Goal: Task Accomplishment & Management: Manage account settings

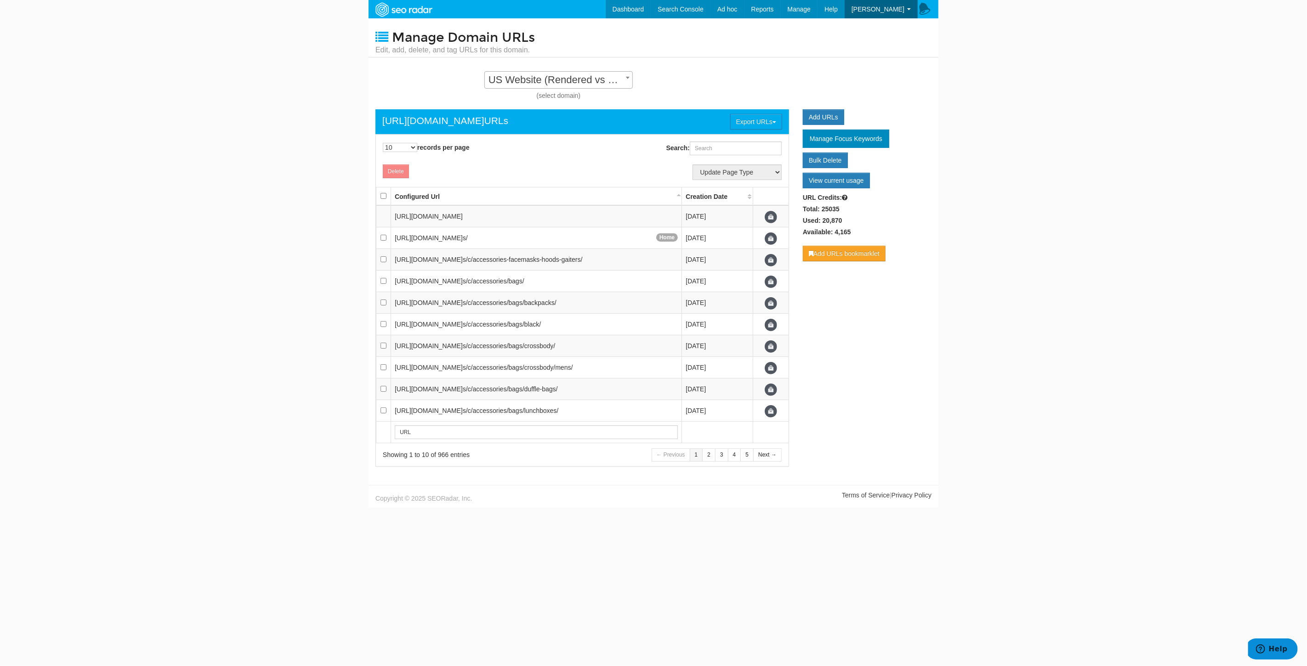
scroll to position [9, 0]
click at [1048, 281] on body "Dashboard Search Console Keyword Winners and Losers Page Winners and Losers Arc…" at bounding box center [653, 333] width 1307 height 666
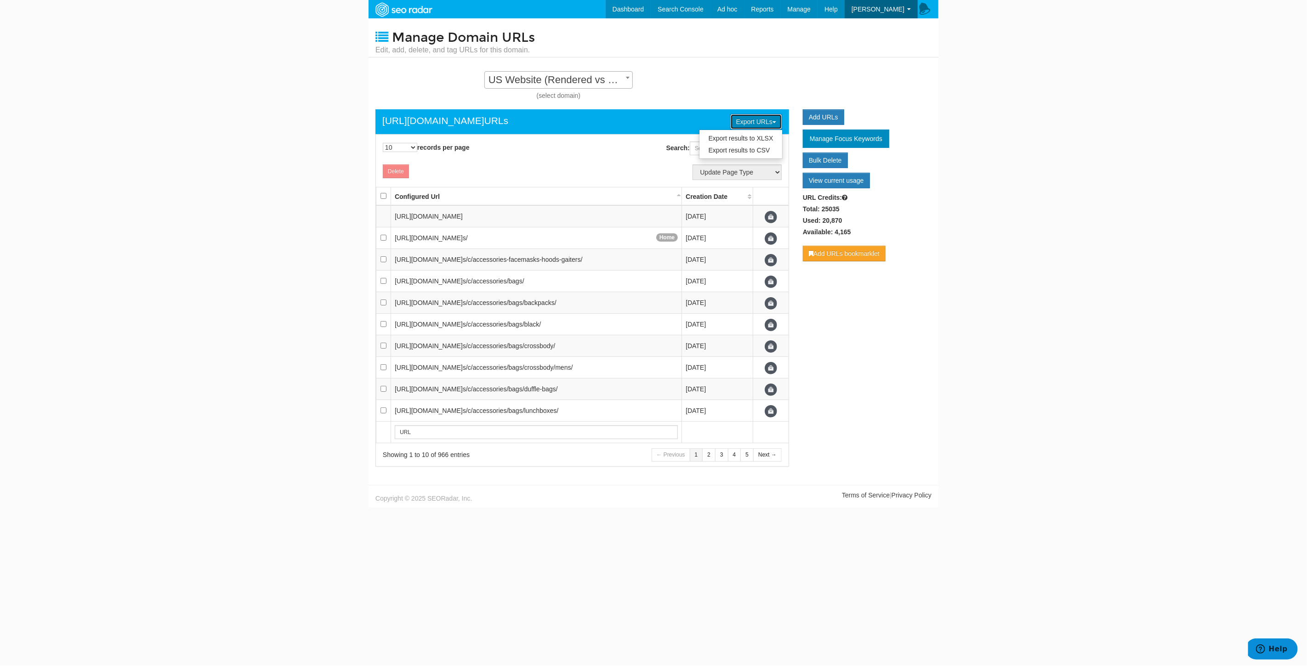
click at [765, 118] on button "Export URLs" at bounding box center [756, 122] width 52 height 16
click at [751, 153] on link "Export results to CSV" at bounding box center [740, 150] width 83 height 12
click at [821, 112] on link "Add URLs" at bounding box center [823, 117] width 41 height 16
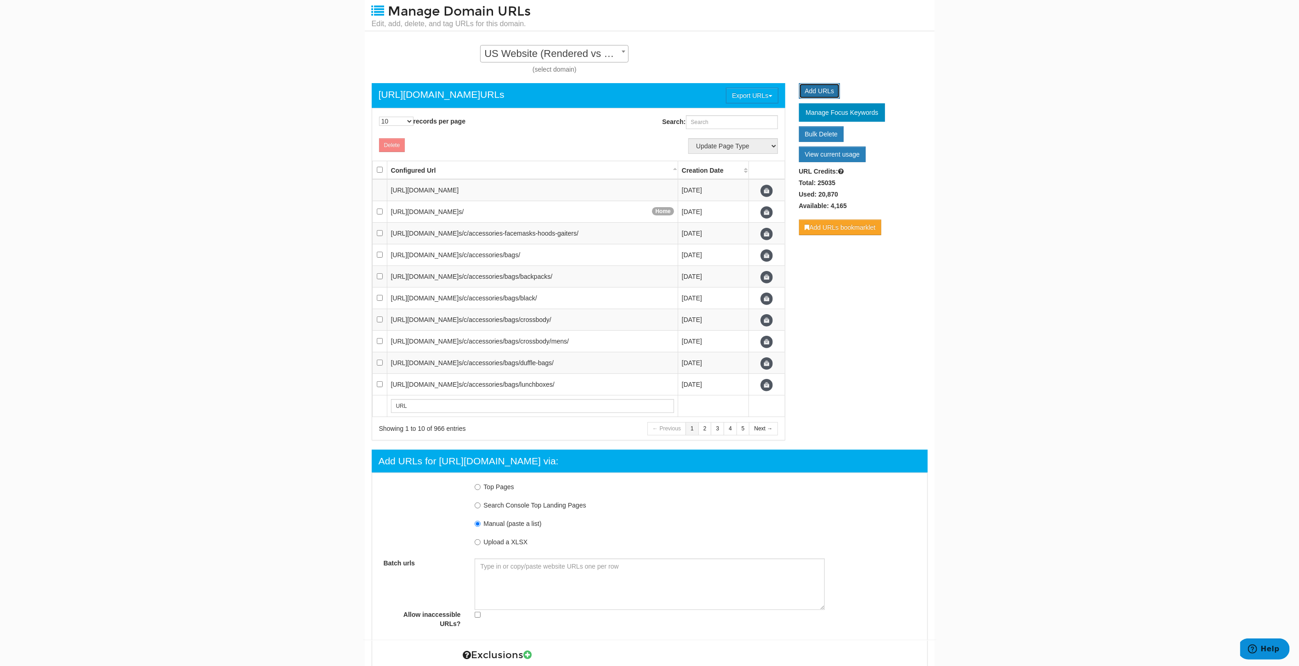
scroll to position [102, 0]
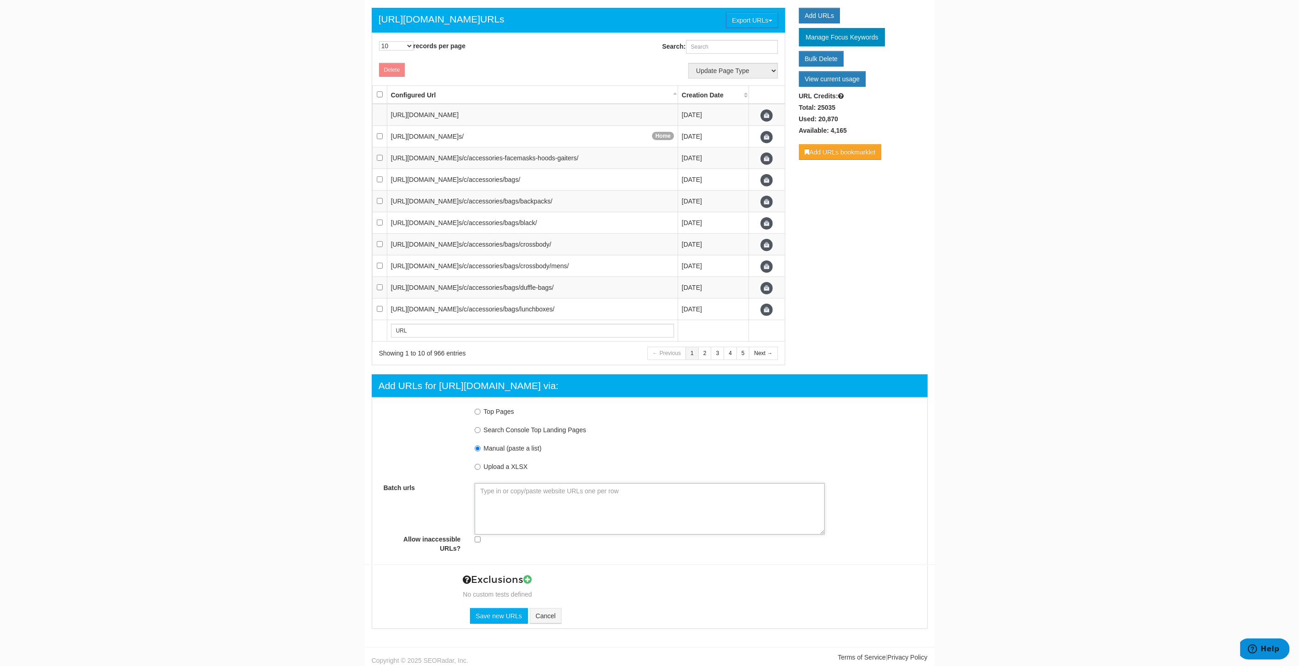
click at [564, 500] on textarea "Batch urls" at bounding box center [650, 508] width 350 height 51
paste textarea "https://www.underarmour.com/en-us/c/mens/clothing/pants/fitted/ https://www.und…"
type textarea "https://www.underarmour.com/en-us/c/mens/clothing/pants/fitted/ https://www.und…"
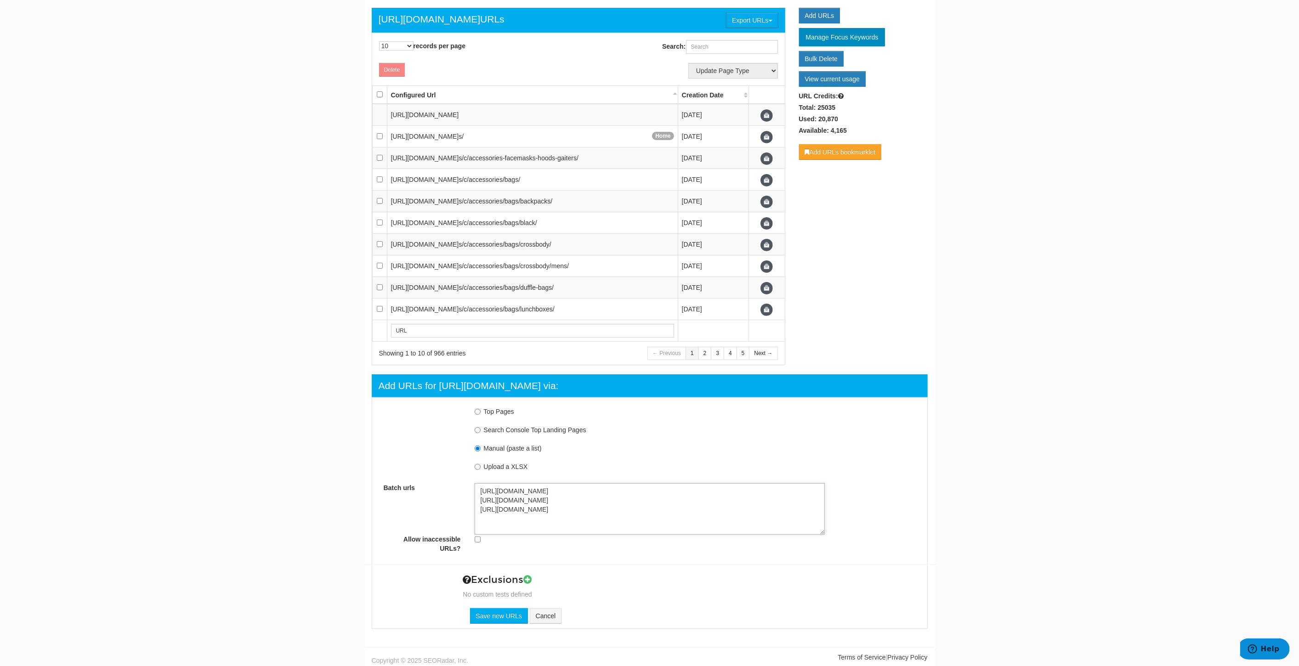
type textarea "https://www.underarmour.com/en-us/c/mens/clothing/pants/fitted/ https://www.und…"
click at [476, 486] on textarea "https://www.underarmour.com/en-us/c/mens/clothing/pants/fitted/ https://www.und…" at bounding box center [650, 508] width 350 height 51
type textarea "https://www.underarmour.com/en-us/c/mens/clothing/pants/fitted/ https://www.und…"
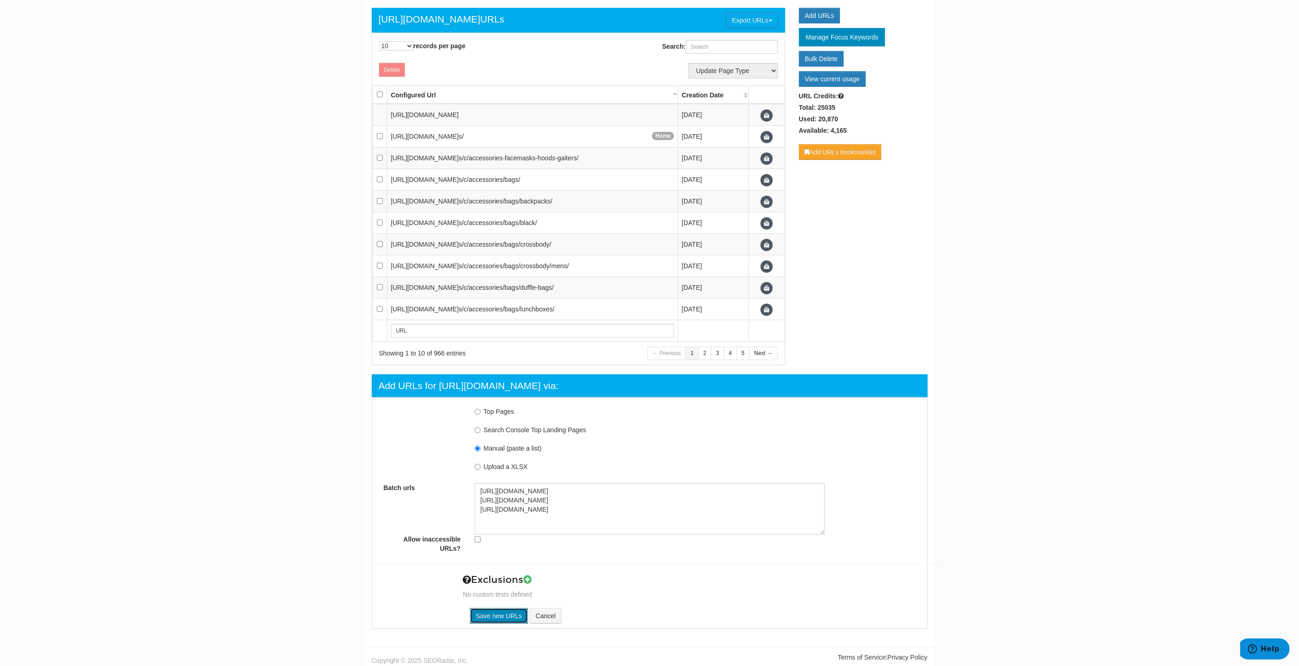
click at [486, 620] on input "Save new URLs" at bounding box center [499, 616] width 58 height 16
click at [496, 612] on input "Save new URLs" at bounding box center [499, 616] width 58 height 16
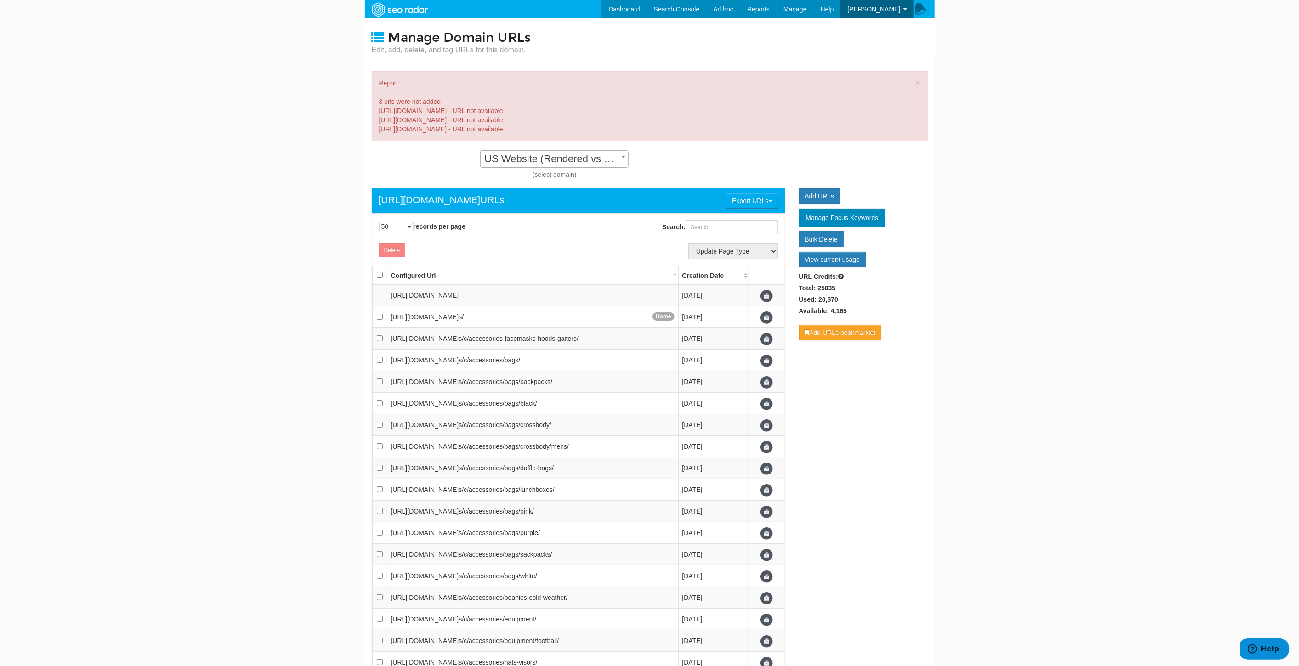
scroll to position [9, 0]
drag, startPoint x: 563, startPoint y: 109, endPoint x: 374, endPoint y: 111, distance: 188.8
click at [374, 111] on div "× Report: 3 urls were not added https://www.underarmour.com/en-us/c/mens/clothi…" at bounding box center [650, 106] width 556 height 70
copy div "https://www.underarmour.com/en-us/c/mens/clothing/pants/fitted/"
drag, startPoint x: 567, startPoint y: 118, endPoint x: 551, endPoint y: 117, distance: 15.6
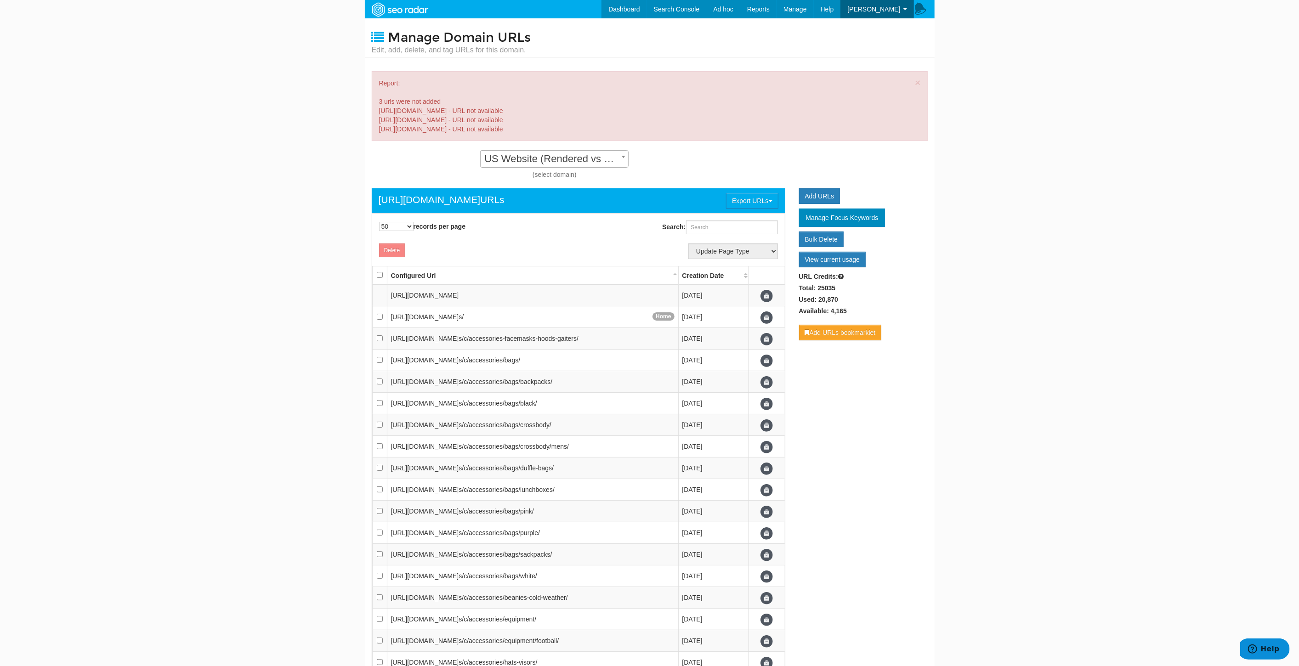
click at [551, 117] on div "× Report: 3 urls were not added https://www.underarmour.com/en-us/c/mens/clothi…" at bounding box center [650, 106] width 556 height 70
click at [550, 117] on div "× Report: 3 urls were not added https://www.underarmour.com/en-us/c/mens/clothi…" at bounding box center [650, 106] width 556 height 70
drag, startPoint x: 566, startPoint y: 119, endPoint x: 377, endPoint y: 119, distance: 188.8
click at [377, 119] on div "× Report: 3 urls were not added https://www.underarmour.com/en-us/c/mens/clothi…" at bounding box center [650, 106] width 556 height 70
copy div "https://www.underarmour.com/en-us/c/technology/heatgear/loose/"
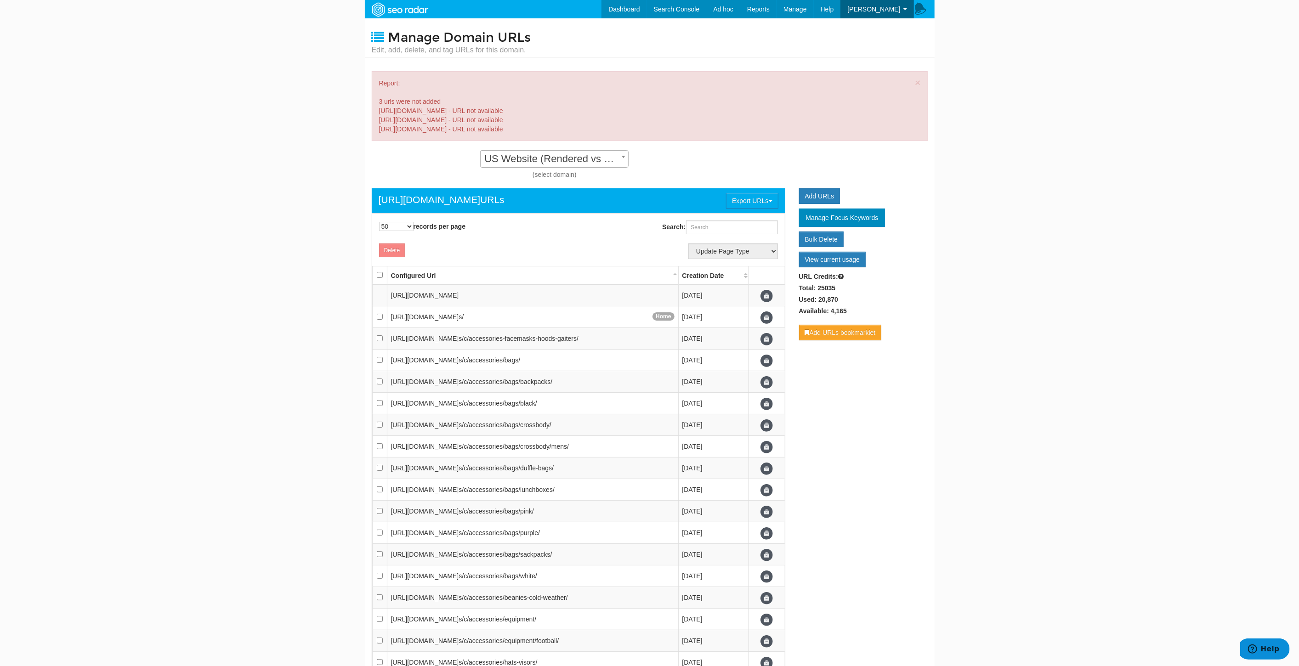
drag, startPoint x: 584, startPoint y: 125, endPoint x: 368, endPoint y: 125, distance: 215.9
copy div "[URL][DOMAIN_NAME]"
click at [563, 119] on div "× Report: 3 urls were not added https://www.underarmour.com/en-us/c/mens/clothi…" at bounding box center [650, 106] width 556 height 70
drag, startPoint x: 566, startPoint y: 119, endPoint x: 373, endPoint y: 117, distance: 192.5
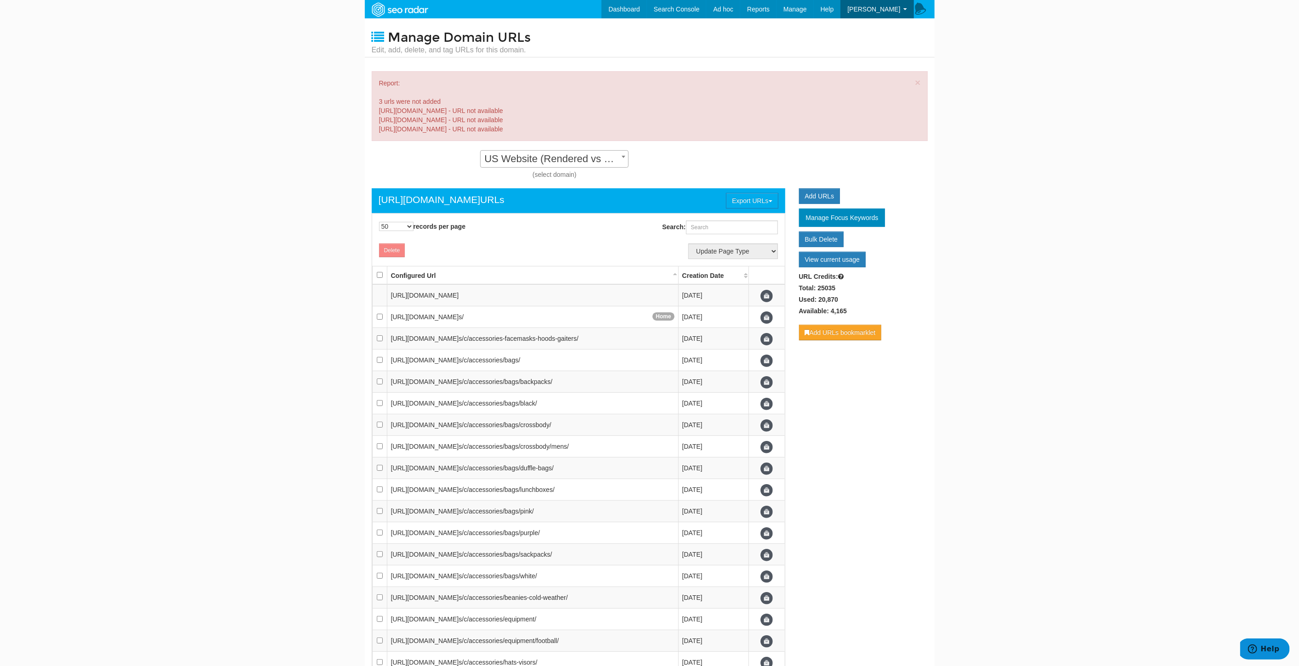
click at [373, 117] on div "× Report: 3 urls were not added https://www.underarmour.com/en-us/c/mens/clothi…" at bounding box center [650, 106] width 556 height 70
copy div "https://www.underarmour.com/en-us/c/technology/heatgear/loose/"
drag, startPoint x: 561, startPoint y: 109, endPoint x: 540, endPoint y: 111, distance: 21.6
click at [540, 111] on div "× Report: 3 urls were not added https://www.underarmour.com/en-us/c/mens/clothi…" at bounding box center [650, 106] width 556 height 70
drag, startPoint x: 563, startPoint y: 112, endPoint x: 354, endPoint y: 109, distance: 208.6
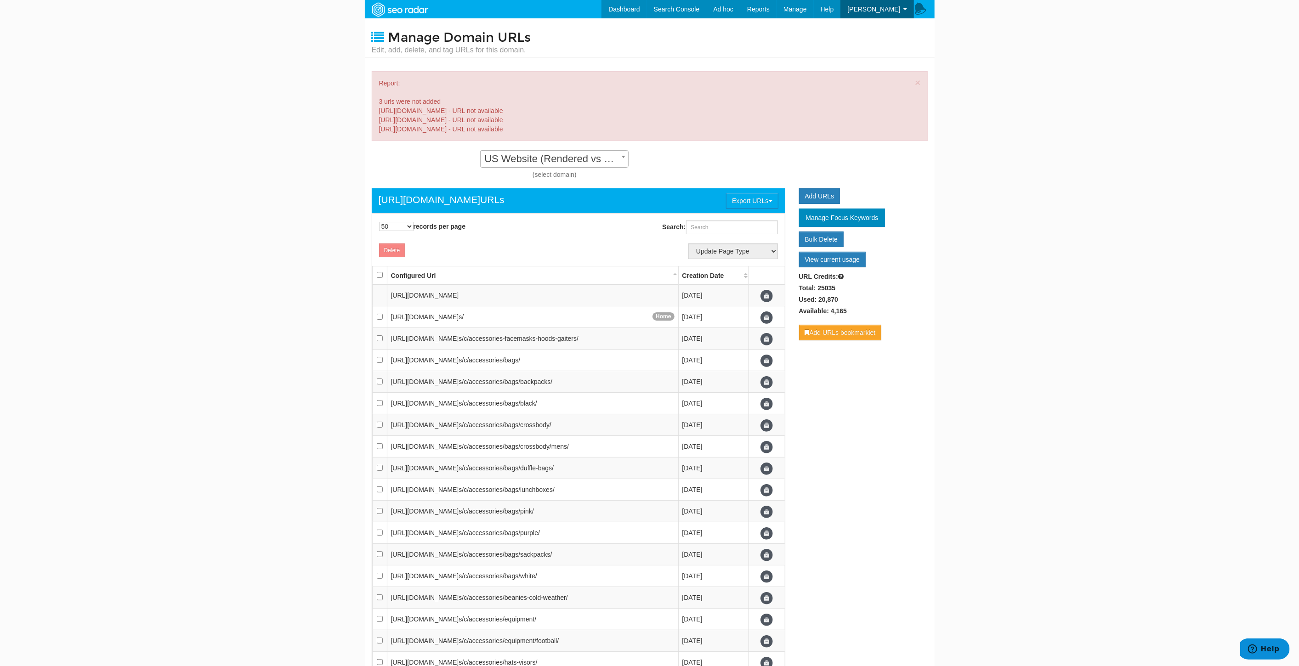
click at [354, 109] on body "Dashboard Search Console Keyword Winners and Losers Page Winners and Losers Arc…" at bounding box center [649, 333] width 1299 height 666
copy div "https://www.underarmour.com/en-us/c/mens/clothing/pants/fitted/"
click at [748, 277] on th "Creation Date" at bounding box center [713, 275] width 71 height 18
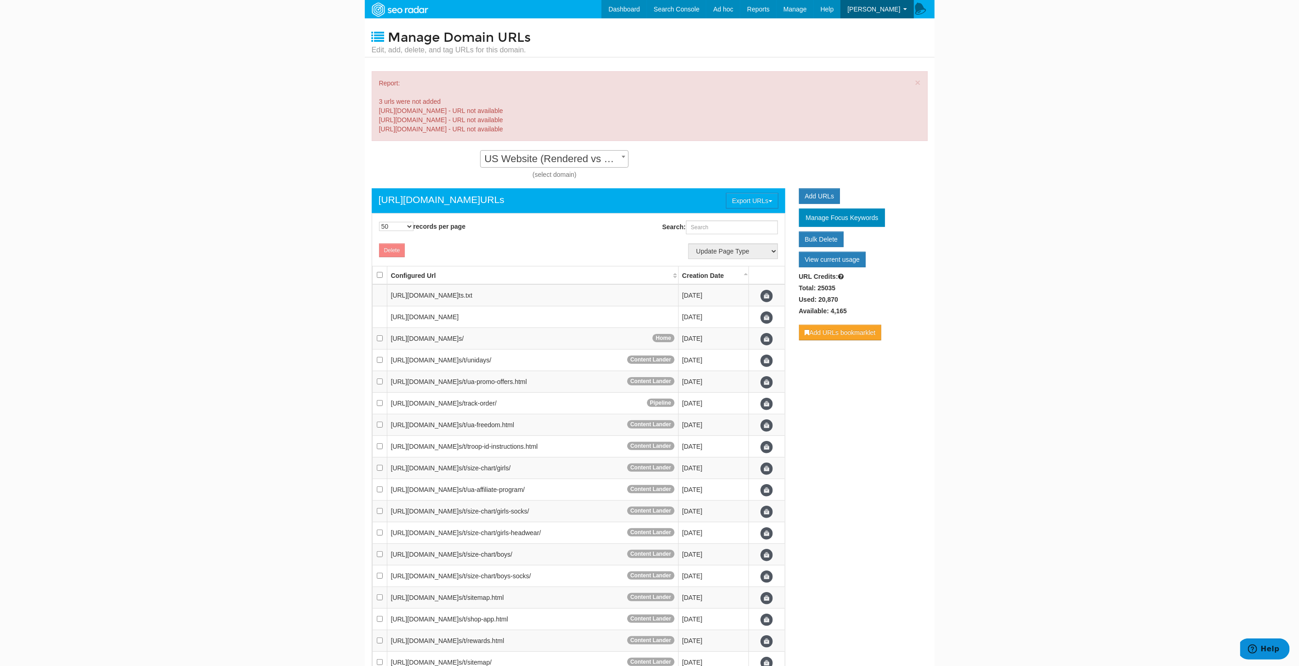
click at [748, 277] on th "Creation Date" at bounding box center [713, 275] width 71 height 18
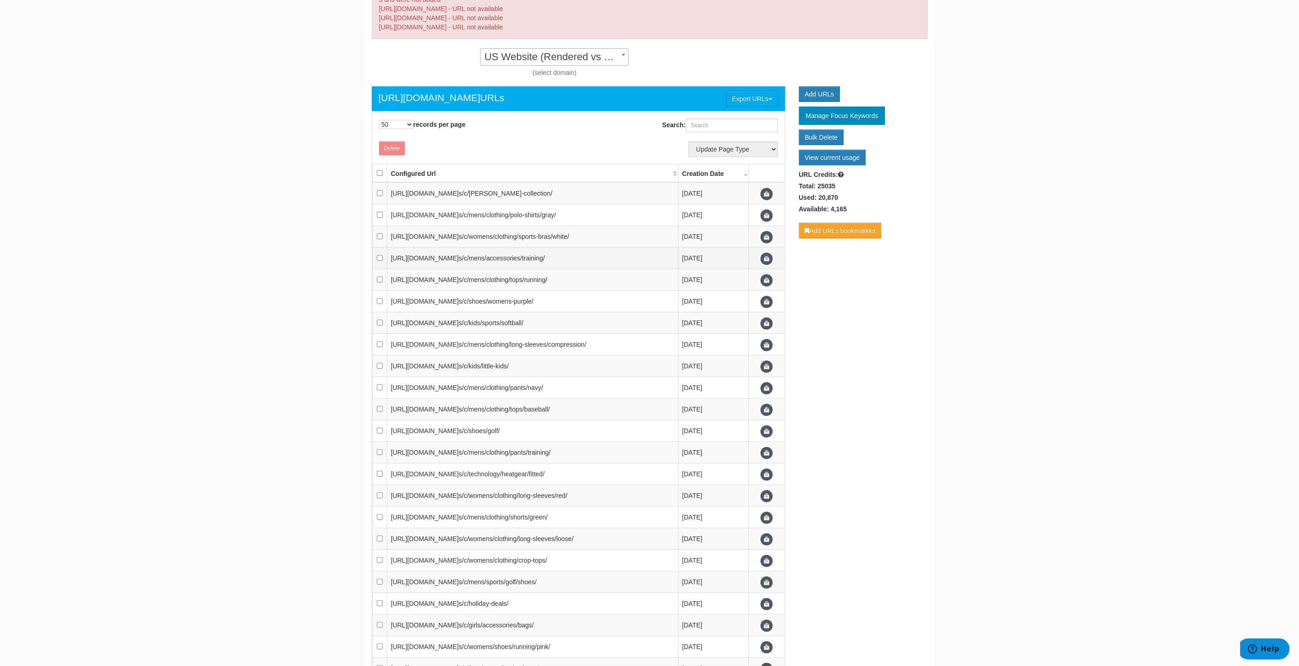
scroll to position [51, 0]
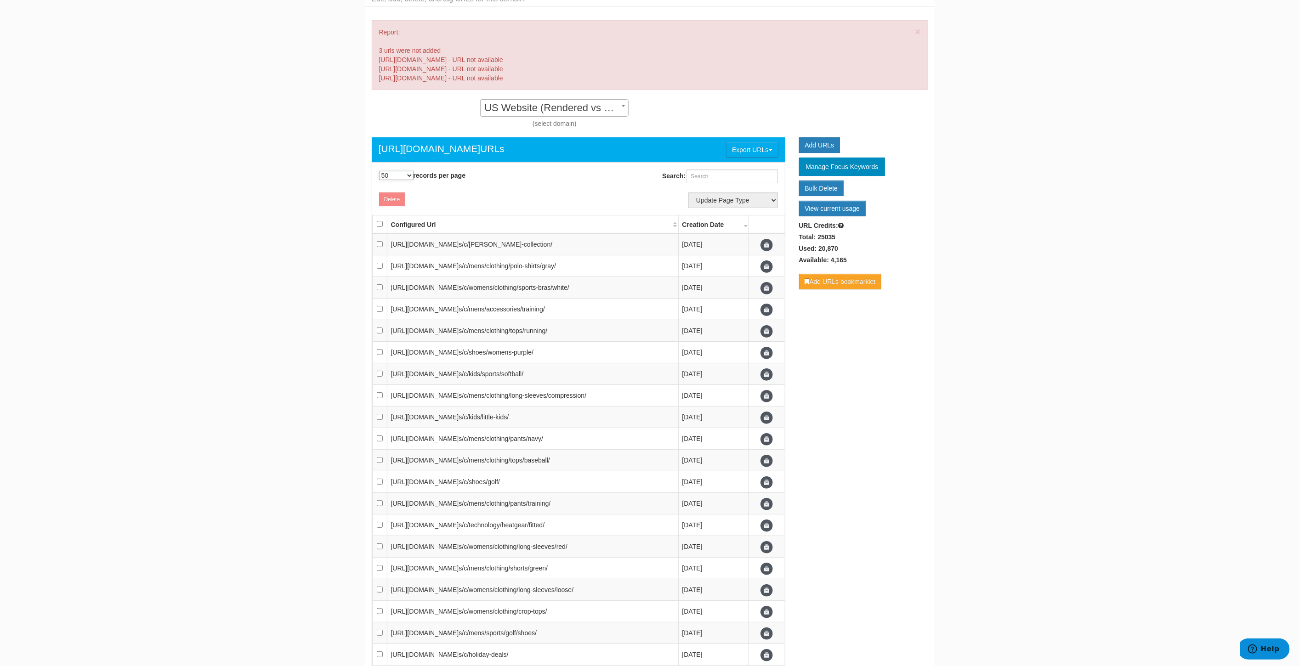
click at [387, 176] on select "10 25 50 100 500 1000" at bounding box center [396, 175] width 34 height 9
select select "500"
click at [379, 171] on select "10 25 50 100 500 1000" at bounding box center [396, 175] width 34 height 9
click at [378, 227] on th at bounding box center [379, 224] width 15 height 18
checkbox input "true"
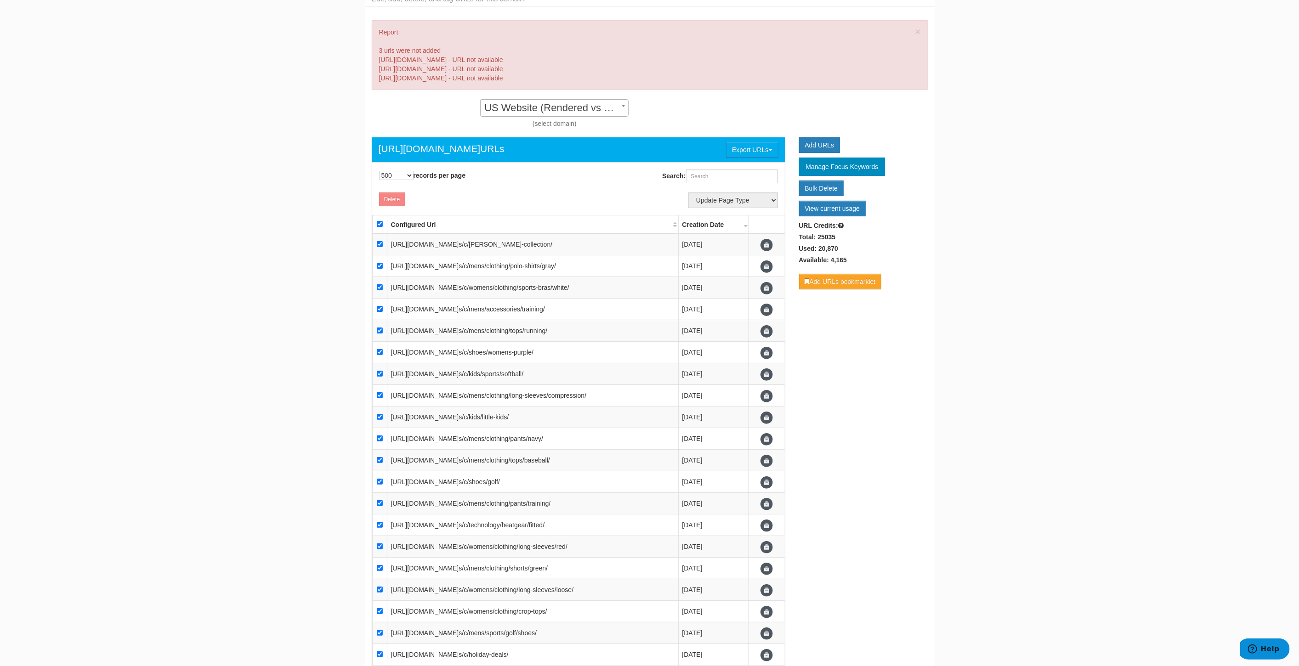
checkbox input "true"
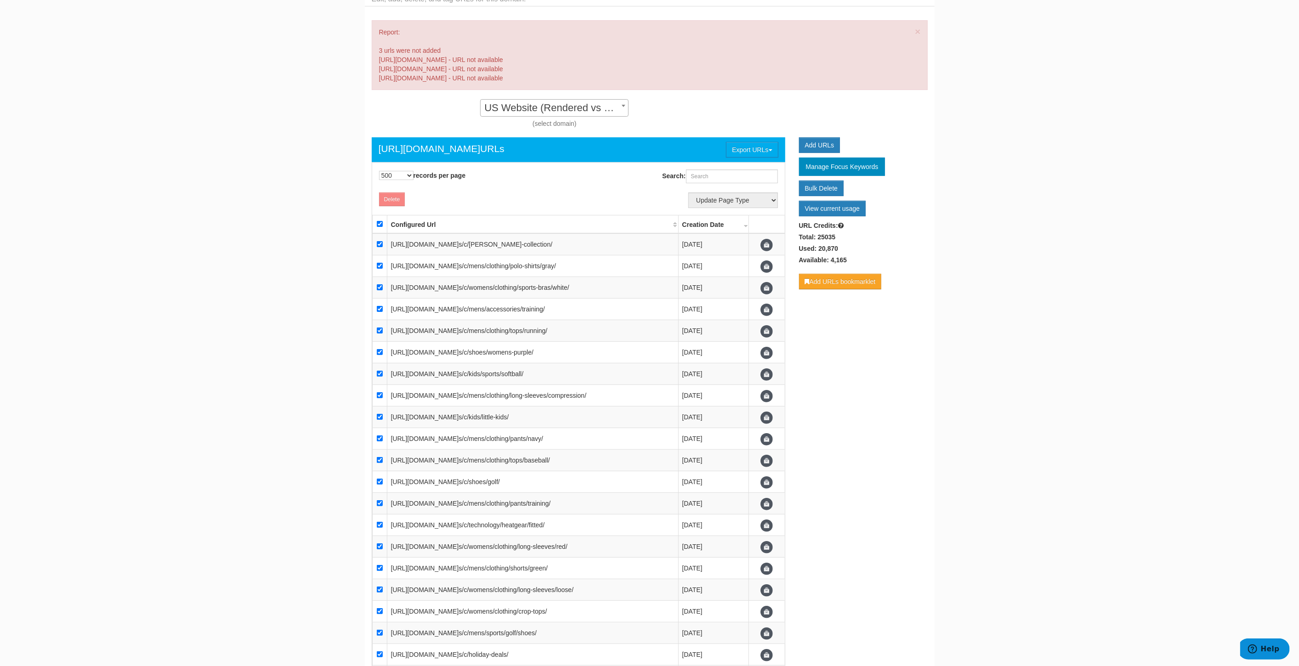
checkbox input "true"
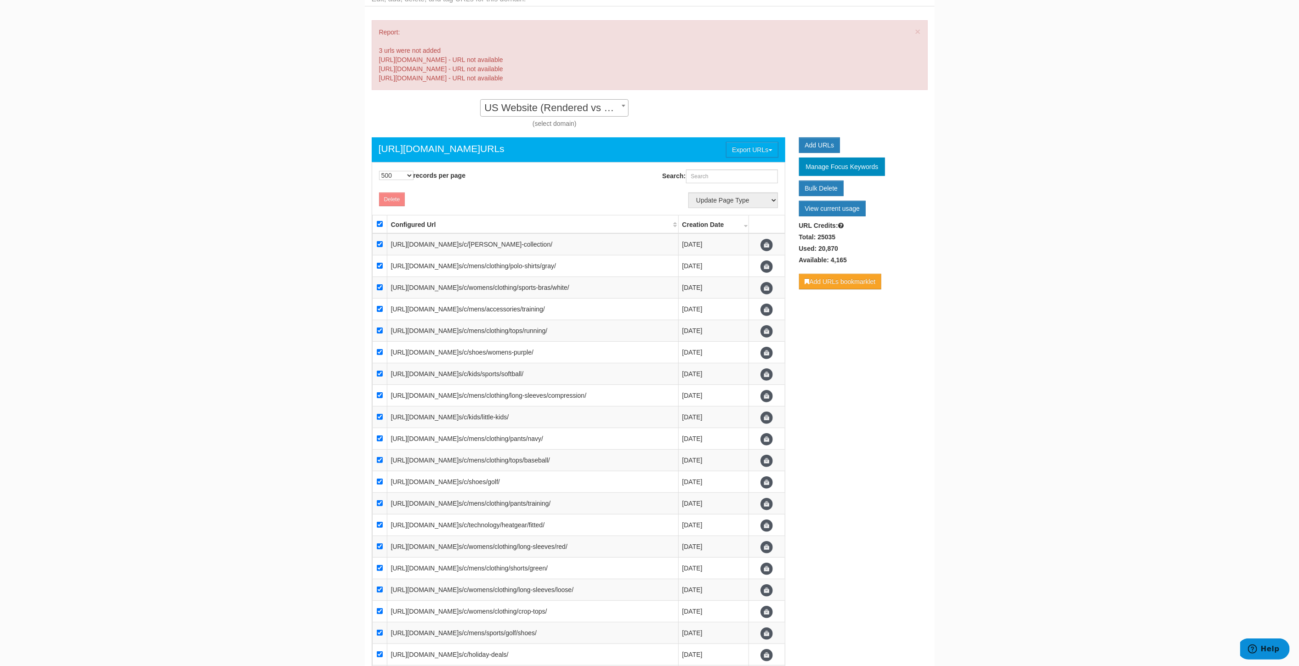
checkbox input "true"
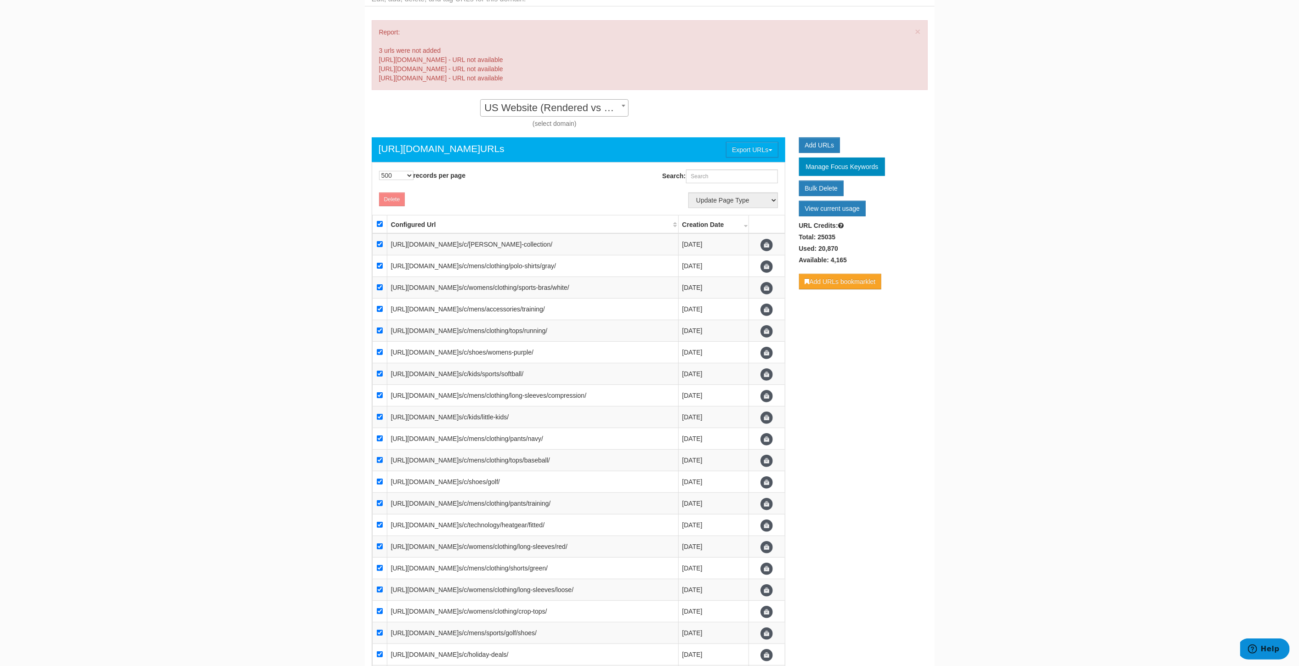
checkbox input "true"
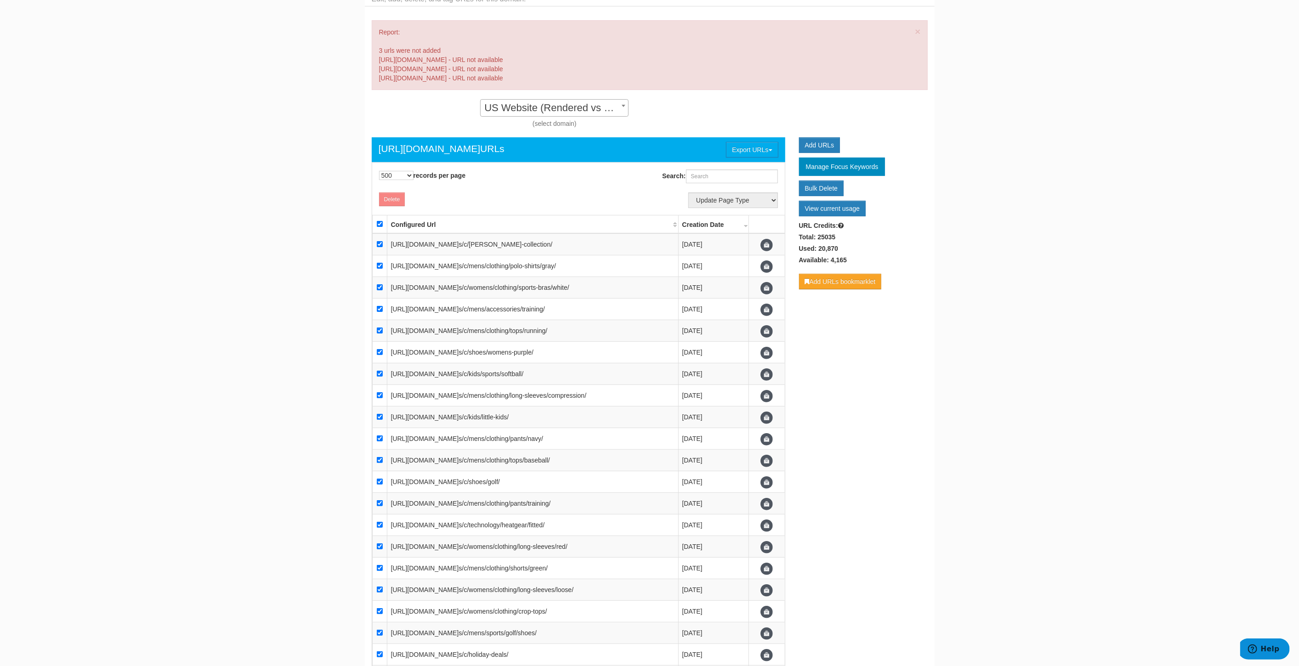
checkbox input "true"
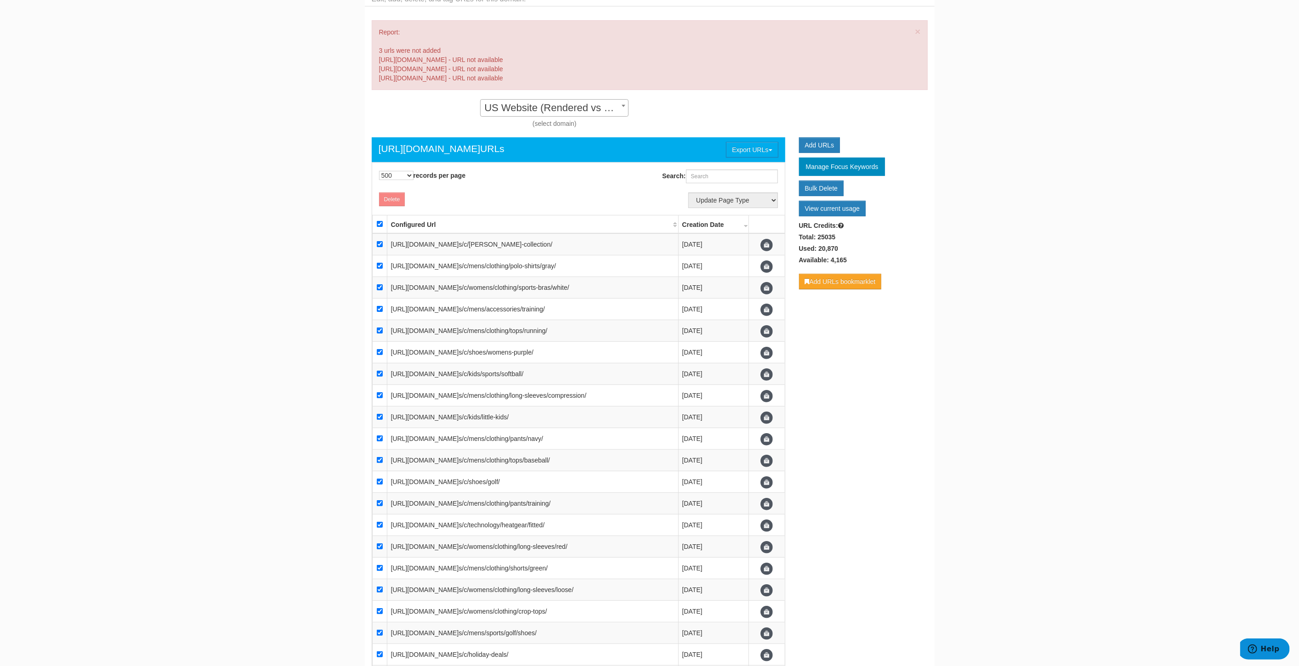
checkbox input "true"
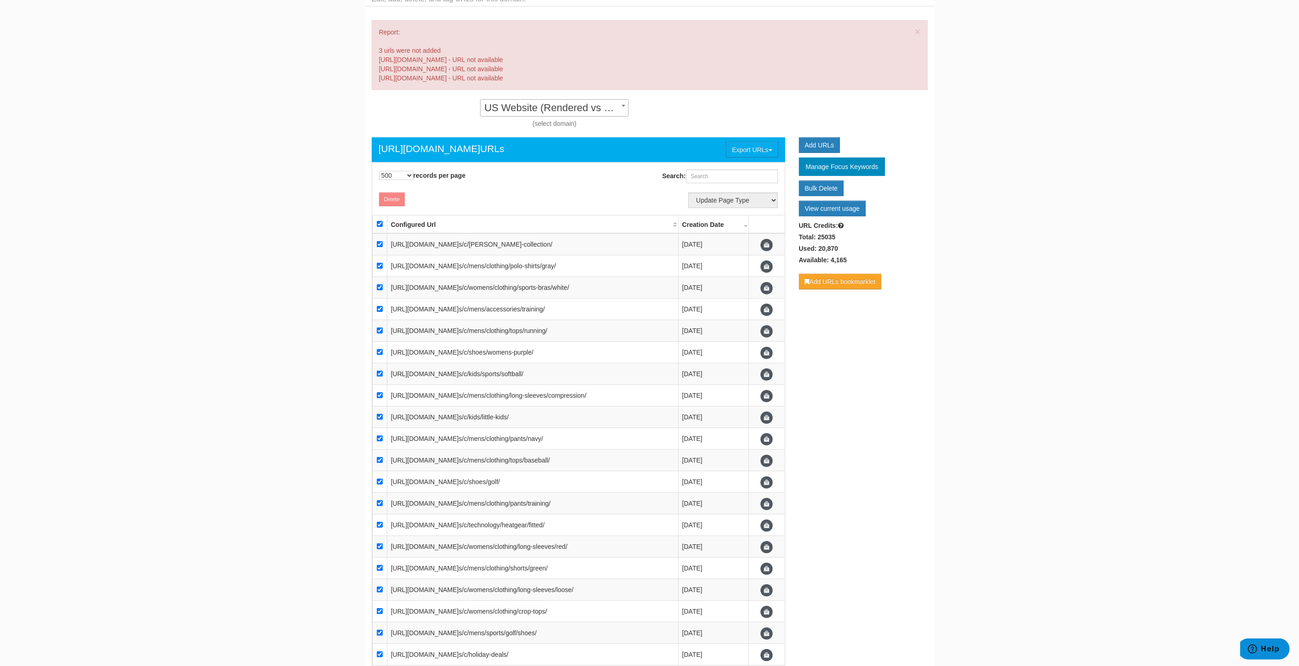
checkbox input "true"
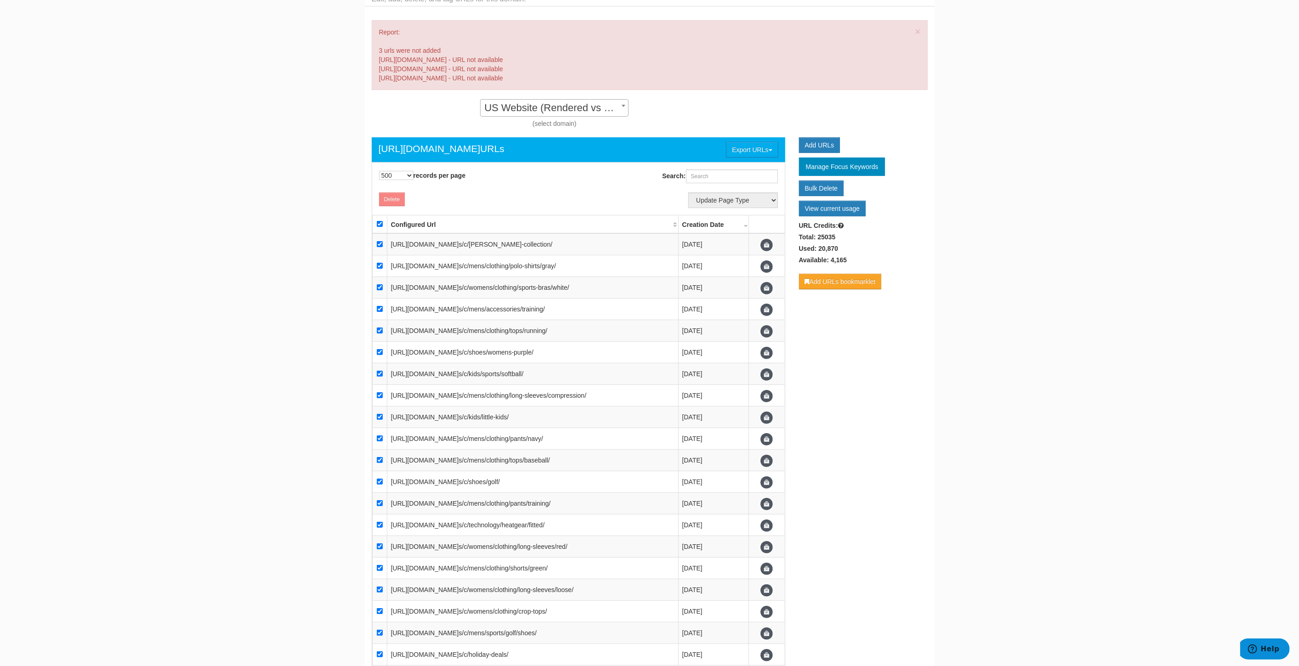
checkbox input "true"
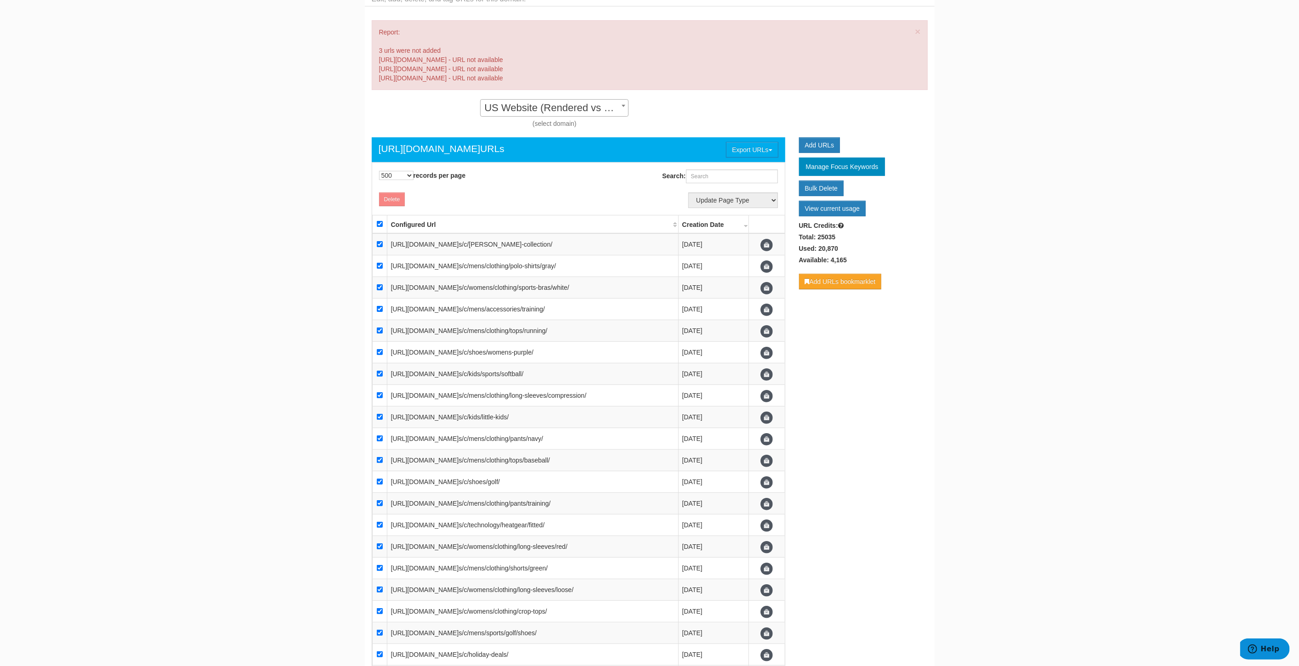
checkbox input "true"
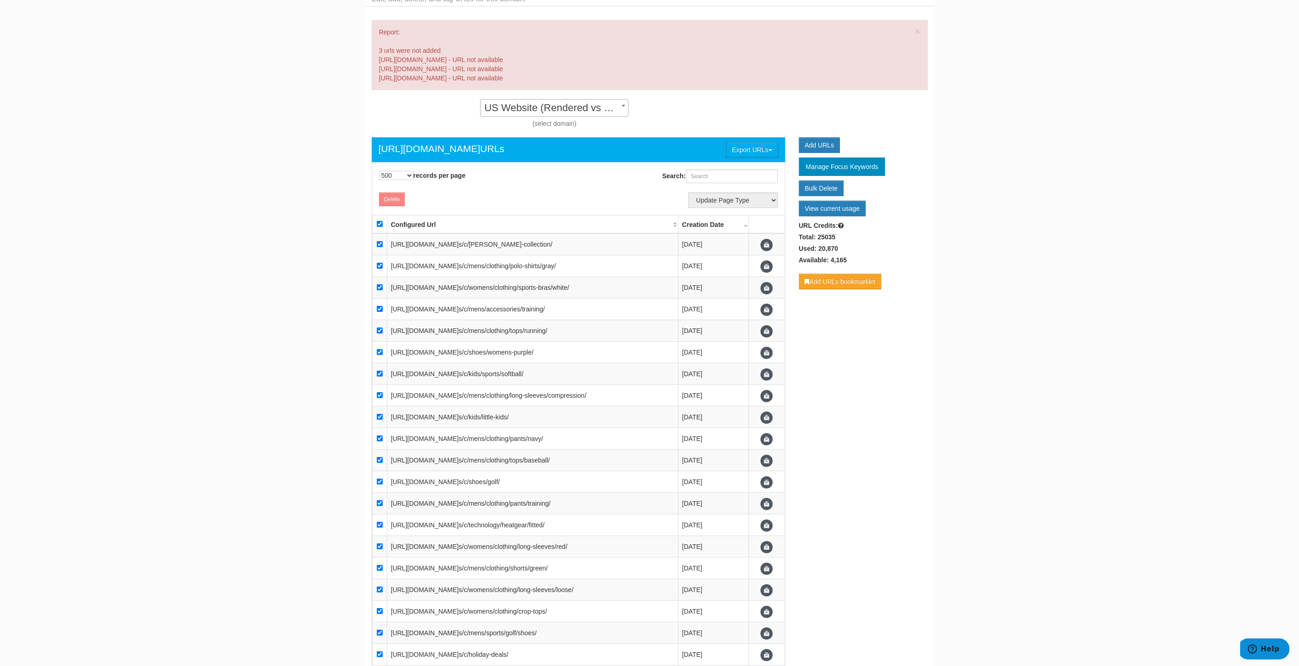
checkbox input "true"
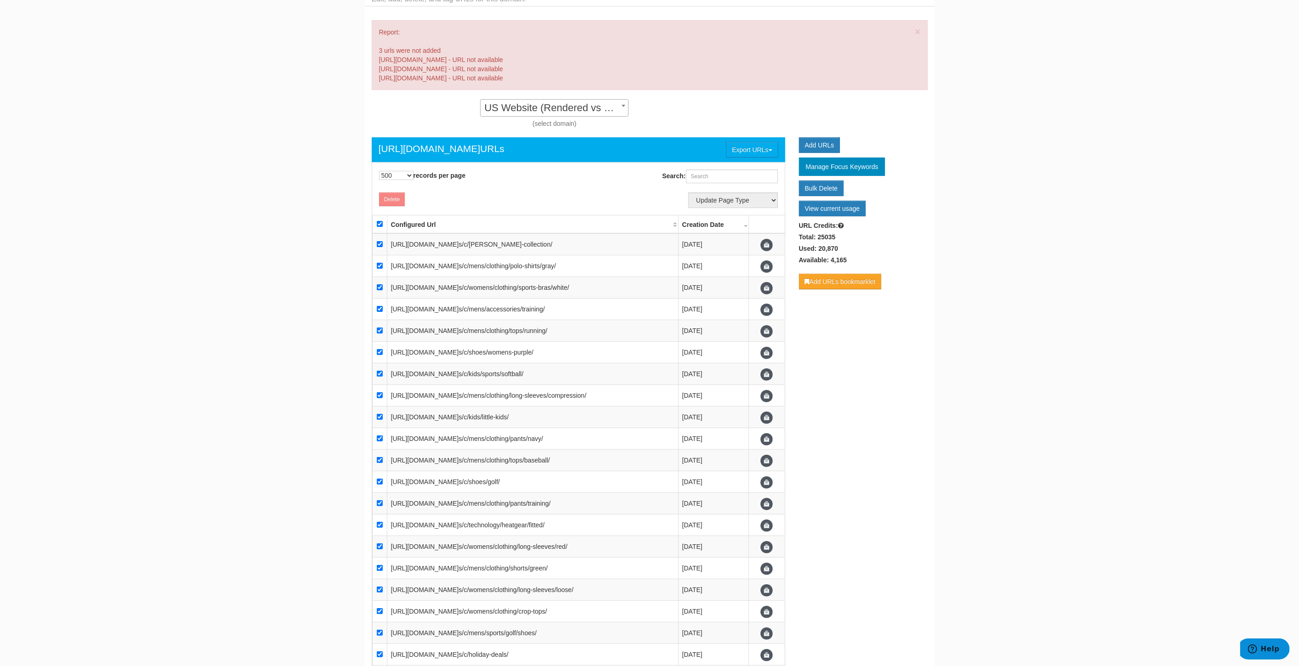
checkbox input "true"
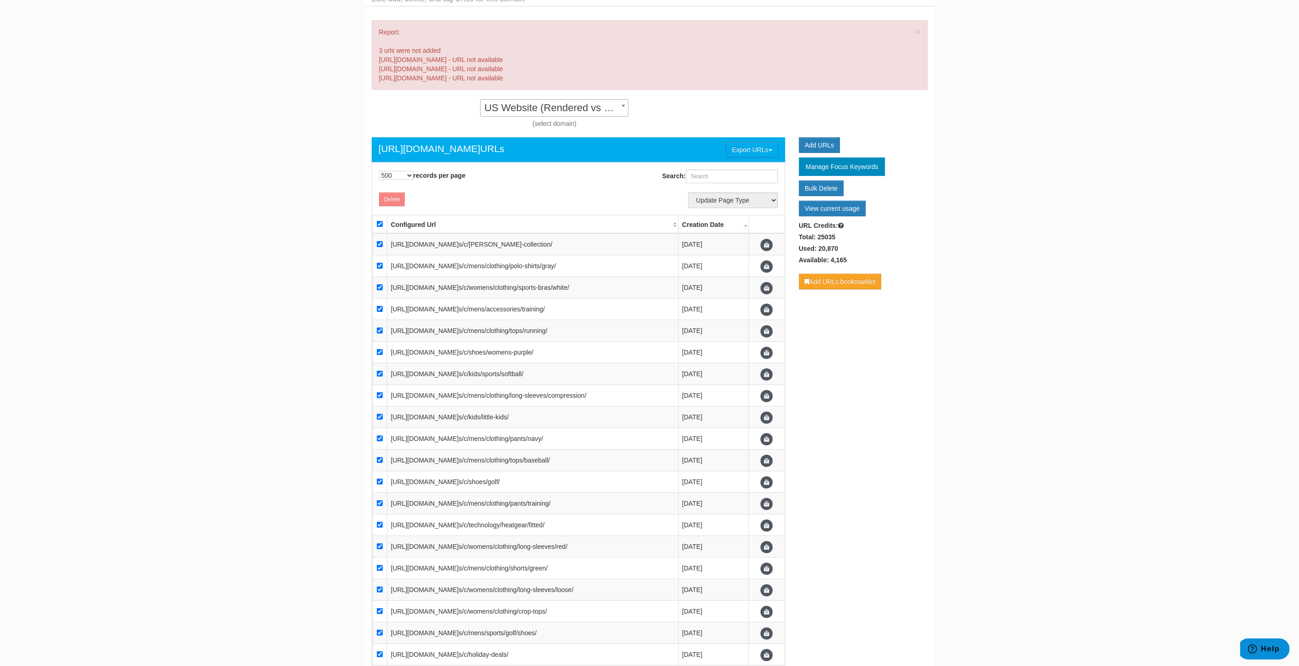
checkbox input "true"
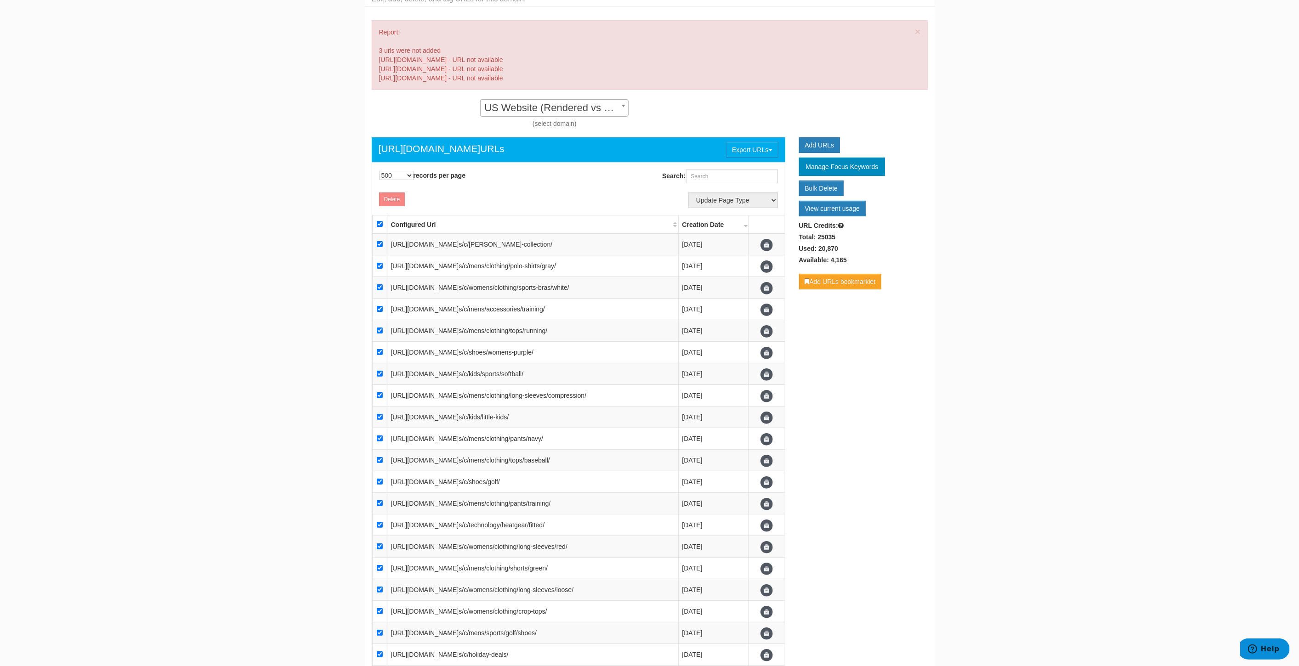
checkbox input "true"
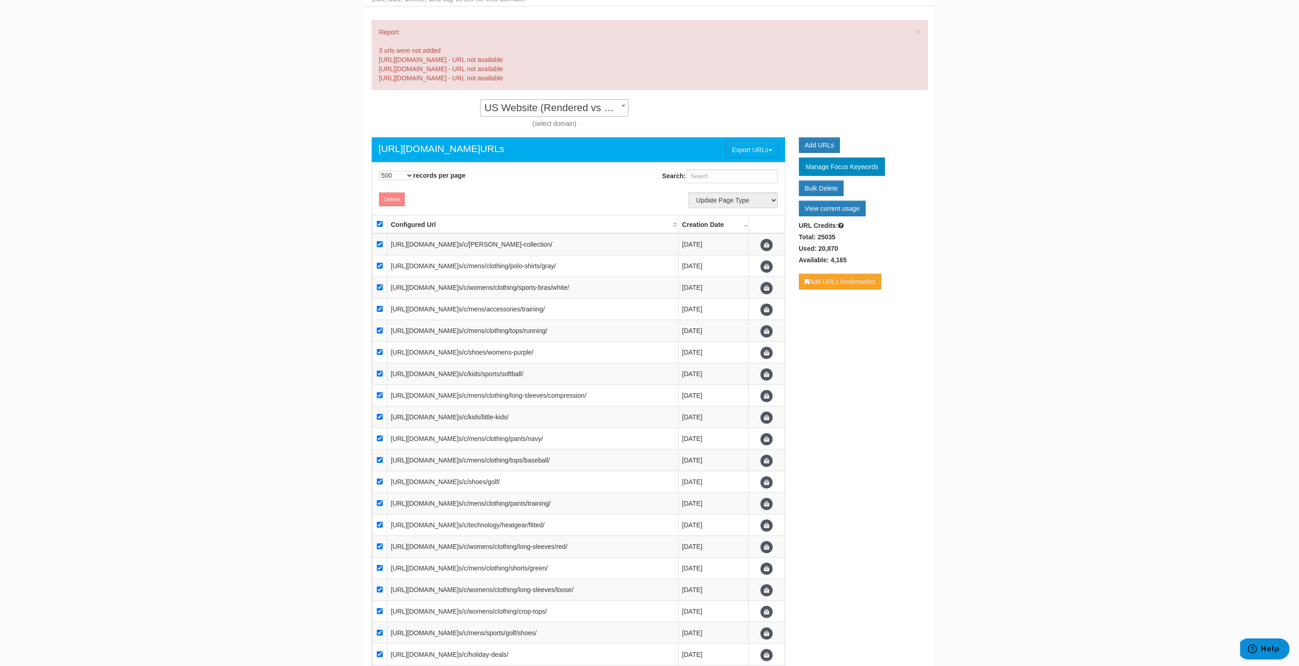
checkbox input "true"
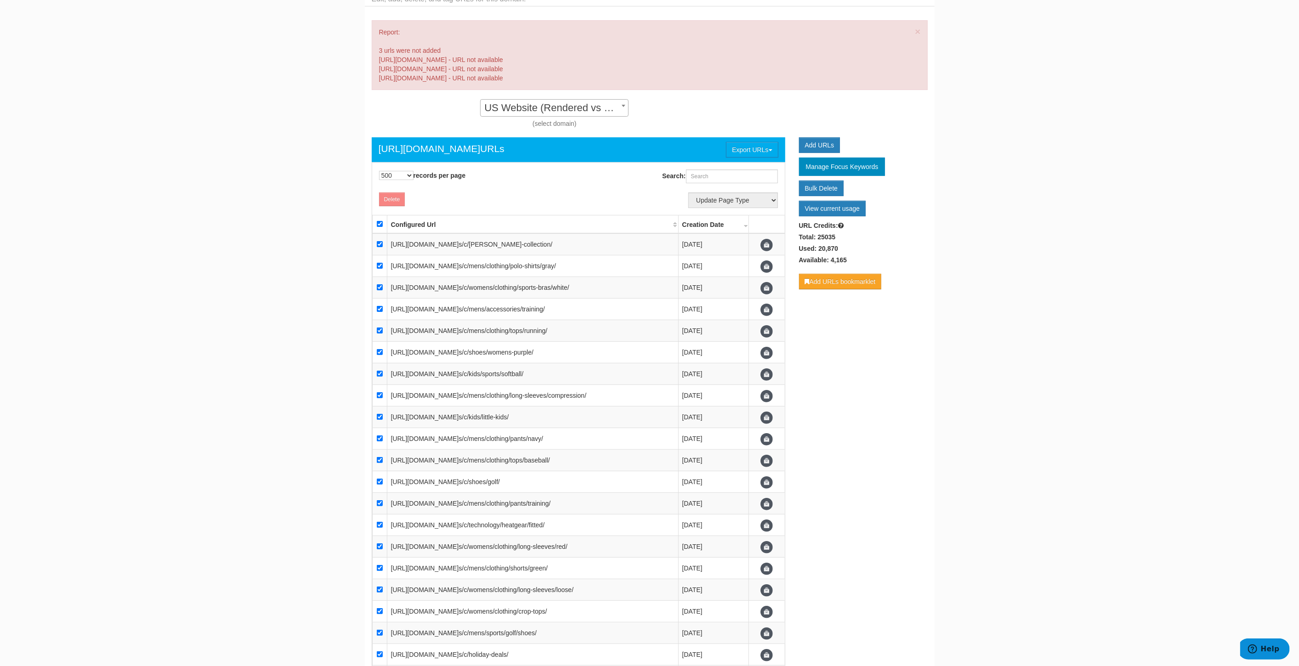
checkbox input "true"
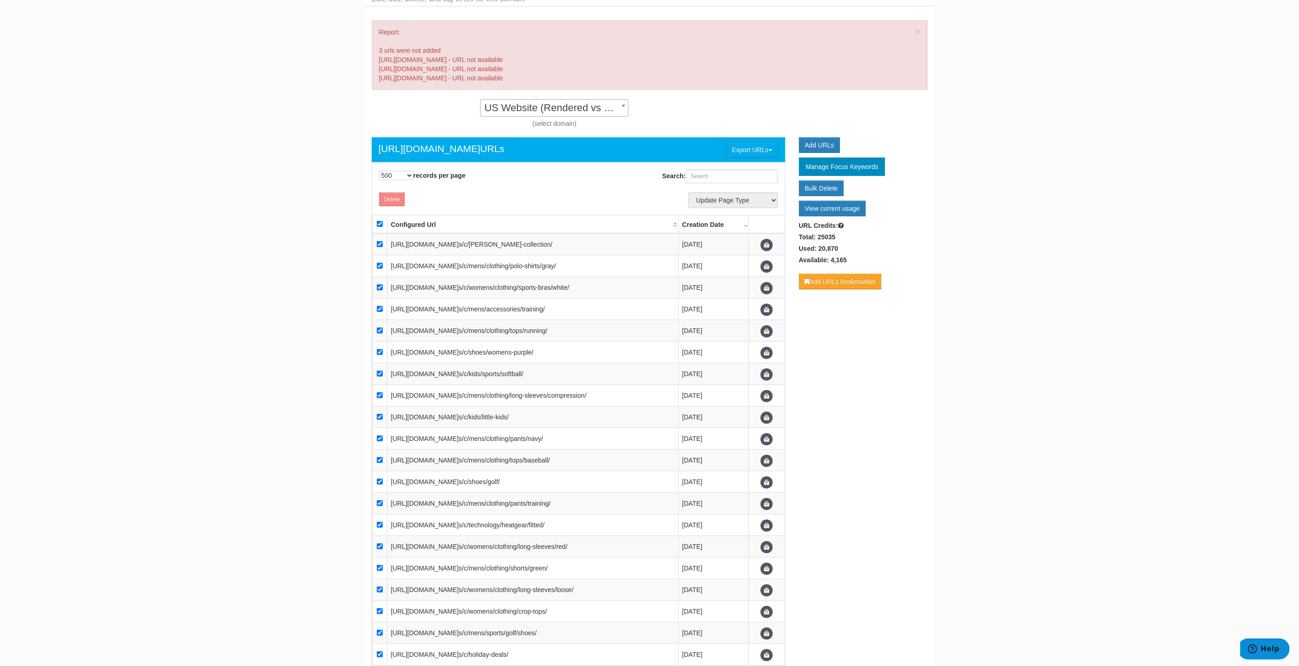
checkbox input "true"
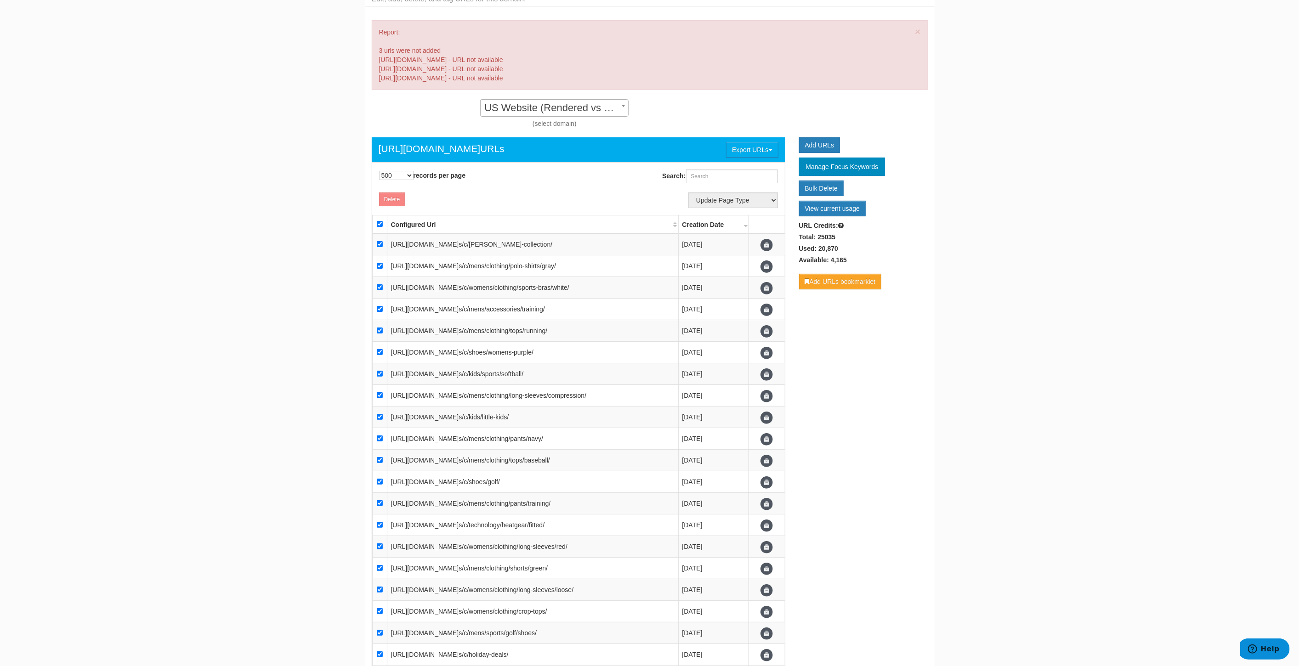
checkbox input "true"
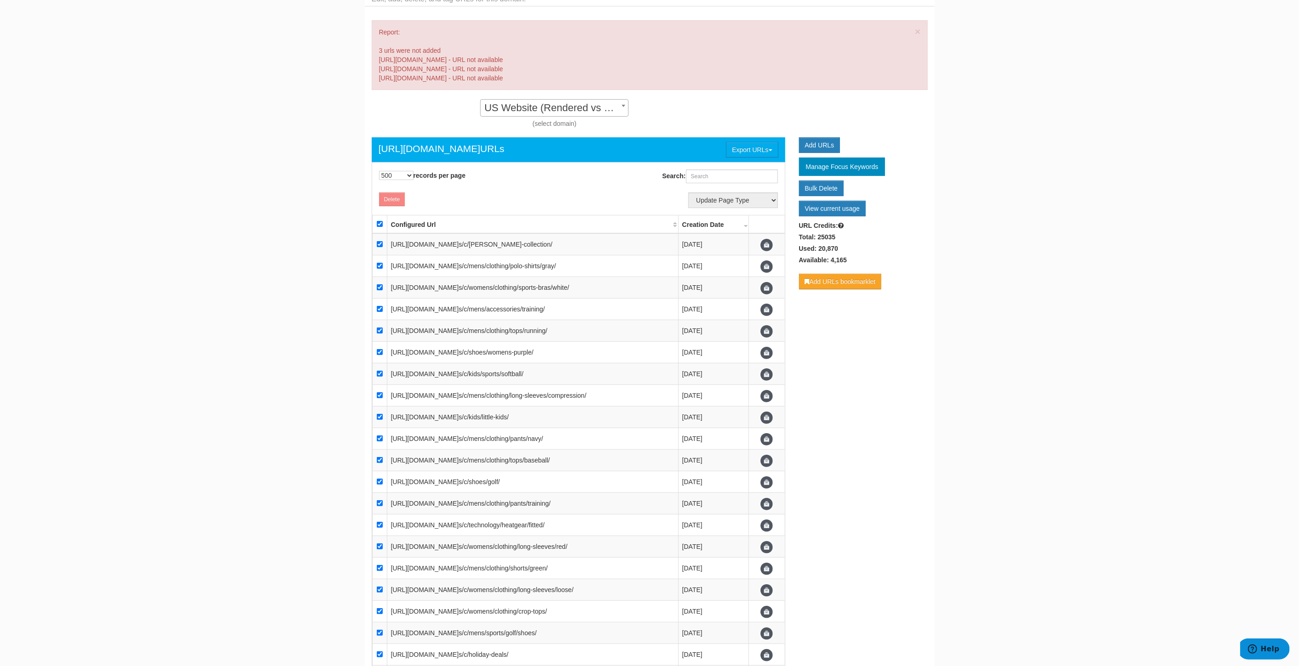
checkbox input "true"
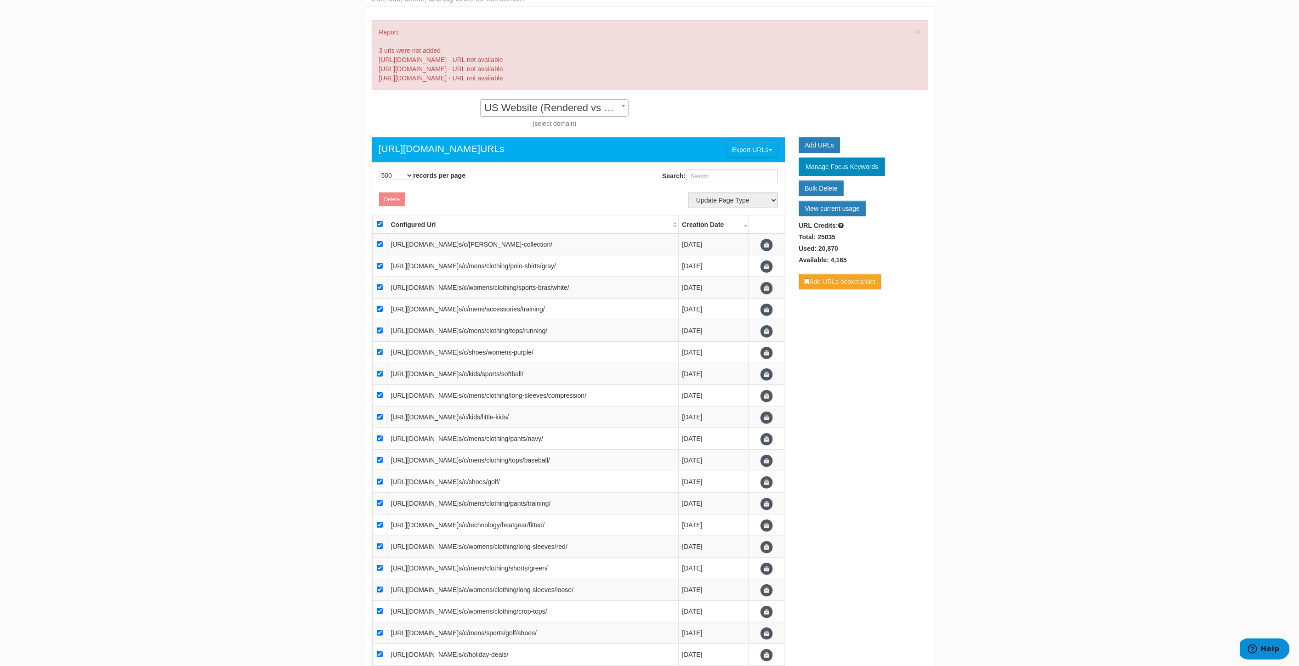
checkbox input "true"
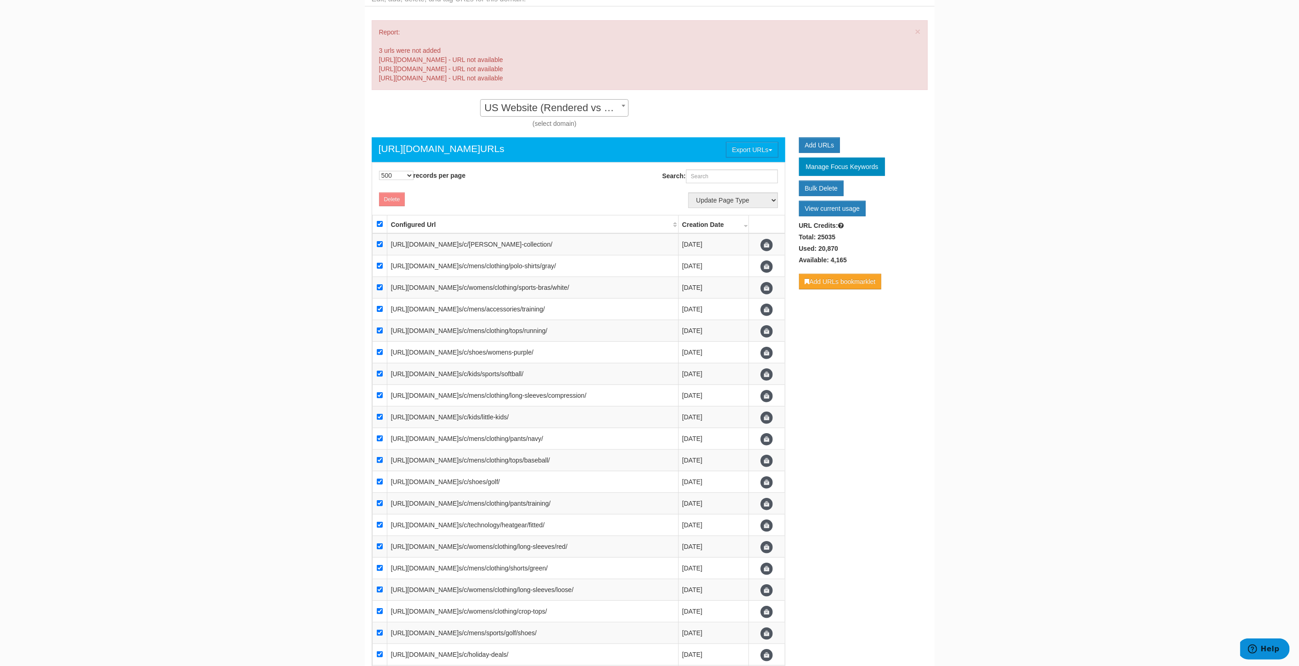
checkbox input "true"
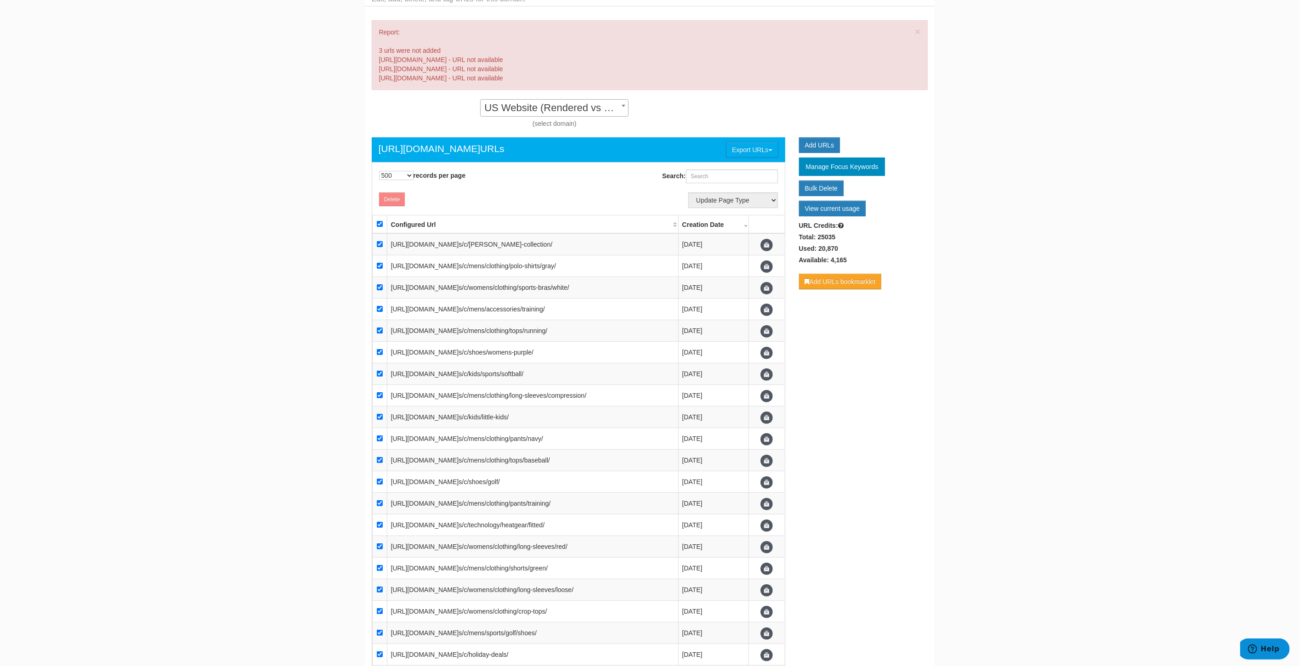
checkbox input "true"
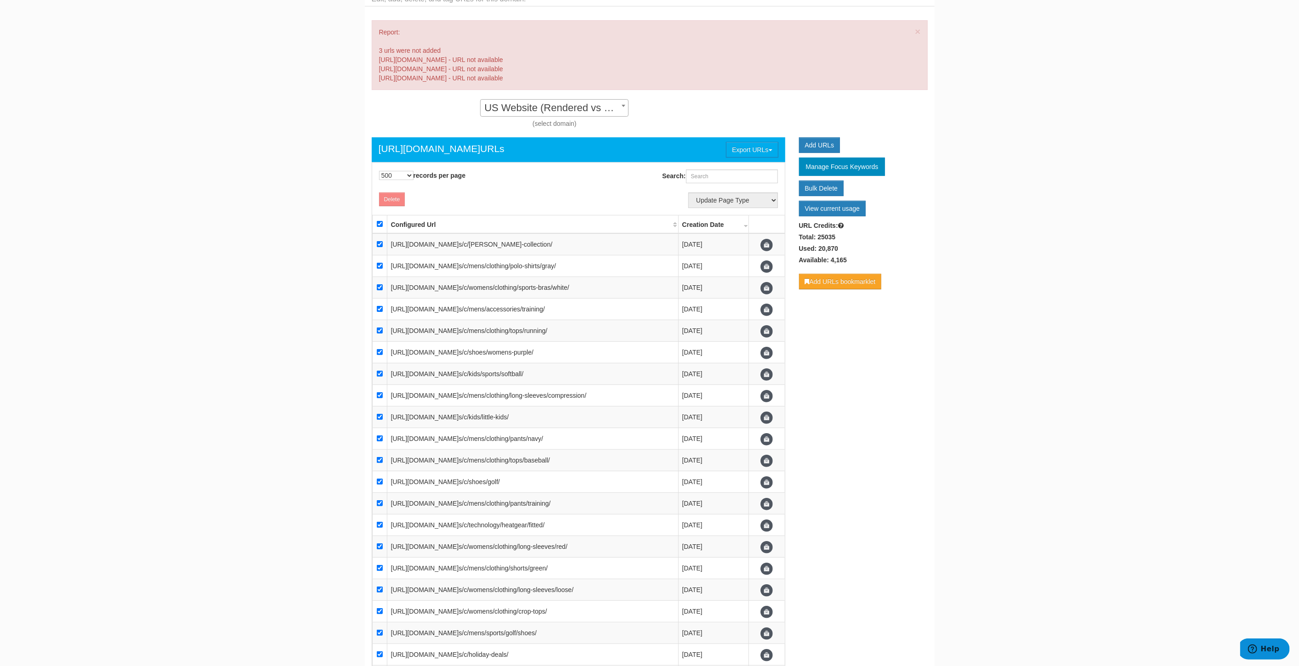
checkbox input "true"
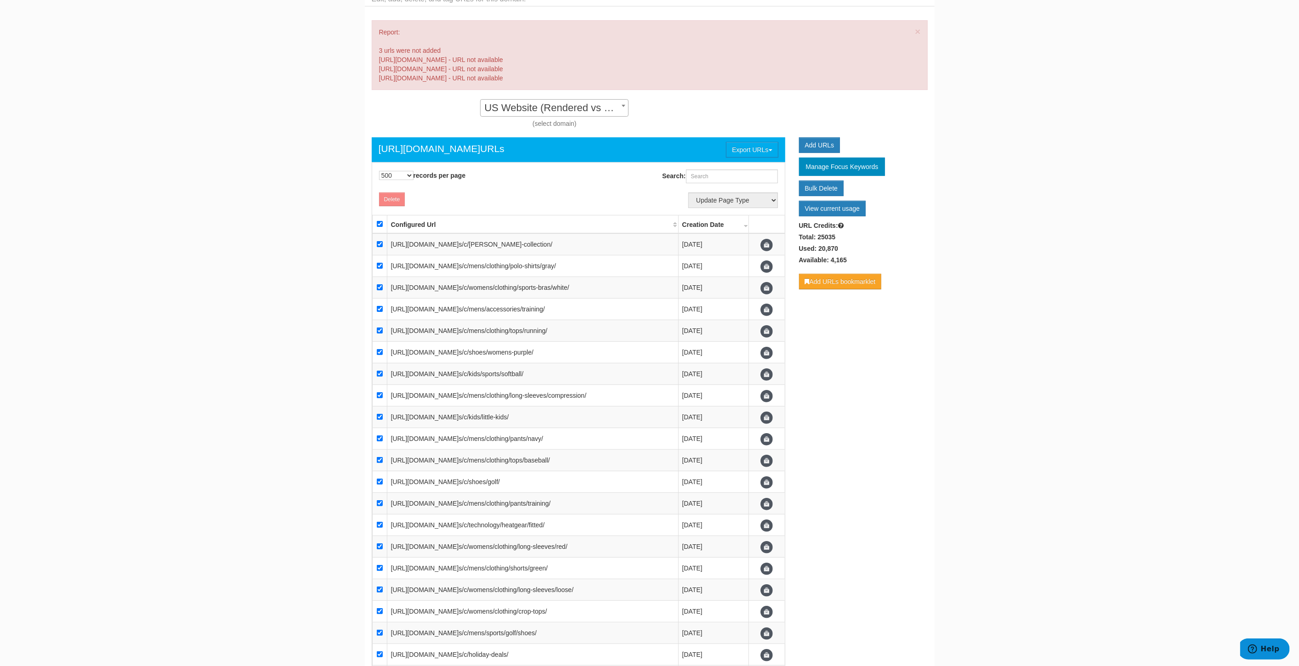
checkbox input "true"
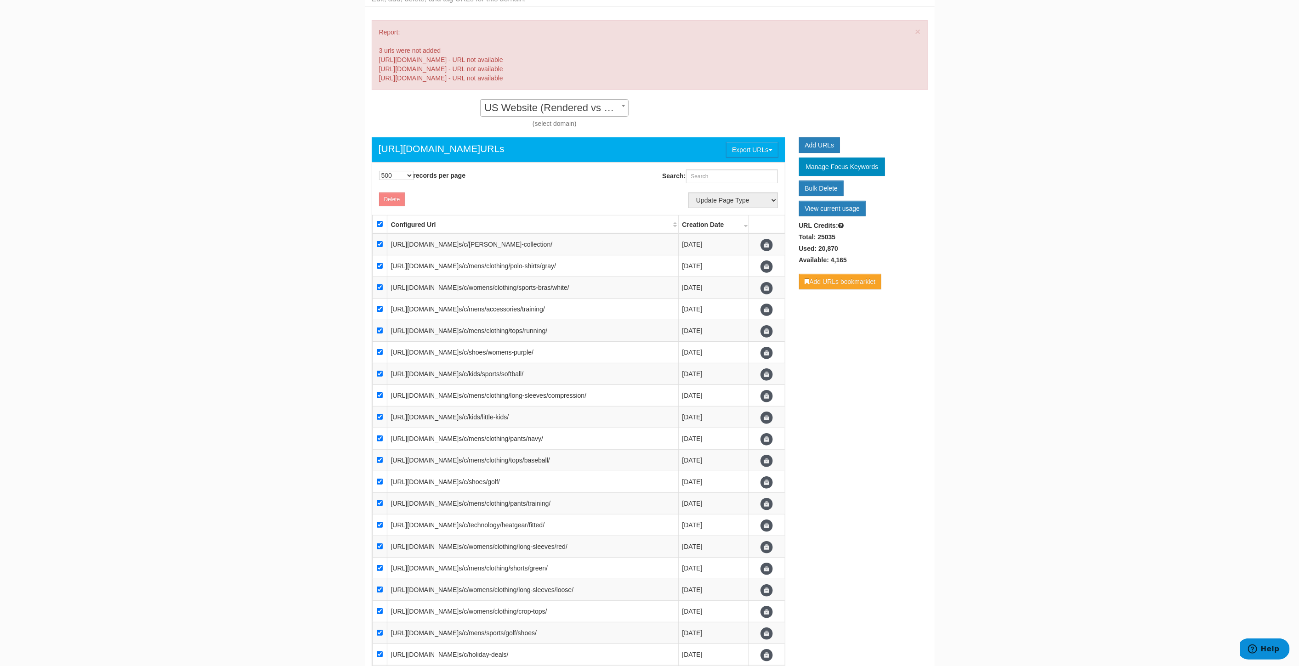
checkbox input "true"
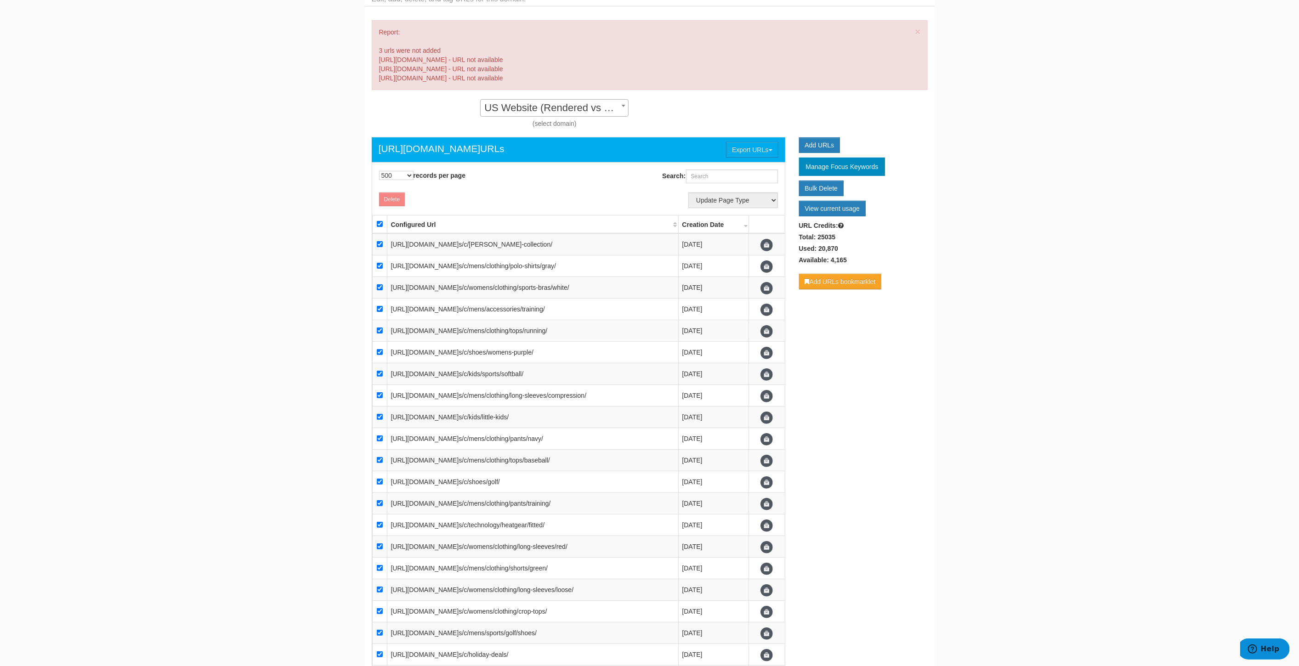
checkbox input "true"
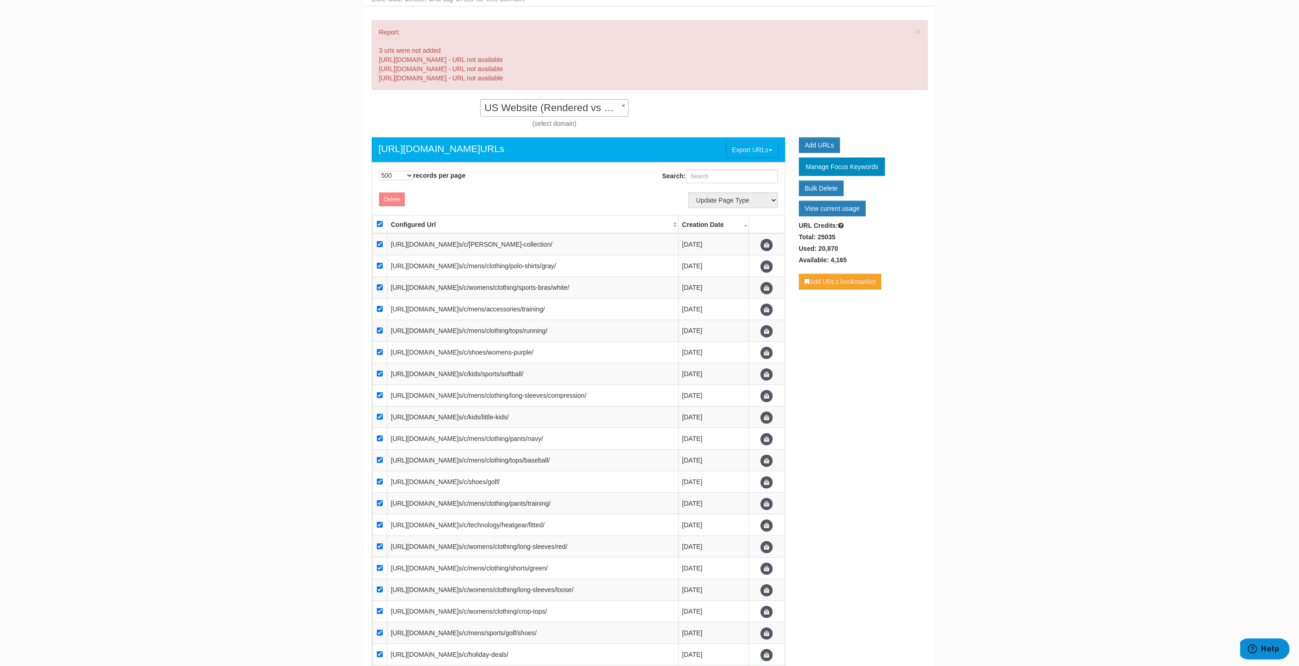
checkbox input "true"
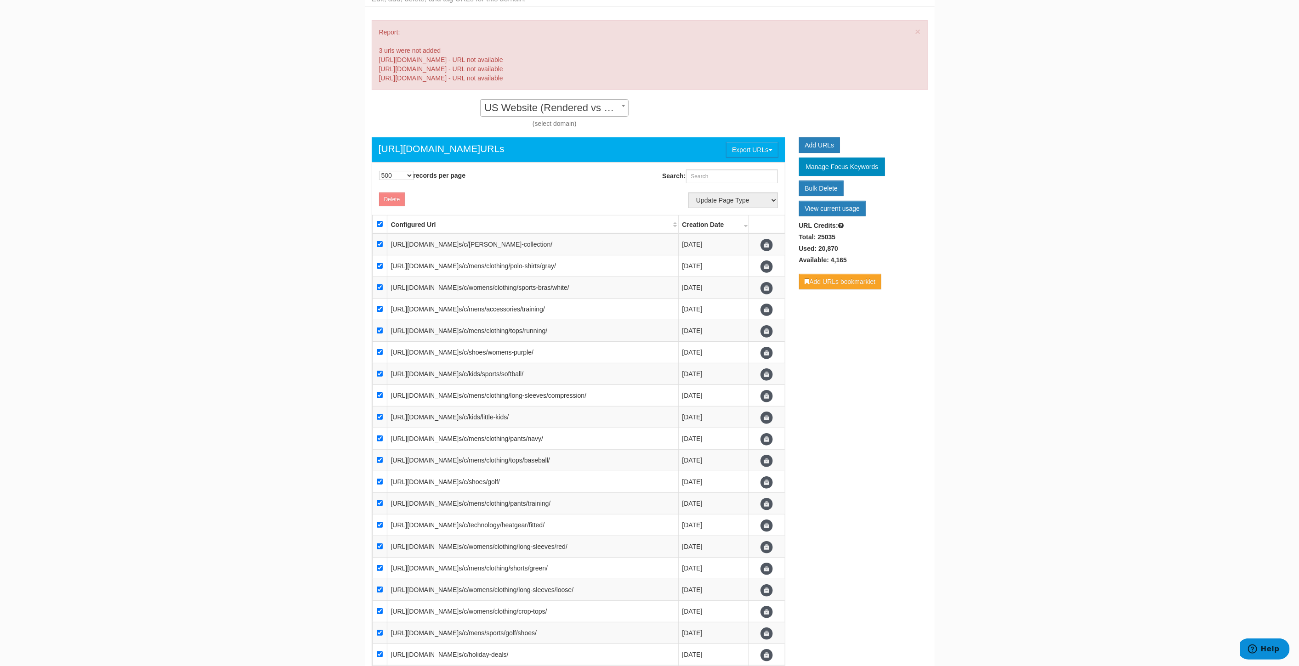
checkbox input "true"
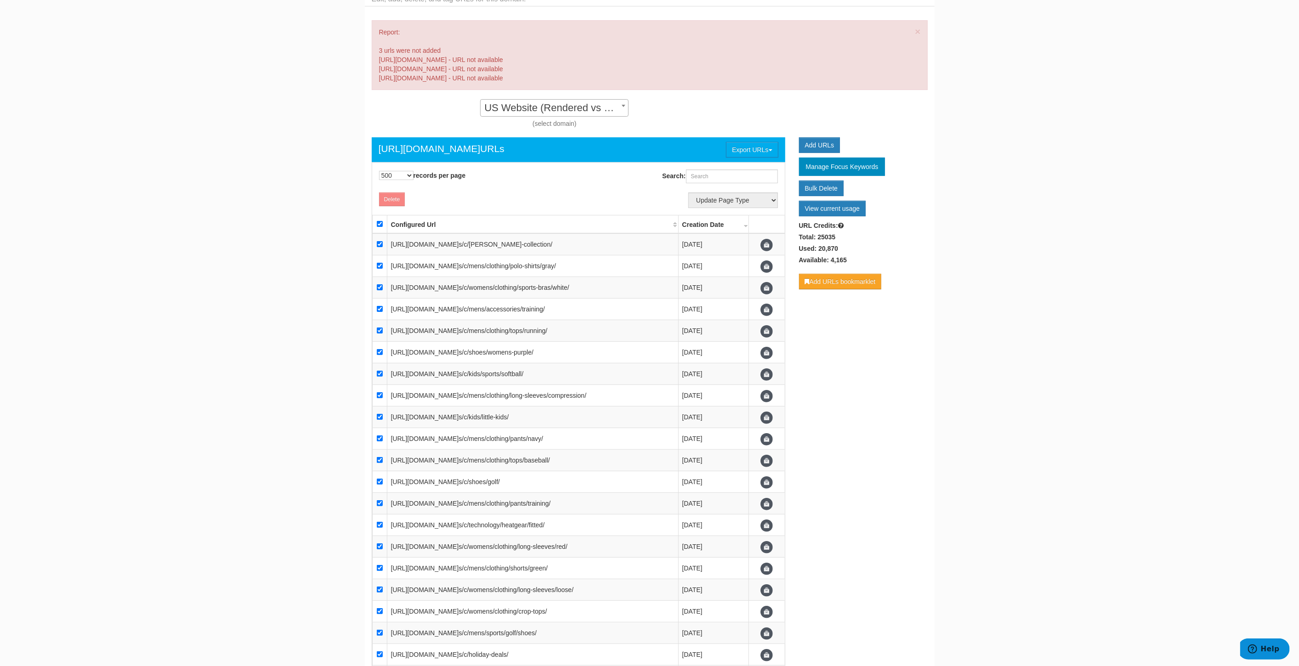
checkbox input "true"
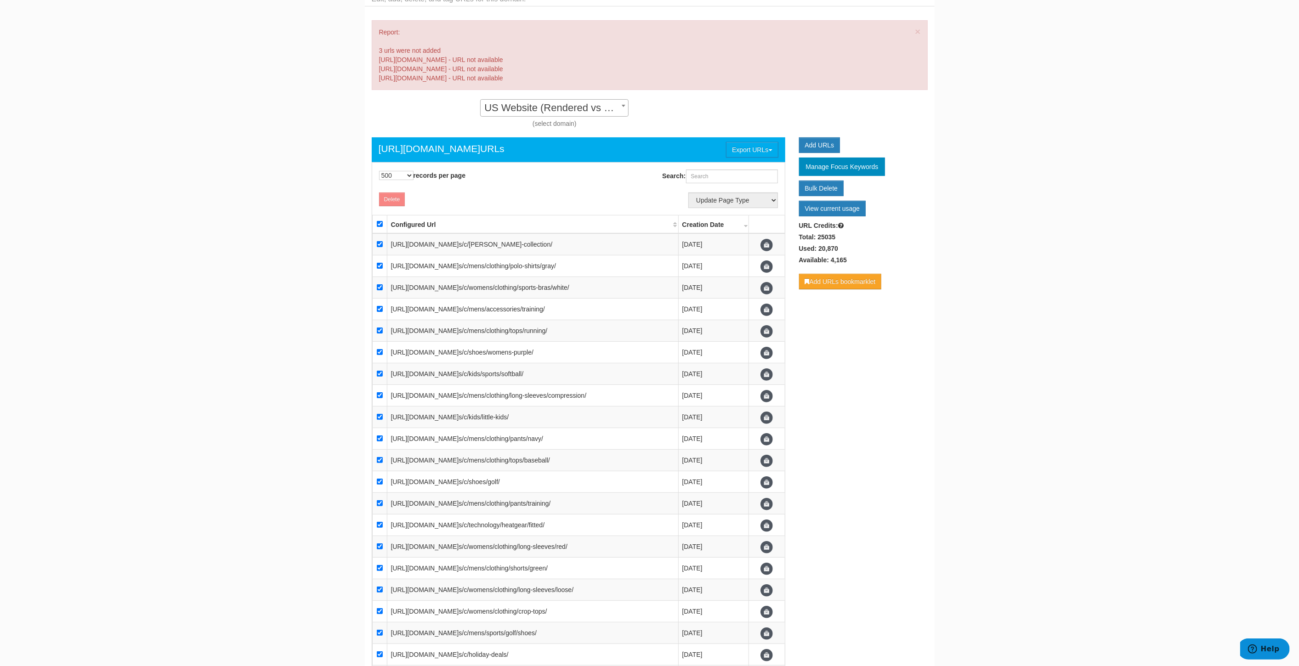
checkbox input "true"
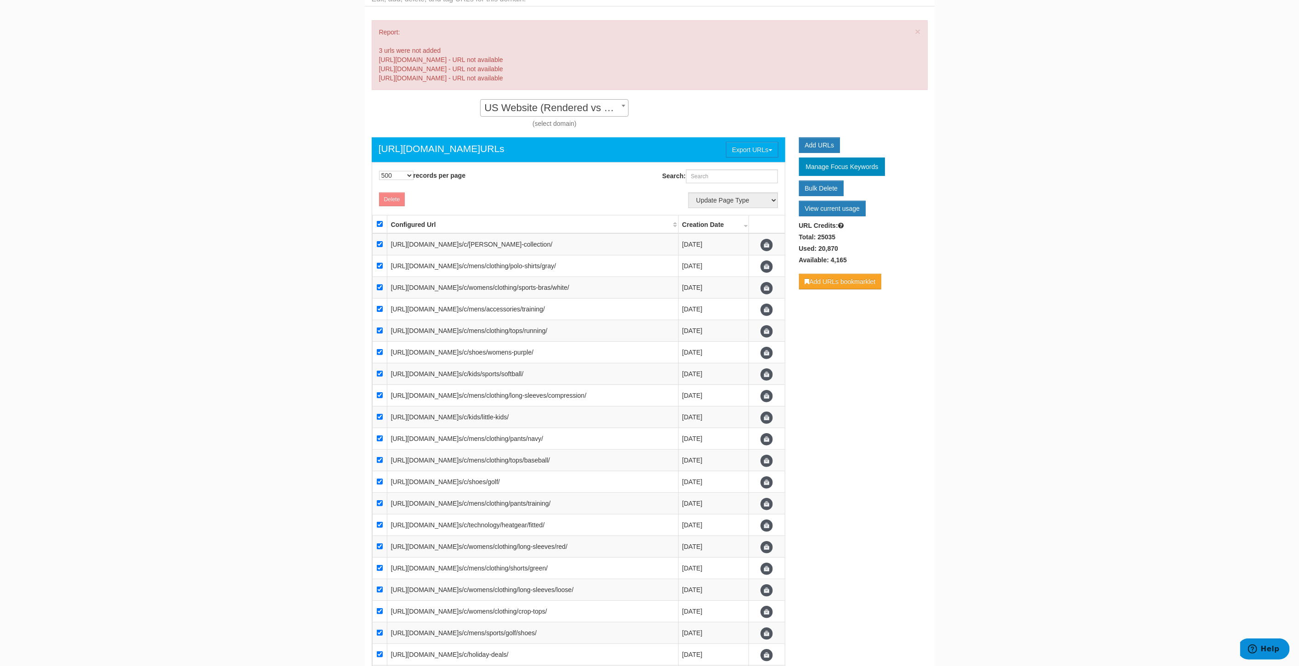
checkbox input "true"
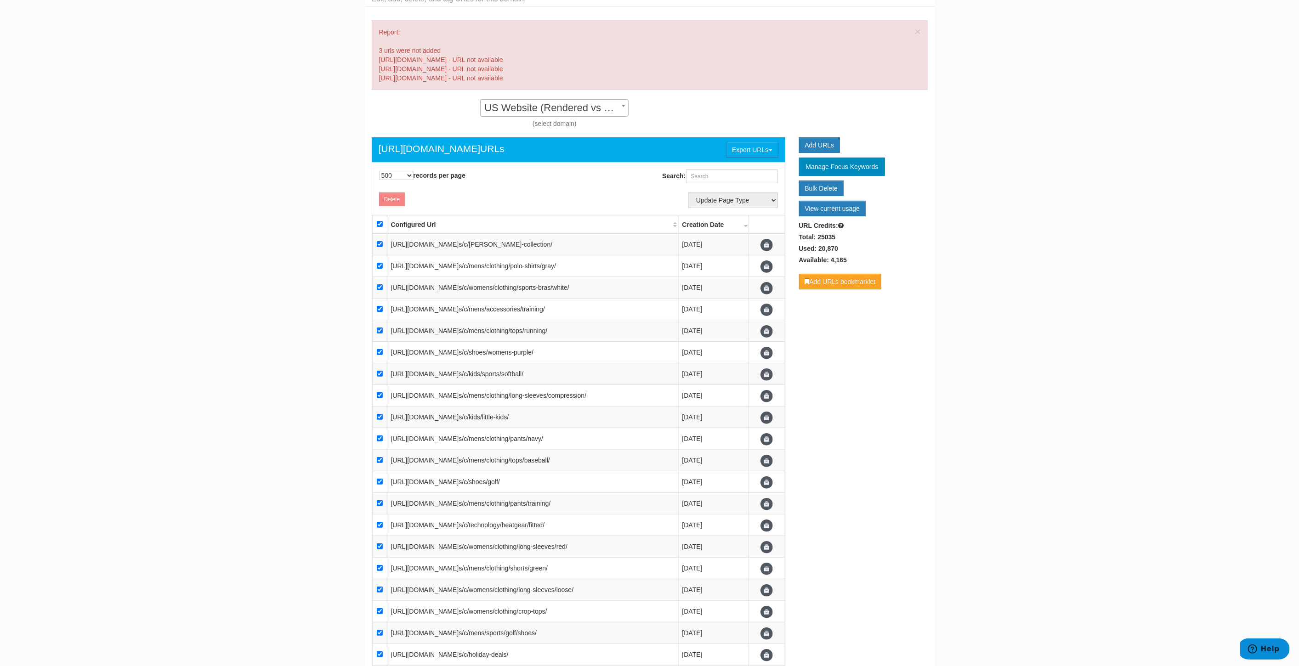
checkbox input "true"
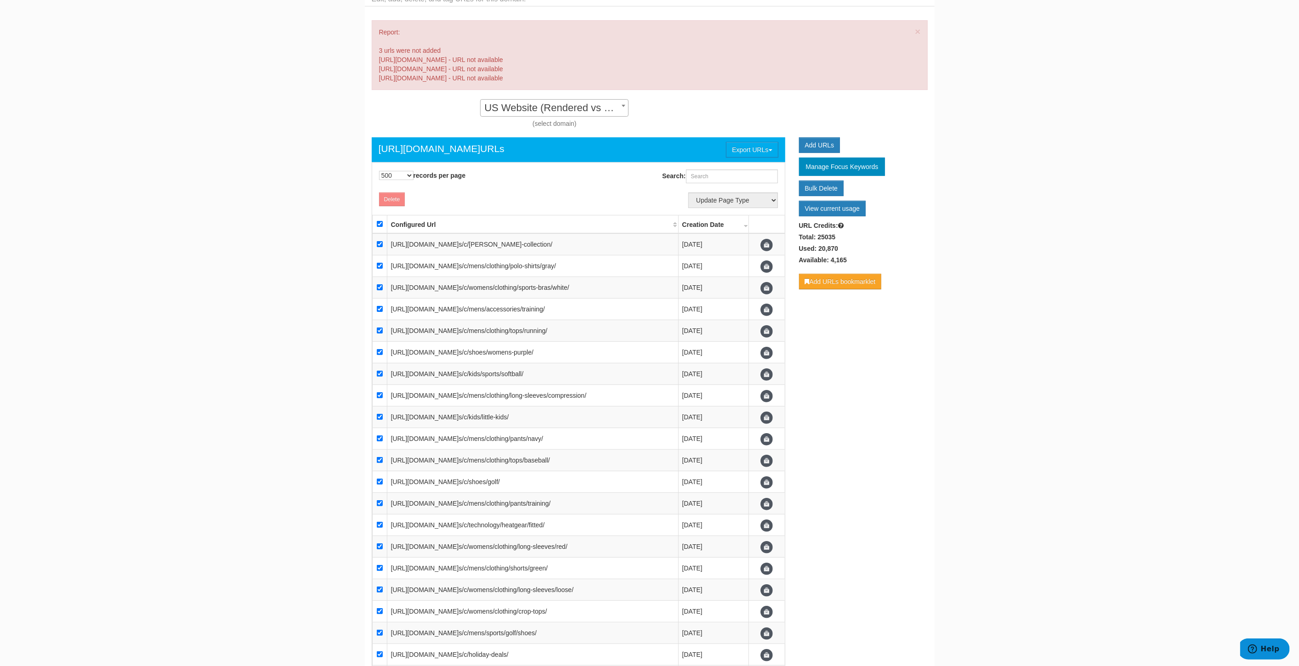
checkbox input "true"
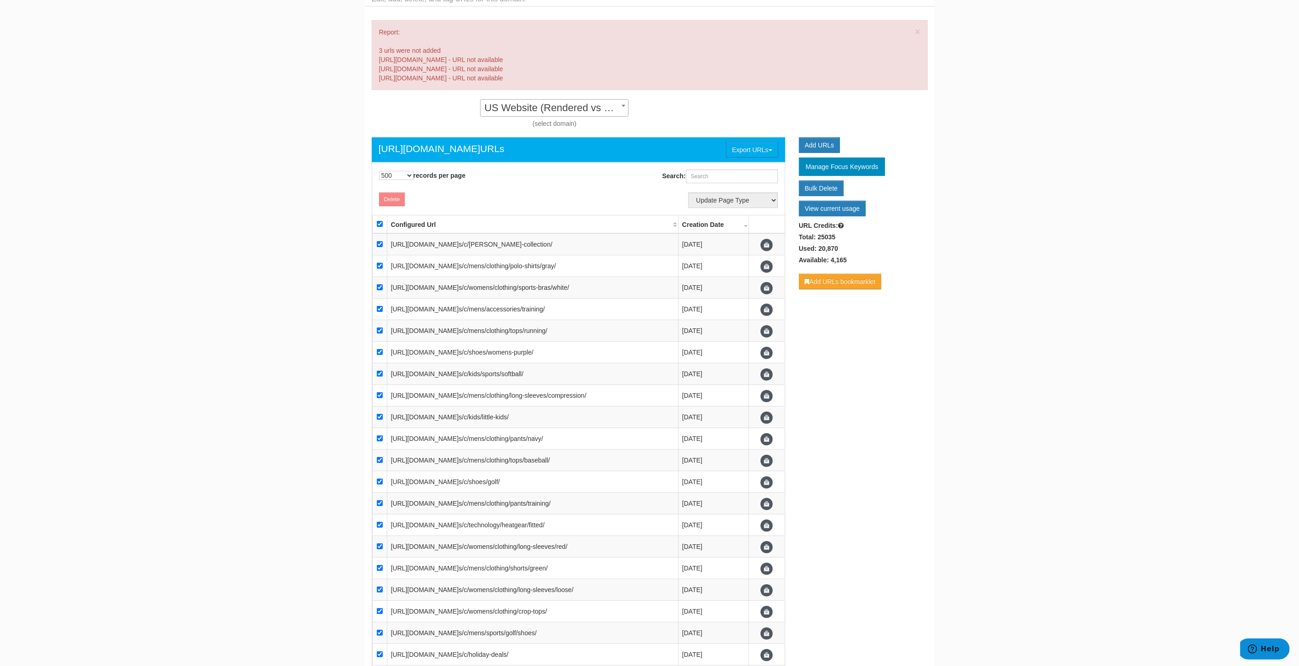
checkbox input "true"
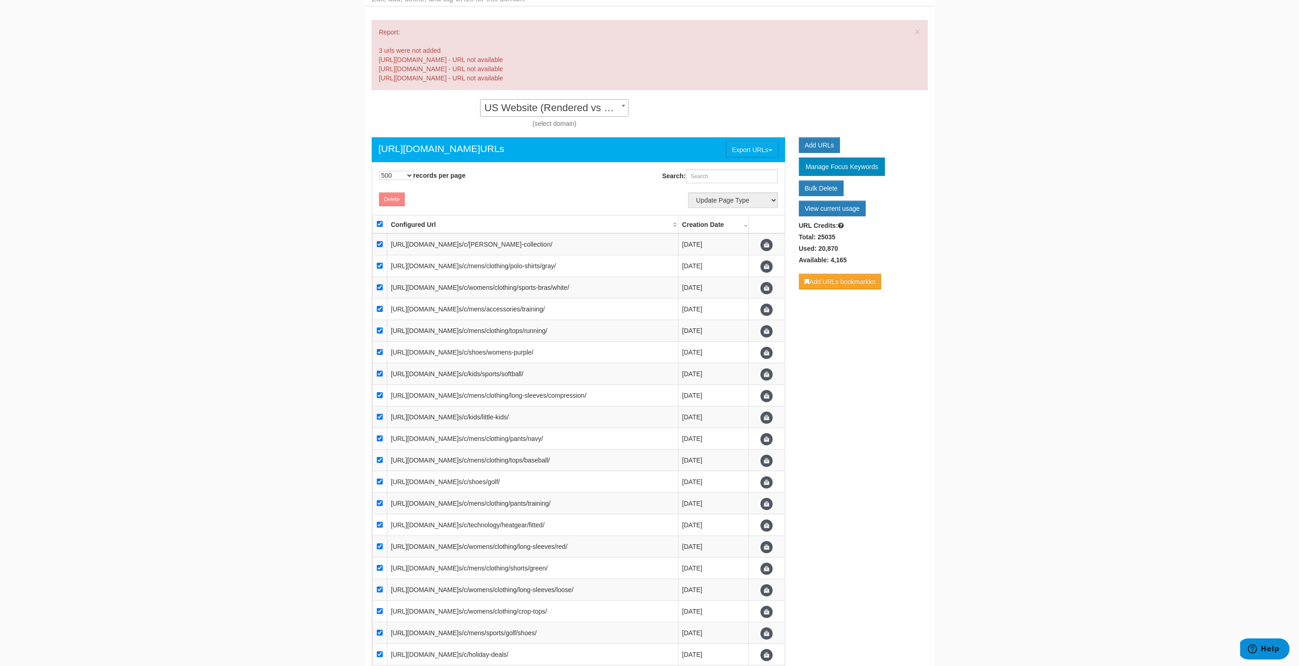
checkbox input "true"
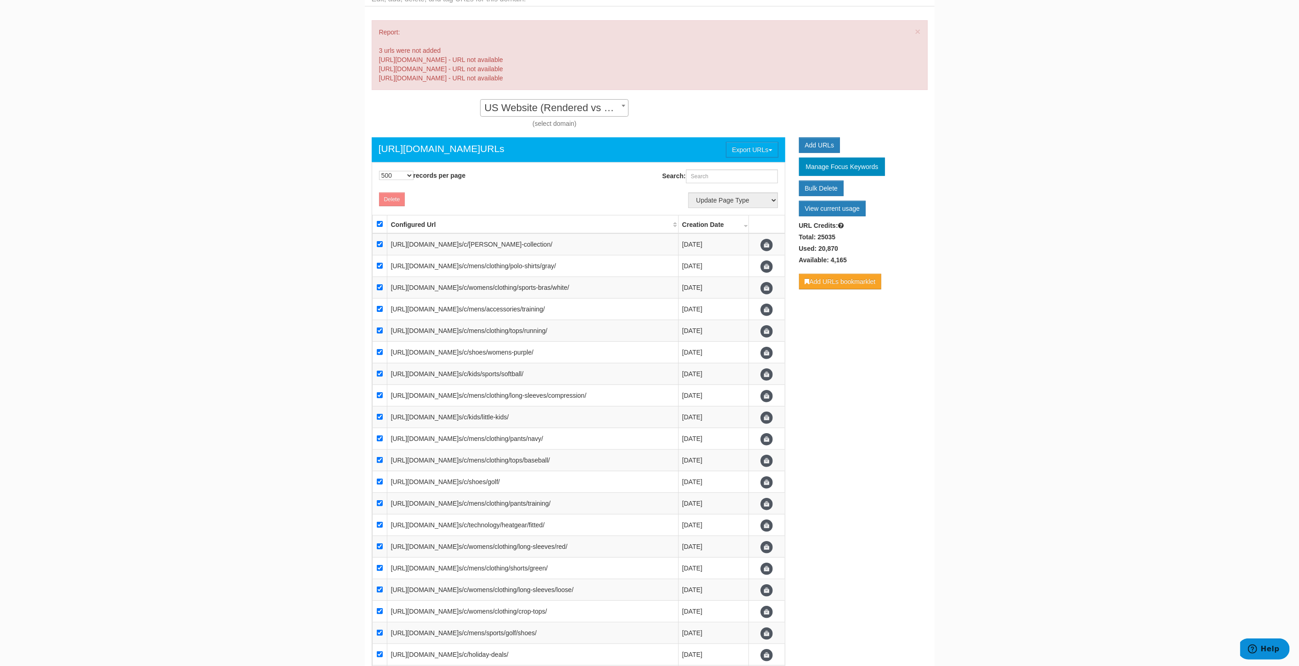
checkbox input "true"
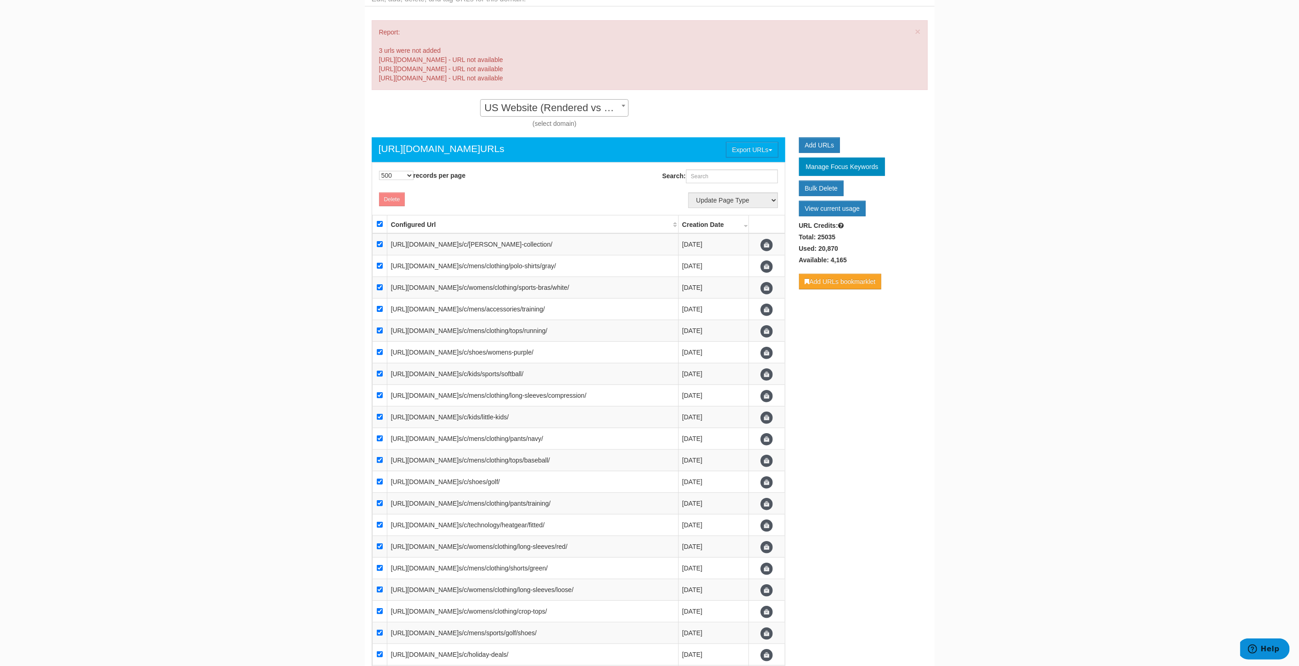
checkbox input "true"
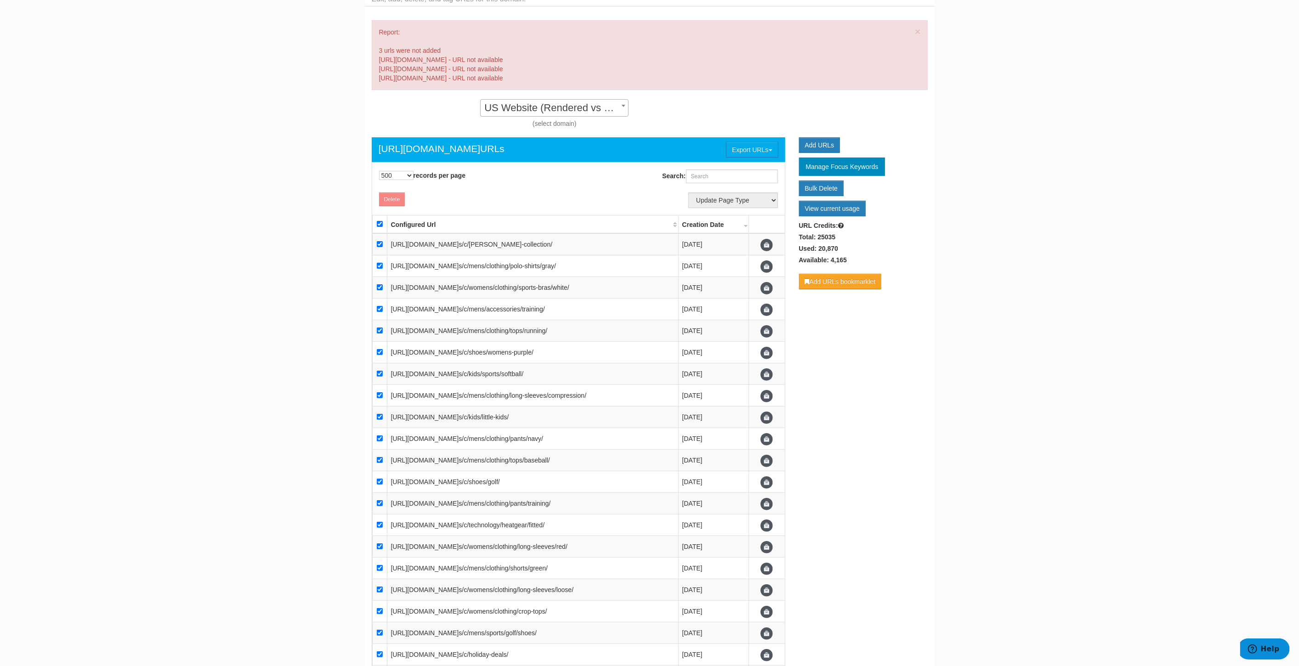
checkbox input "true"
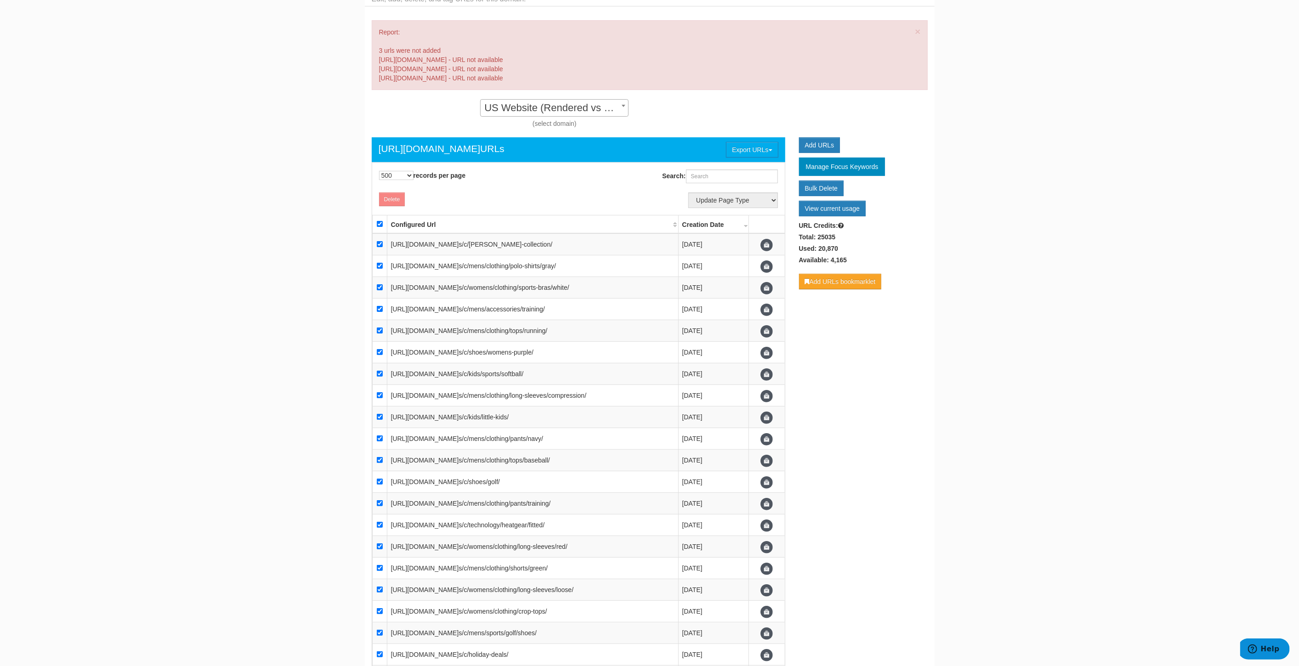
checkbox input "true"
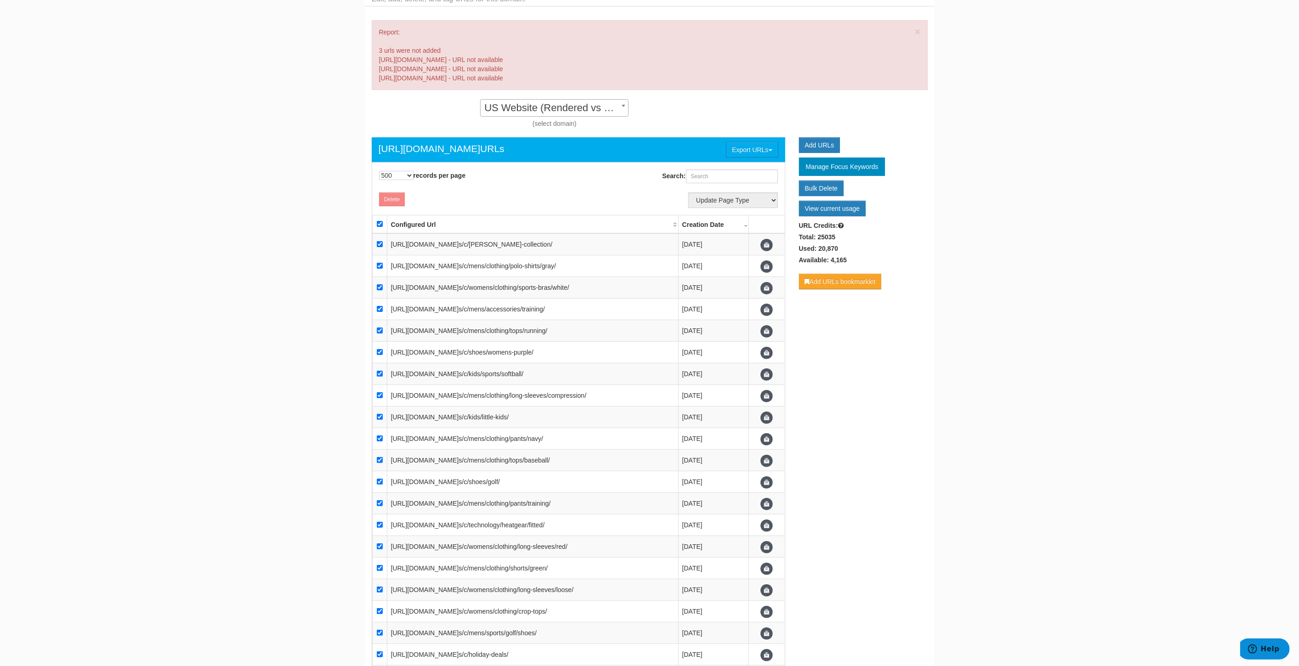
checkbox input "true"
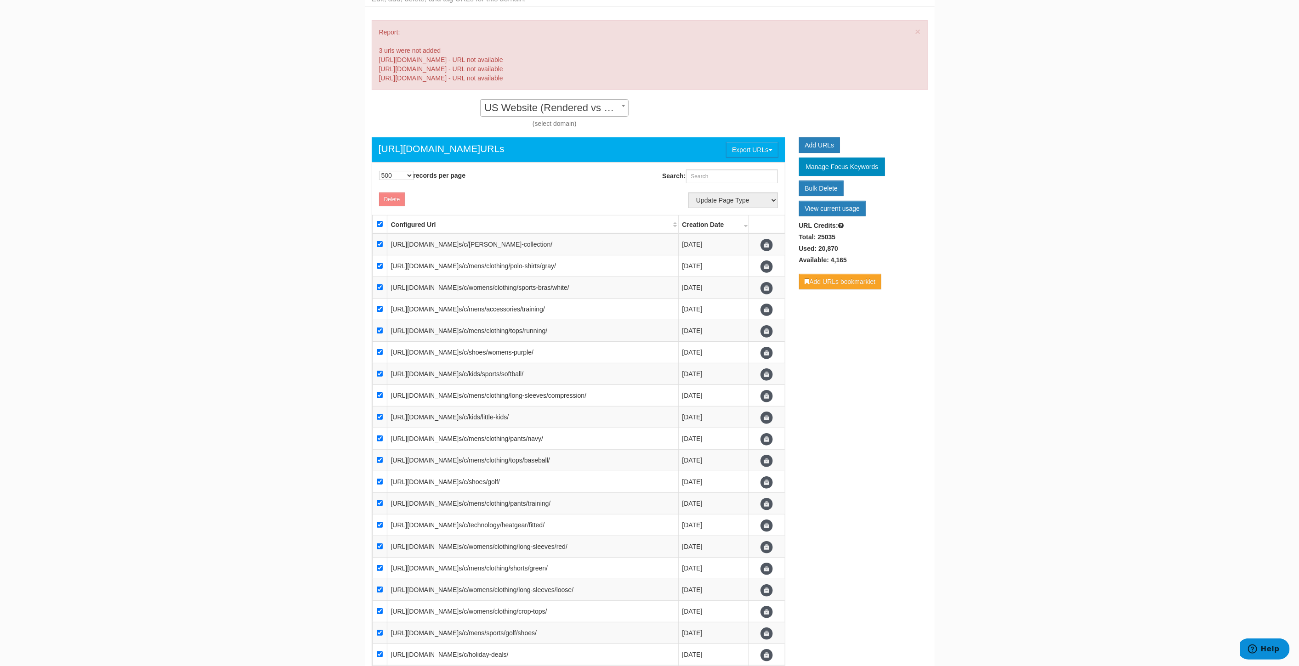
checkbox input "true"
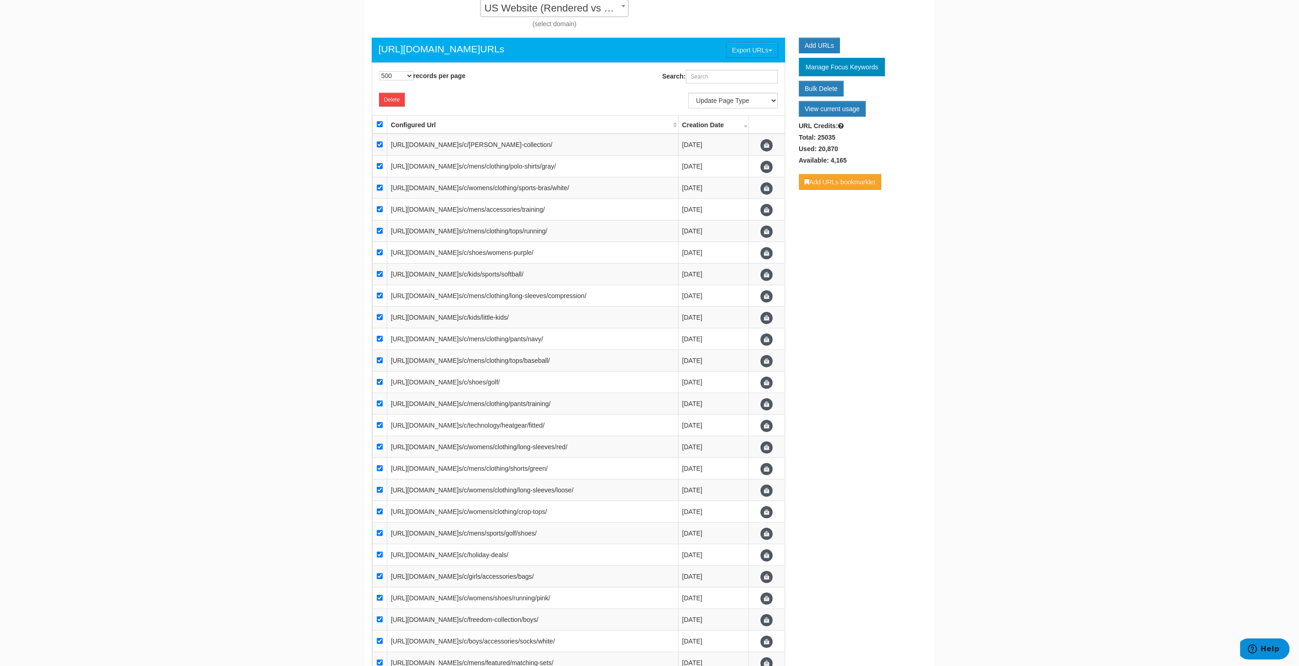
scroll to position [0, 0]
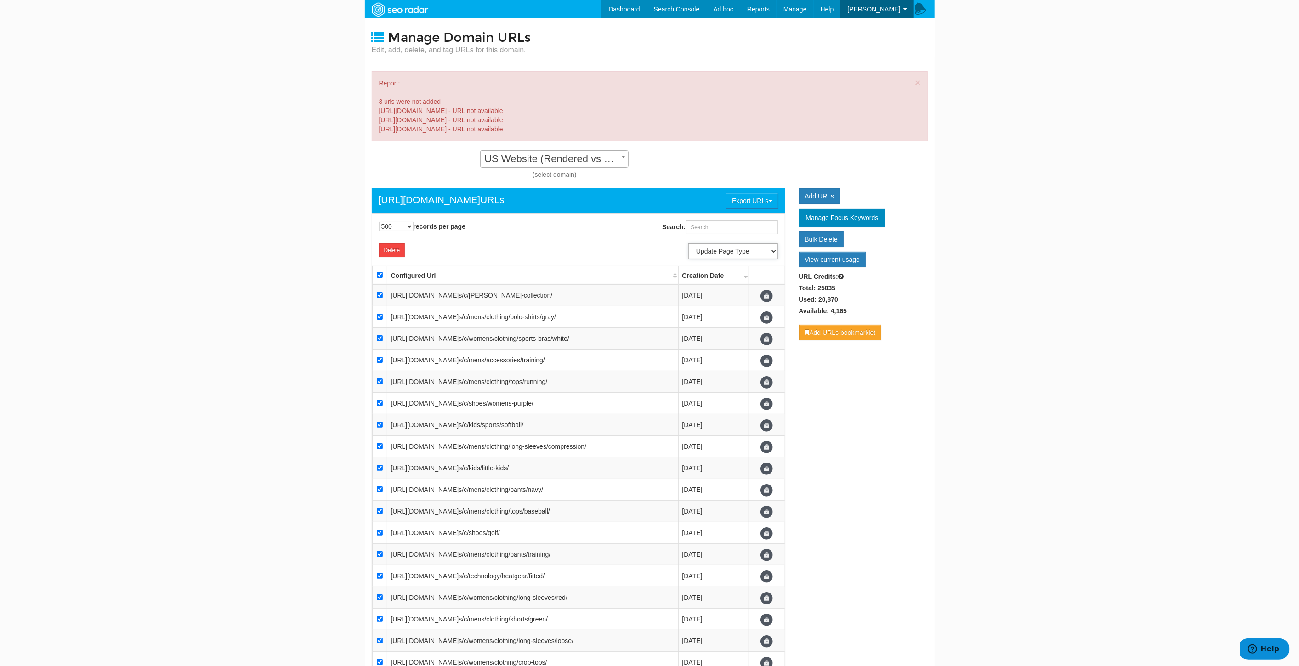
click at [729, 250] on select "Update Page Type Other Home Content Lander Pipeline Product Listing Product Det…" at bounding box center [733, 252] width 90 height 16
click at [688, 244] on select "Update Page Type Other Home Content Lander Pipeline Product Listing Product Det…" at bounding box center [733, 252] width 90 height 16
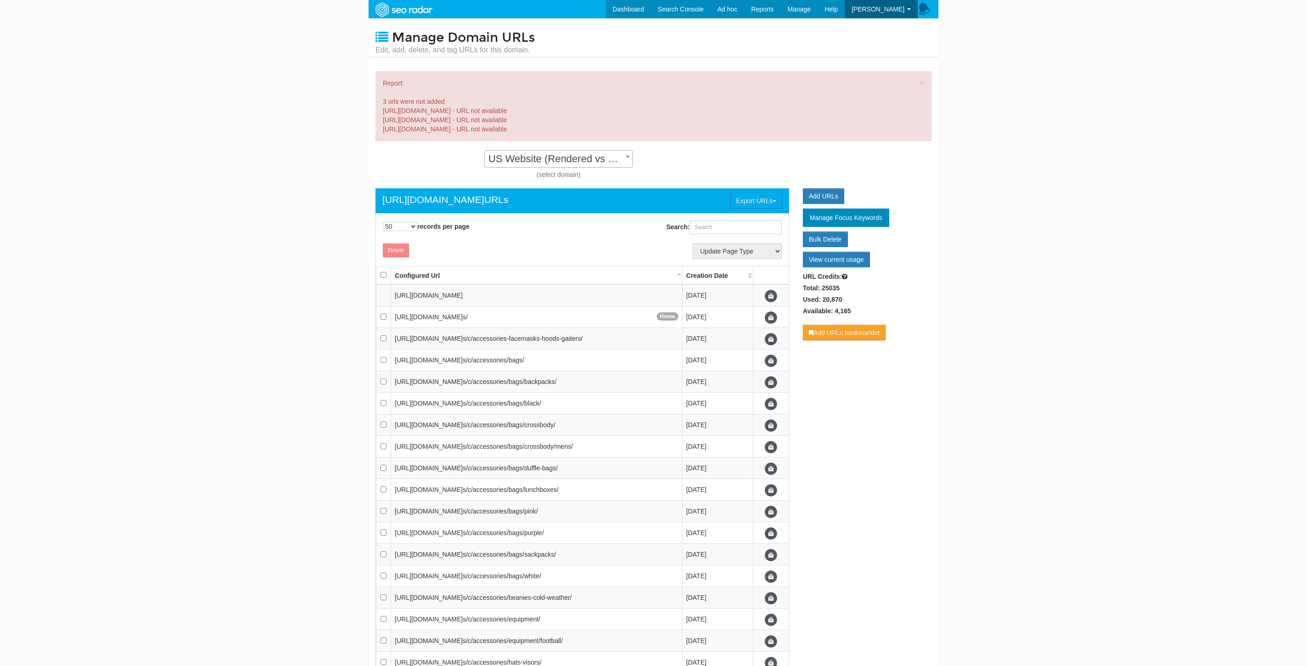
select select "50"
click at [647, 6] on link "Dashboard" at bounding box center [623, 9] width 45 height 18
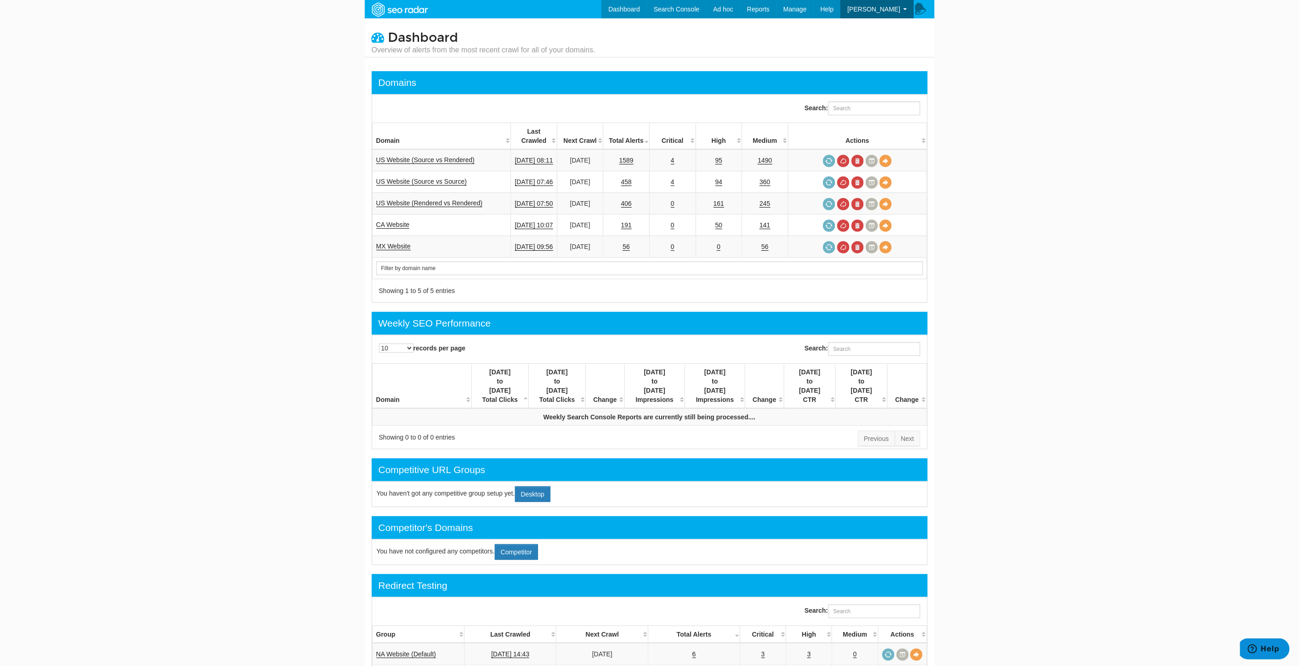
scroll to position [37, 0]
click at [0, 0] on link "URLs" at bounding box center [0, 0] width 0 height 0
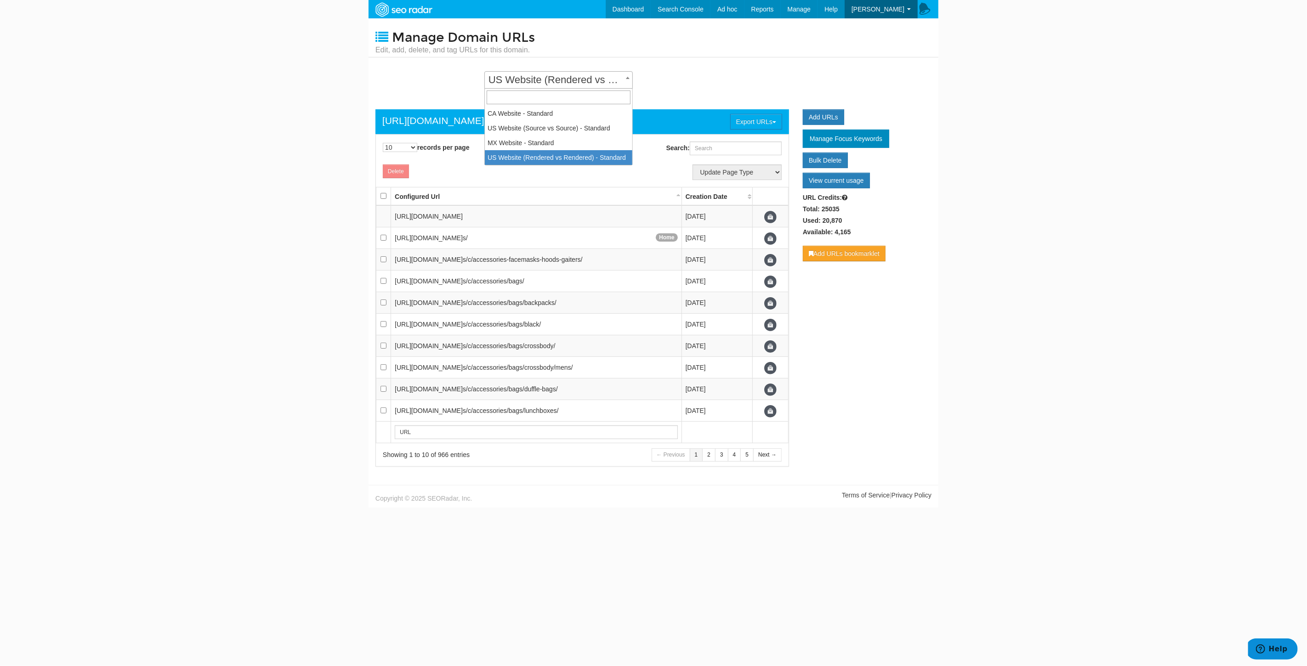
scroll to position [9, 0]
select select "14250"
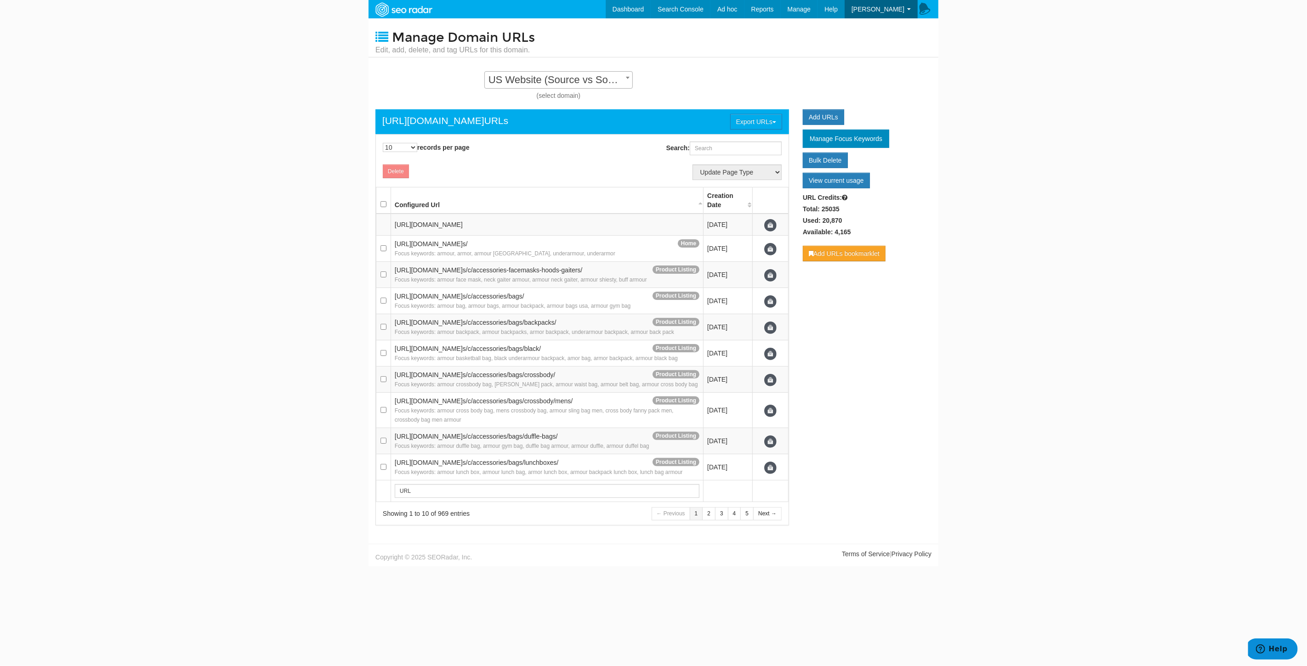
scroll to position [9, 0]
click at [651, 8] on link "Dashboard" at bounding box center [628, 9] width 45 height 18
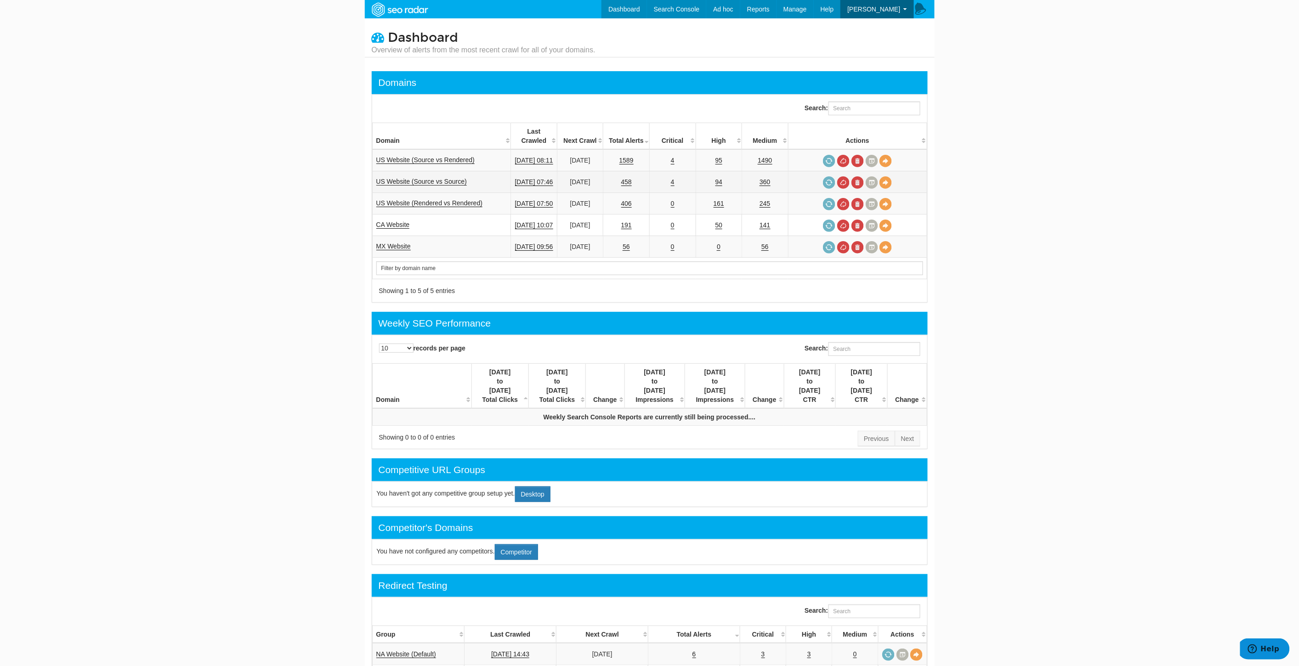
scroll to position [37, 0]
click at [449, 178] on link "US Website (Source vs Source)" at bounding box center [421, 182] width 91 height 8
click at [463, 156] on link "US Website (Source vs Rendered)" at bounding box center [425, 160] width 99 height 8
click at [783, 37] on link "URLs" at bounding box center [775, 39] width 75 height 12
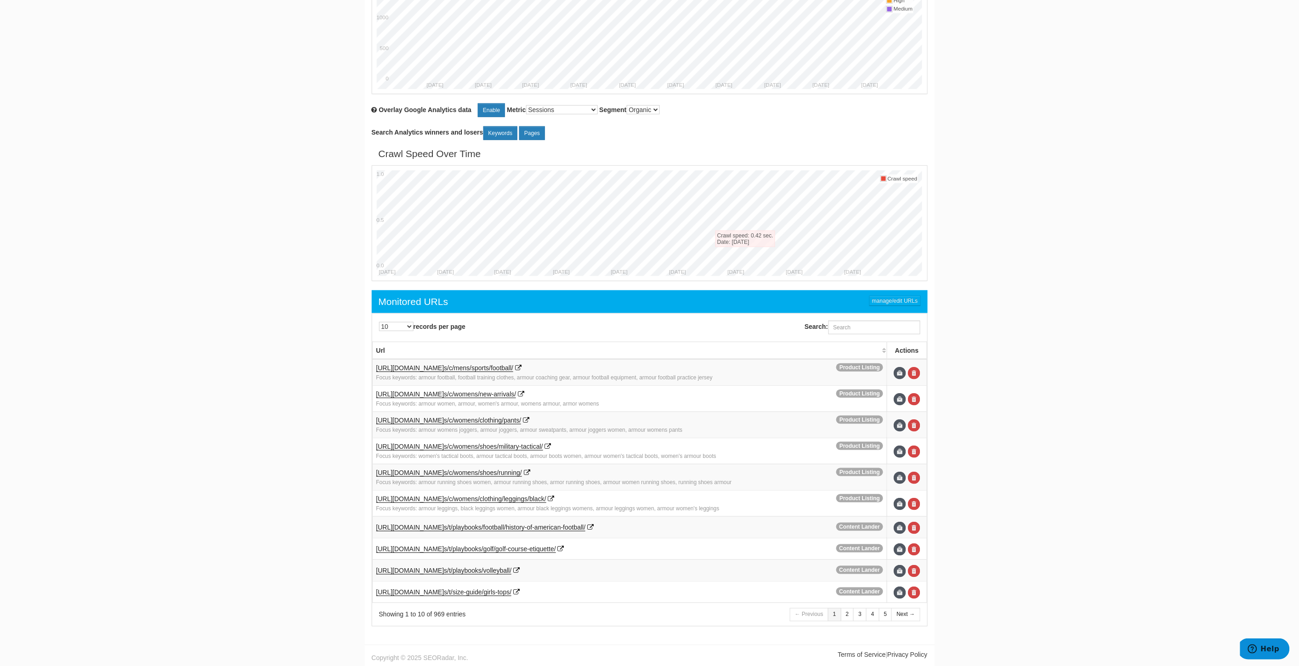
scroll to position [37, 0]
click at [848, 326] on input "Search:" at bounding box center [874, 328] width 92 height 14
paste input "[URL][DOMAIN_NAME]"
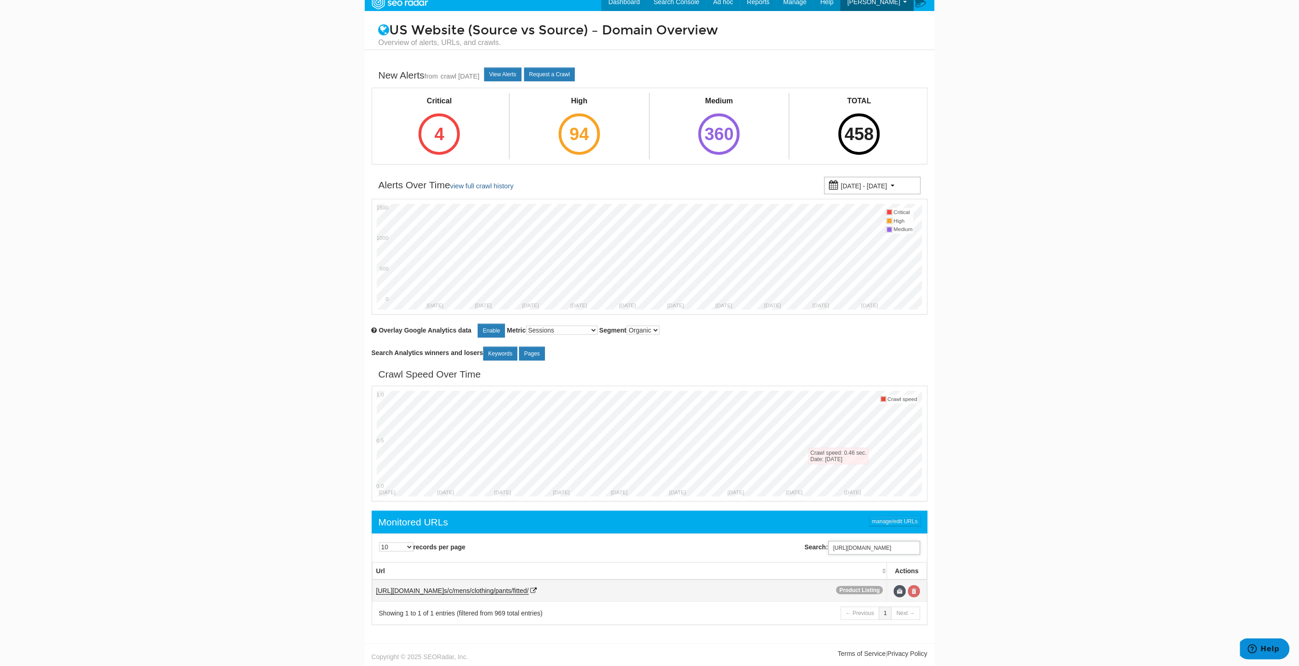
type input "[URL][DOMAIN_NAME]"
click at [918, 588] on link at bounding box center [914, 591] width 12 height 12
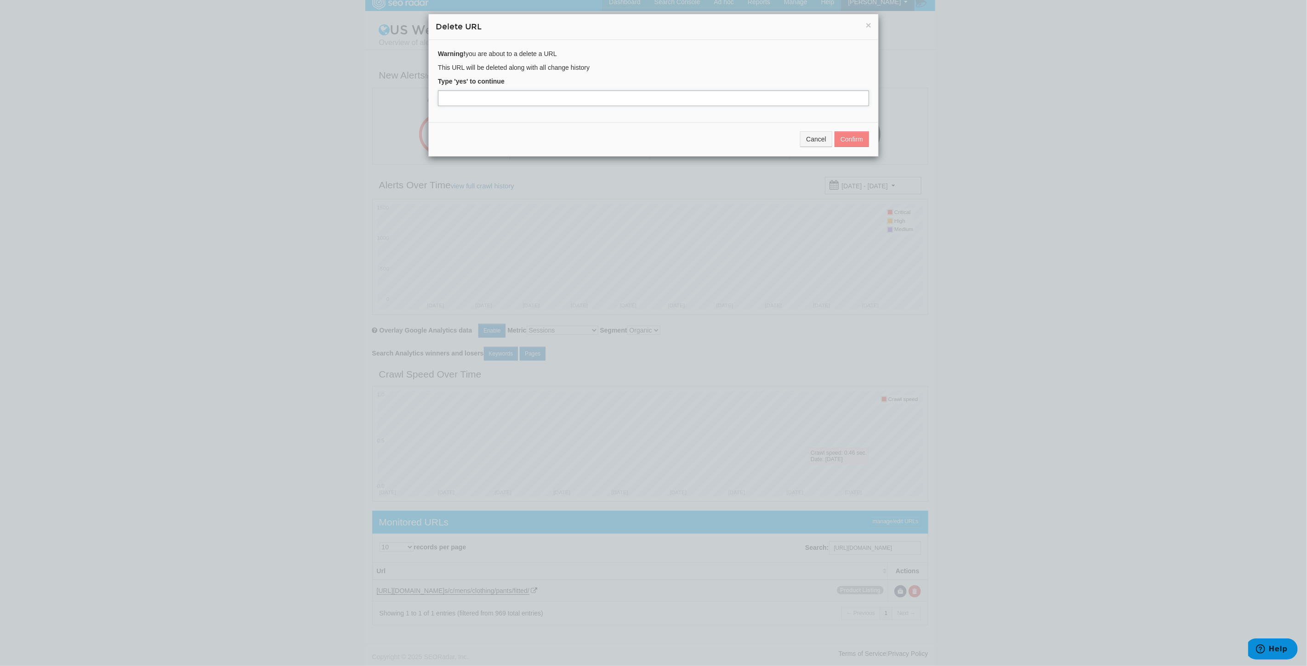
click at [687, 97] on input "text" at bounding box center [653, 99] width 431 height 16
type input "yes"
click at [847, 138] on button "Confirm" at bounding box center [851, 139] width 34 height 16
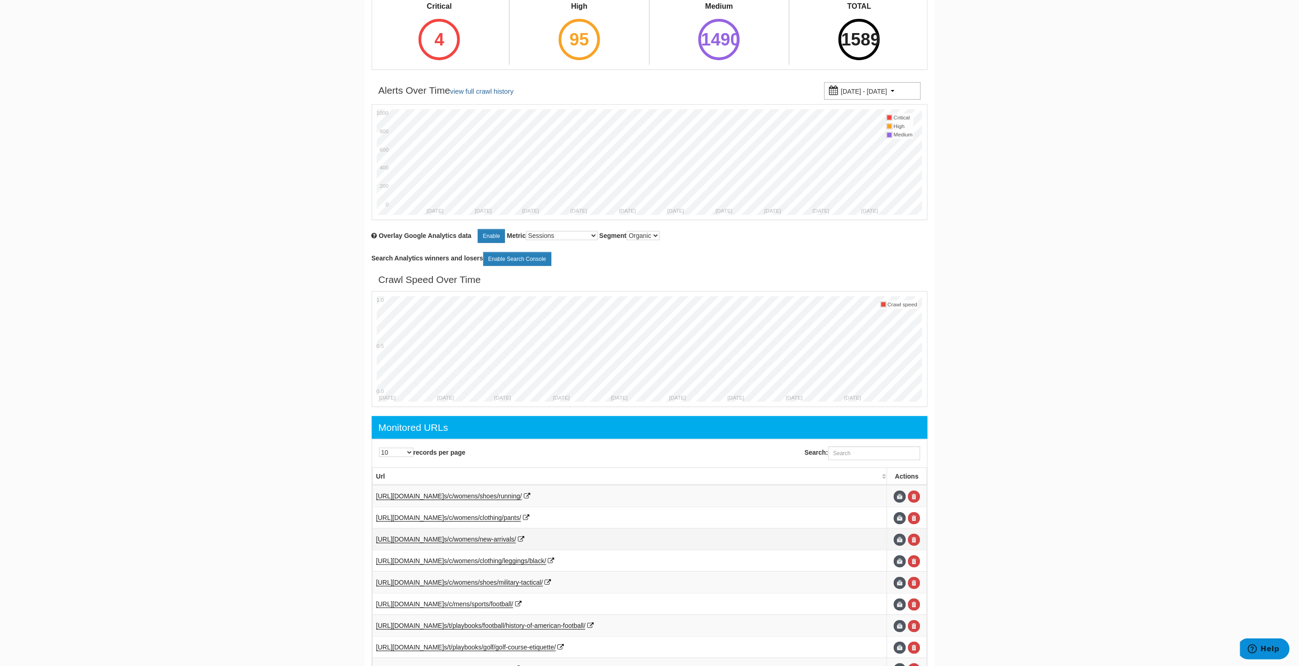
scroll to position [153, 0]
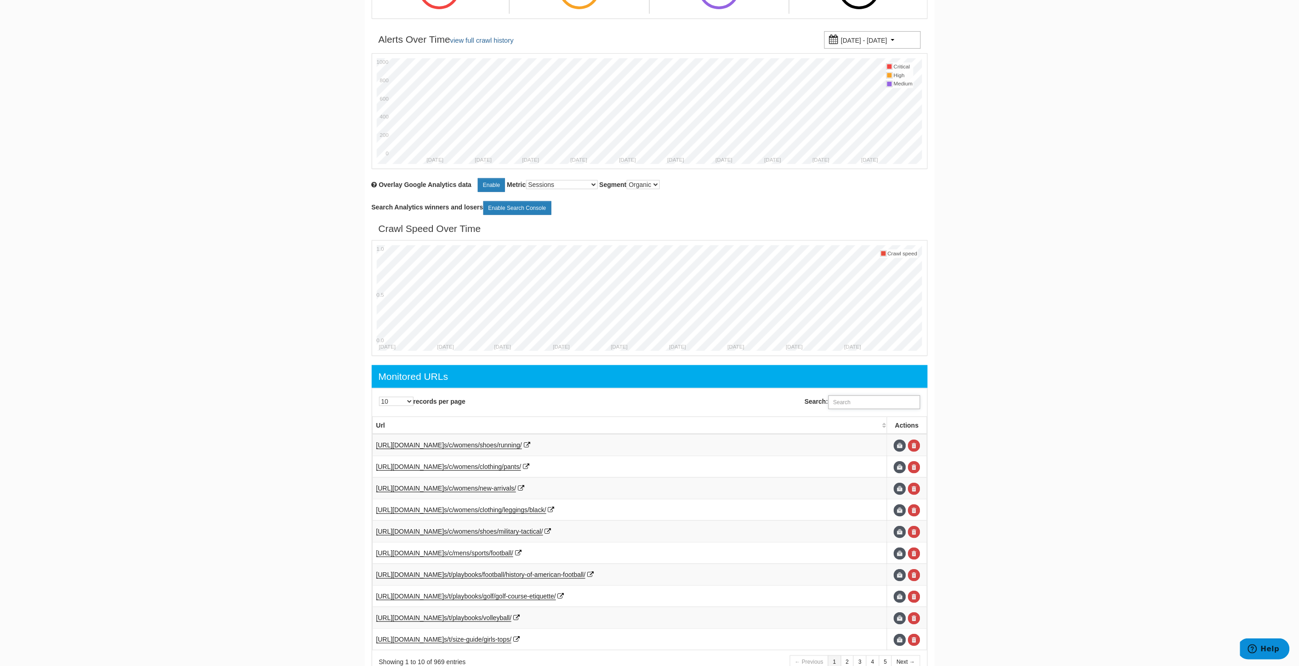
click at [861, 406] on input "Search:" at bounding box center [874, 403] width 92 height 14
paste input "[URL][DOMAIN_NAME]"
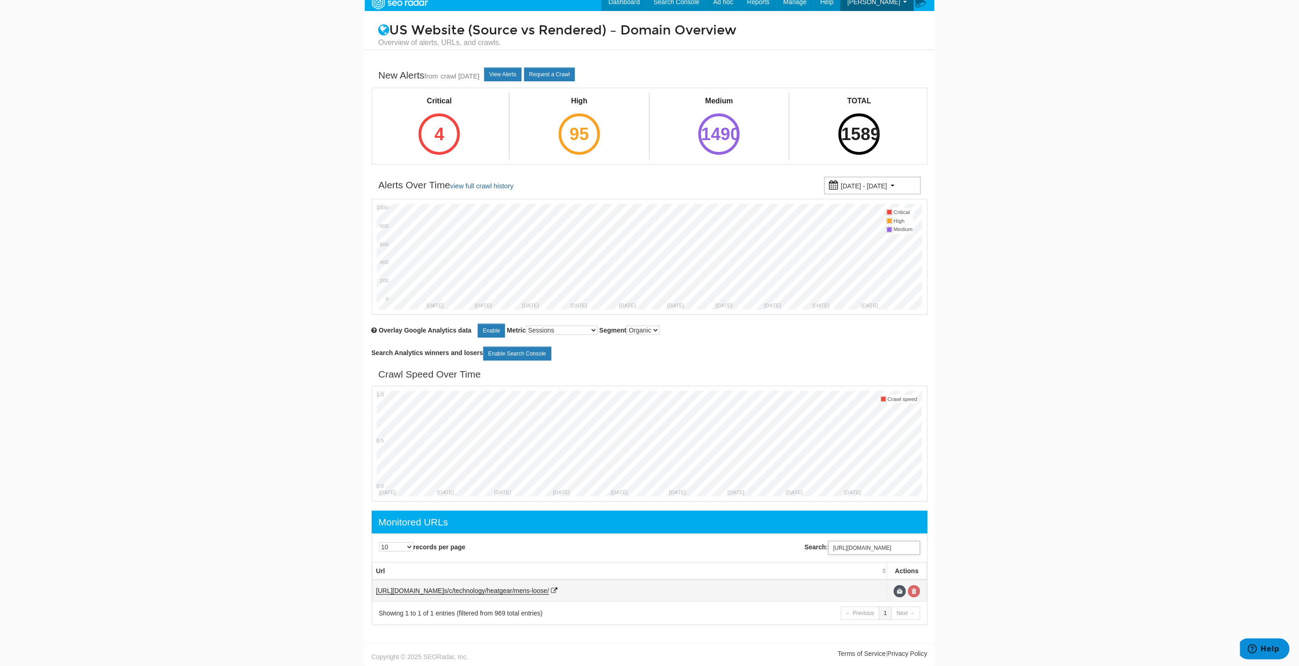
type input "[URL][DOMAIN_NAME]"
click at [915, 593] on link at bounding box center [914, 591] width 12 height 12
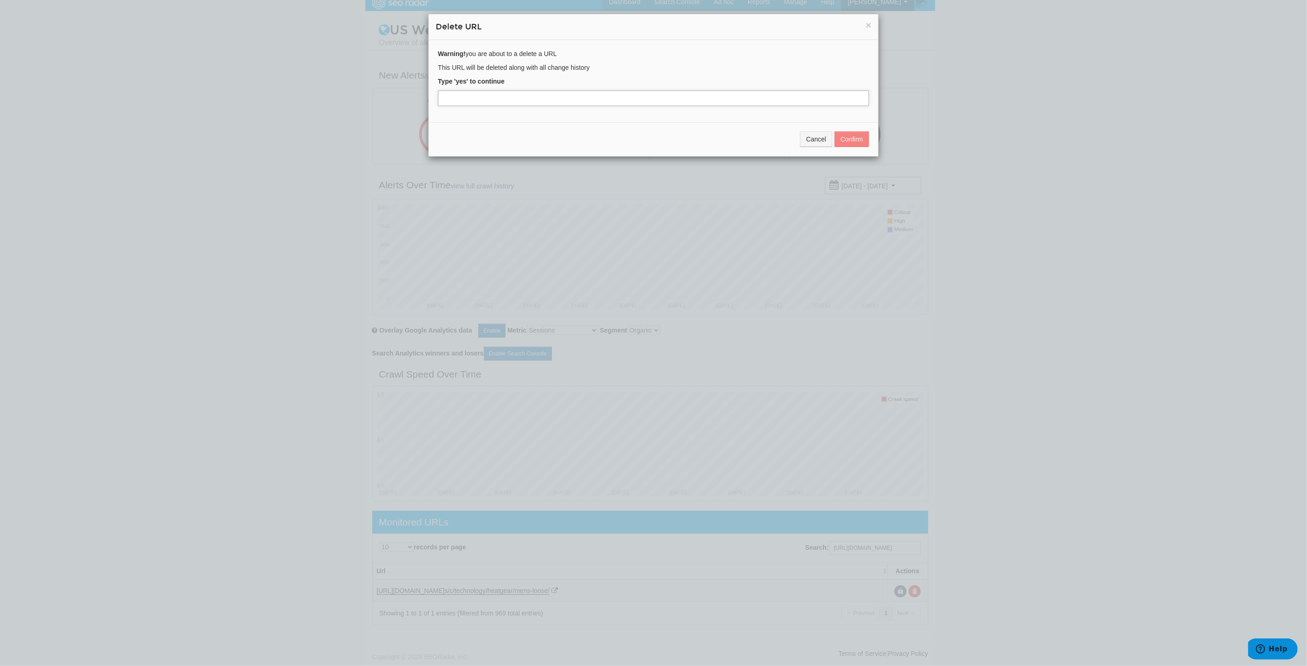
click at [484, 93] on input "text" at bounding box center [653, 99] width 431 height 16
type input "yes"
click at [850, 141] on button "Confirm" at bounding box center [851, 139] width 34 height 16
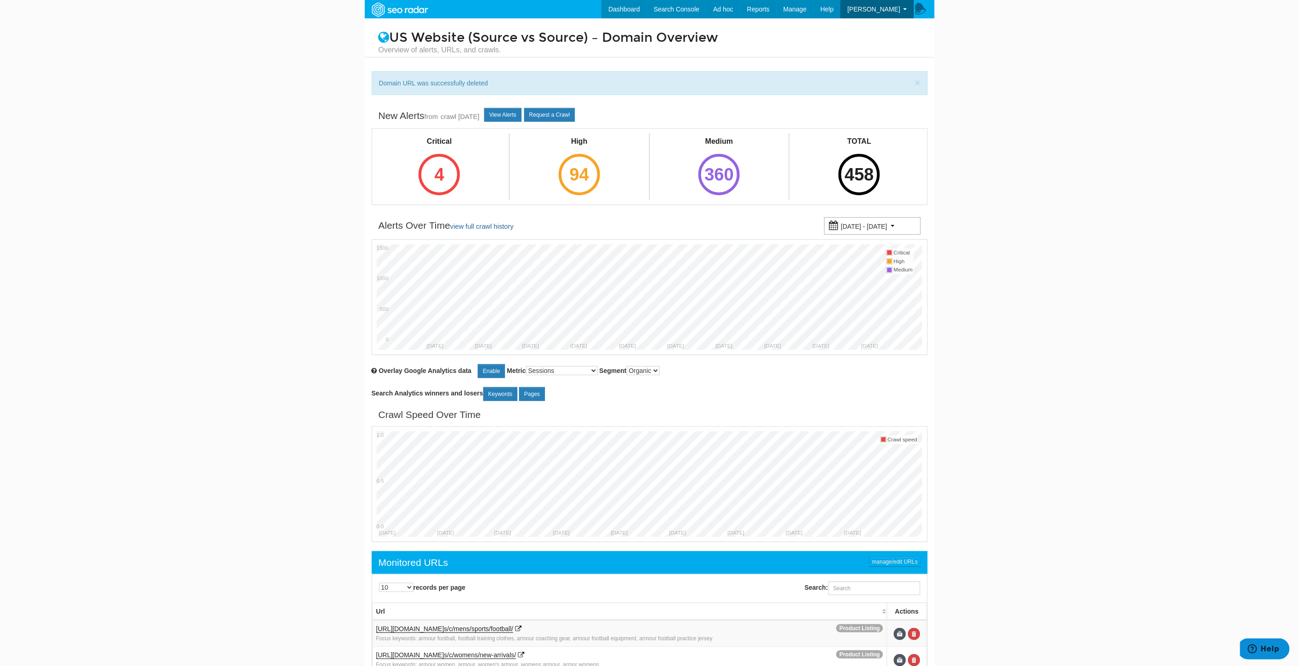
scroll to position [37, 0]
click at [857, 583] on div "Search:" at bounding box center [791, 588] width 282 height 23
click at [864, 592] on input "Search:" at bounding box center [874, 589] width 92 height 14
paste input "https://www.underarmour.com/en-us/c/technology/heatgear/loose/"
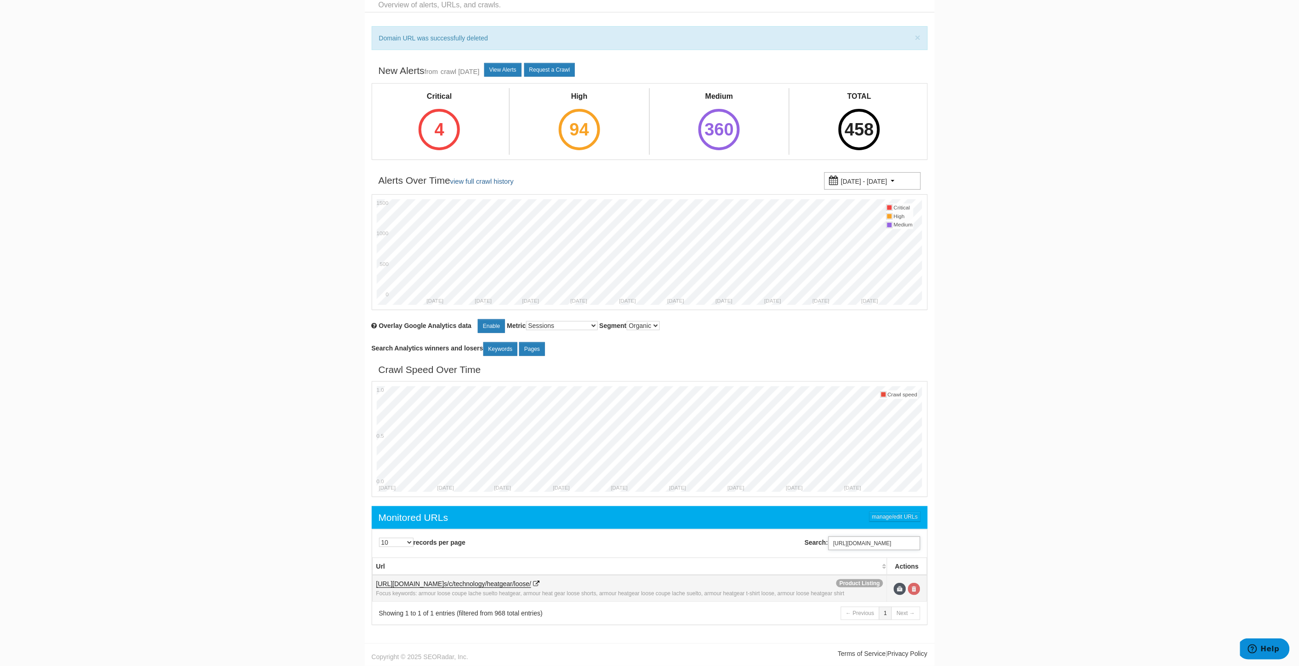
type input "https://www.underarmour.com/en-us/c/technology/heatgear/loose/"
click at [915, 586] on link at bounding box center [914, 589] width 12 height 12
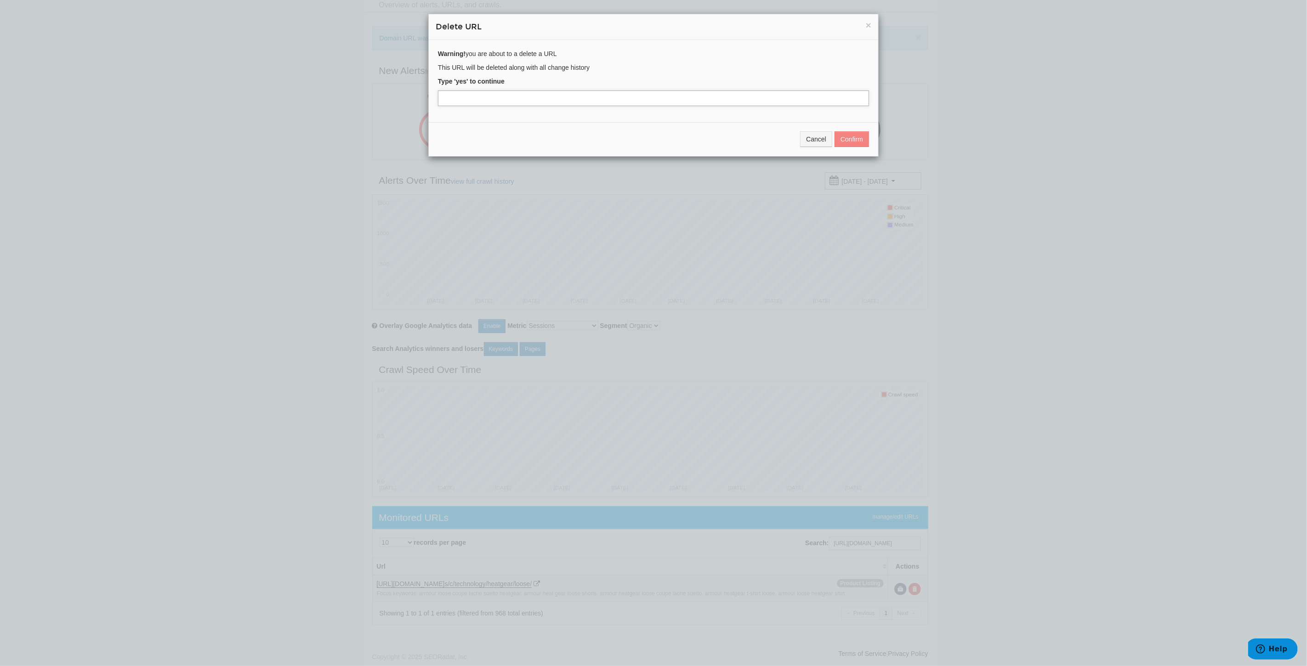
click at [635, 93] on input "text" at bounding box center [653, 99] width 431 height 16
type input "yes"
click at [846, 138] on button "Confirm" at bounding box center [851, 139] width 34 height 16
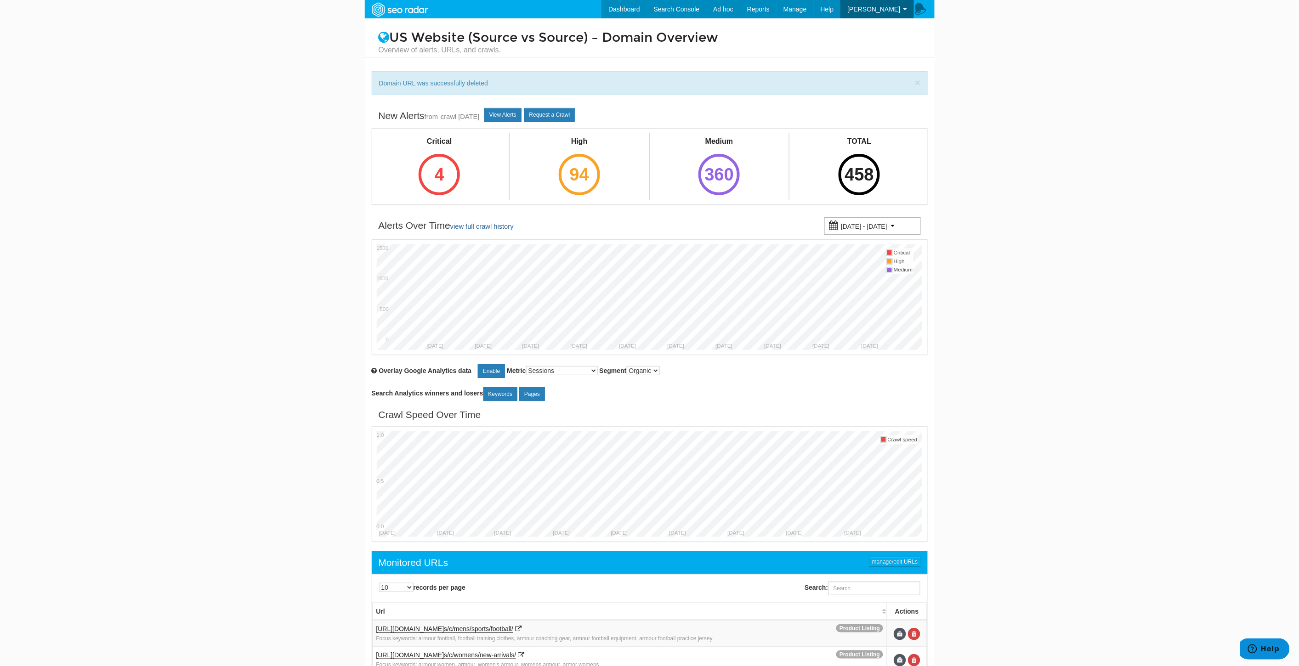
scroll to position [37, 0]
click at [881, 595] on input "Search:" at bounding box center [874, 589] width 92 height 14
paste input "[URL][DOMAIN_NAME]"
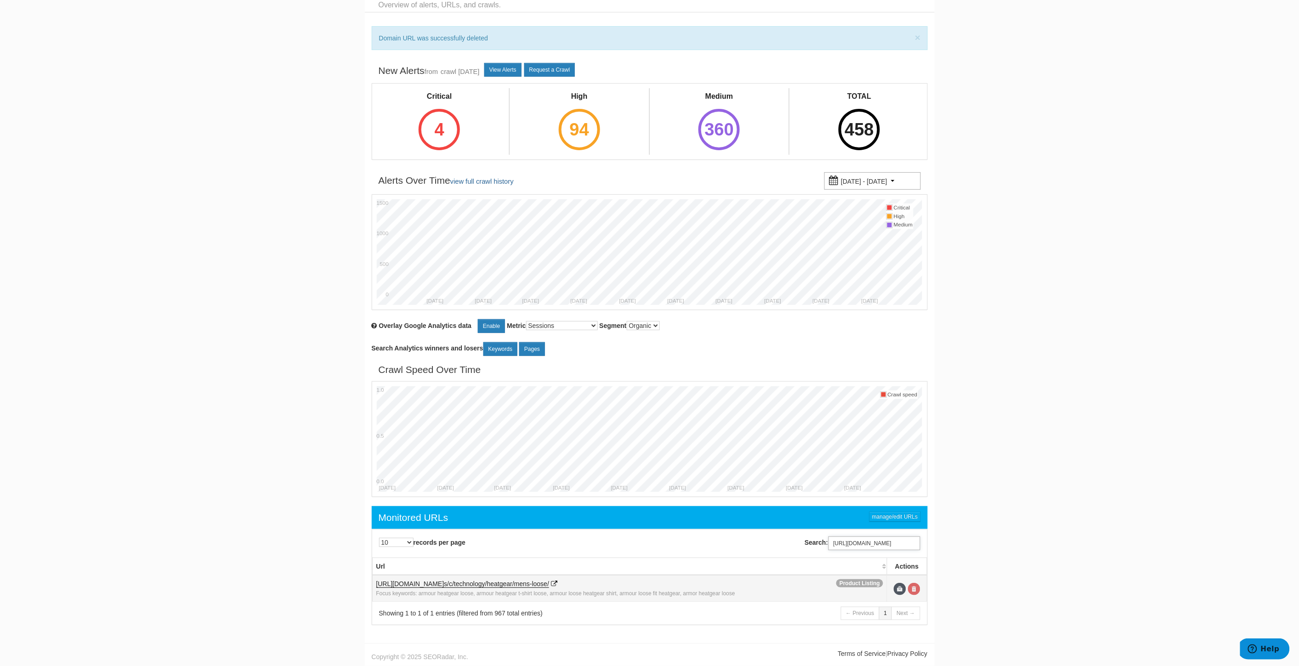
type input "https://www.underarmour.com/en-us/c/technology/heatgear/mens-loose/"
click at [911, 588] on link at bounding box center [914, 589] width 12 height 12
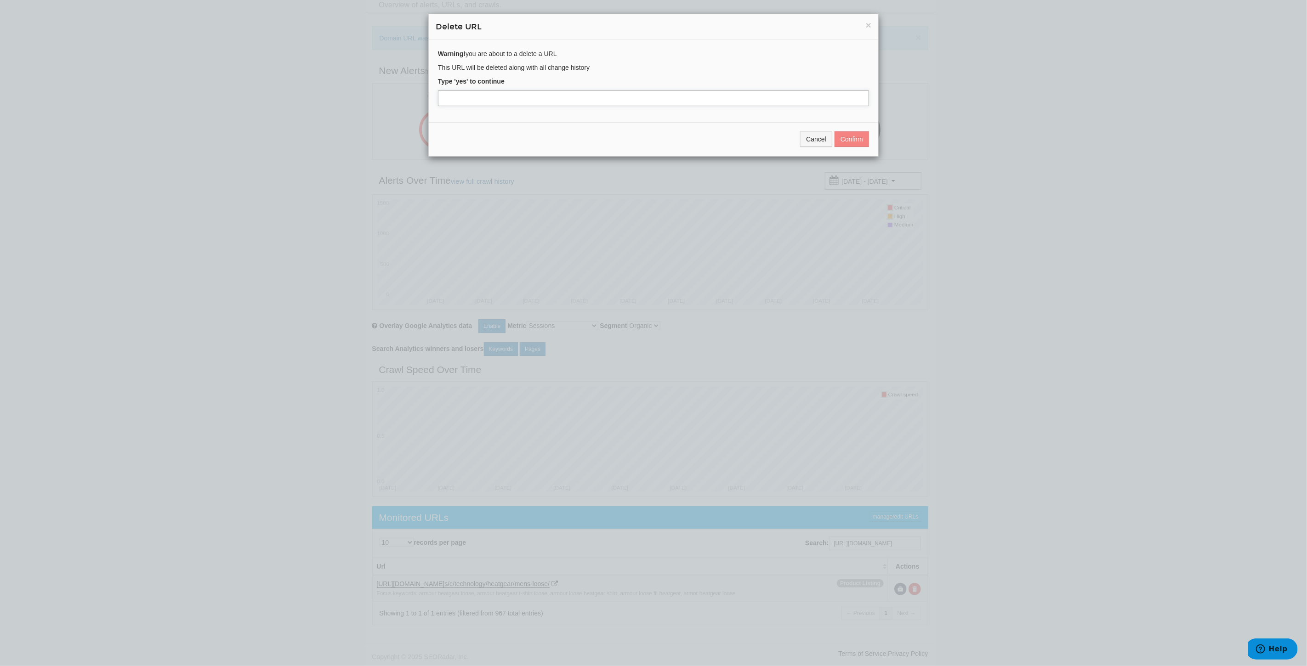
click at [447, 102] on input "text" at bounding box center [653, 99] width 431 height 16
type input "yes"
click at [861, 137] on button "Confirm" at bounding box center [851, 139] width 34 height 16
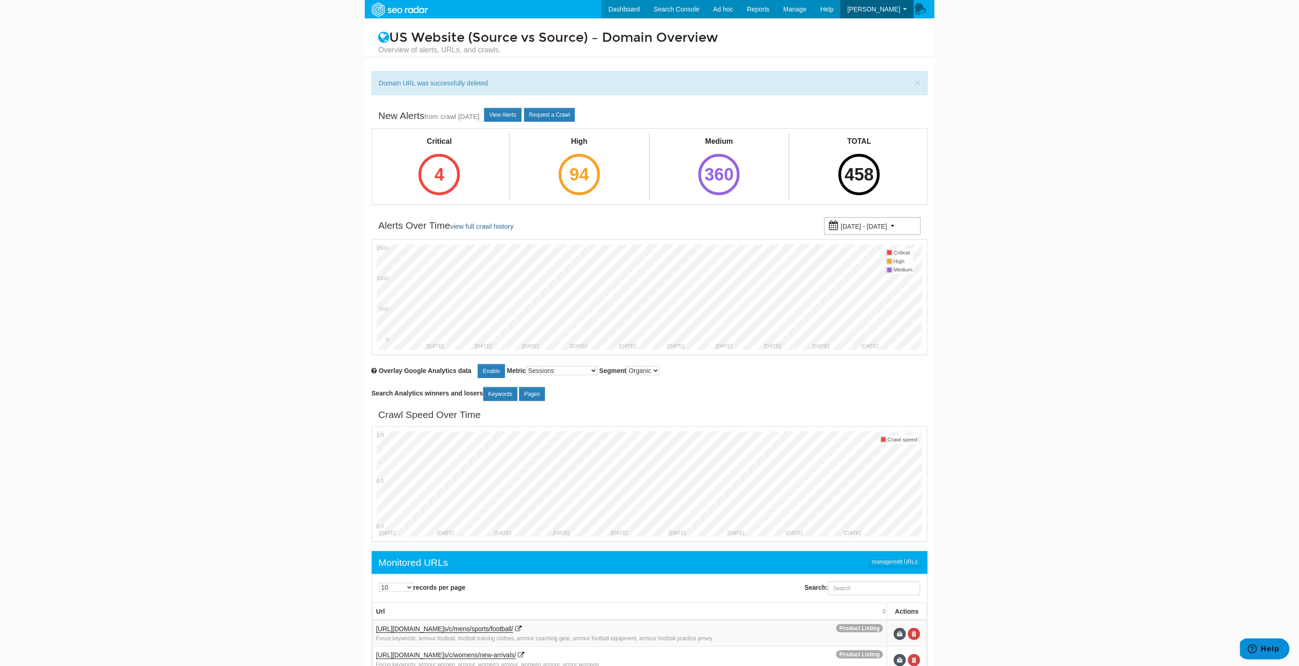
scroll to position [37, 0]
click at [859, 589] on input "Search:" at bounding box center [874, 589] width 92 height 14
paste input "[URL][DOMAIN_NAME]"
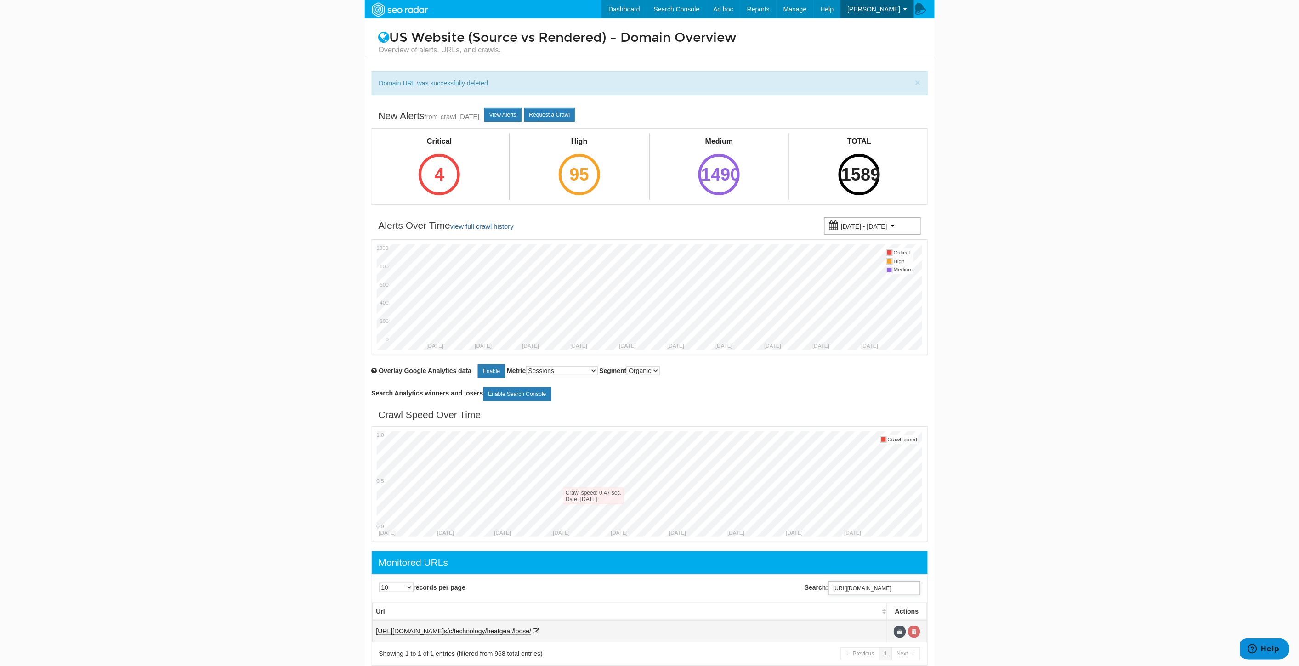
type input "[URL][DOMAIN_NAME]"
click at [914, 628] on link at bounding box center [914, 632] width 12 height 12
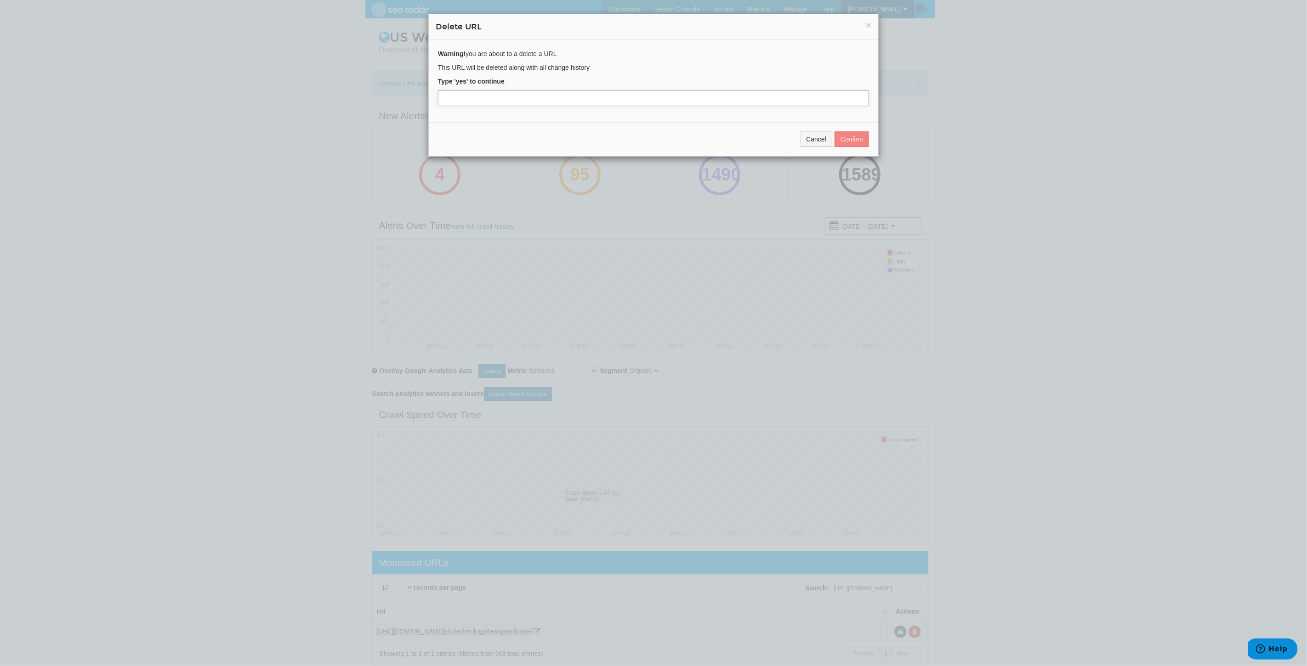
click at [481, 101] on input "text" at bounding box center [653, 99] width 431 height 16
type input "yes"
click at [844, 134] on button "Confirm" at bounding box center [851, 139] width 34 height 16
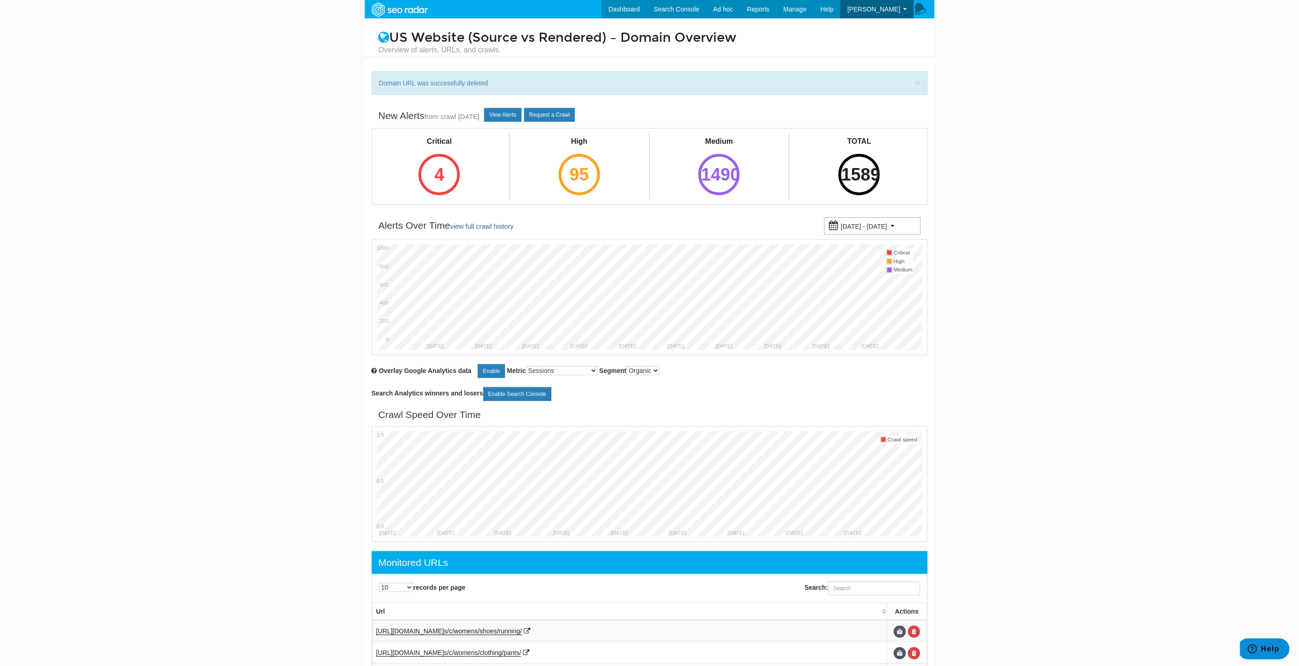
scroll to position [37, 0]
click at [843, 583] on input "Search:" at bounding box center [874, 589] width 92 height 14
paste input "https://www.underarmour.com/en-us/c/mens/clothing/pants/fitted/"
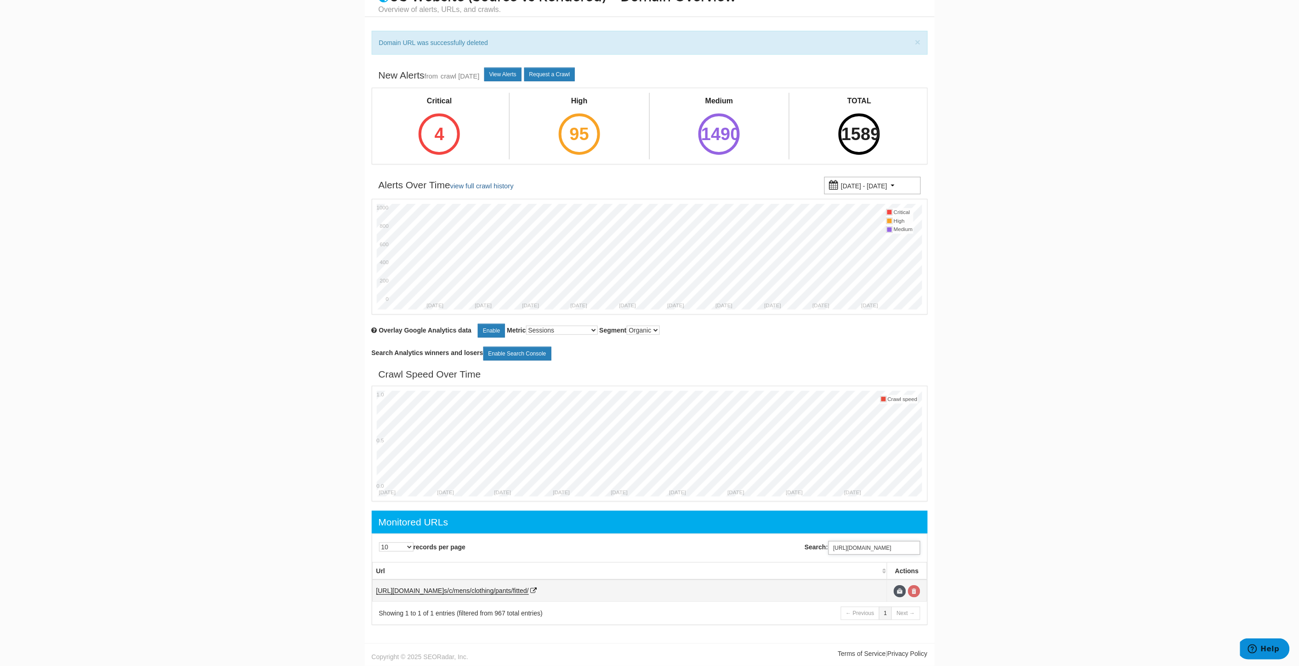
type input "https://www.underarmour.com/en-us/c/mens/clothing/pants/fitted/"
click at [916, 585] on link at bounding box center [914, 591] width 12 height 12
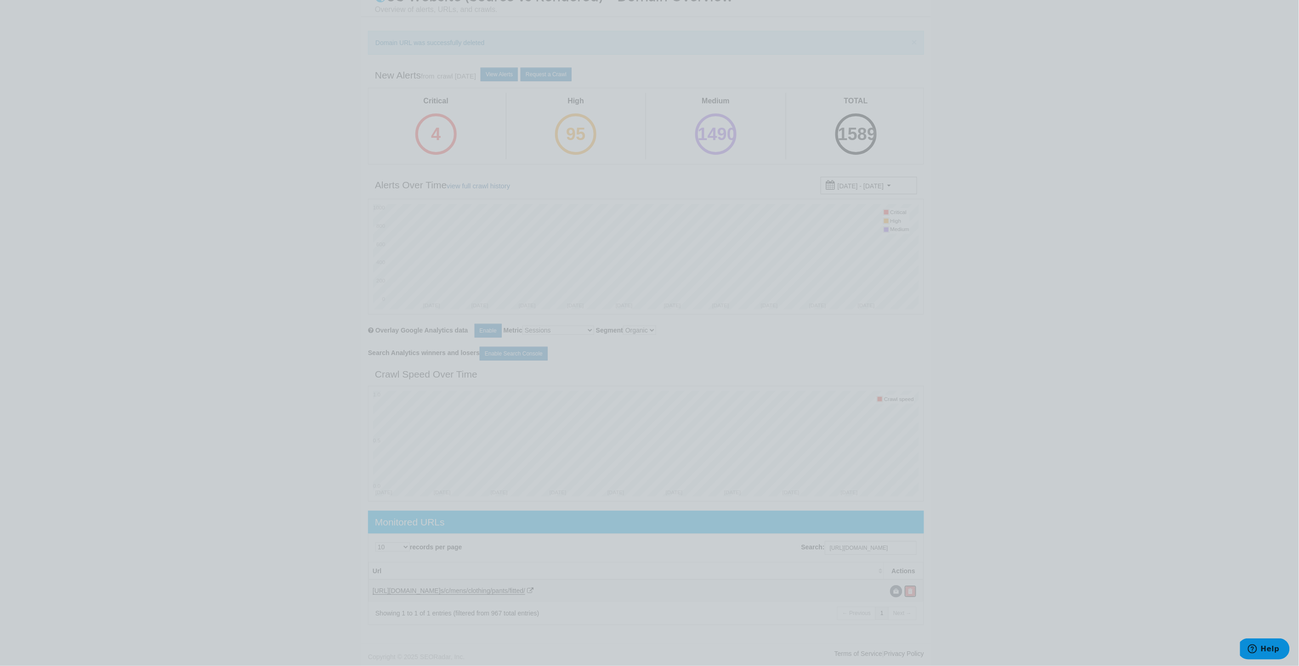
scroll to position [0, 0]
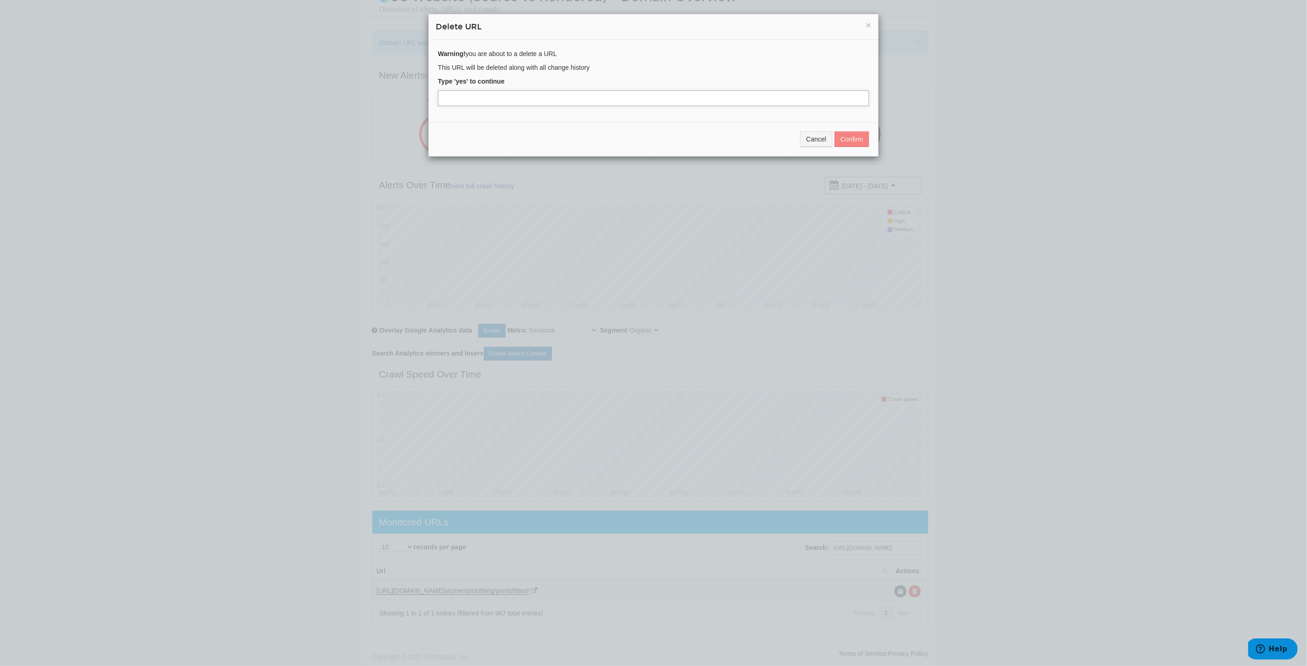
click at [494, 100] on input "text" at bounding box center [653, 99] width 431 height 16
type input "yes"
click at [852, 140] on button "Confirm" at bounding box center [851, 139] width 34 height 16
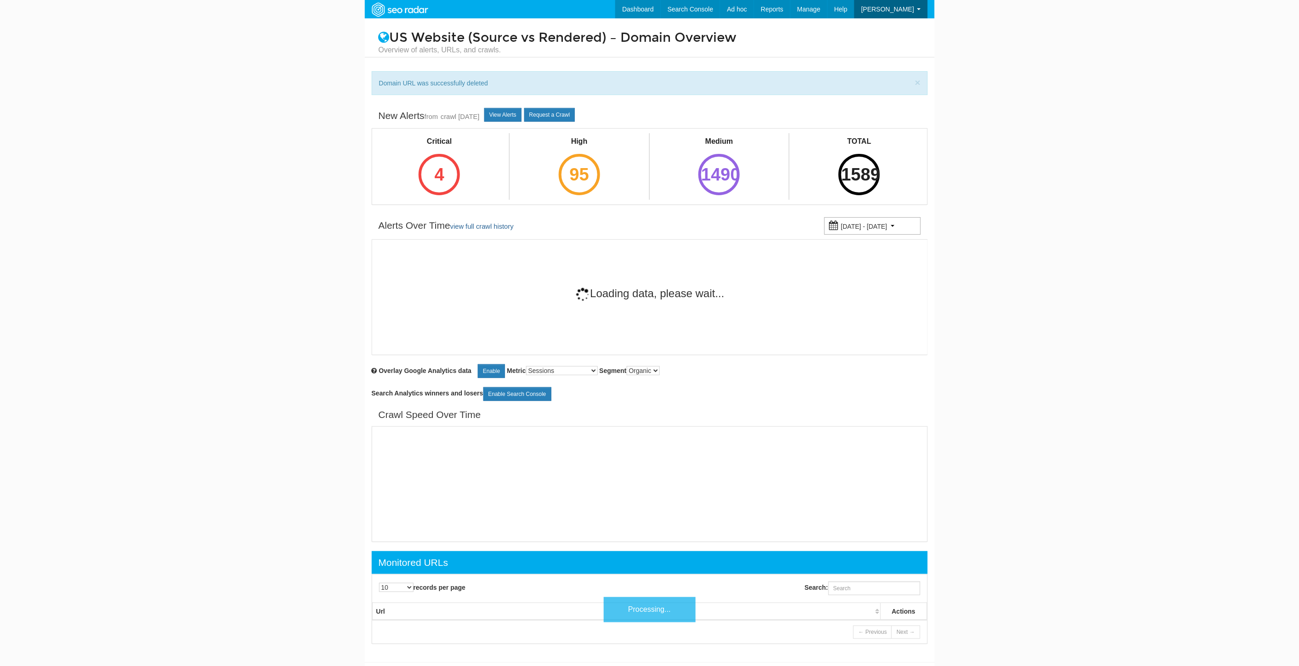
scroll to position [37, 0]
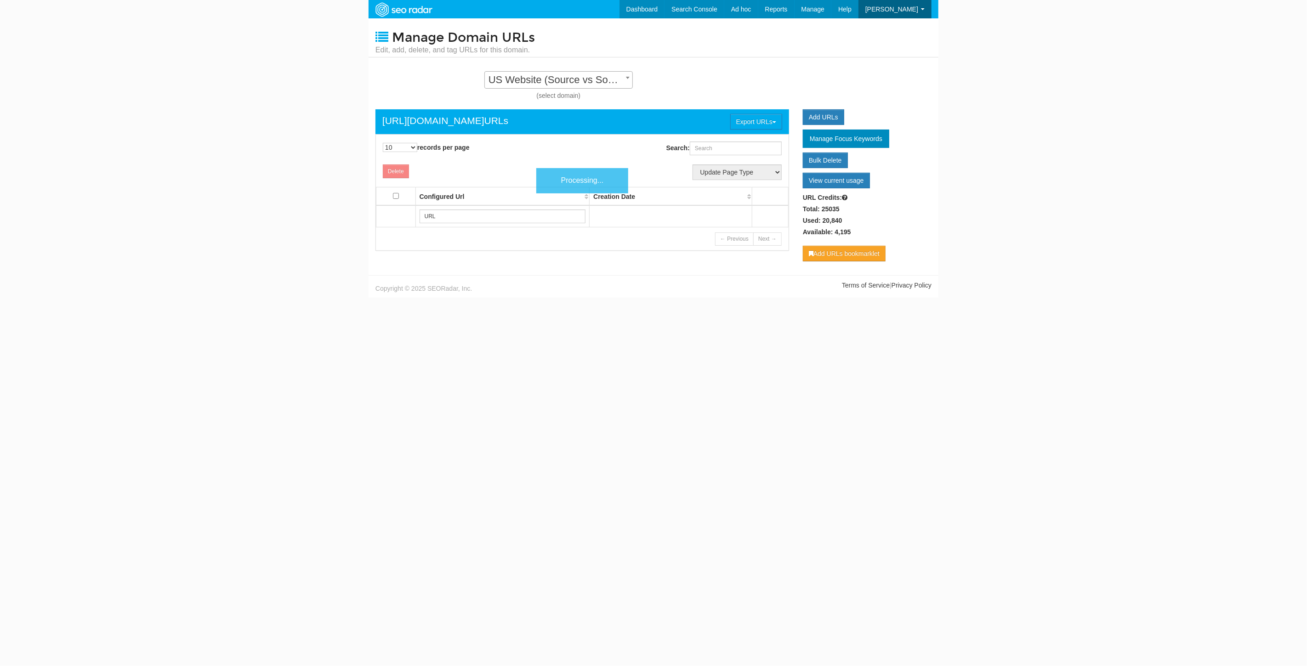
scroll to position [9, 0]
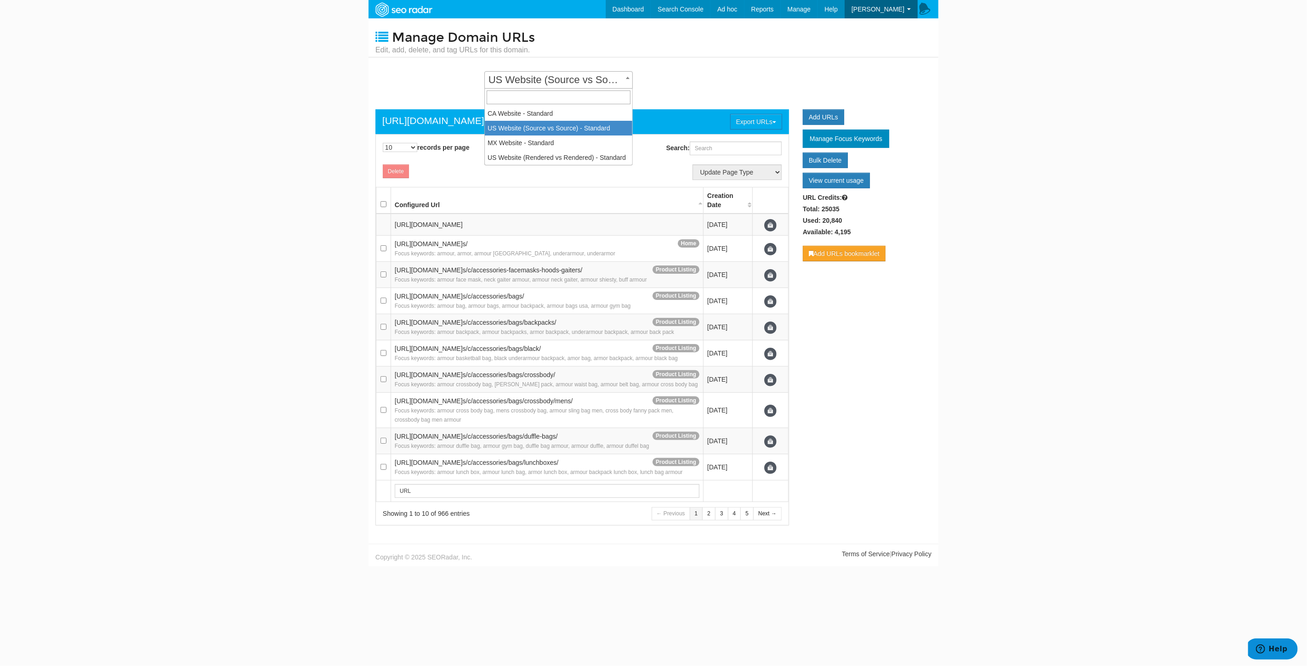
click at [540, 75] on span "US Website (Source vs Source) - Standard" at bounding box center [558, 80] width 147 height 13
select select "15737"
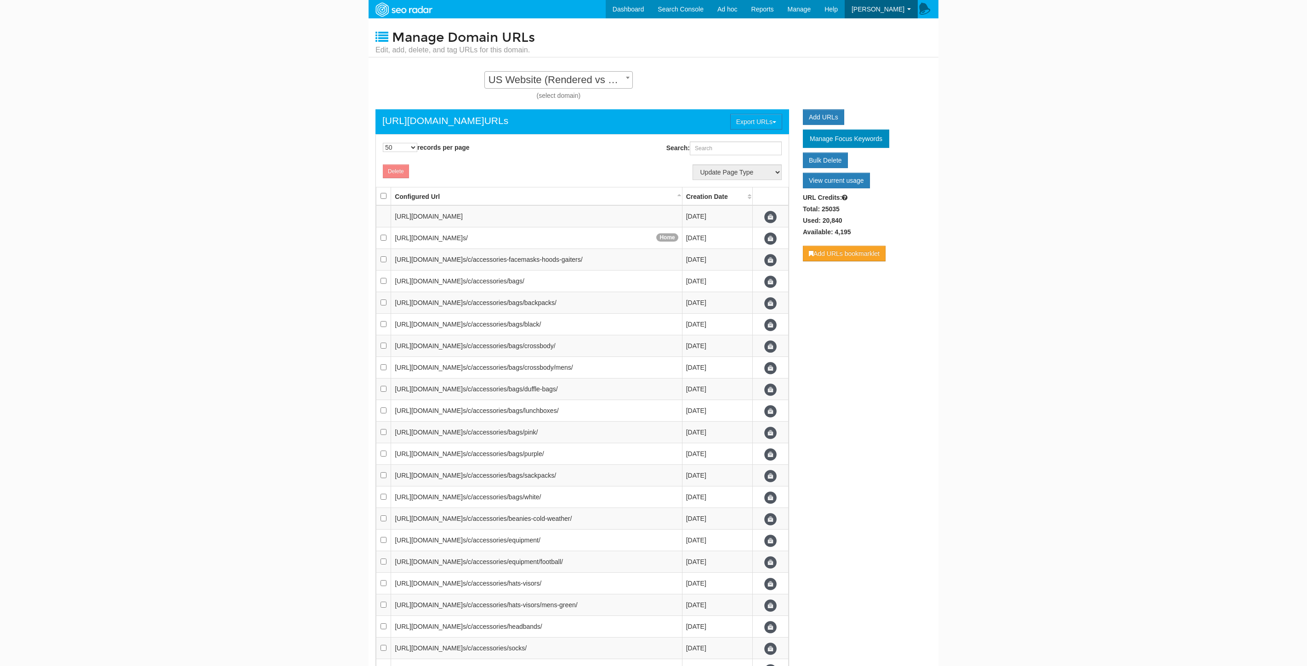
select select "50"
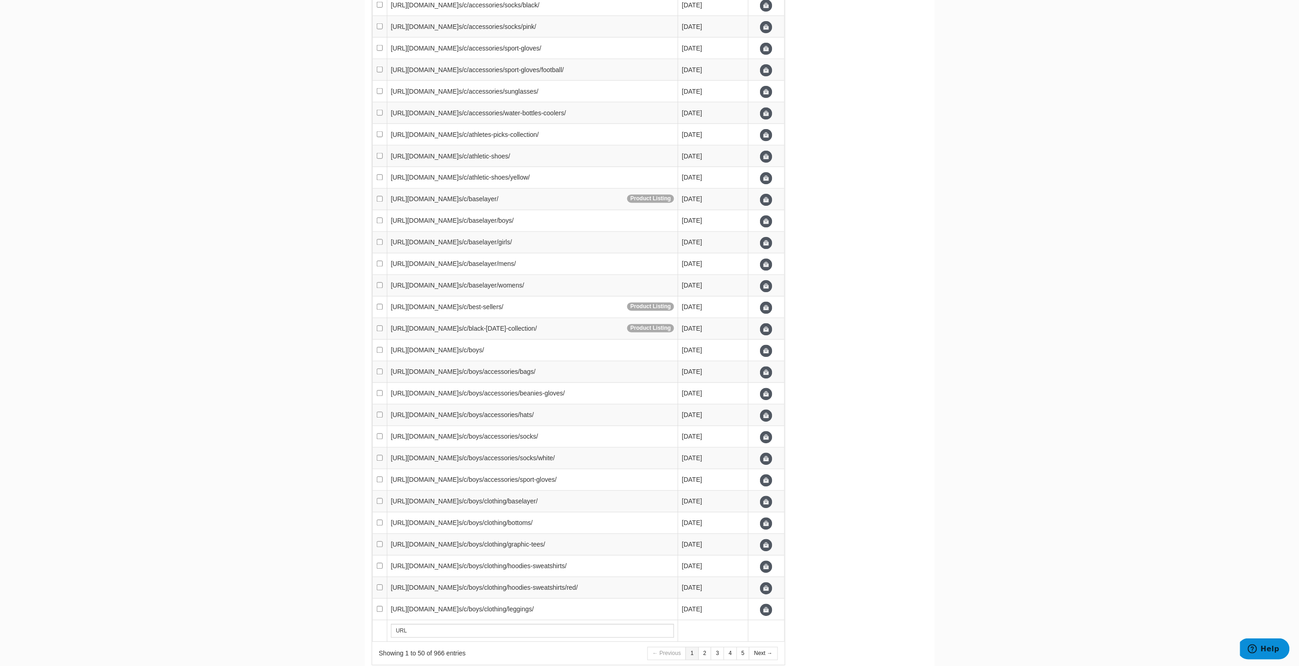
scroll to position [9, 0]
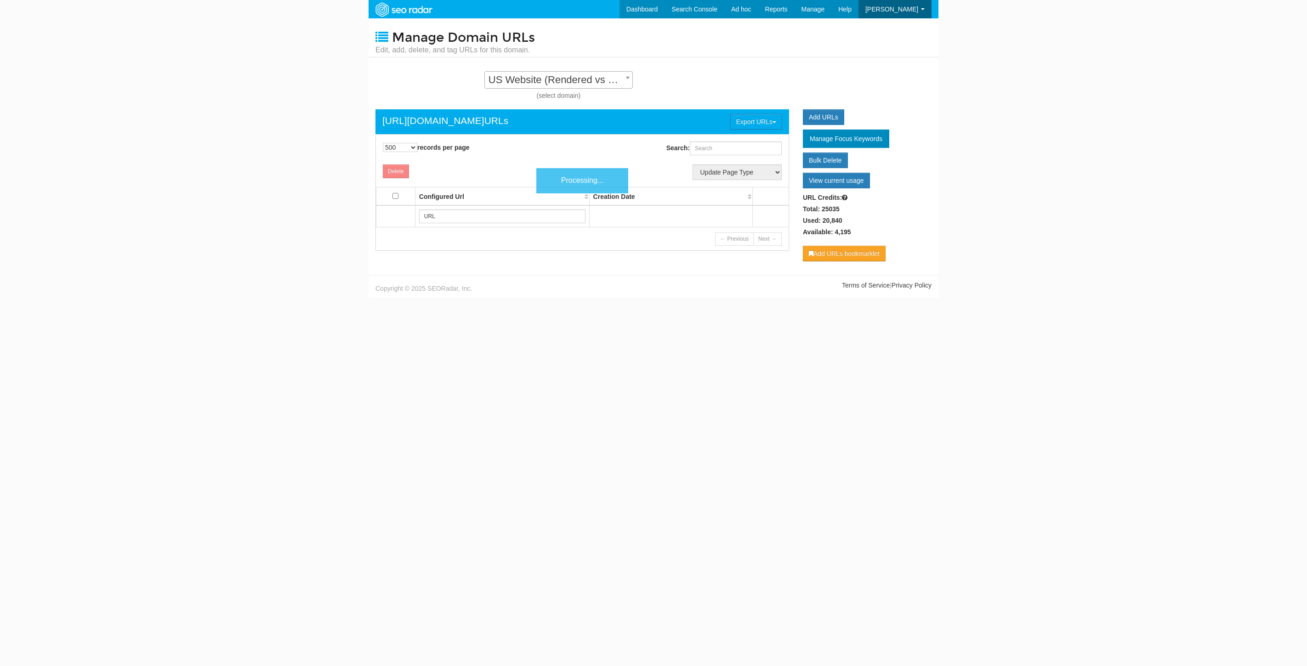
select select "500"
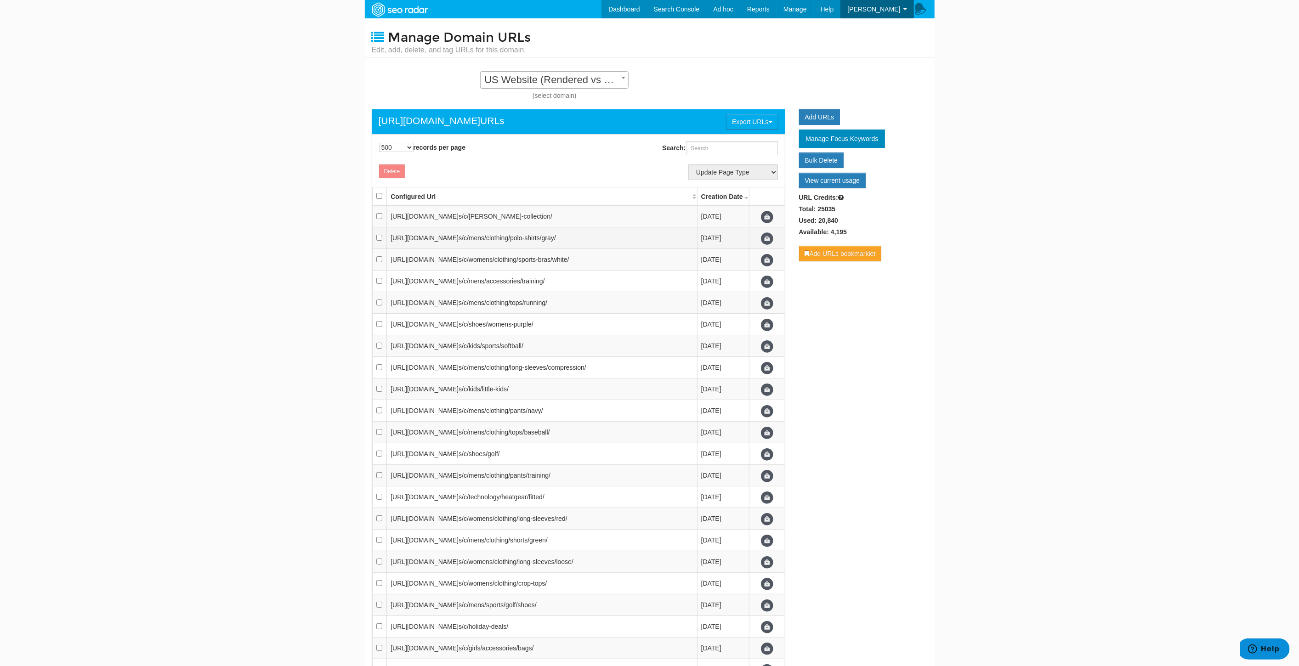
scroll to position [9, 0]
click at [380, 198] on input "checkbox" at bounding box center [379, 196] width 6 height 6
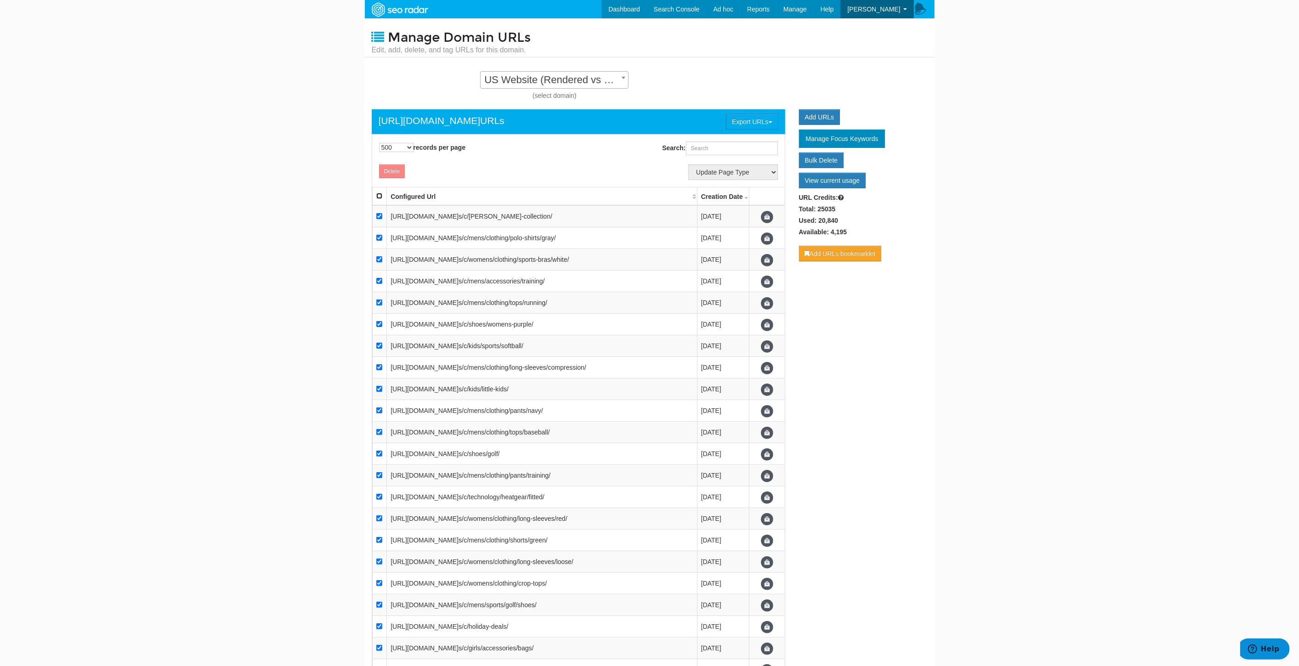
checkbox input "true"
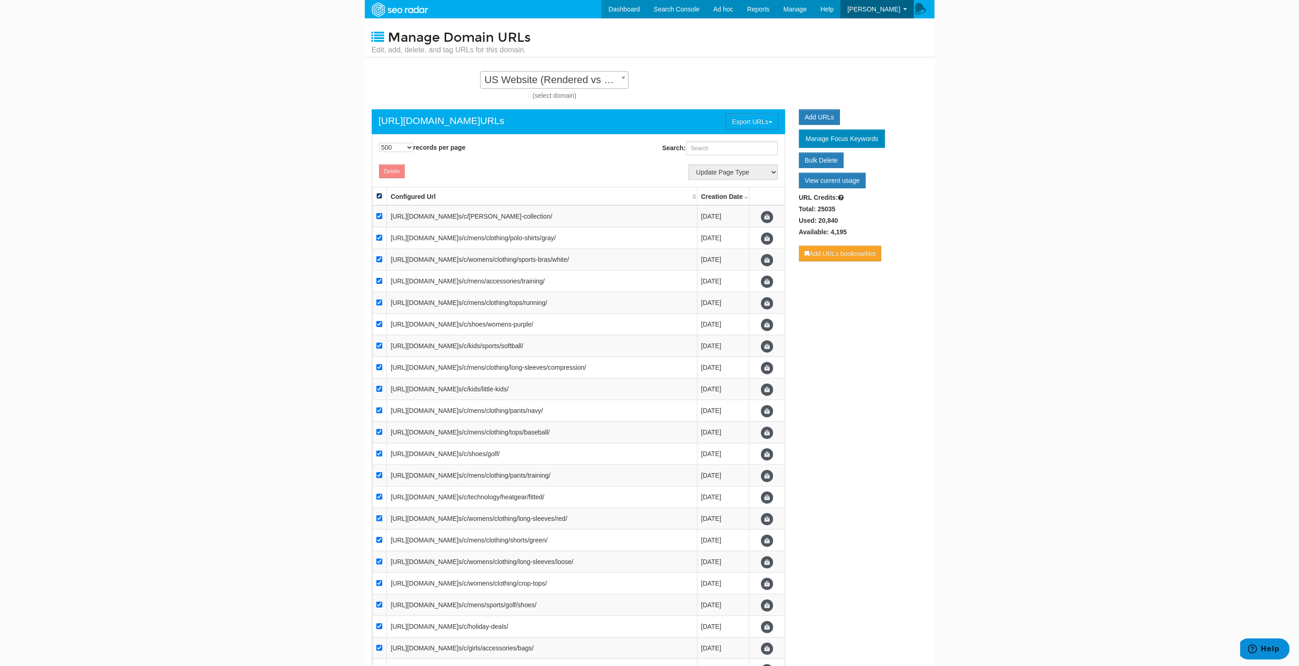
checkbox input "true"
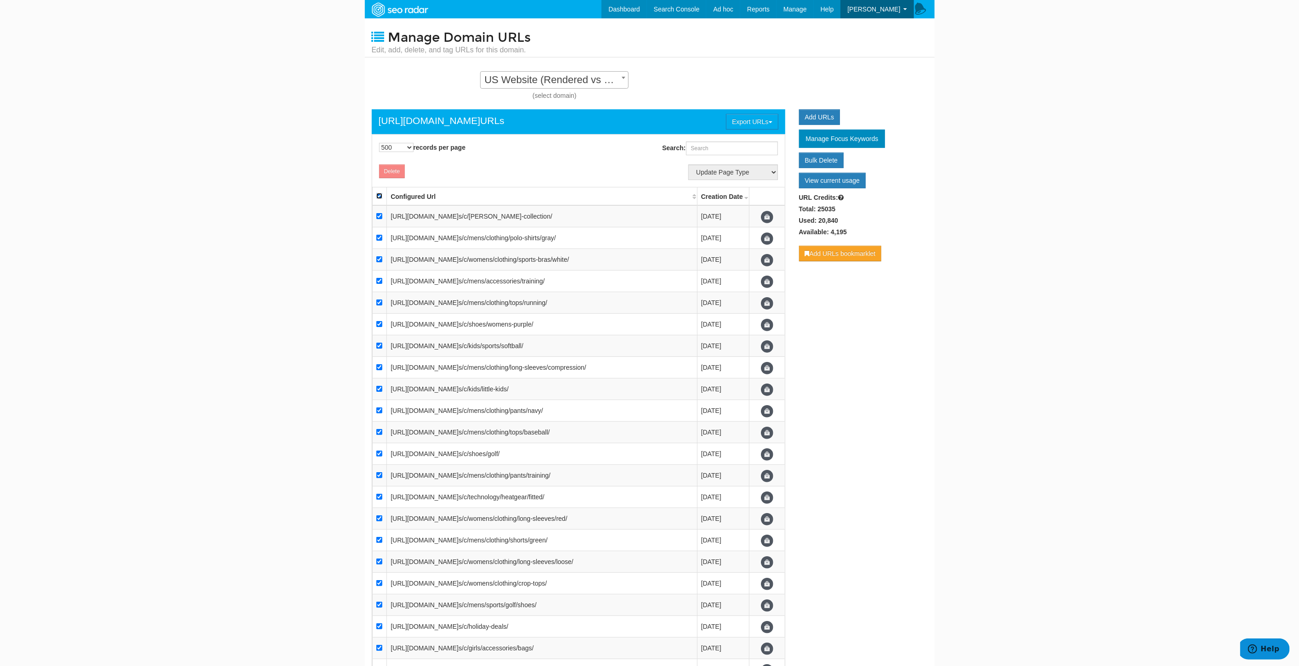
checkbox input "true"
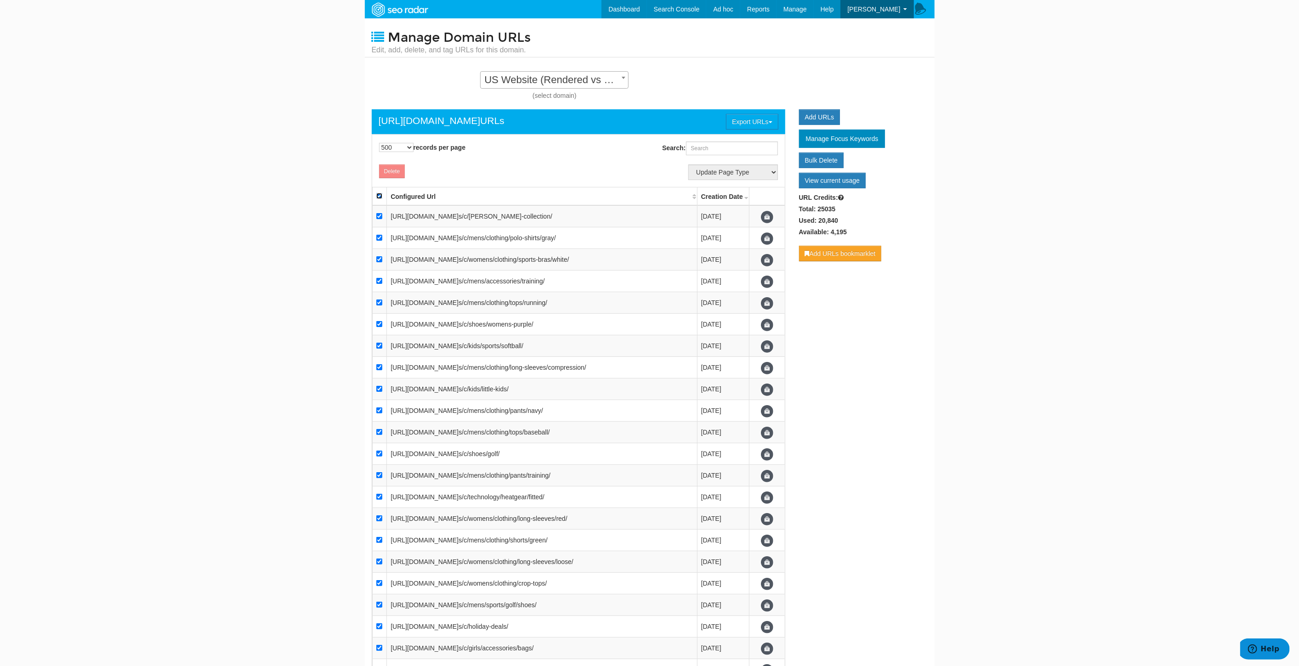
checkbox input "true"
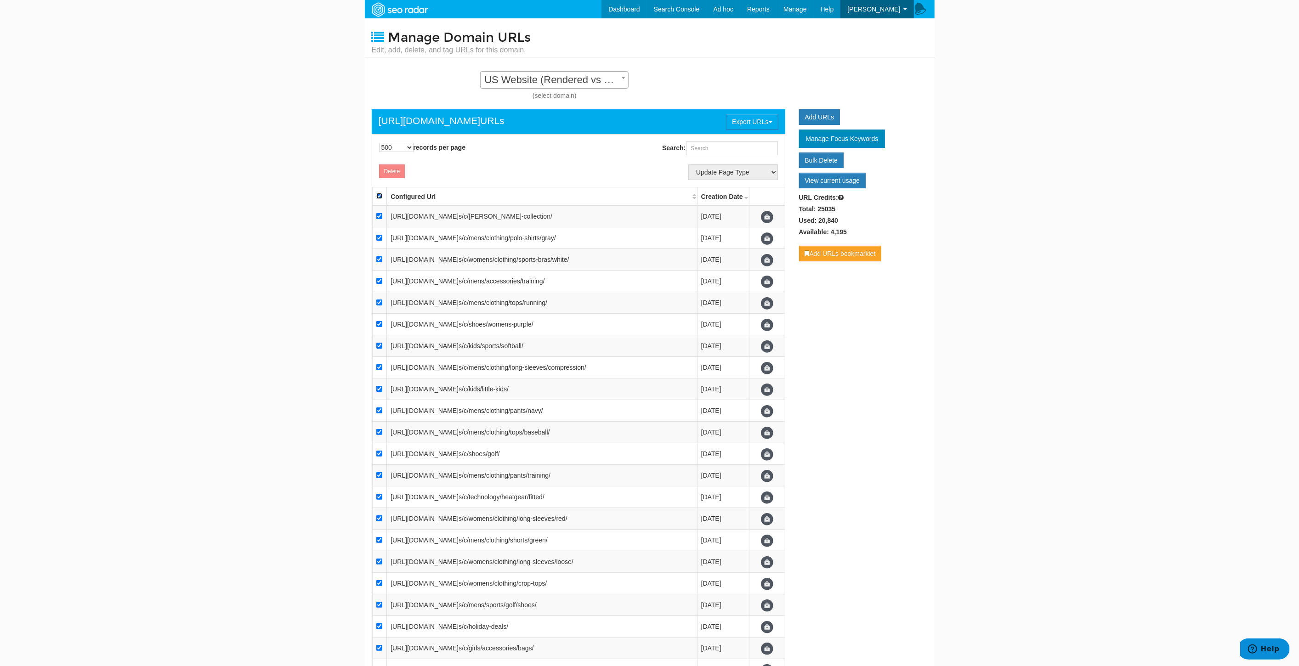
checkbox input "true"
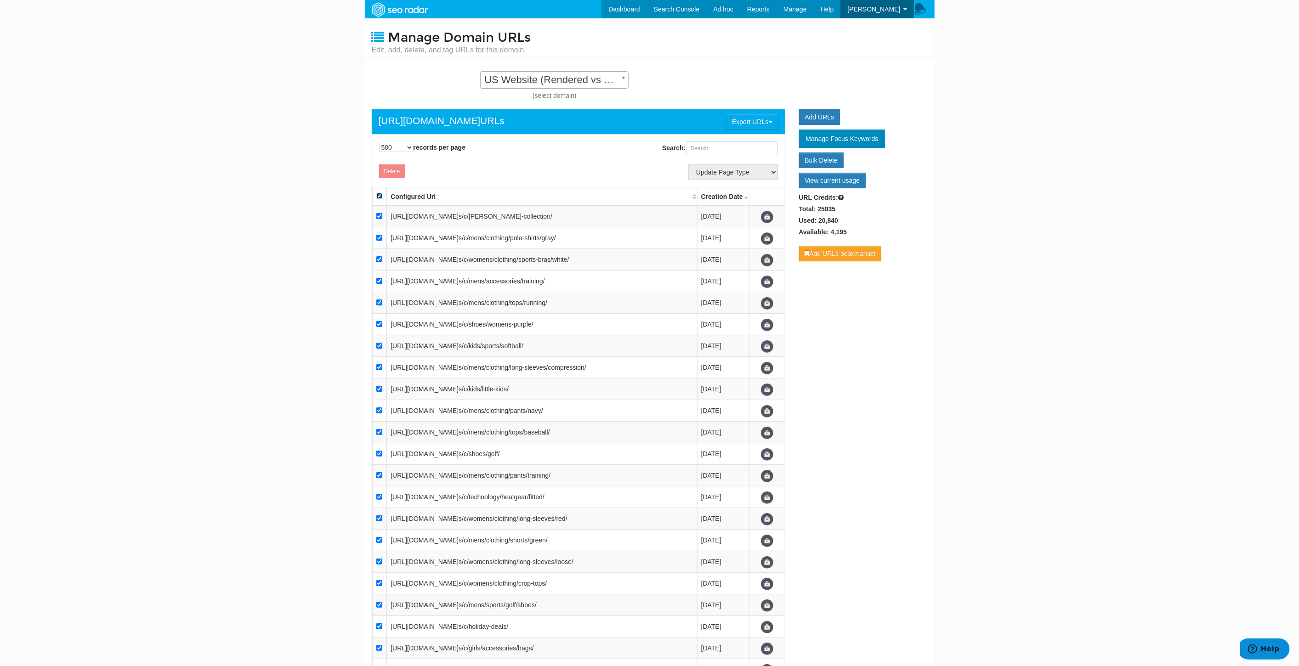
checkbox input "true"
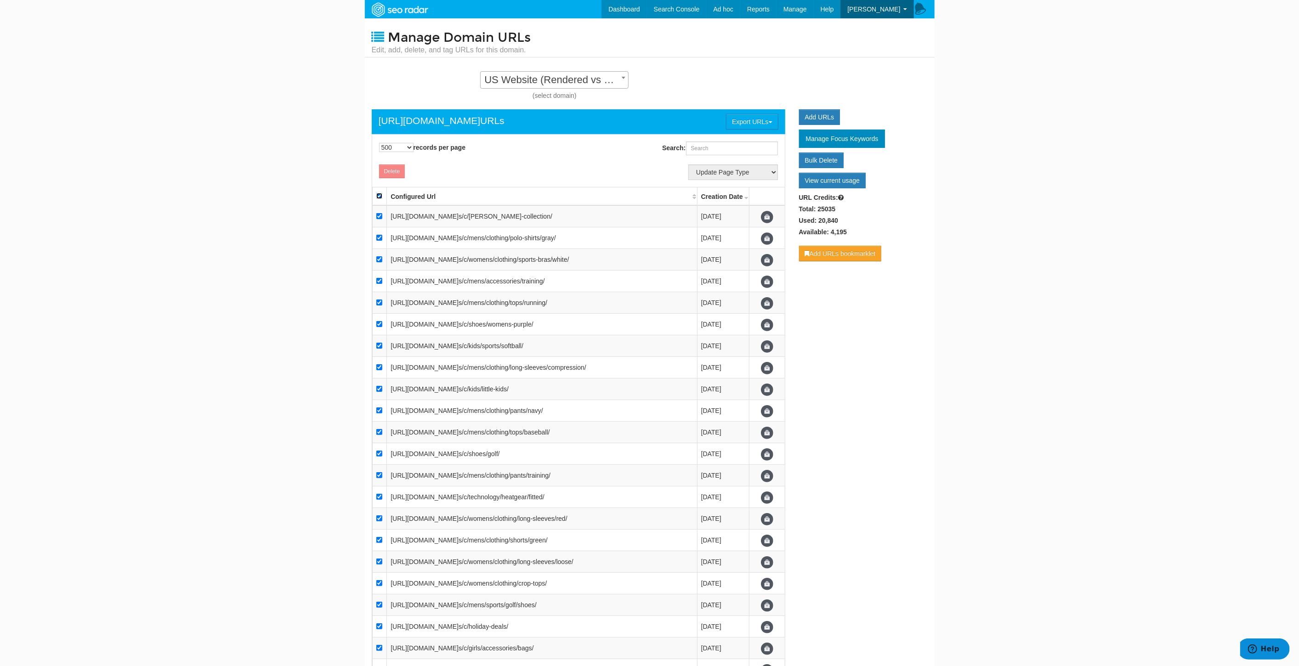
checkbox input "true"
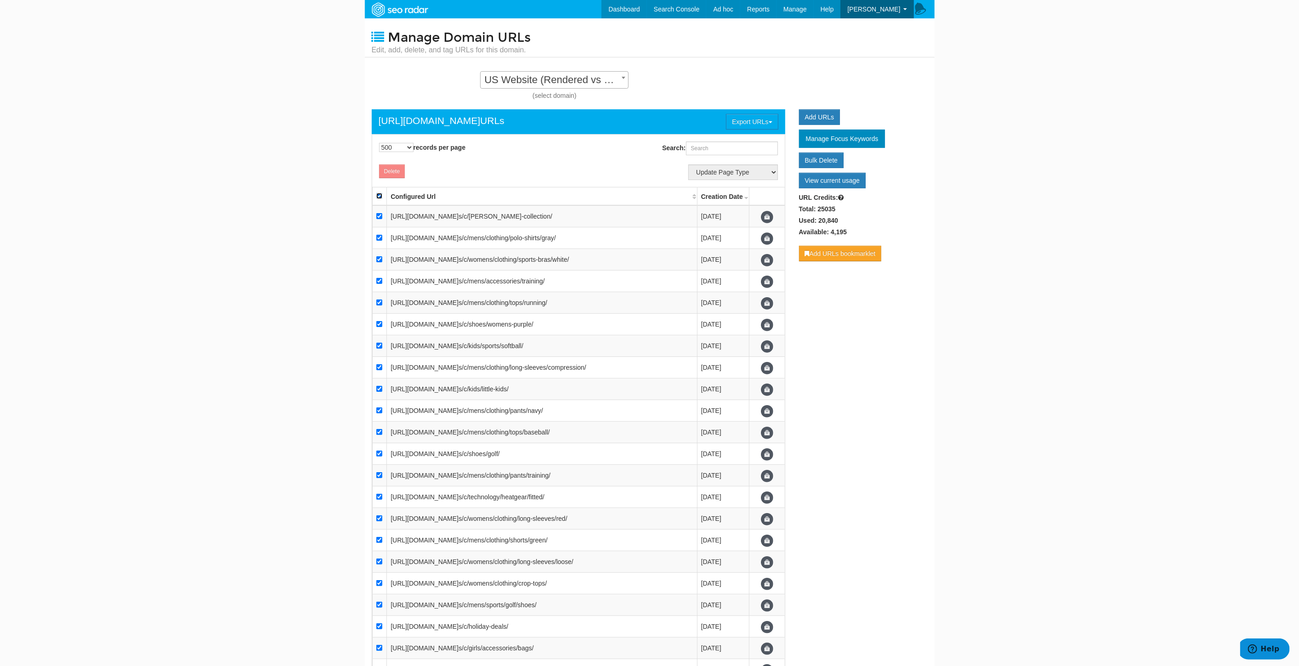
checkbox input "true"
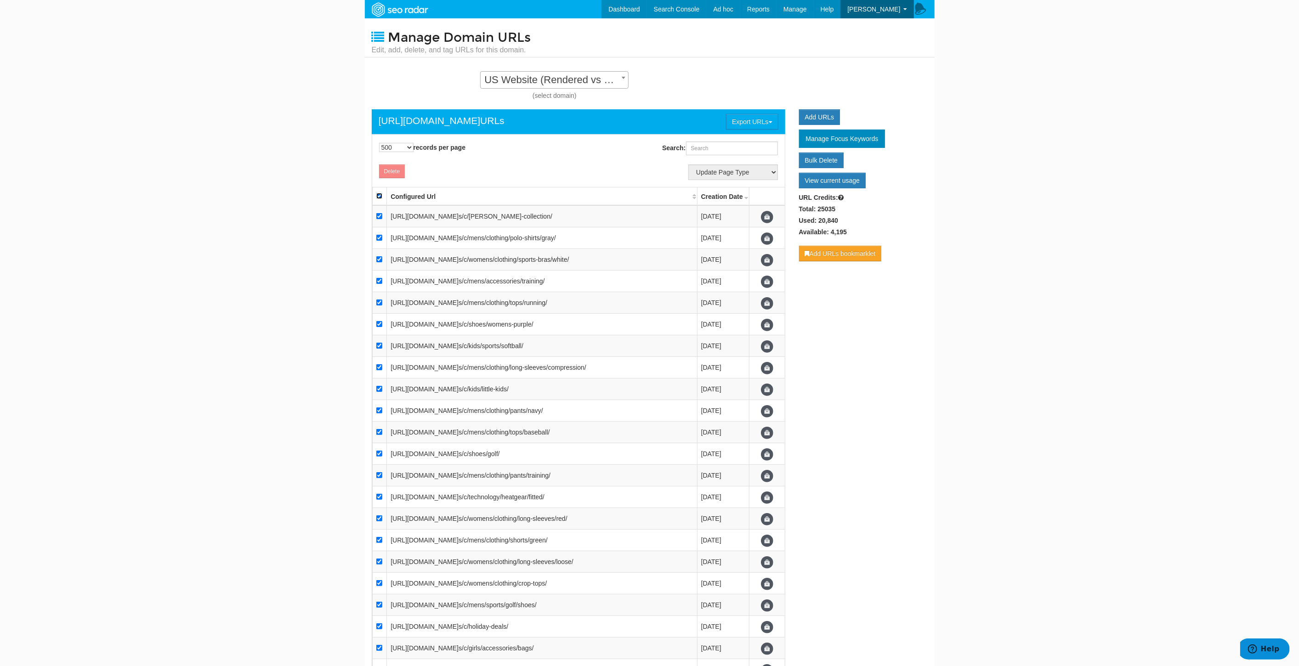
checkbox input "true"
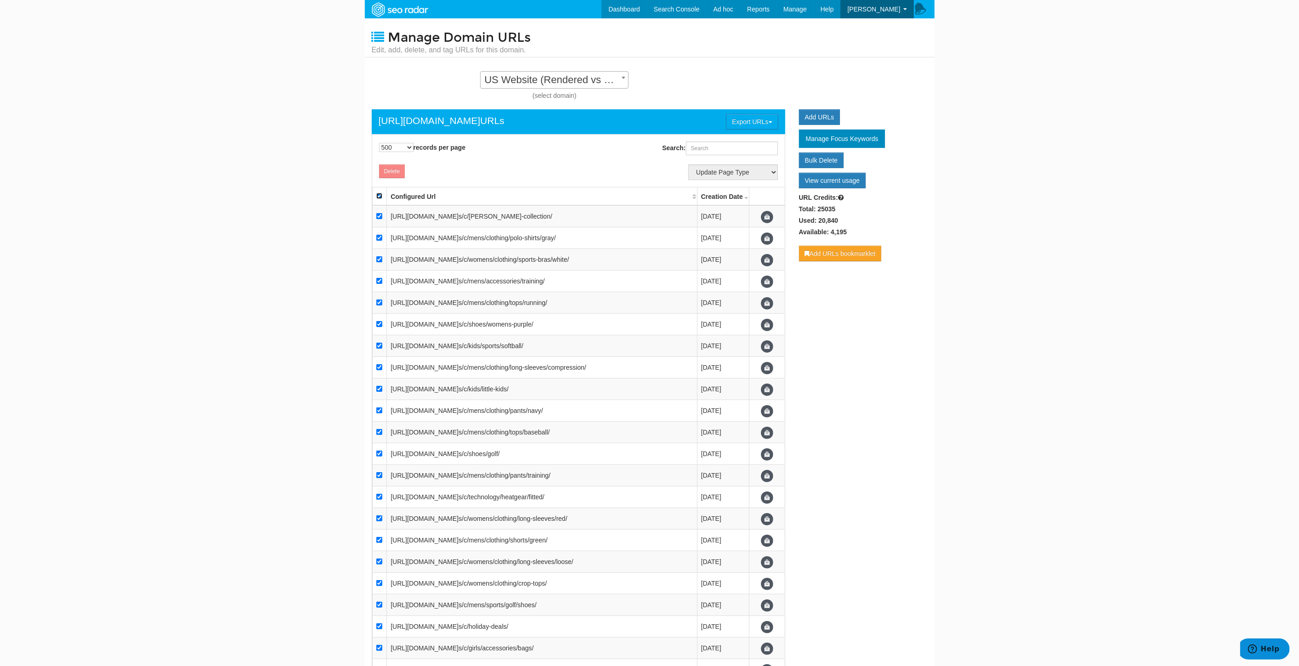
checkbox input "true"
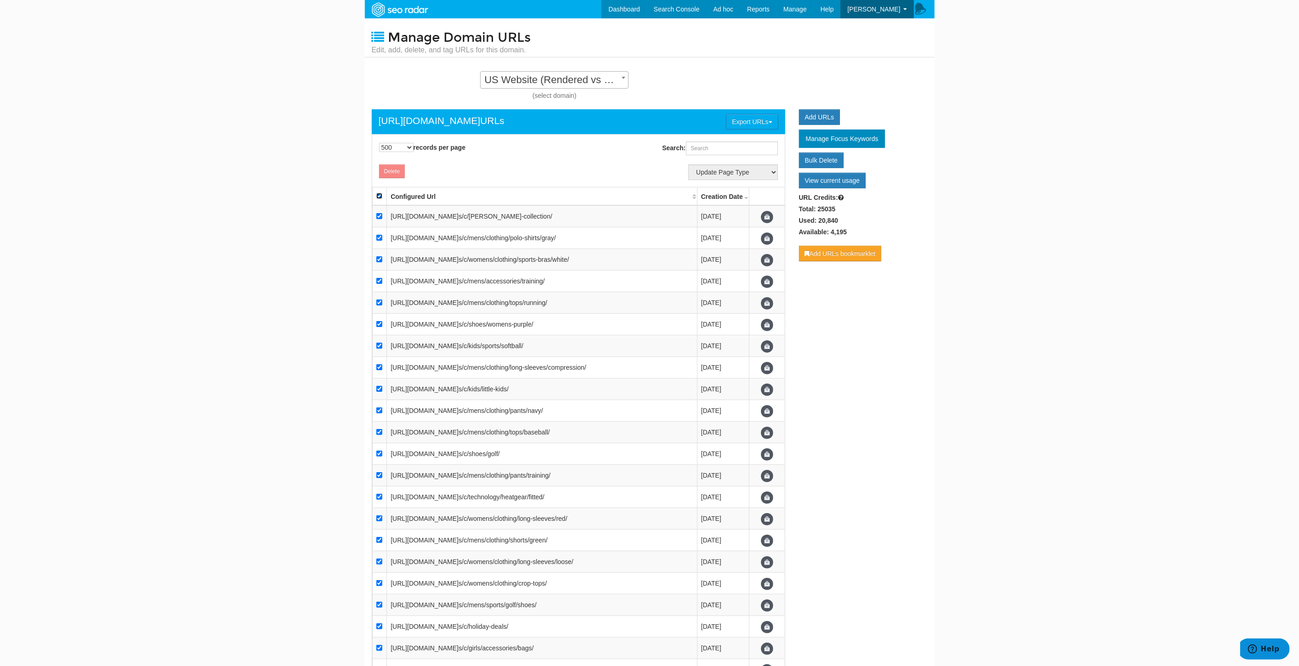
checkbox input "true"
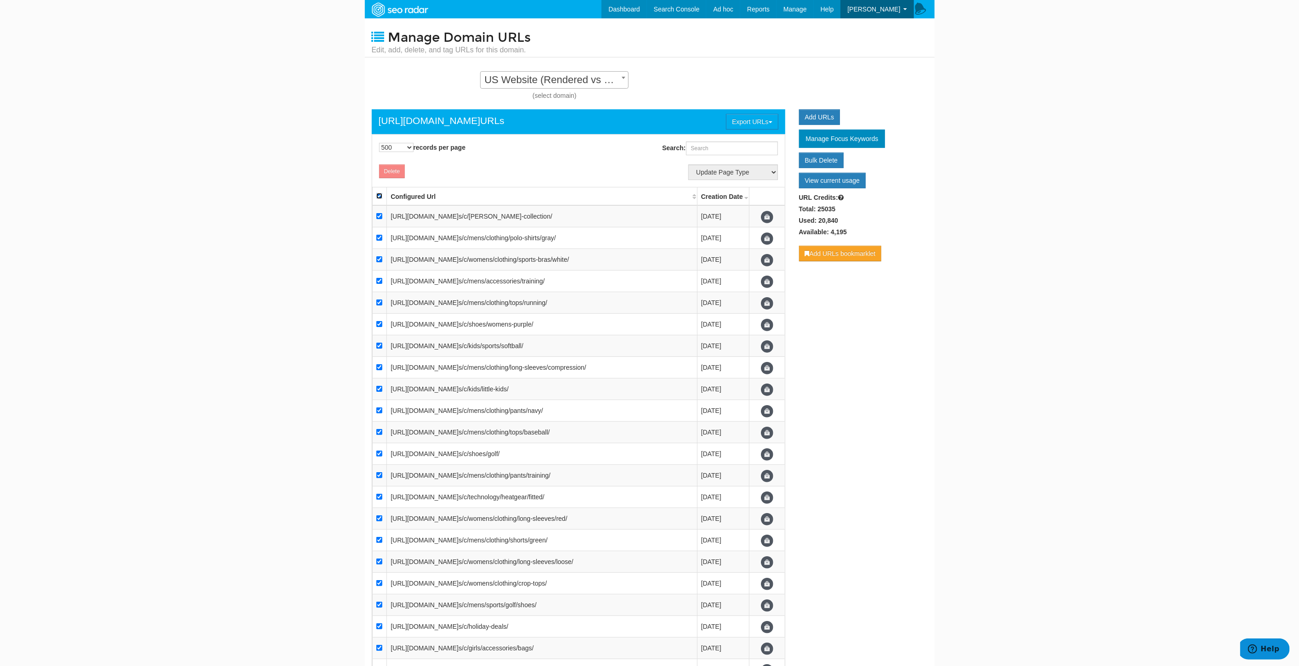
checkbox input "true"
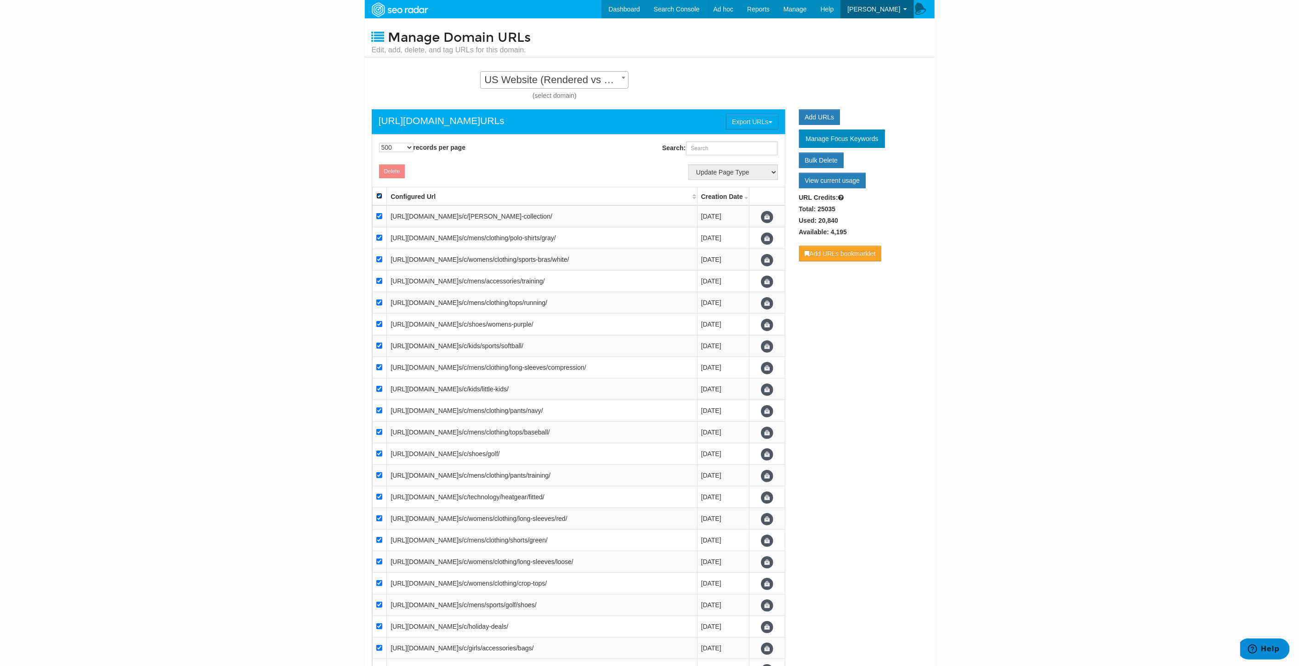
checkbox input "true"
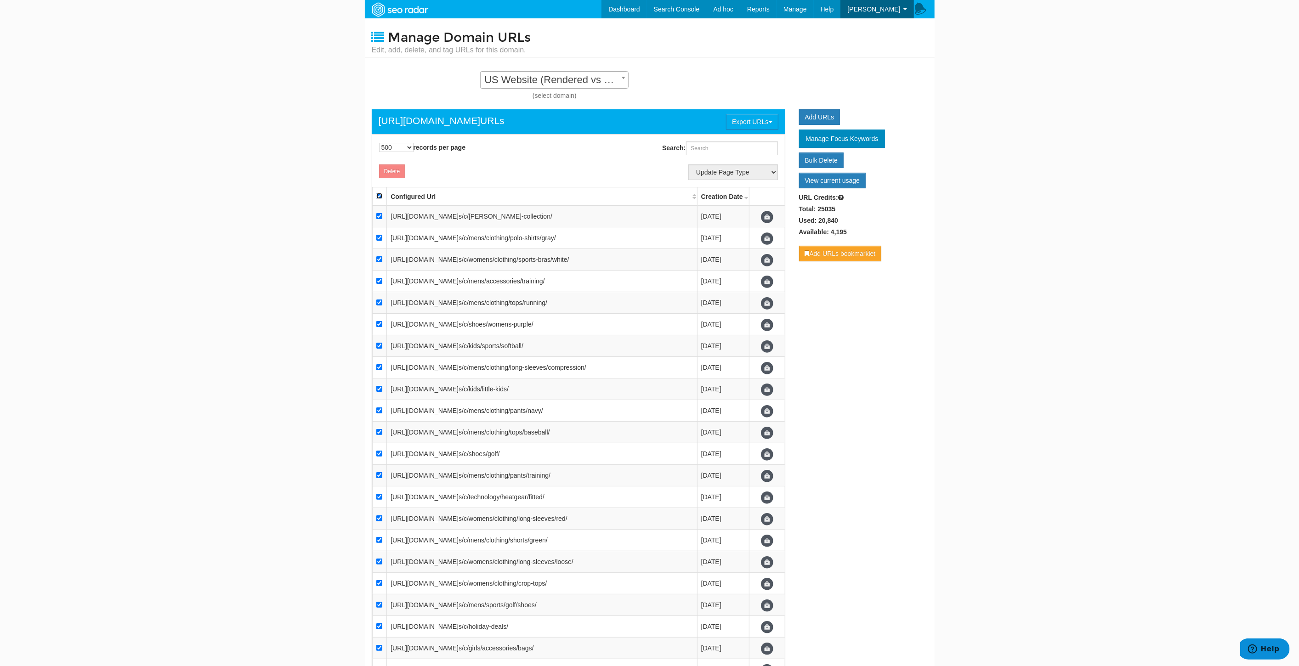
checkbox input "true"
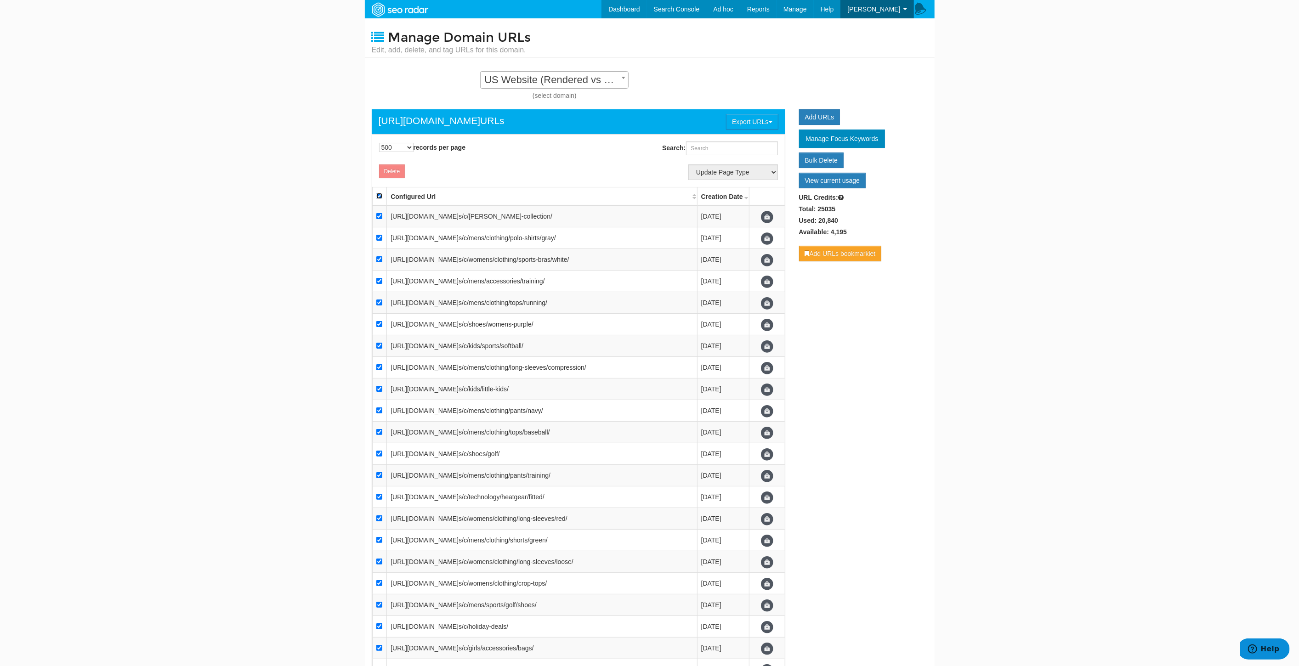
checkbox input "true"
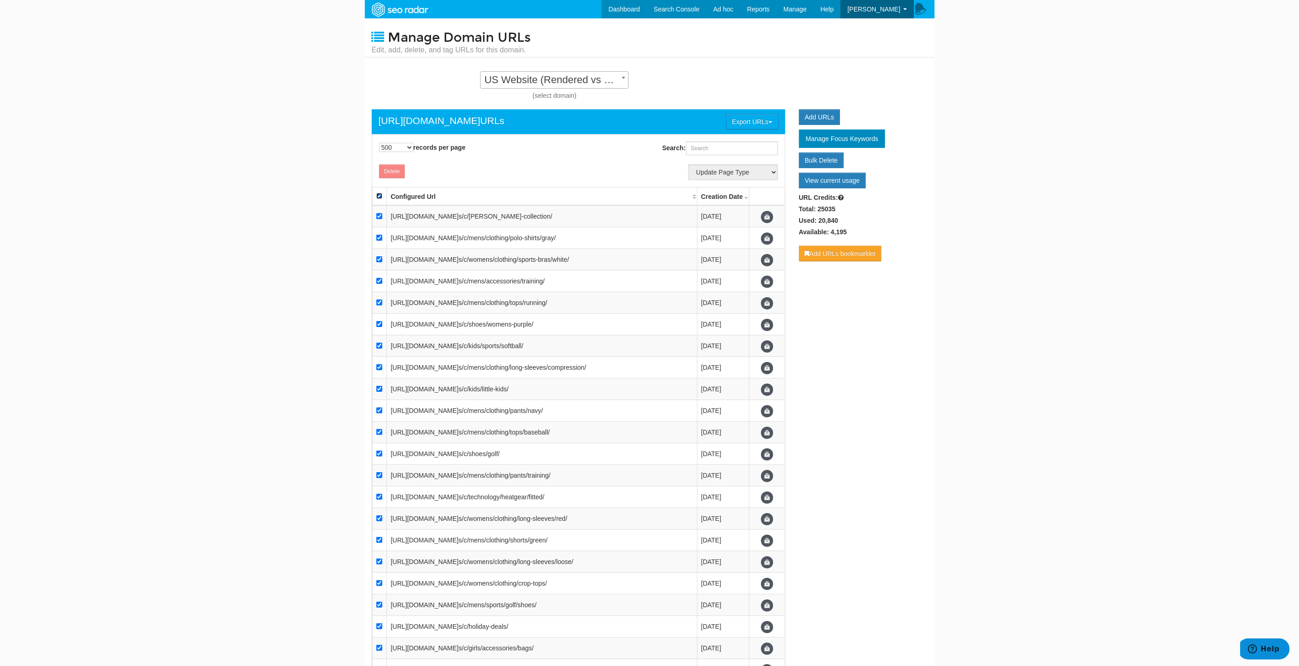
checkbox input "true"
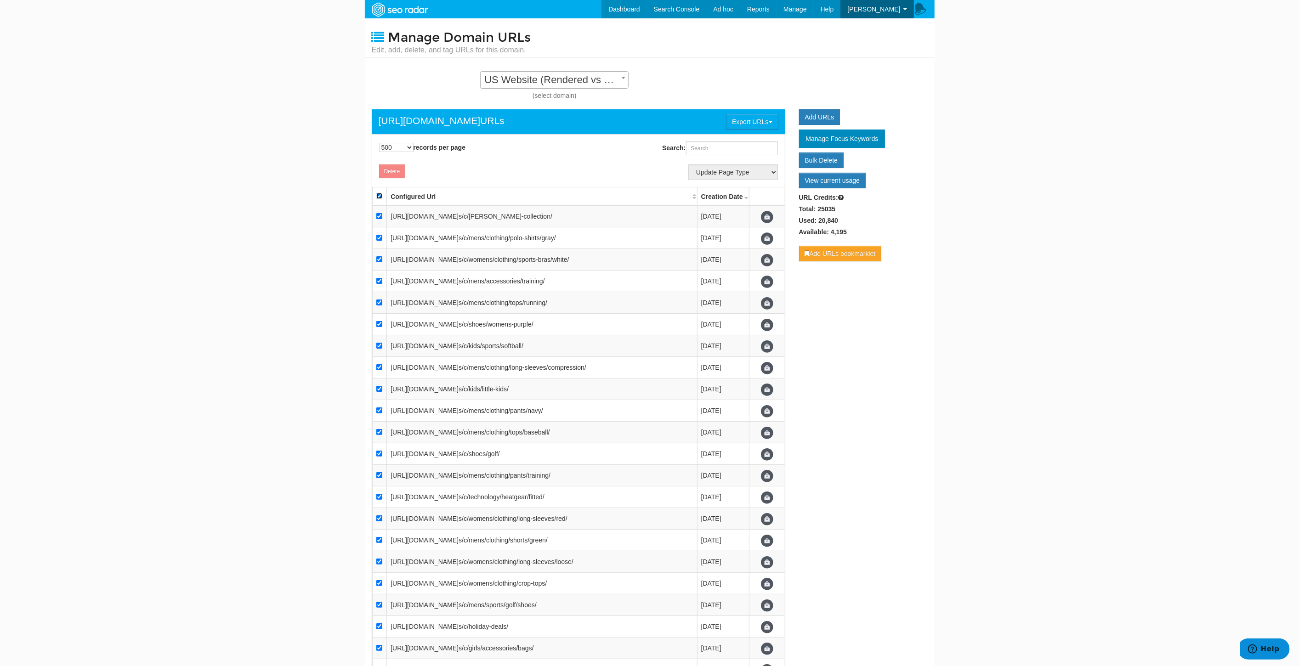
checkbox input "true"
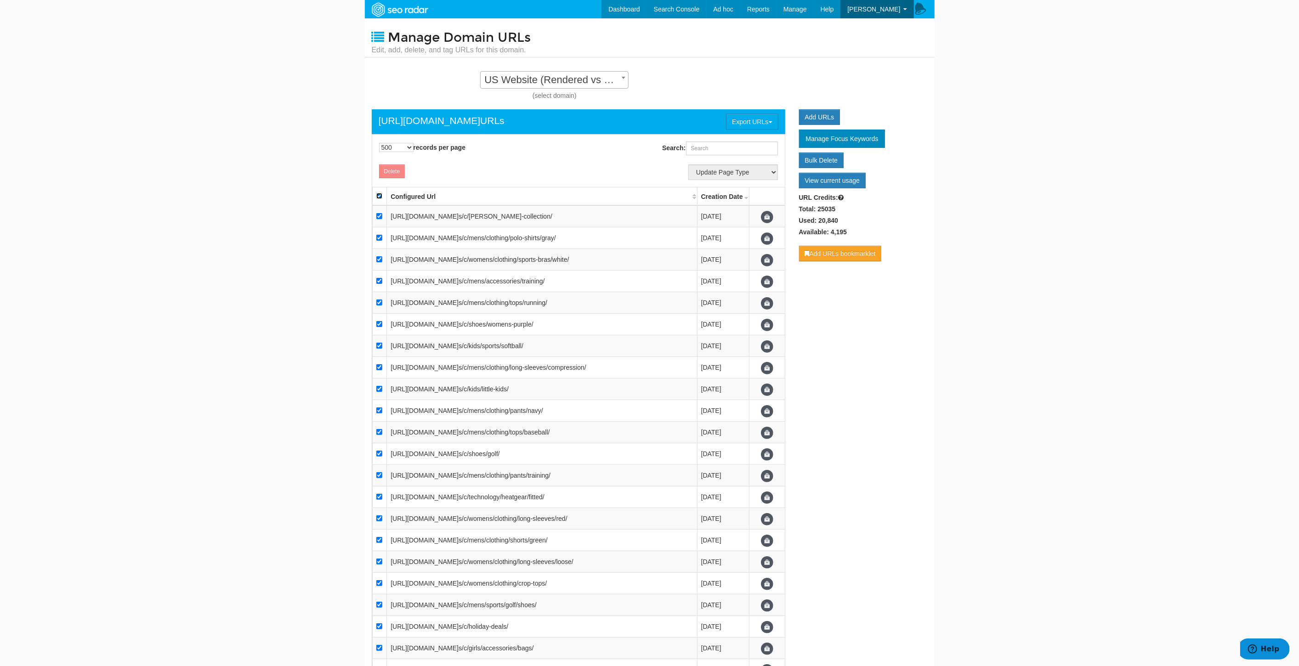
checkbox input "true"
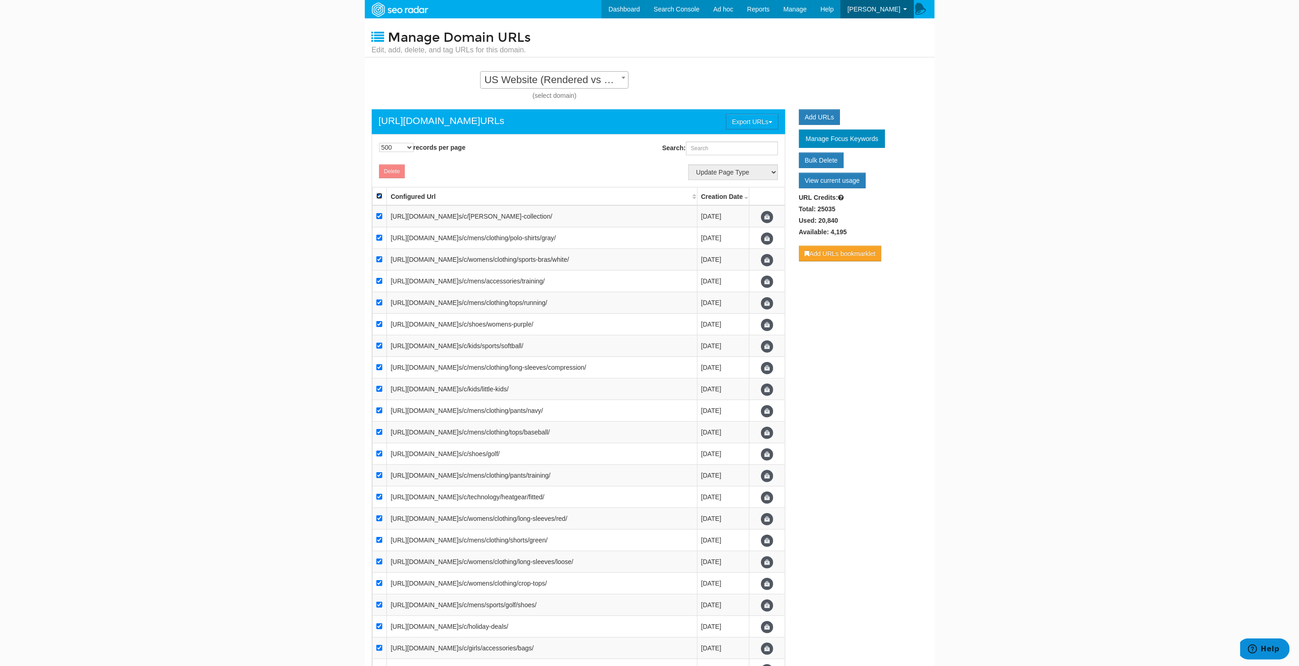
checkbox input "true"
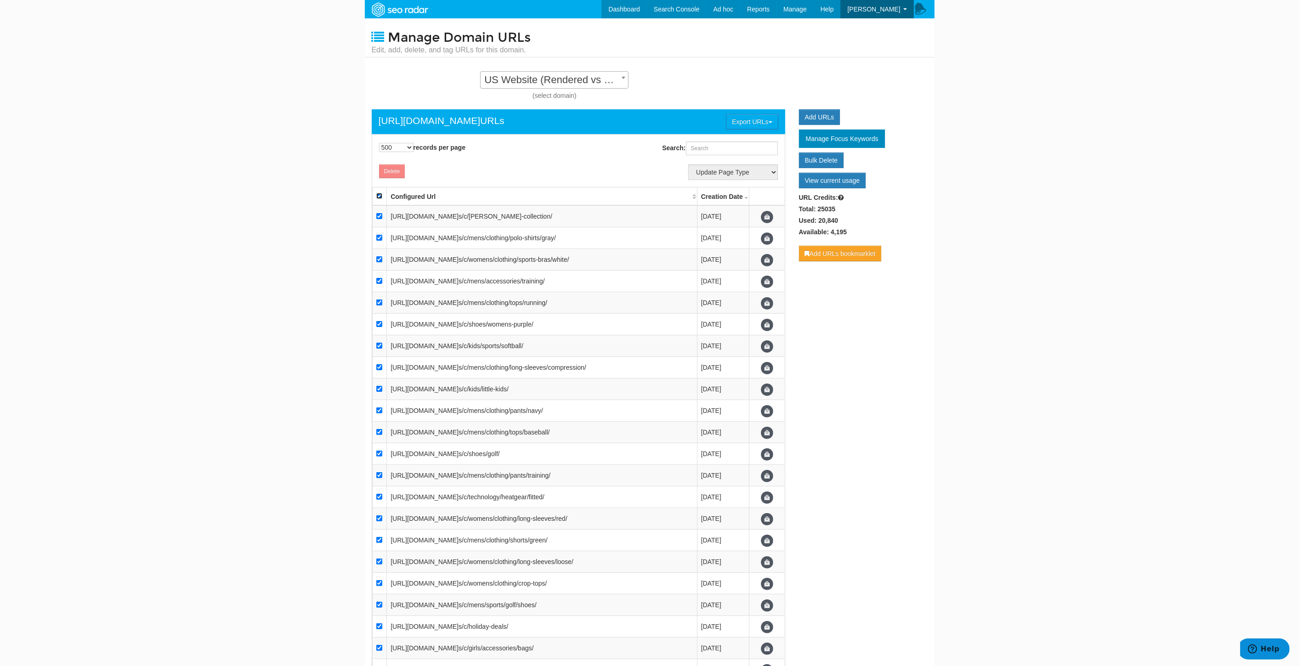
checkbox input "true"
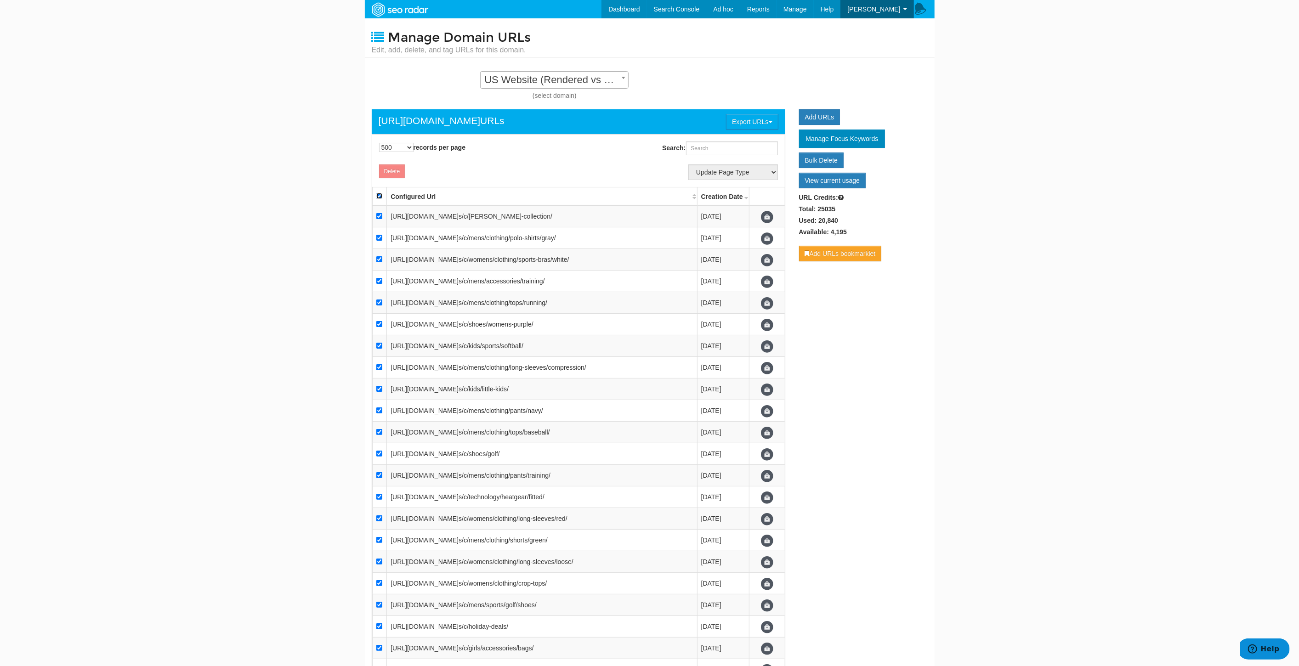
checkbox input "true"
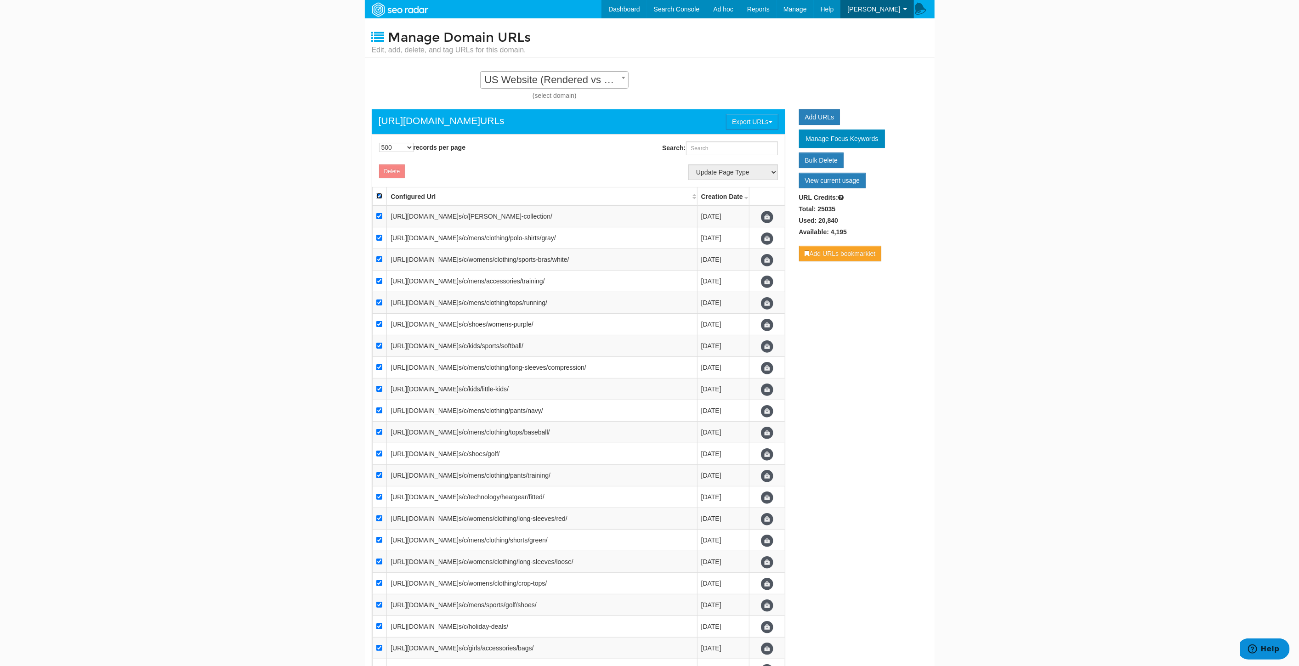
checkbox input "true"
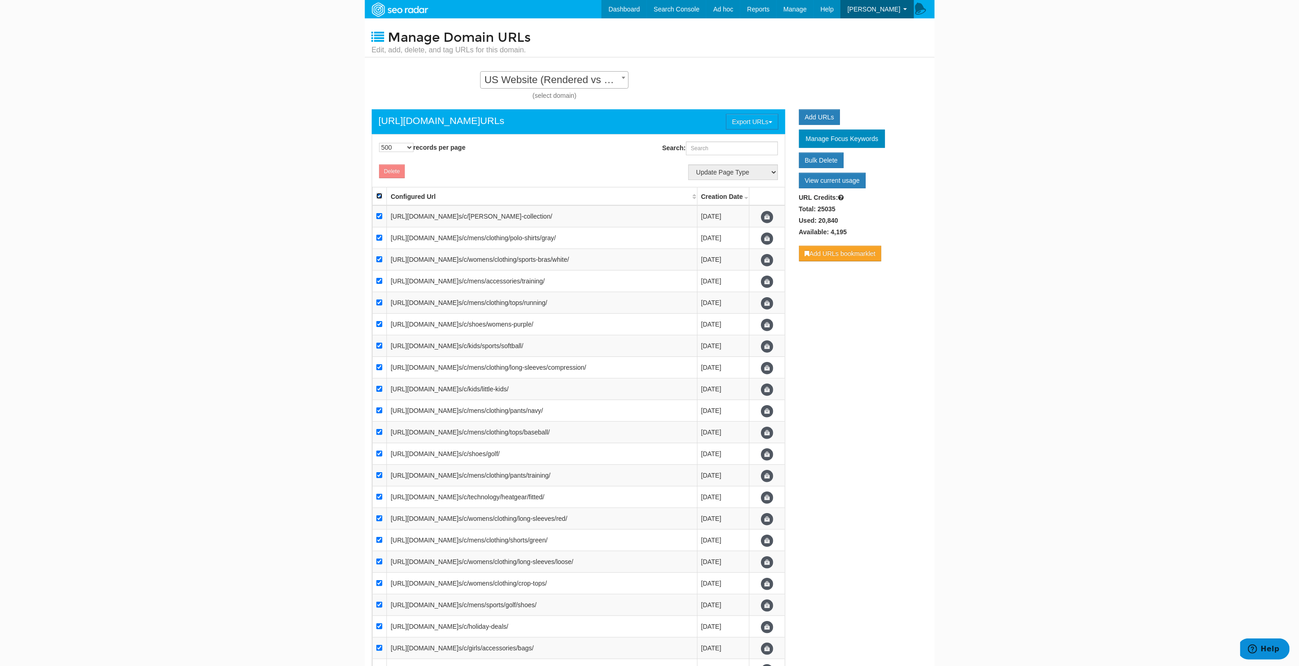
checkbox input "true"
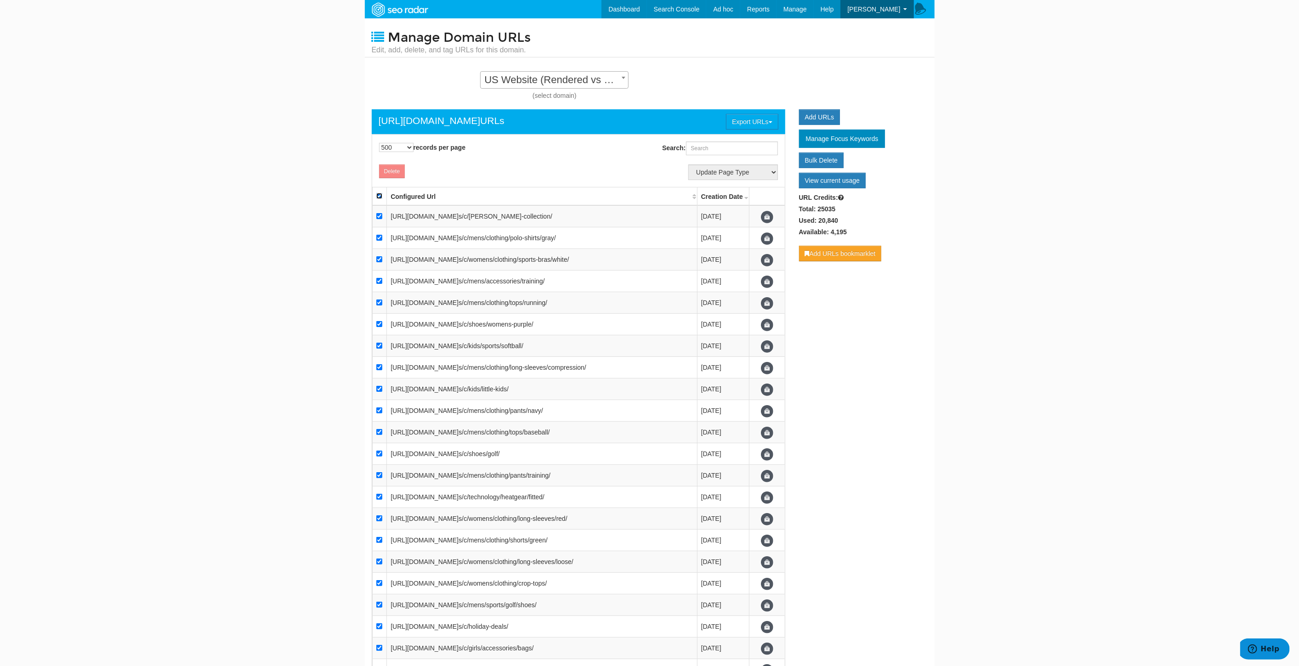
checkbox input "true"
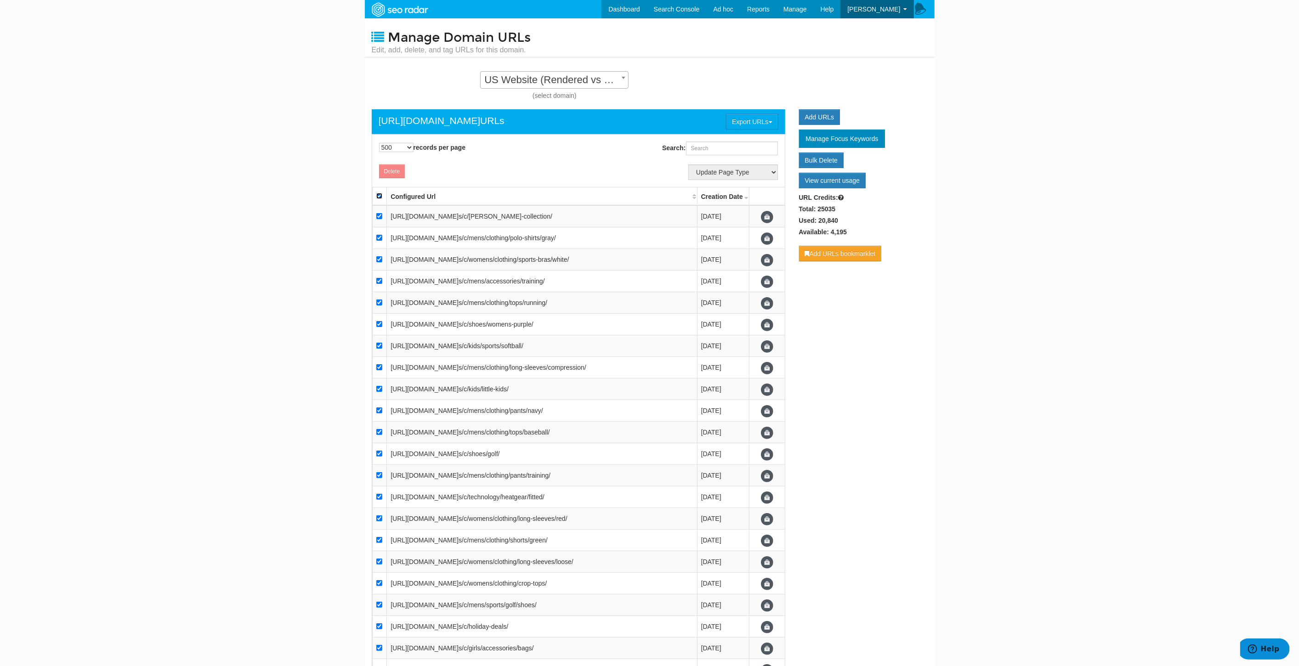
checkbox input "true"
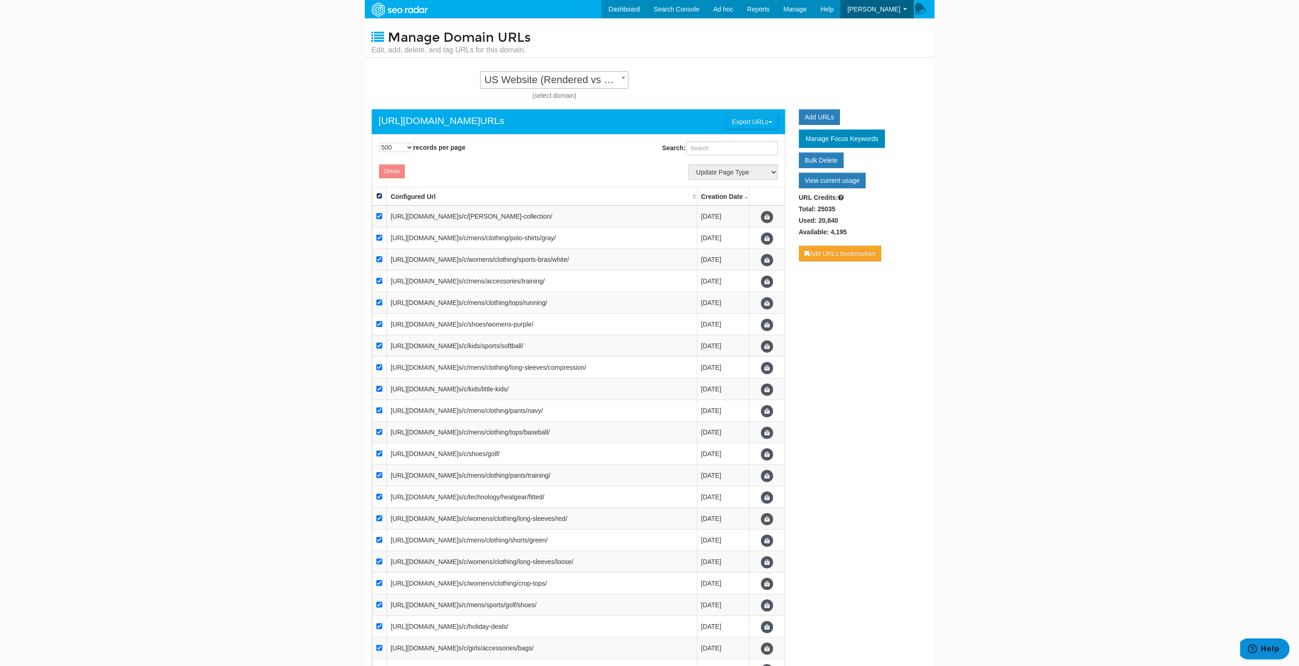
checkbox input "true"
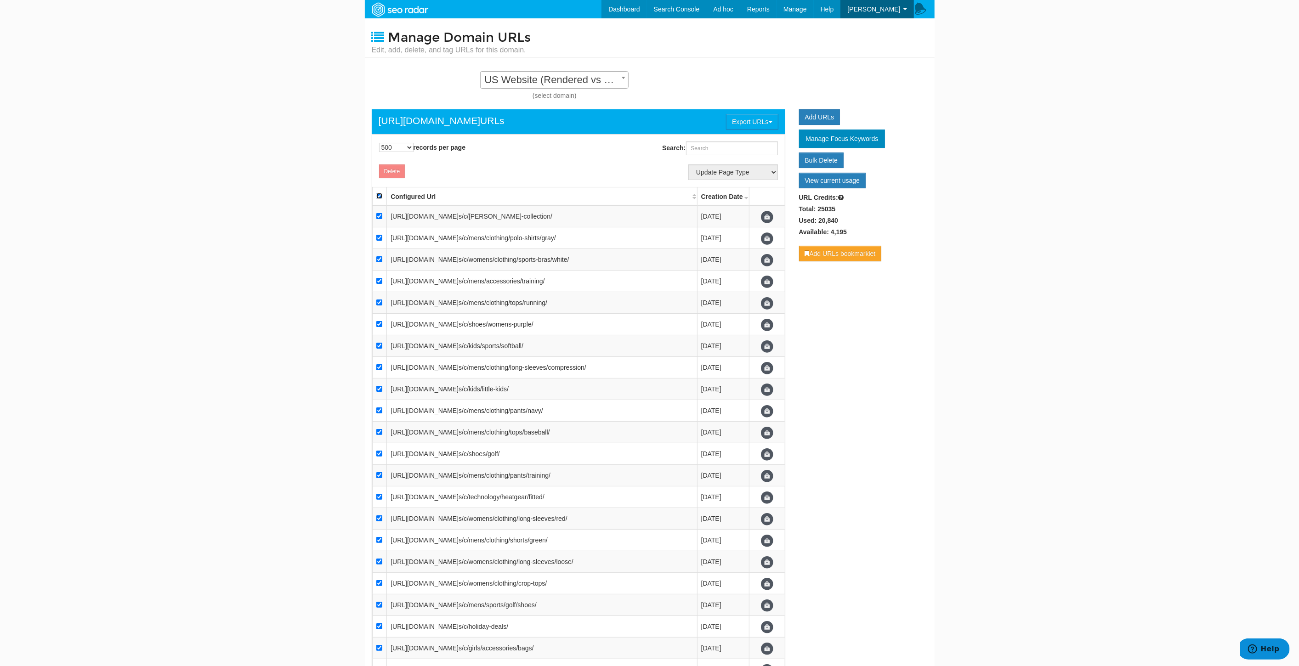
checkbox input "true"
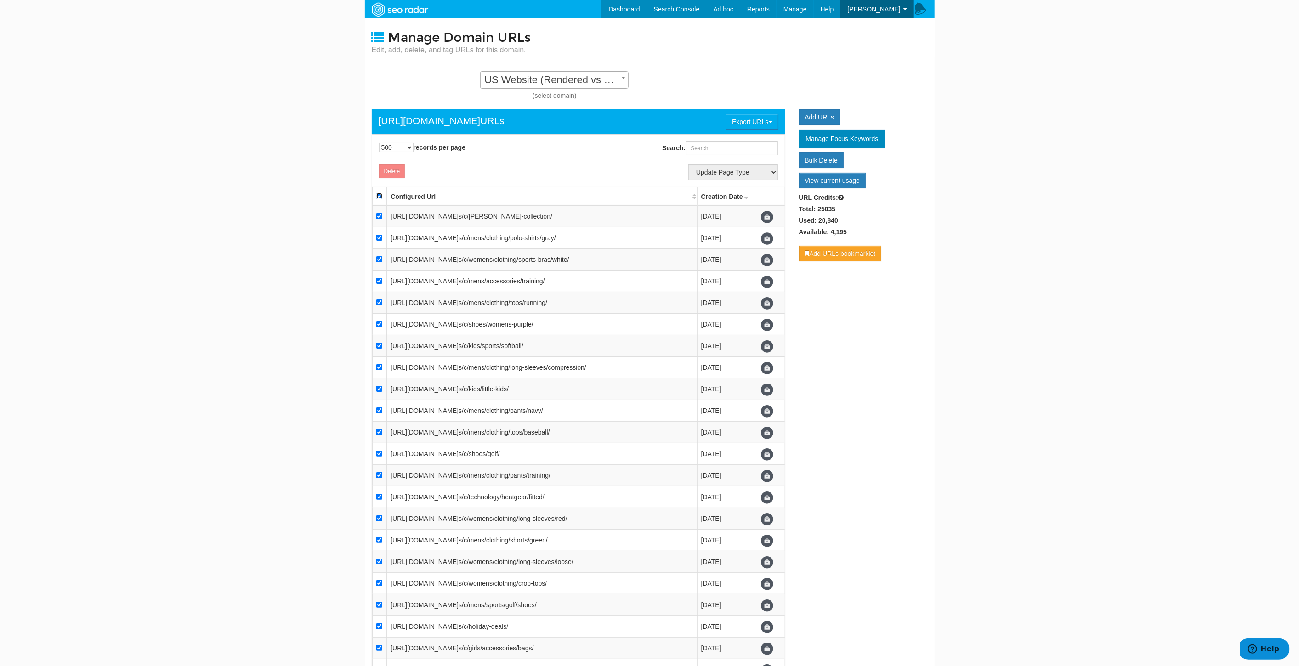
checkbox input "true"
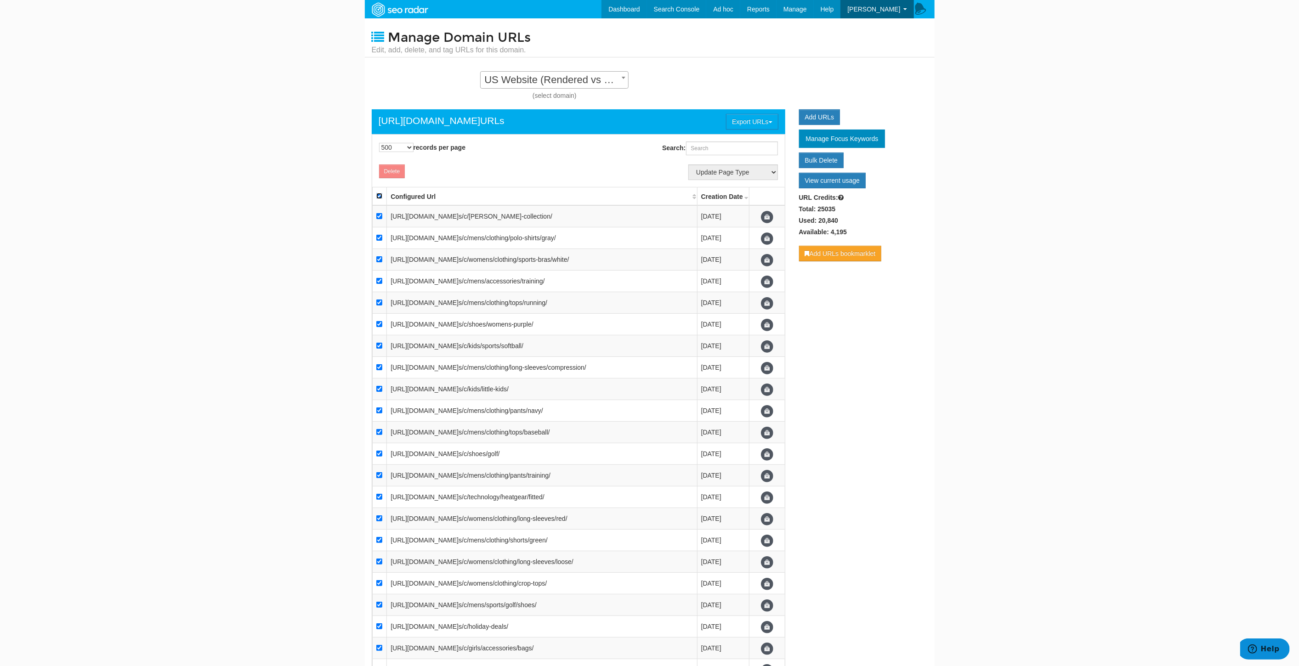
checkbox input "true"
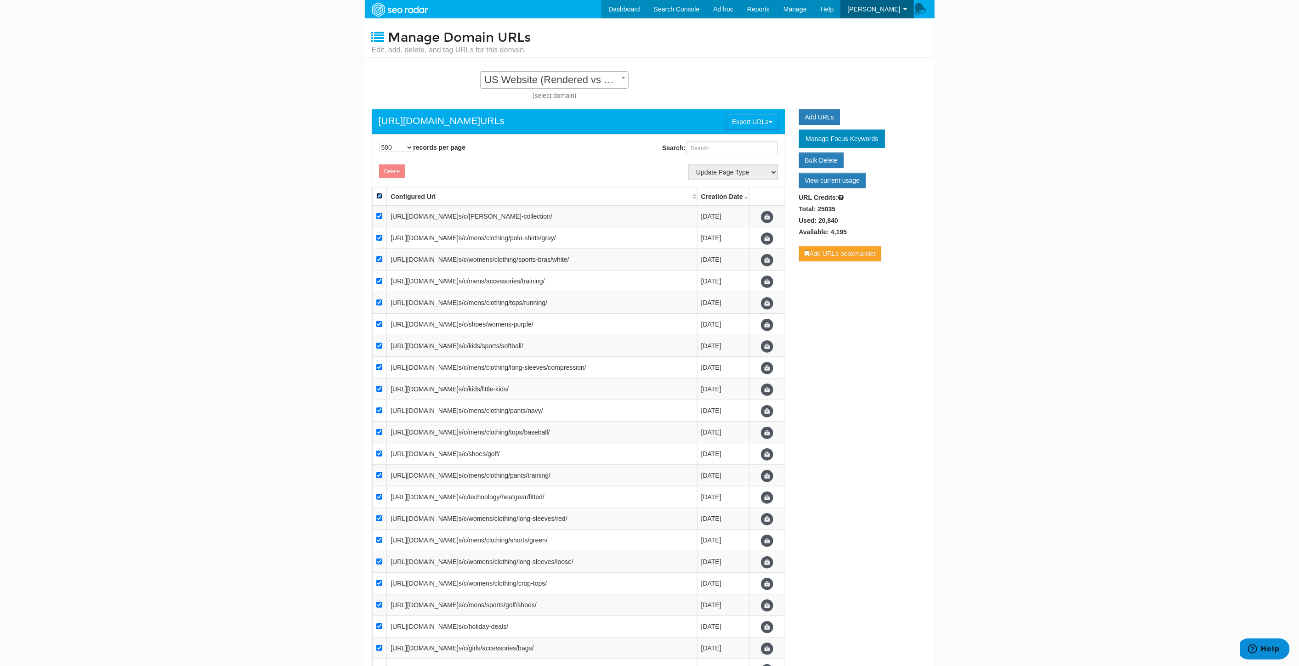
checkbox input "true"
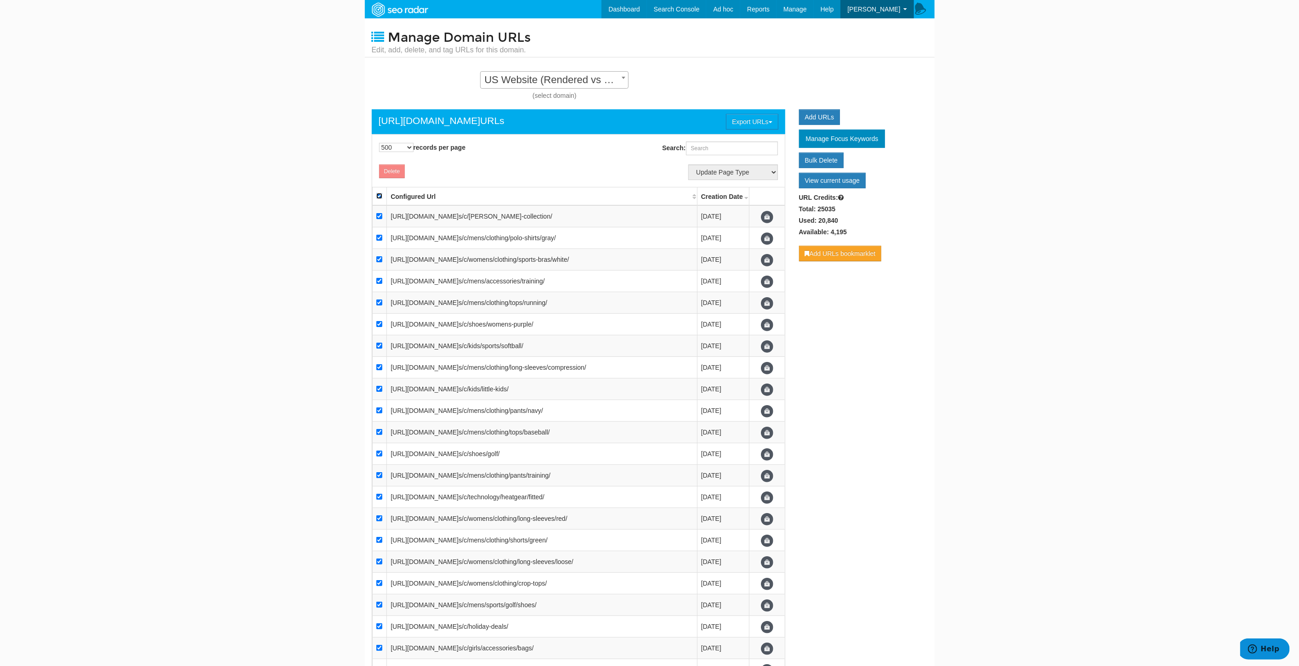
checkbox input "true"
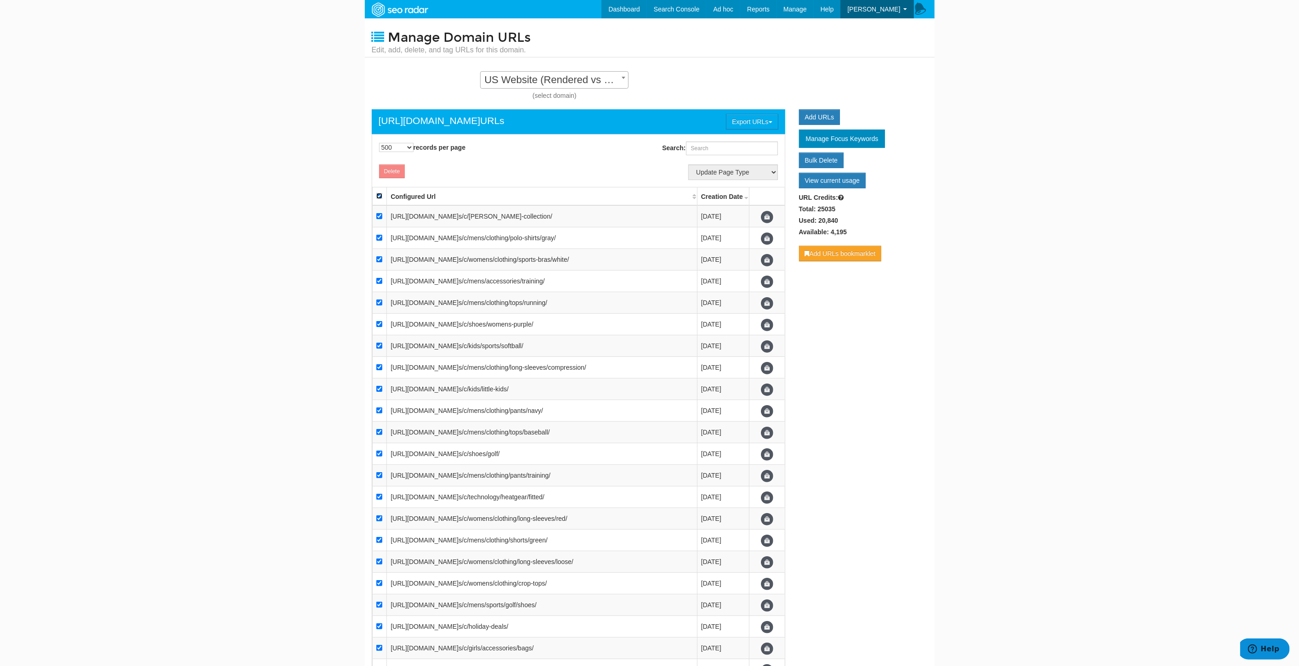
checkbox input "true"
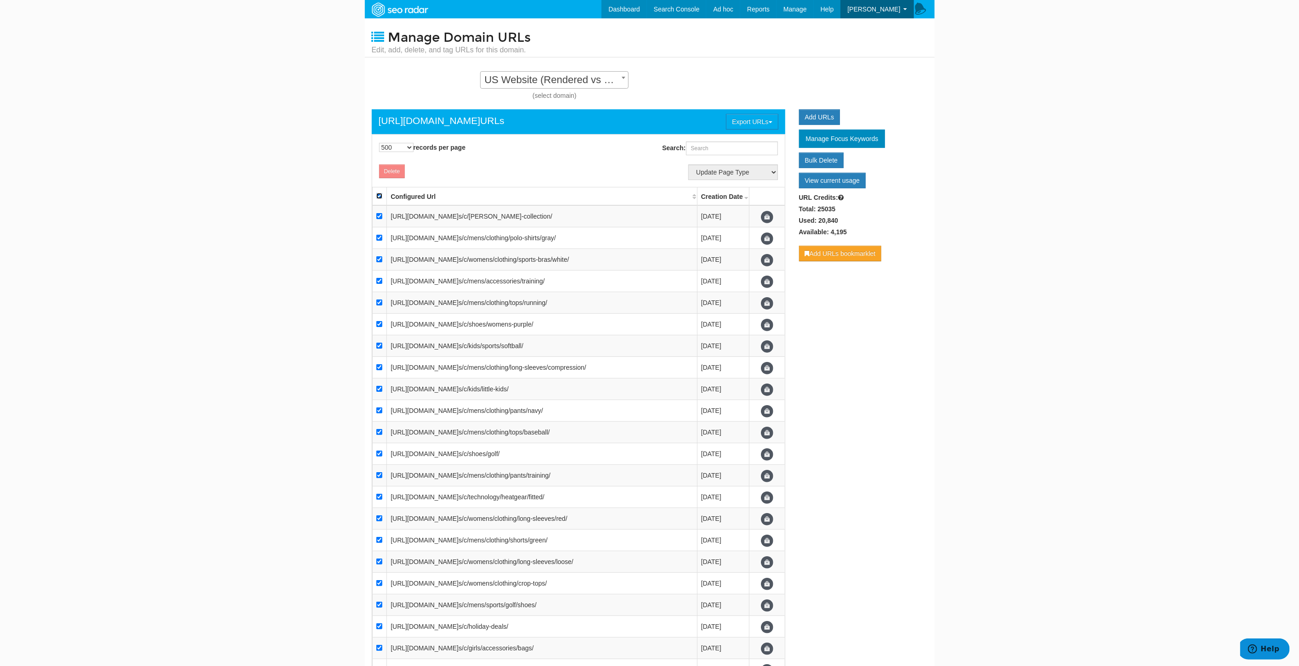
checkbox input "true"
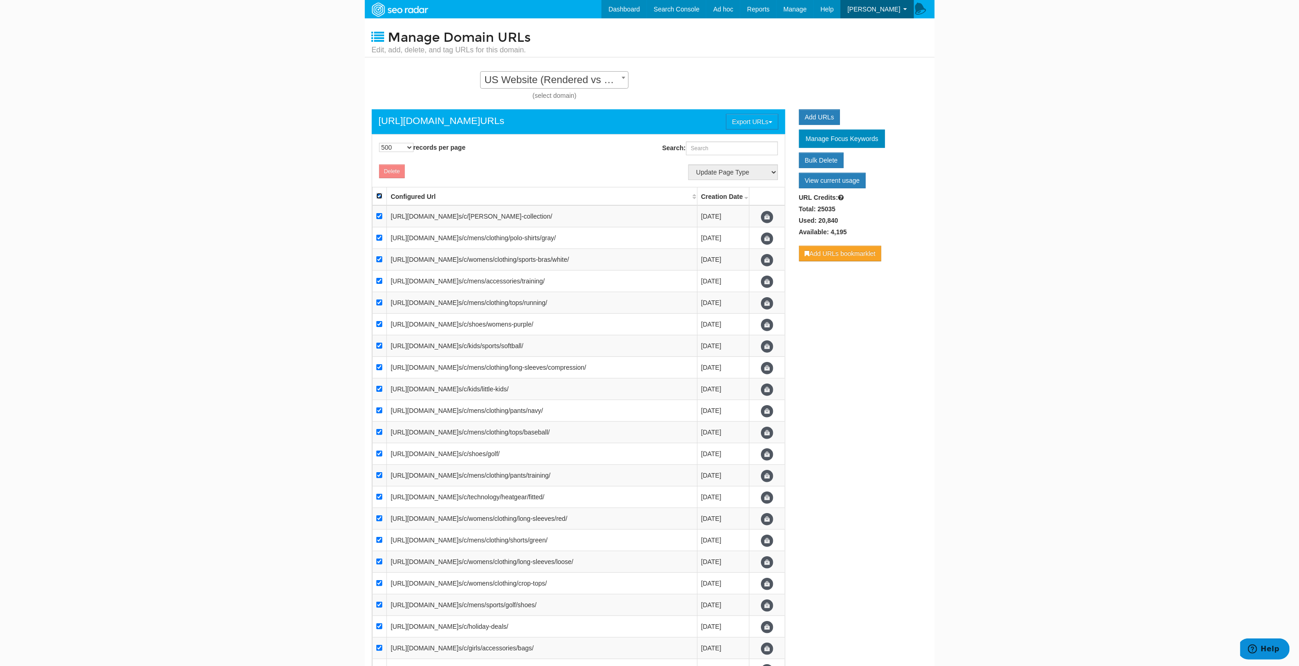
checkbox input "true"
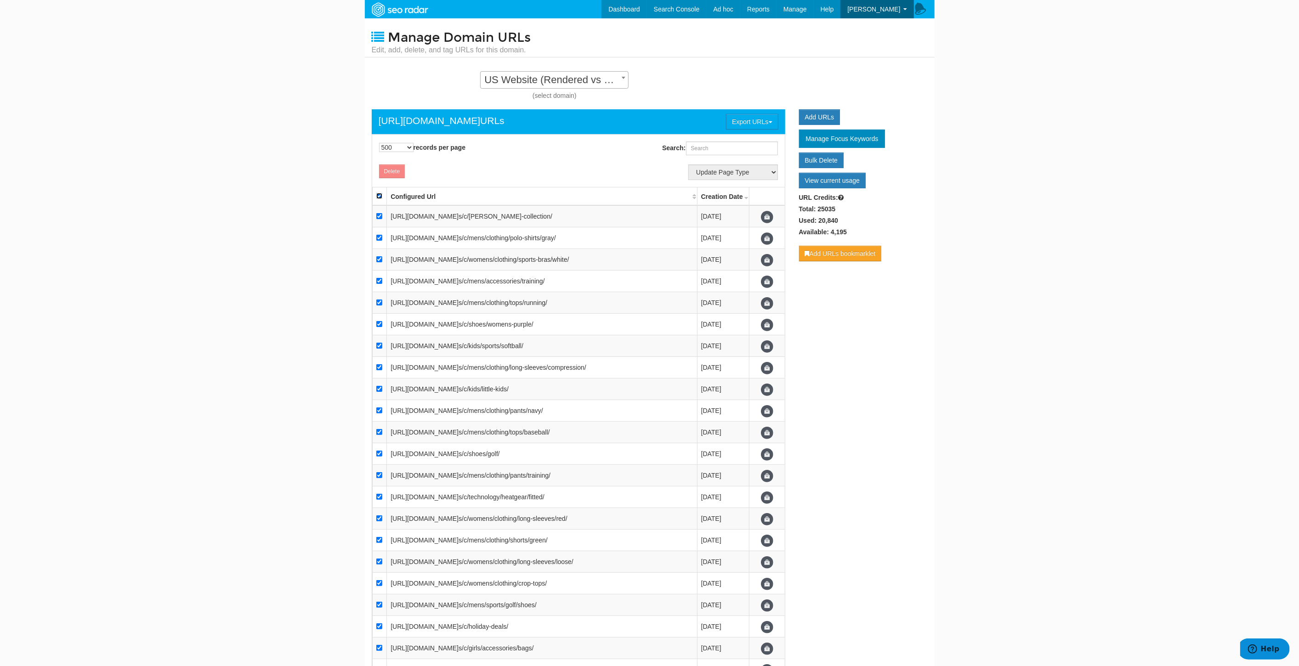
checkbox input "true"
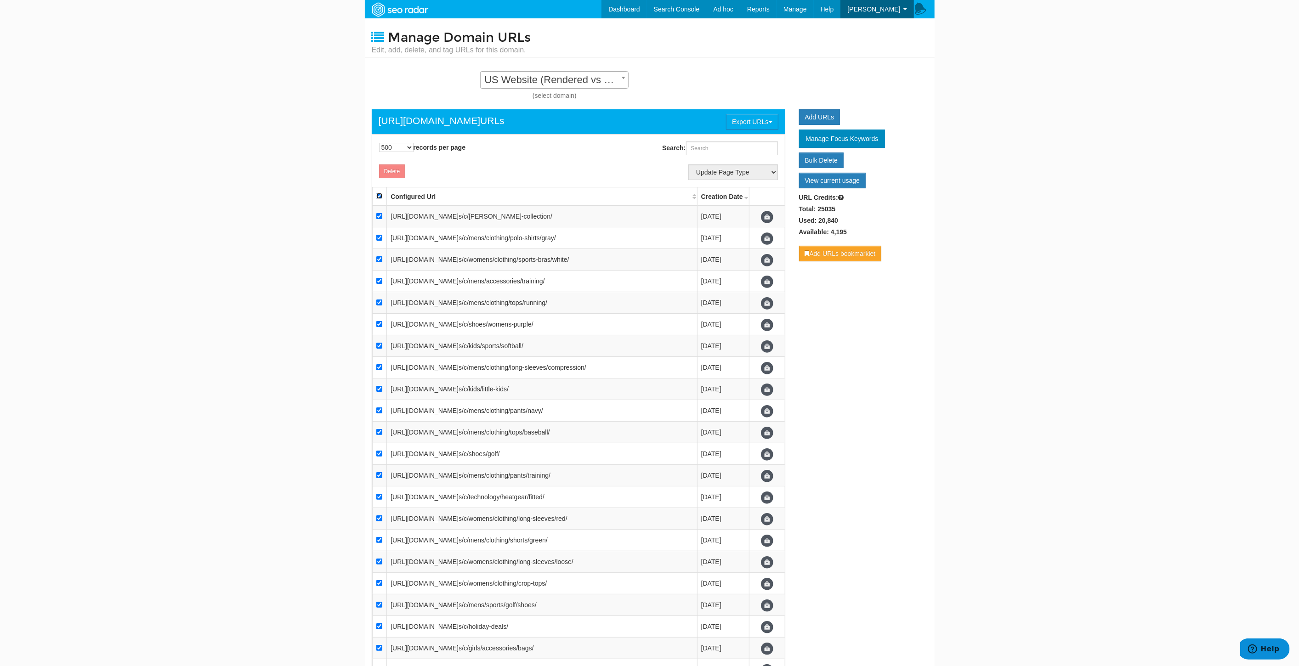
checkbox input "true"
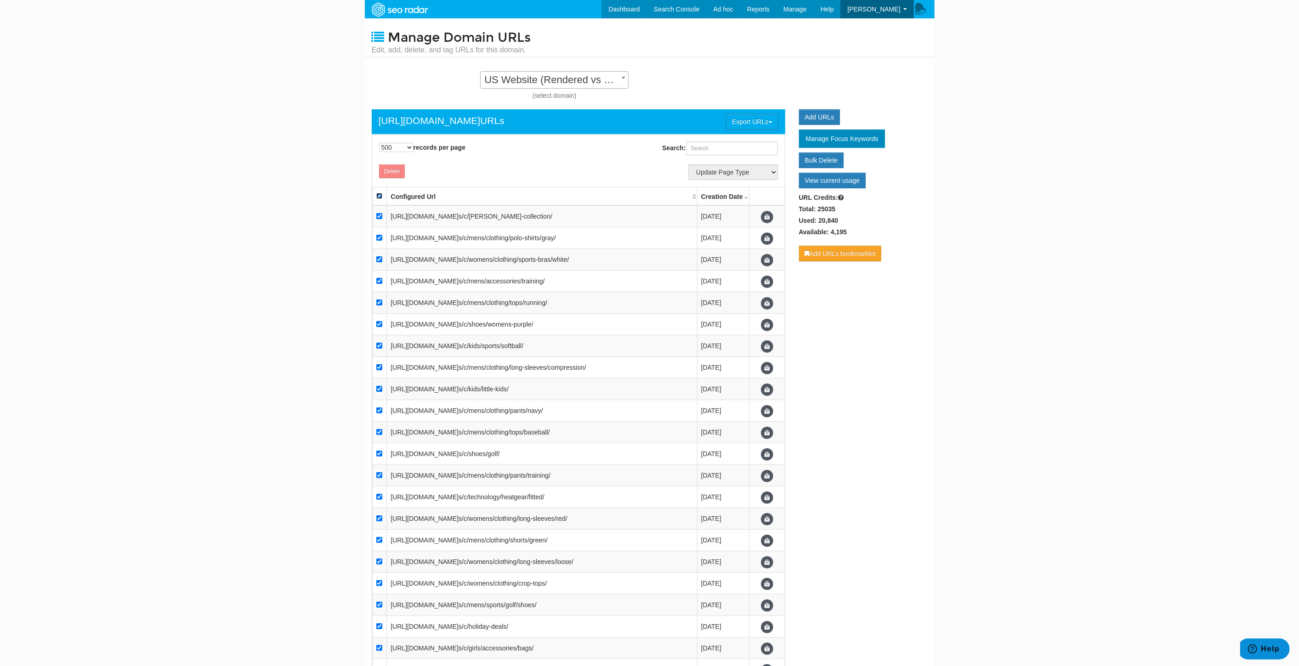
checkbox input "true"
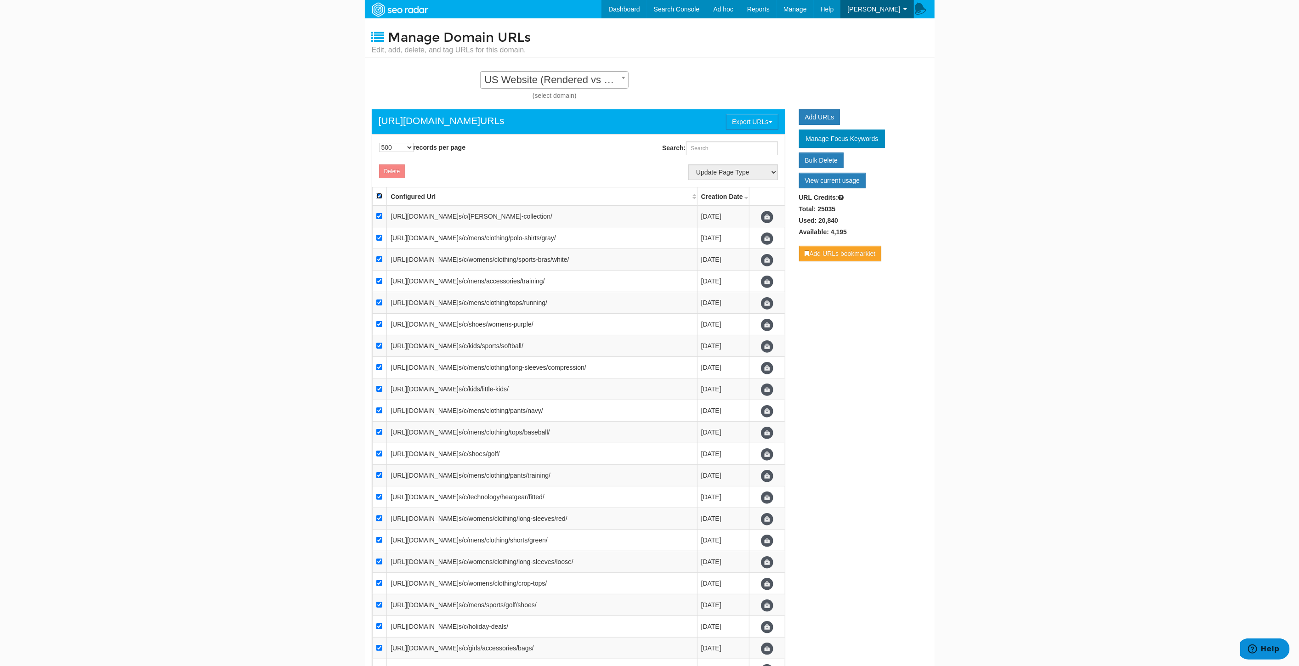
checkbox input "true"
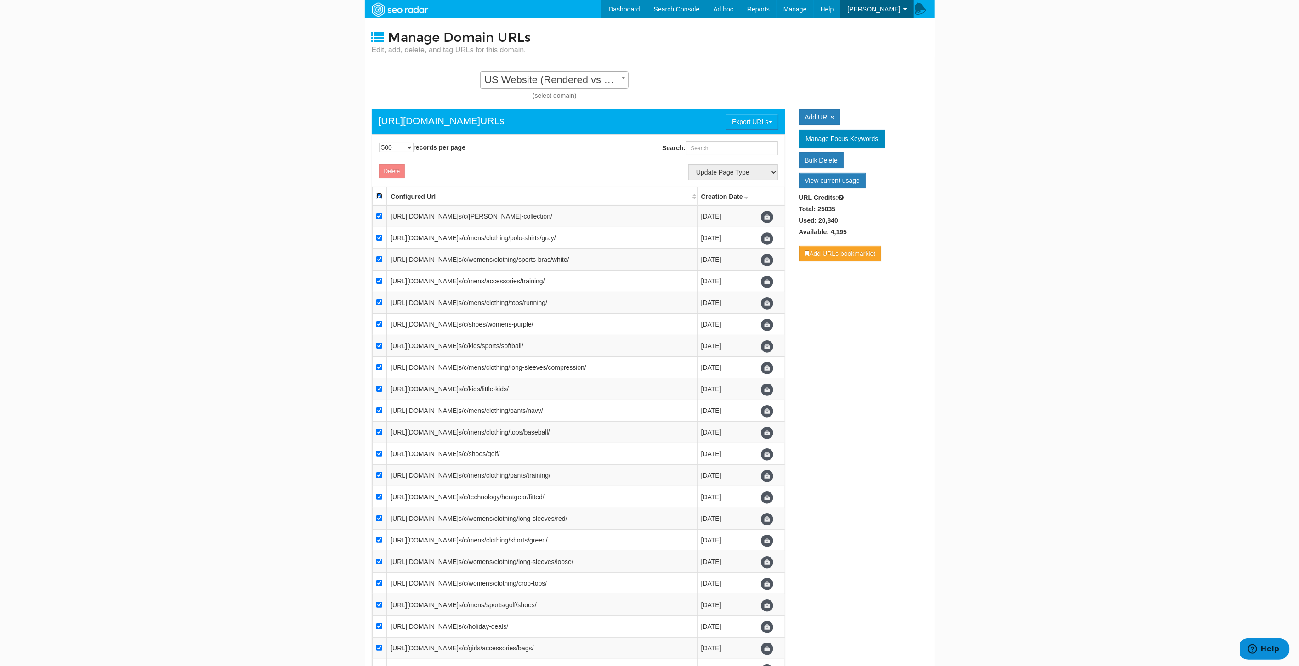
checkbox input "true"
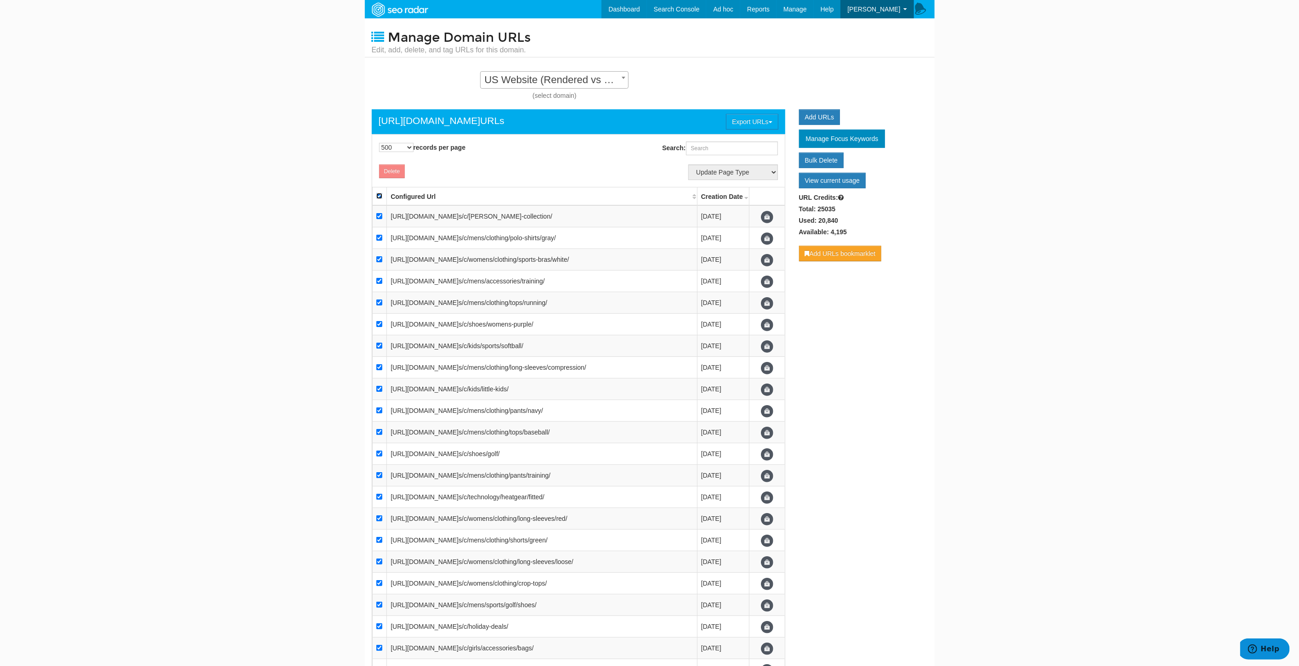
checkbox input "true"
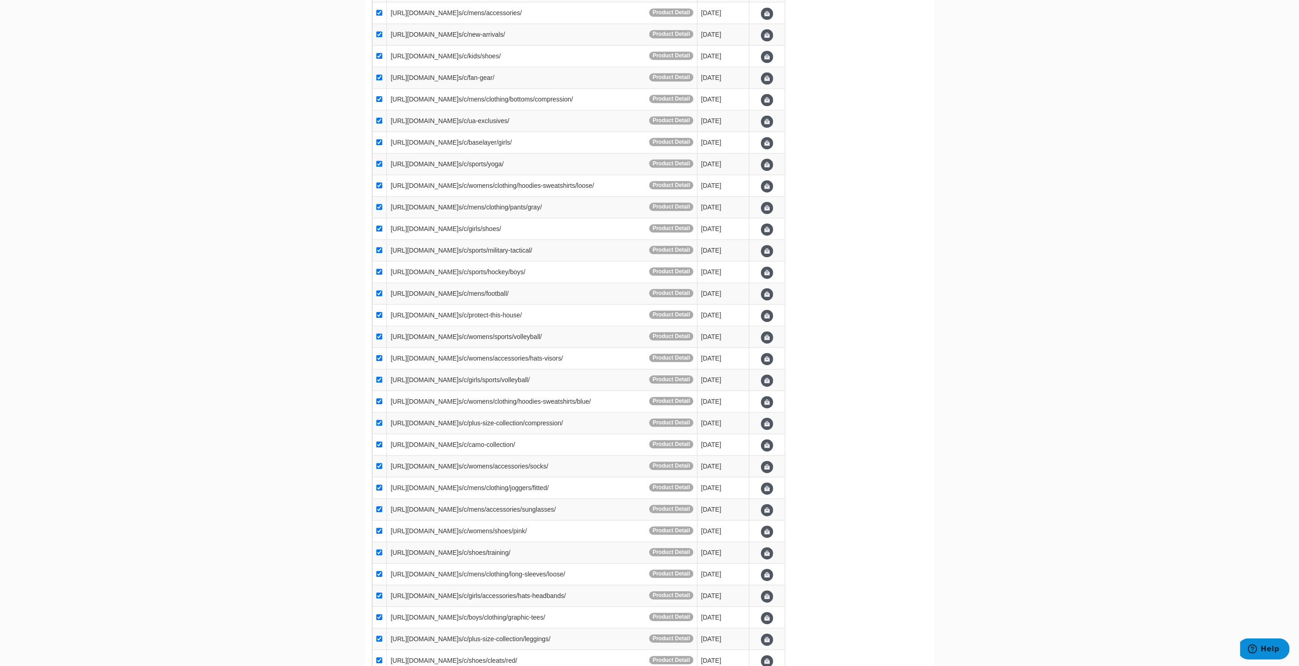
scroll to position [0, 0]
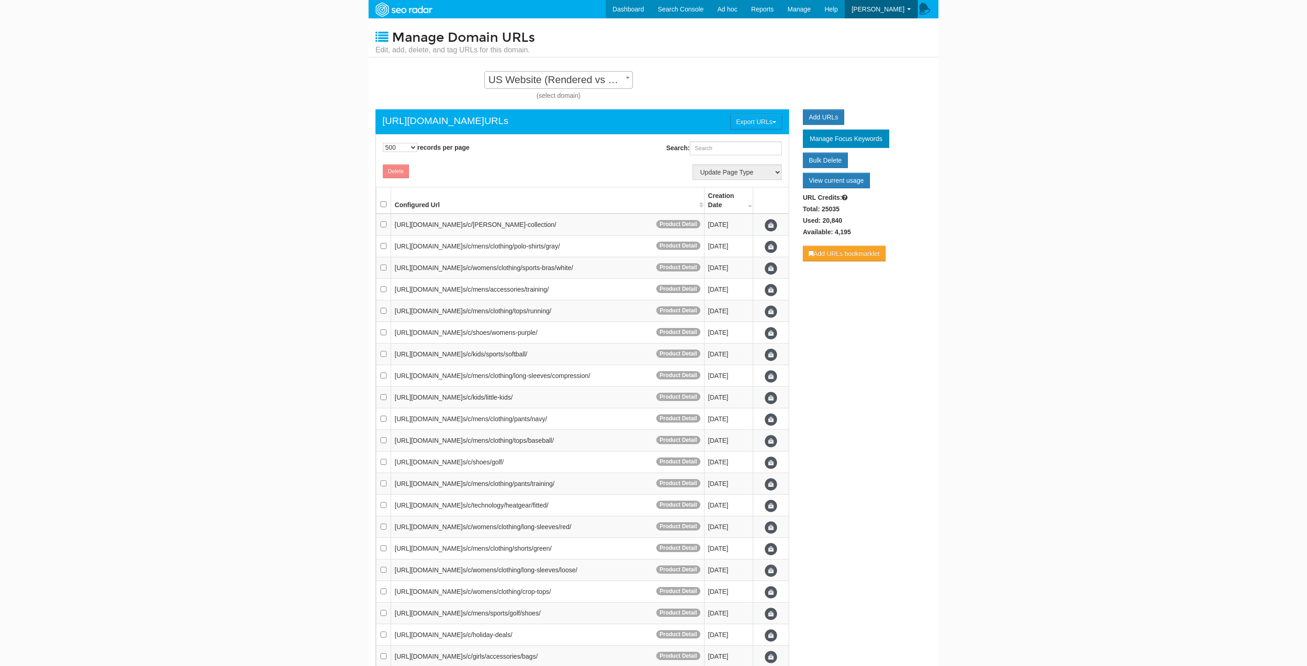
select select "500"
click at [727, 152] on input "Search:" at bounding box center [732, 149] width 92 height 14
drag, startPoint x: 500, startPoint y: 225, endPoint x: 387, endPoint y: 226, distance: 113.5
click at [387, 226] on td "[URL][DOMAIN_NAME] s/c/[PERSON_NAME]-collection/ Product Detail" at bounding box center [543, 225] width 313 height 22
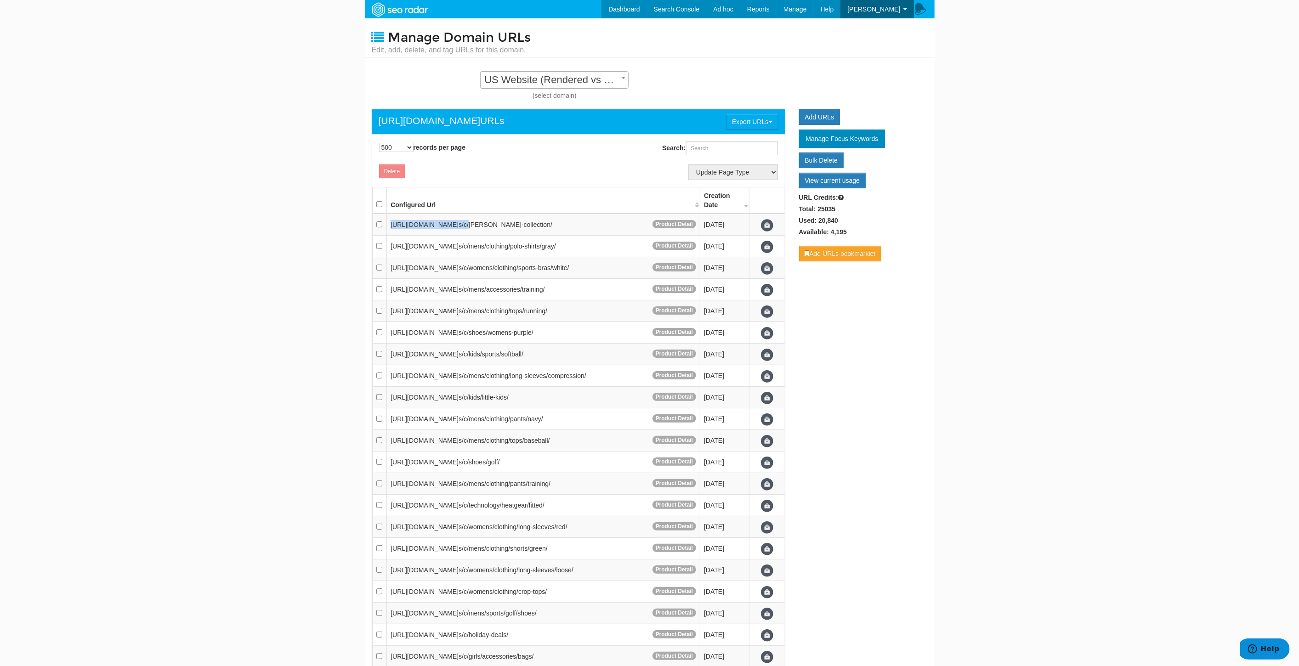
copy td "https://www.underarmour.com/en-u s/c/"
click at [720, 150] on input "Search:" at bounding box center [732, 149] width 92 height 14
paste input "https://www.underarmour.com/en-us/c/"
type input "https://www.underarmour.com/en-us/c/"
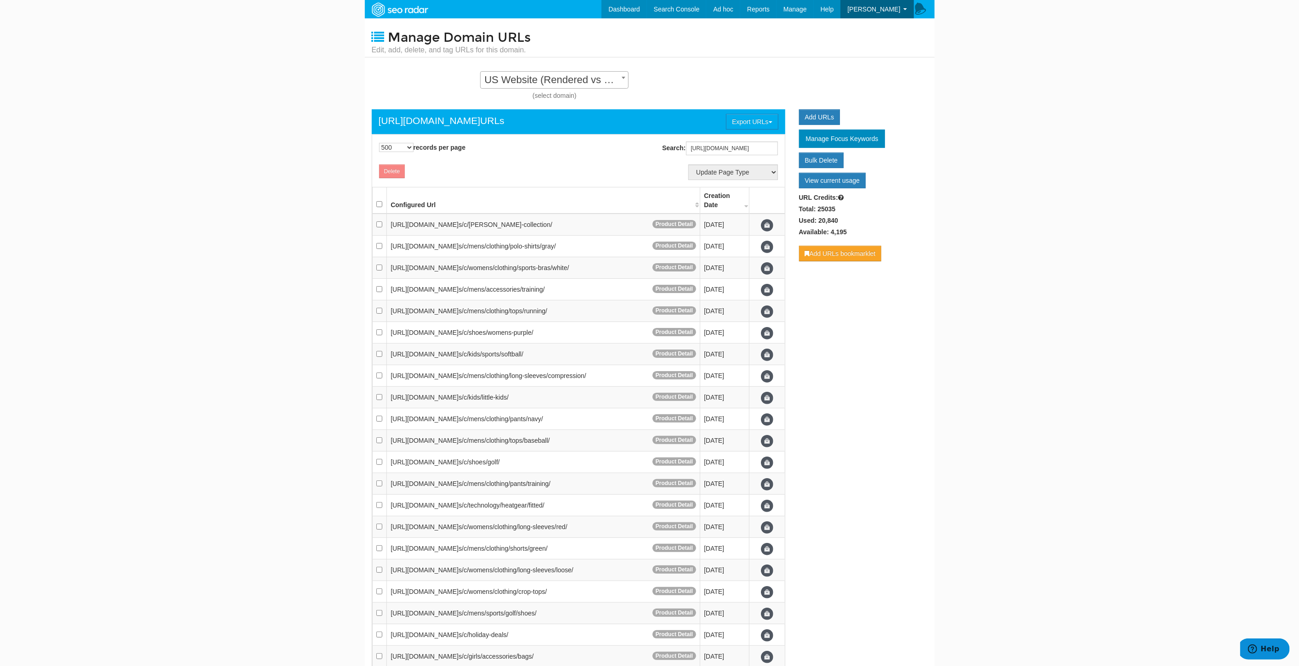
scroll to position [0, 0]
click at [562, 157] on div "10 25 50 100 500 1000 records per page Search: https://www.underarmour.com/en-u…" at bounding box center [578, 149] width 426 height 28
click at [375, 204] on th at bounding box center [379, 200] width 15 height 27
checkbox input "true"
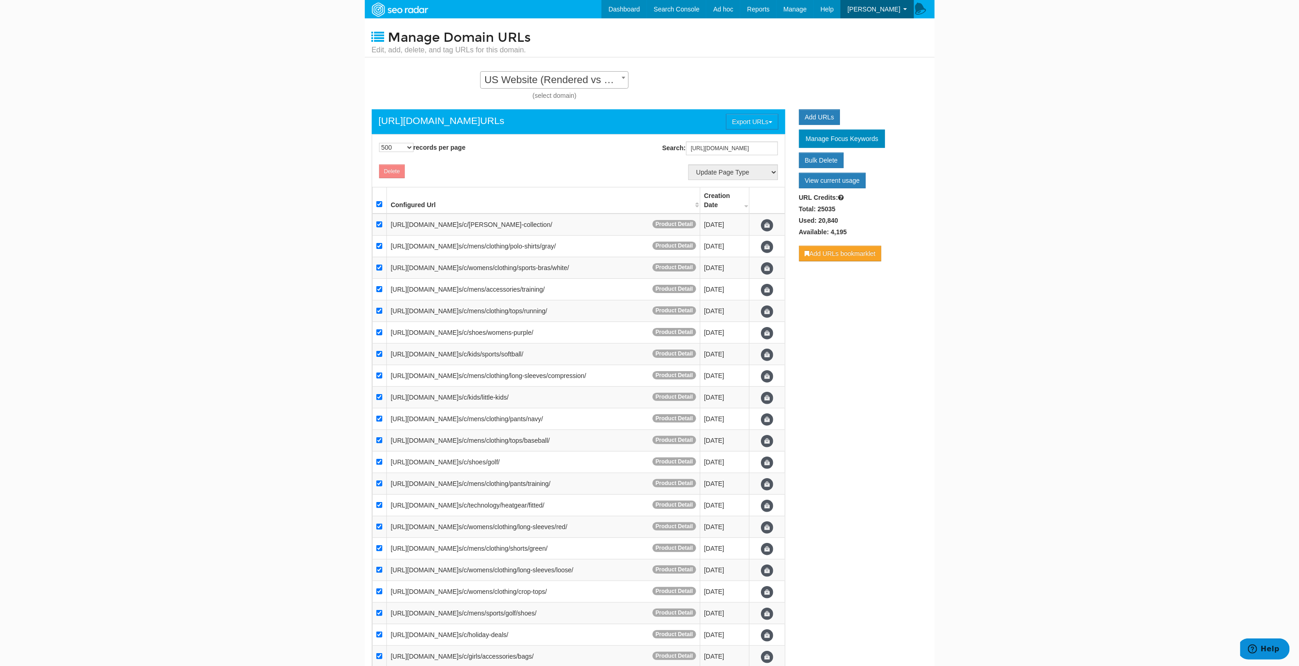
checkbox input "true"
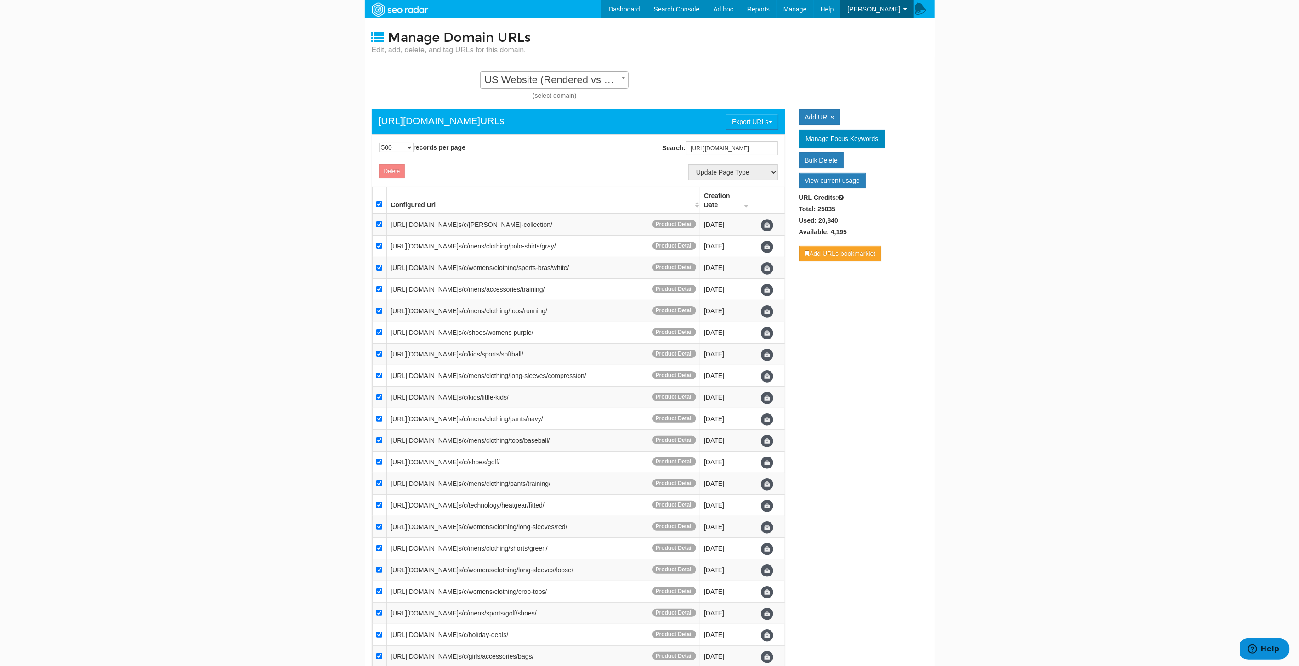
checkbox input "true"
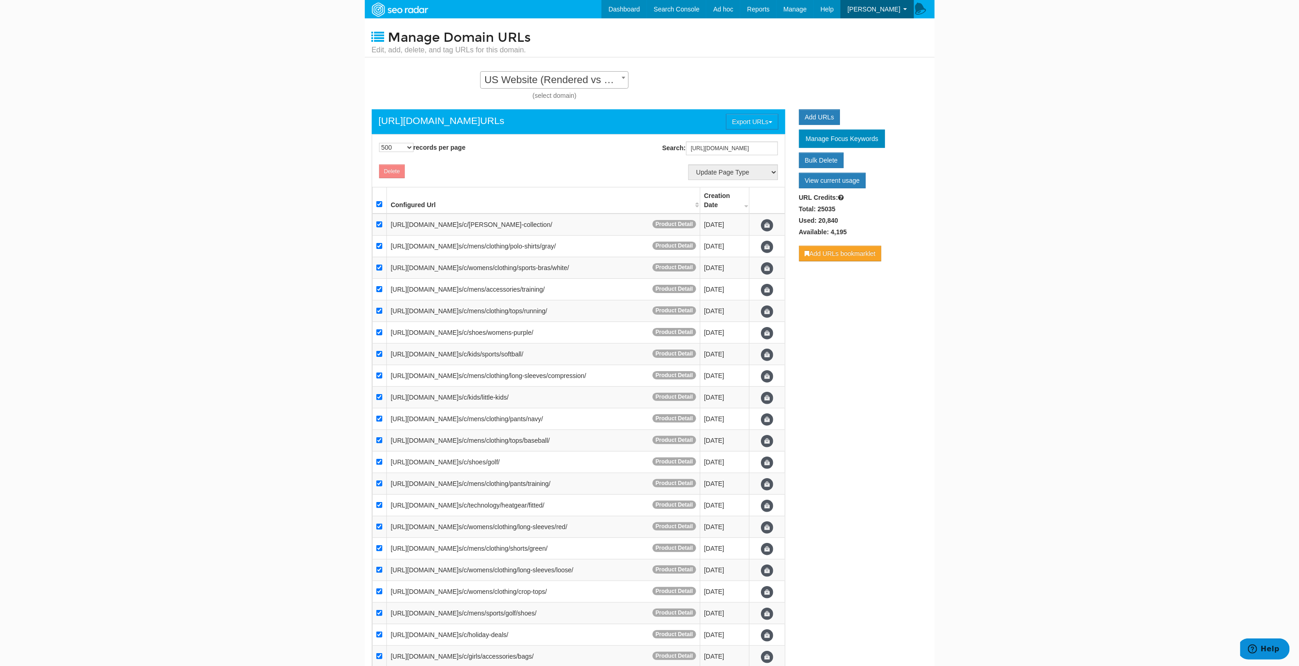
checkbox input "true"
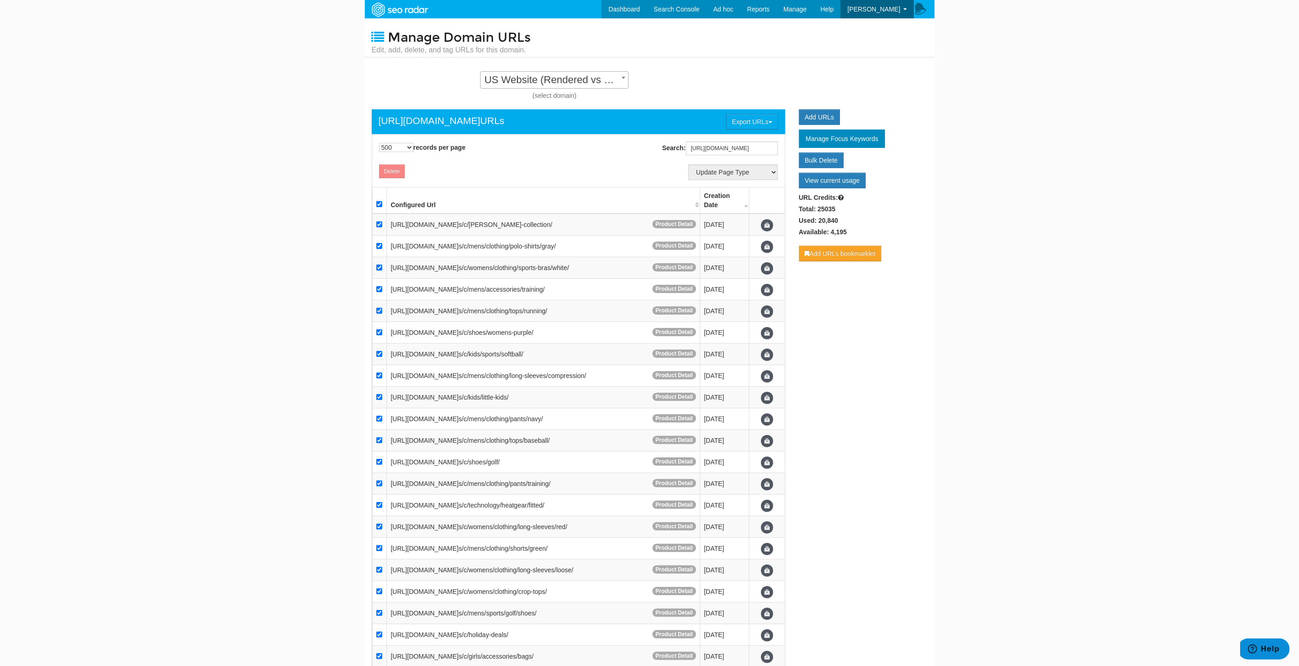
checkbox input "true"
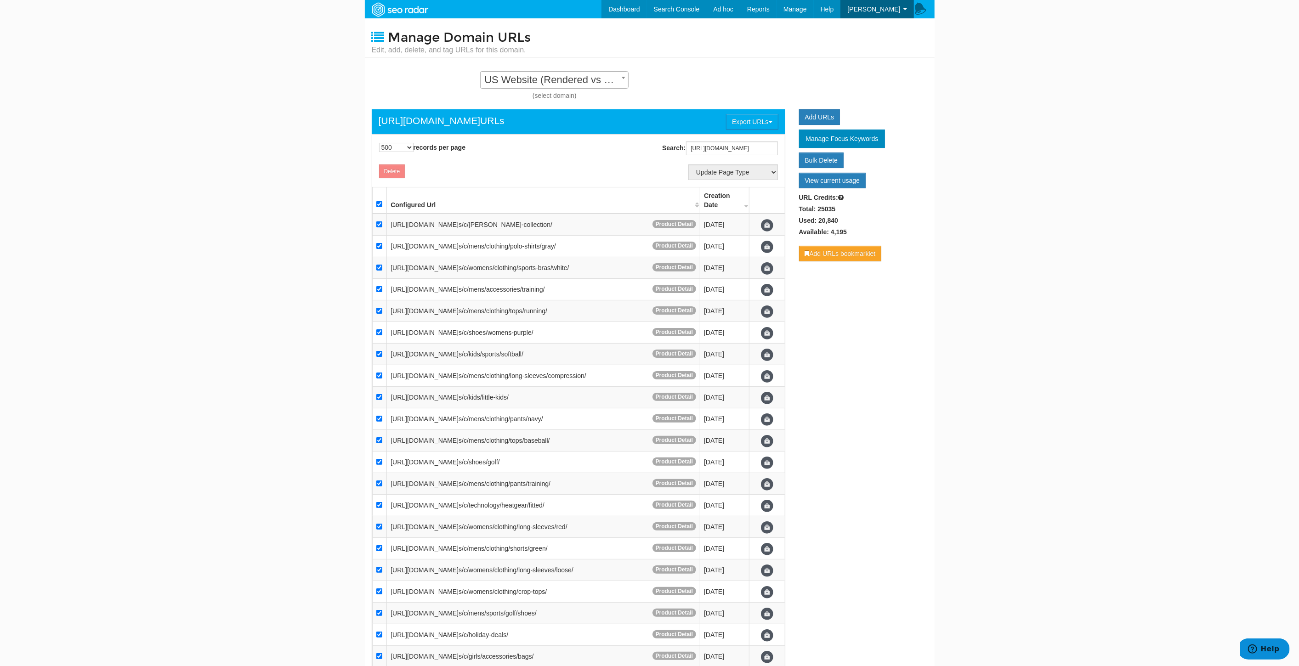
checkbox input "true"
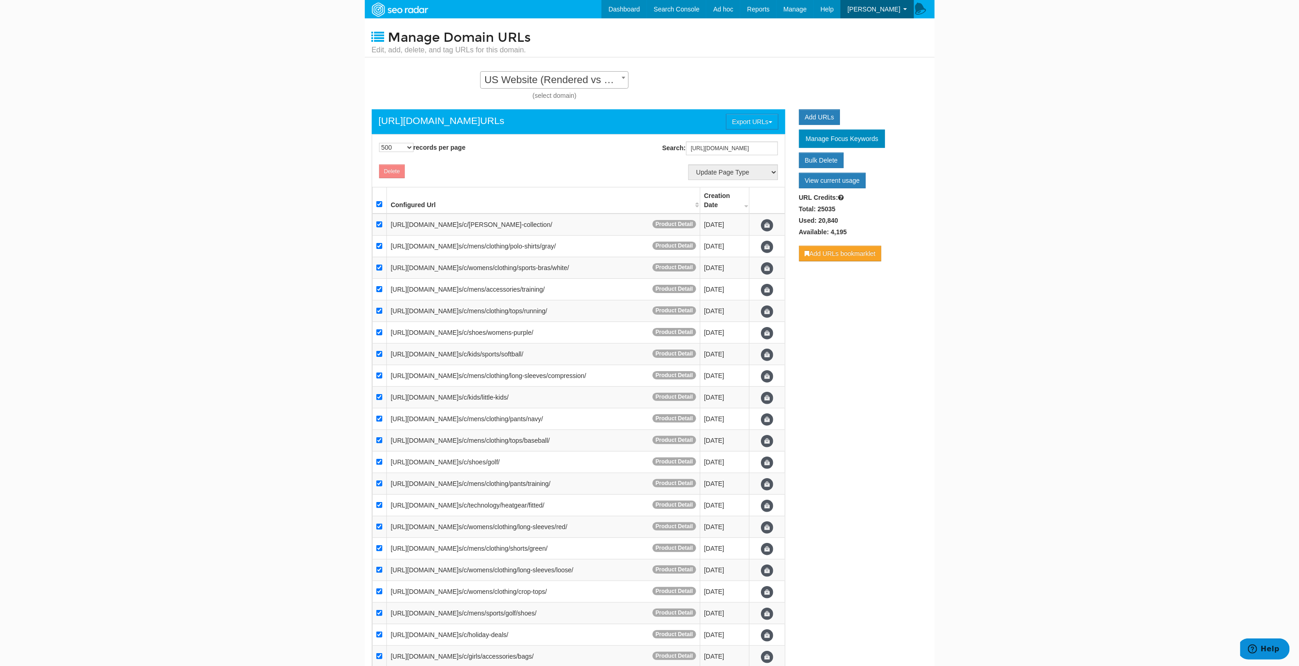
checkbox input "true"
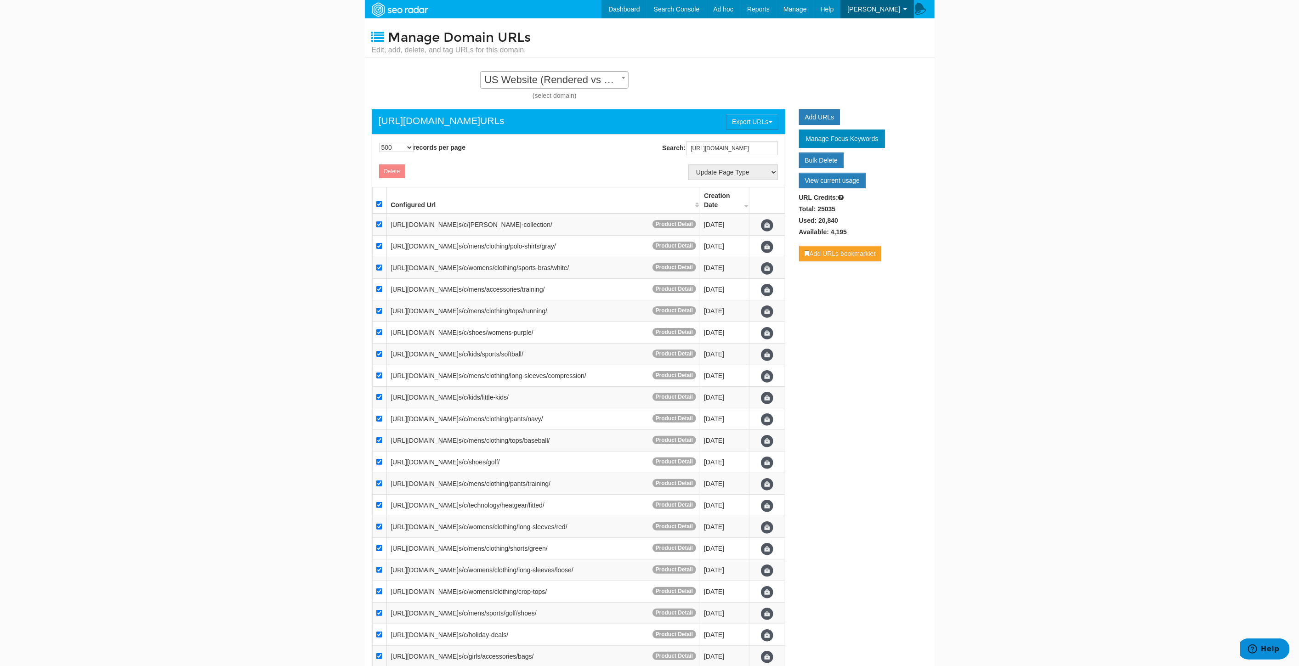
checkbox input "true"
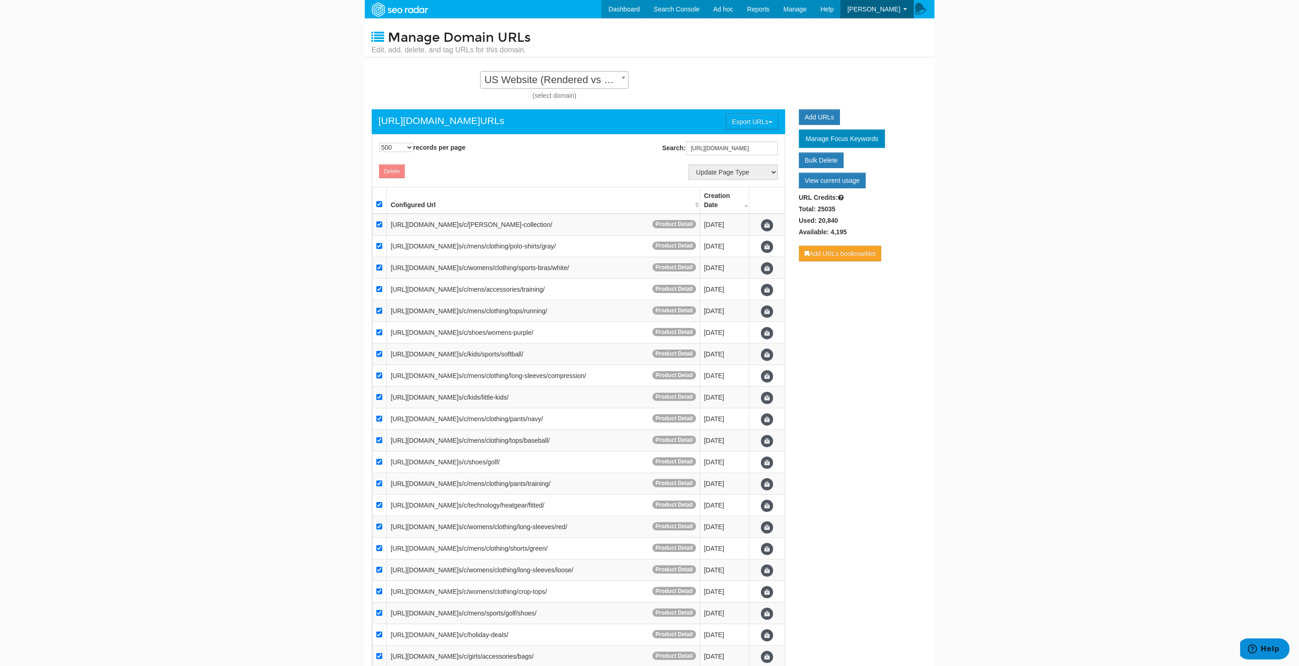
checkbox input "true"
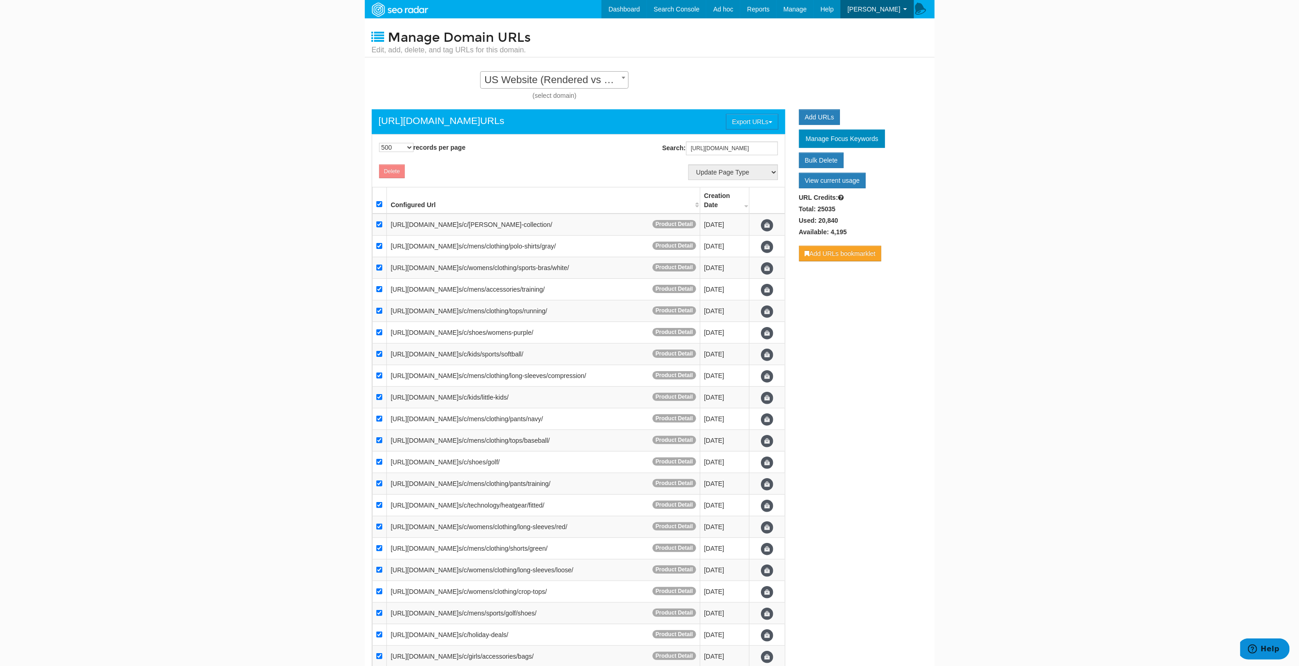
checkbox input "true"
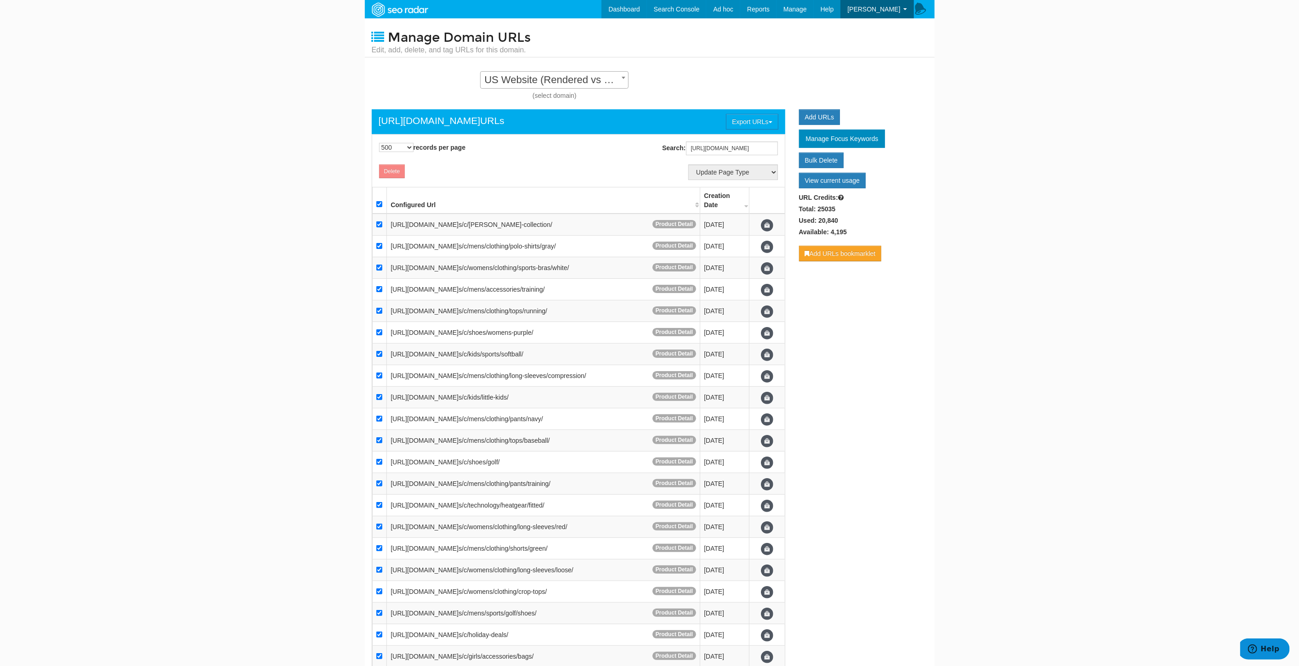
checkbox input "true"
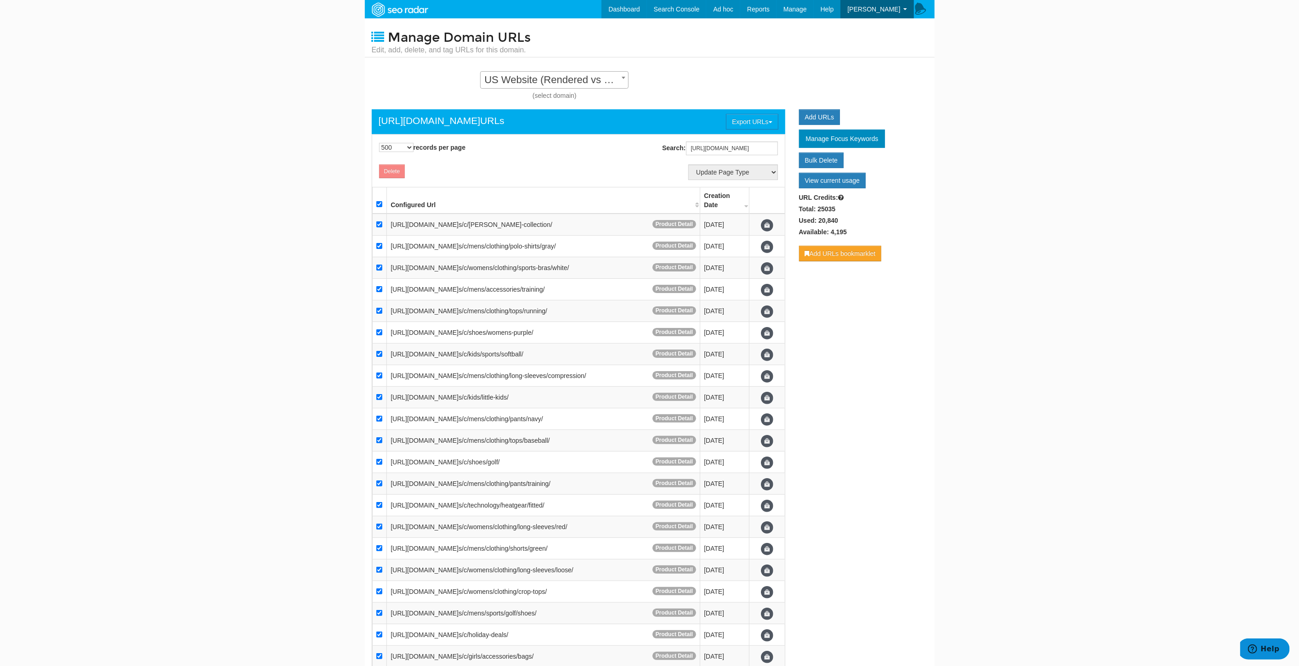
checkbox input "true"
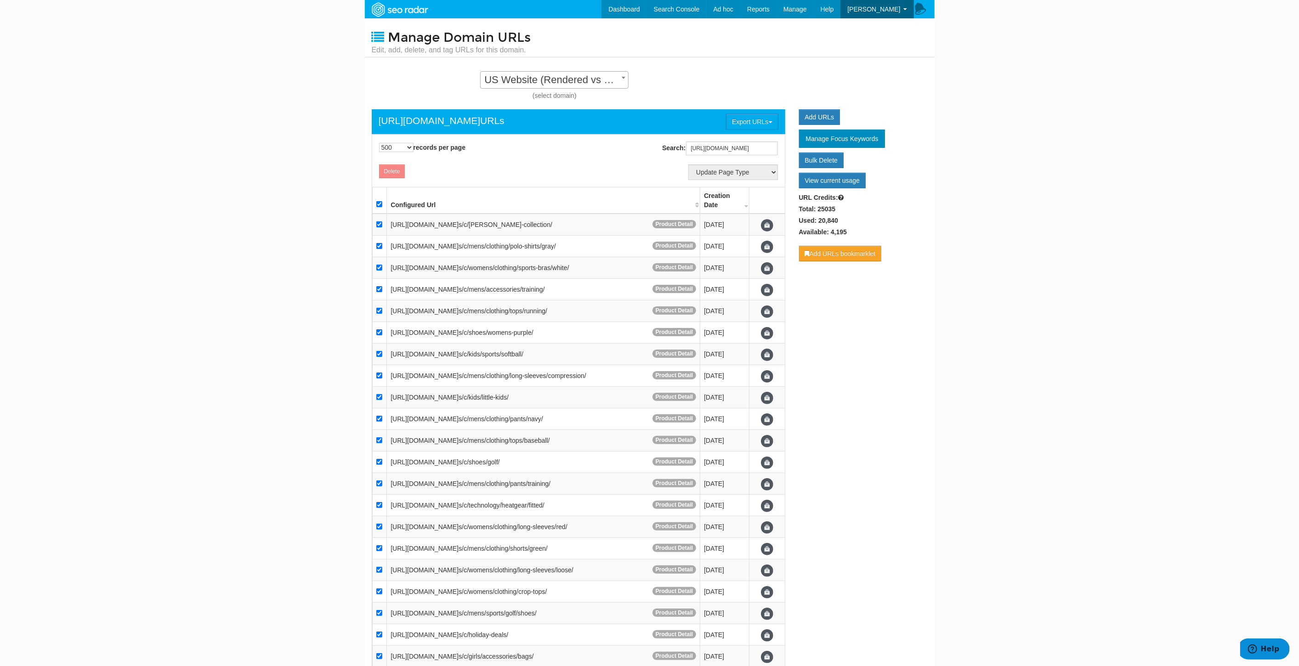
checkbox input "true"
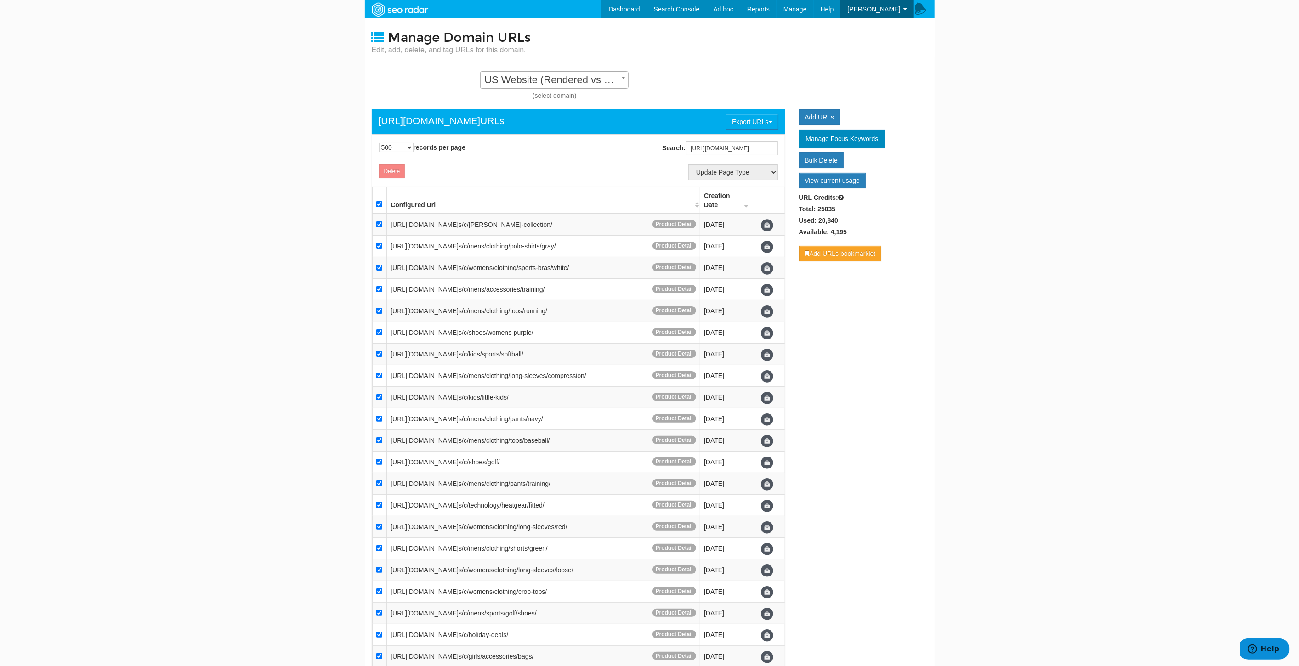
checkbox input "true"
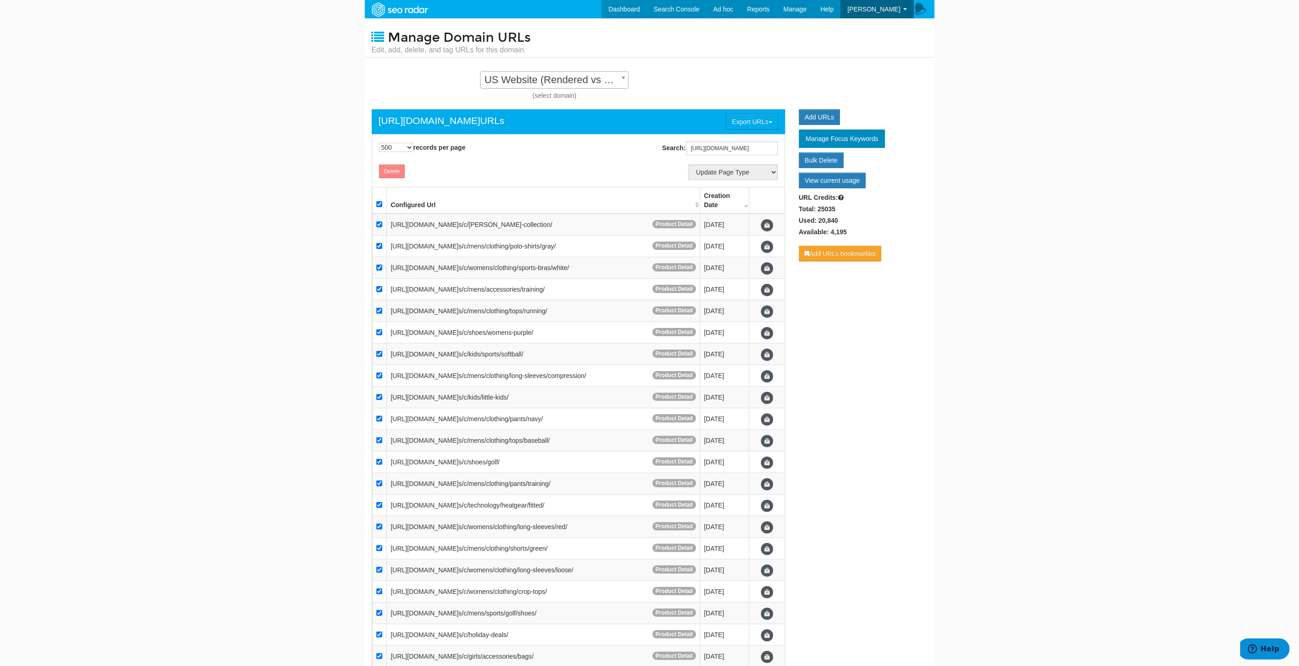
checkbox input "true"
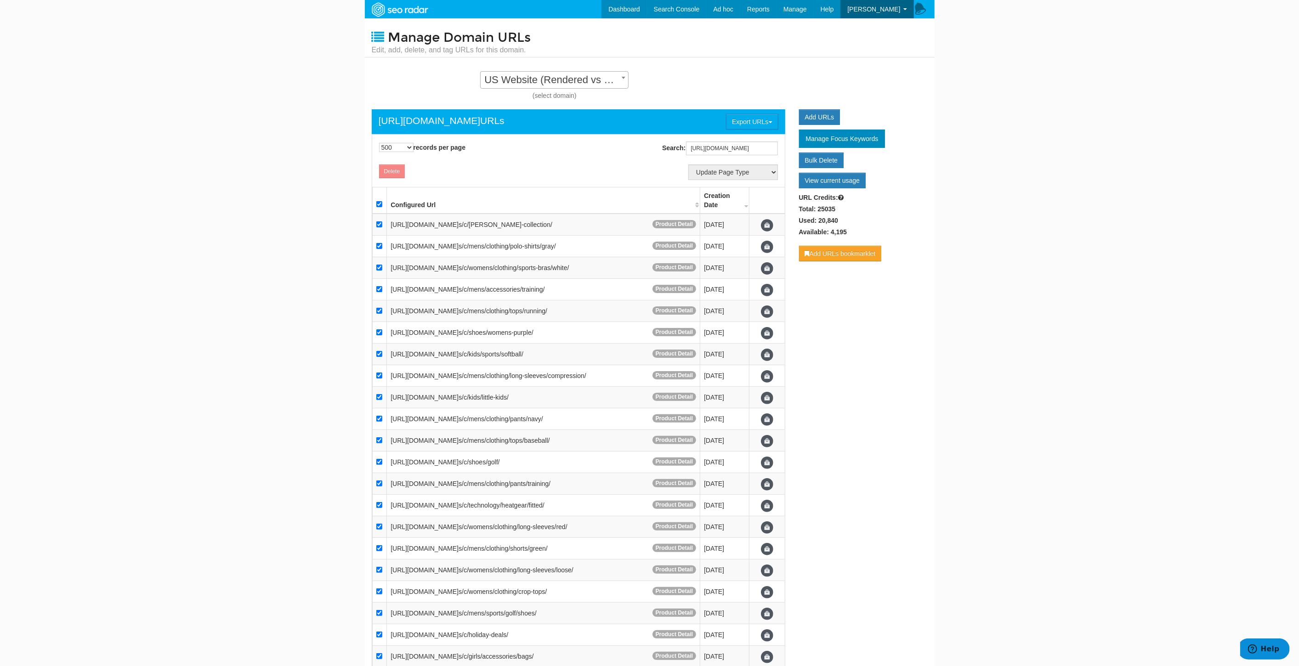
checkbox input "true"
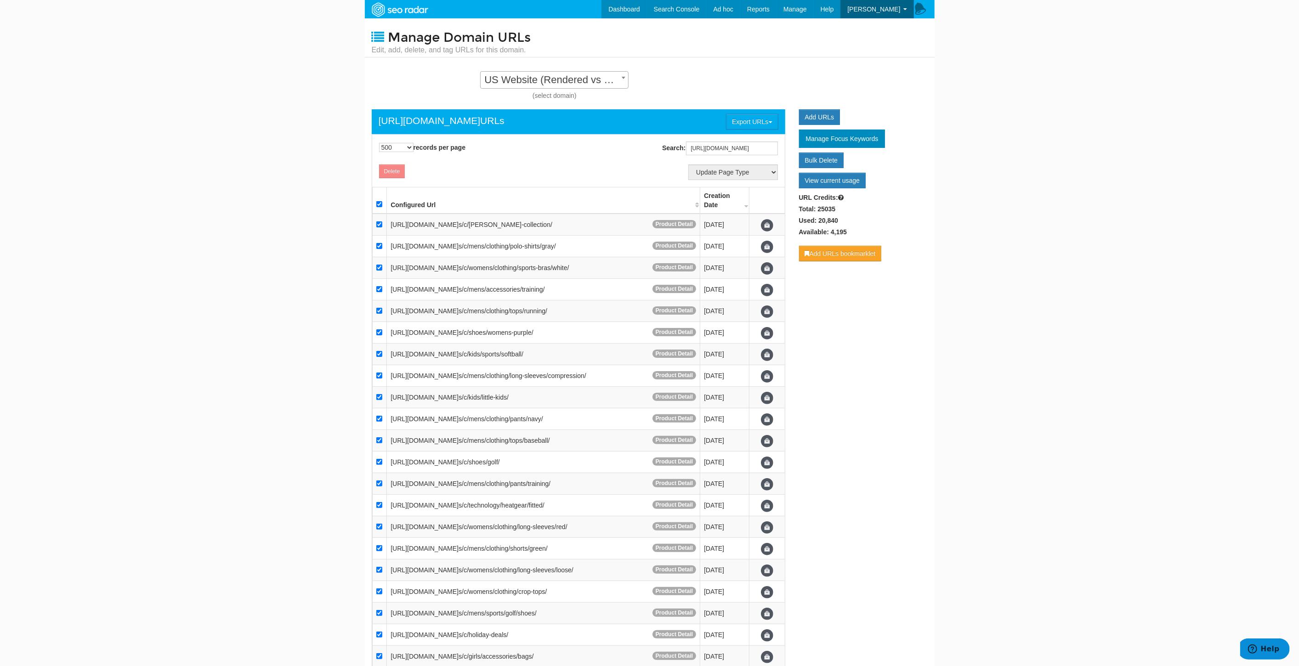
checkbox input "true"
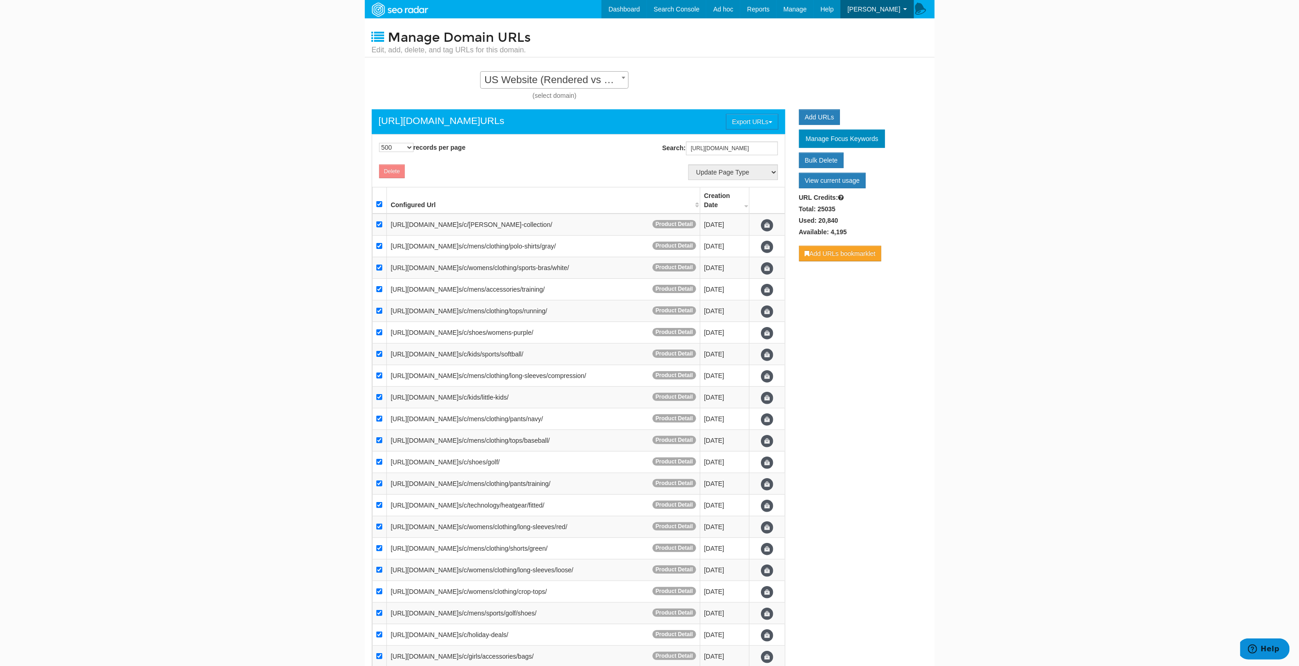
checkbox input "true"
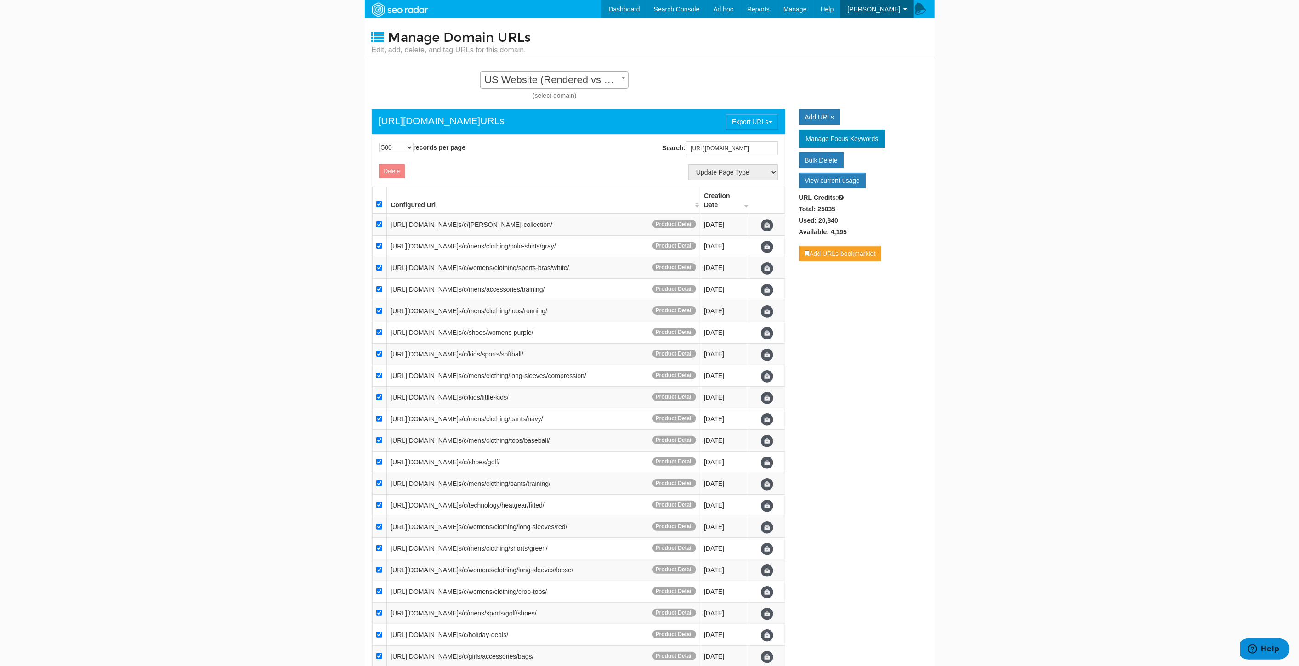
checkbox input "true"
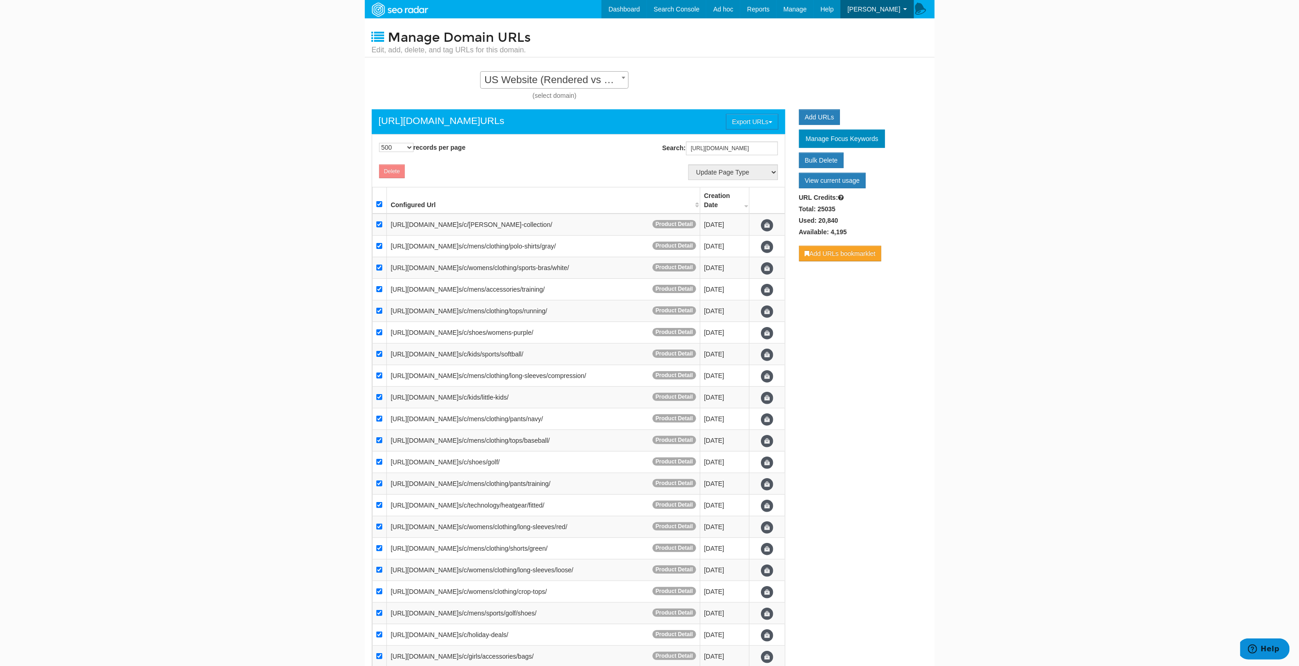
checkbox input "true"
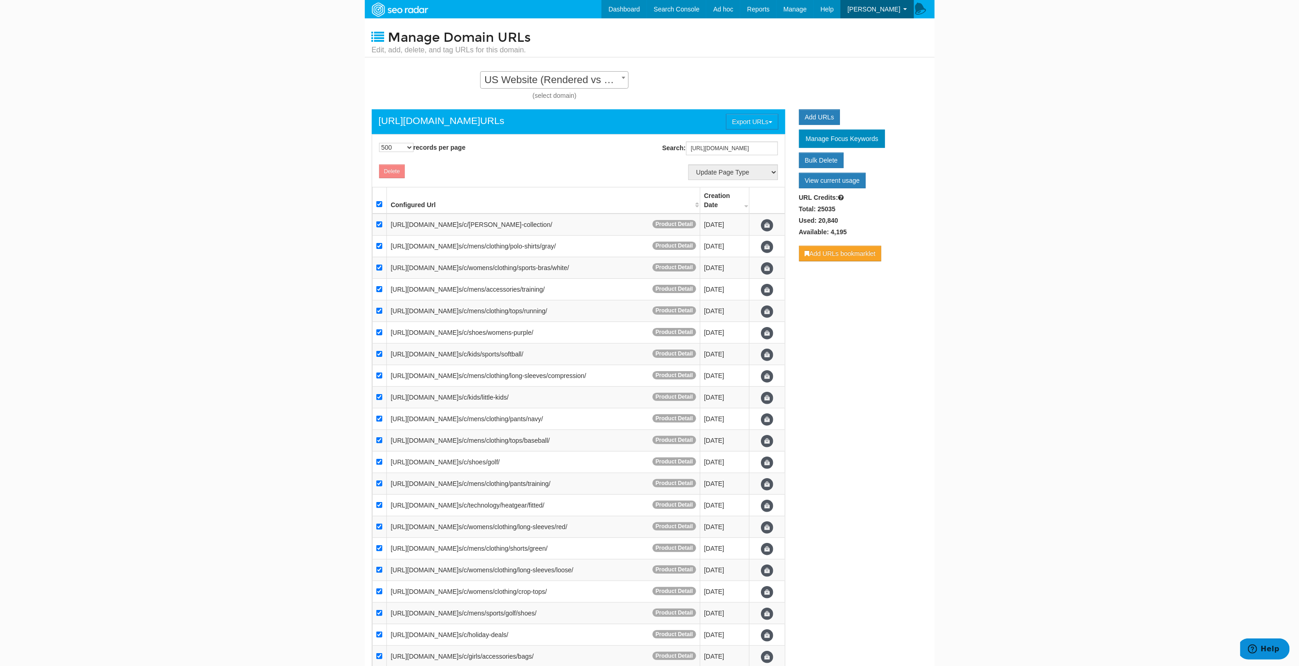
checkbox input "true"
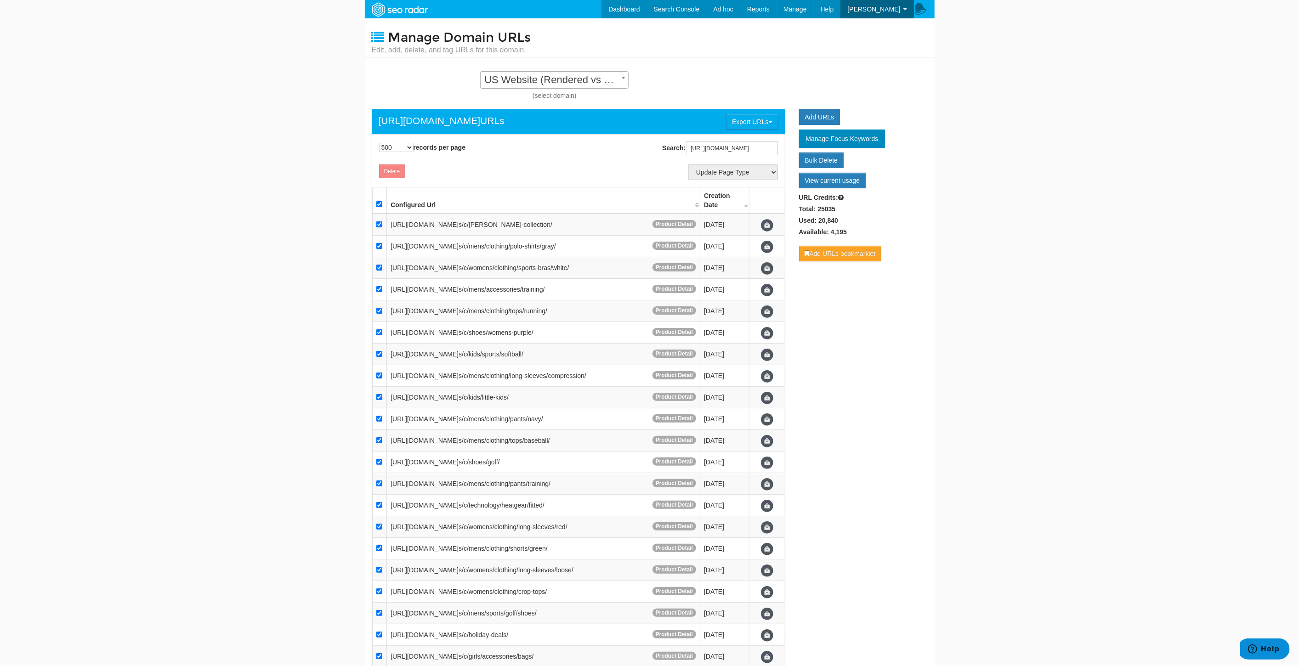
checkbox input "true"
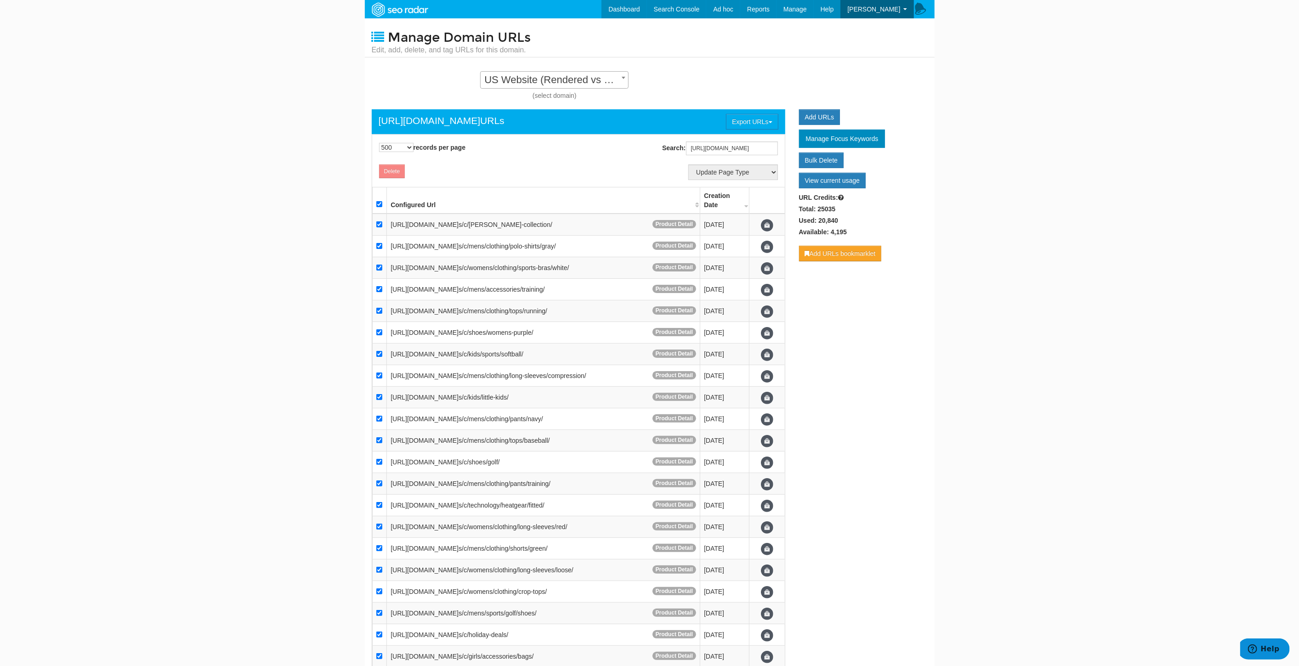
checkbox input "true"
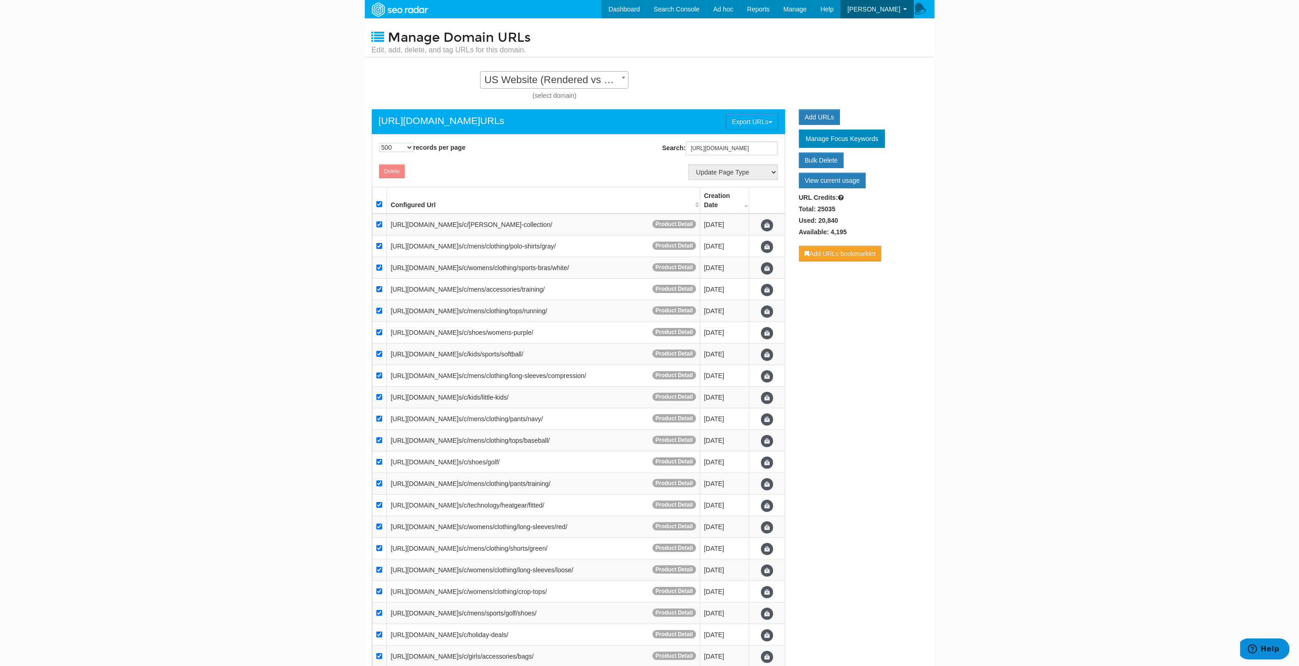
checkbox input "true"
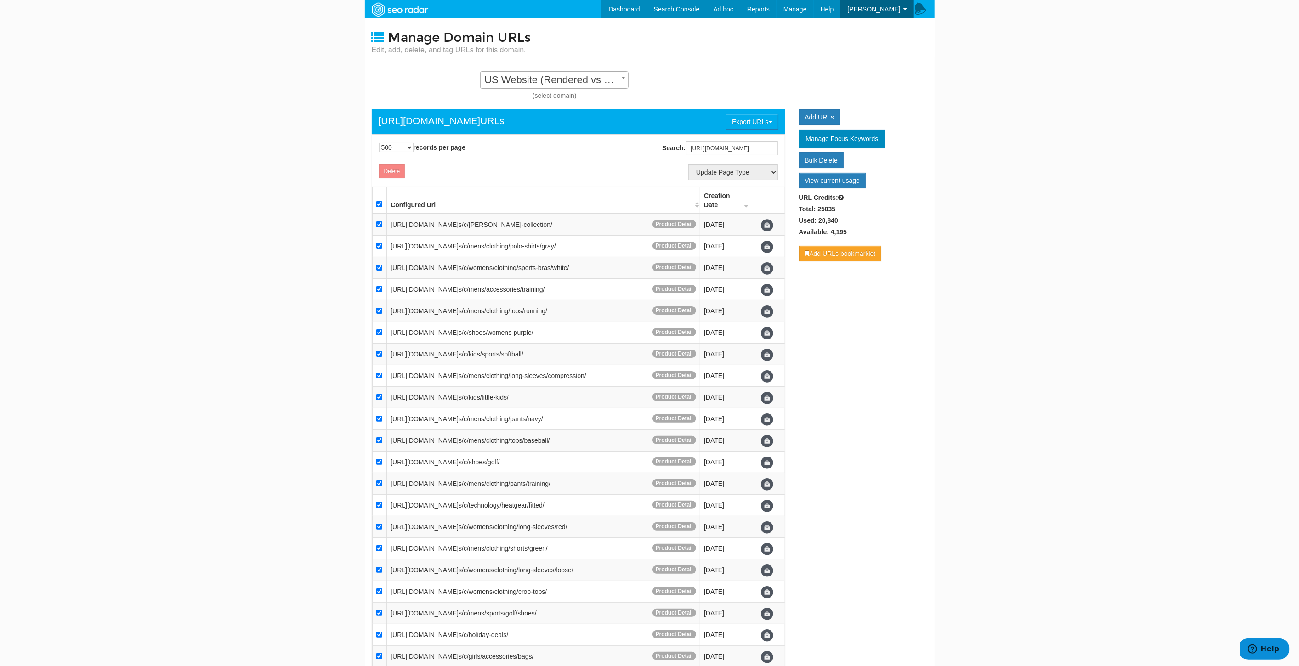
checkbox input "true"
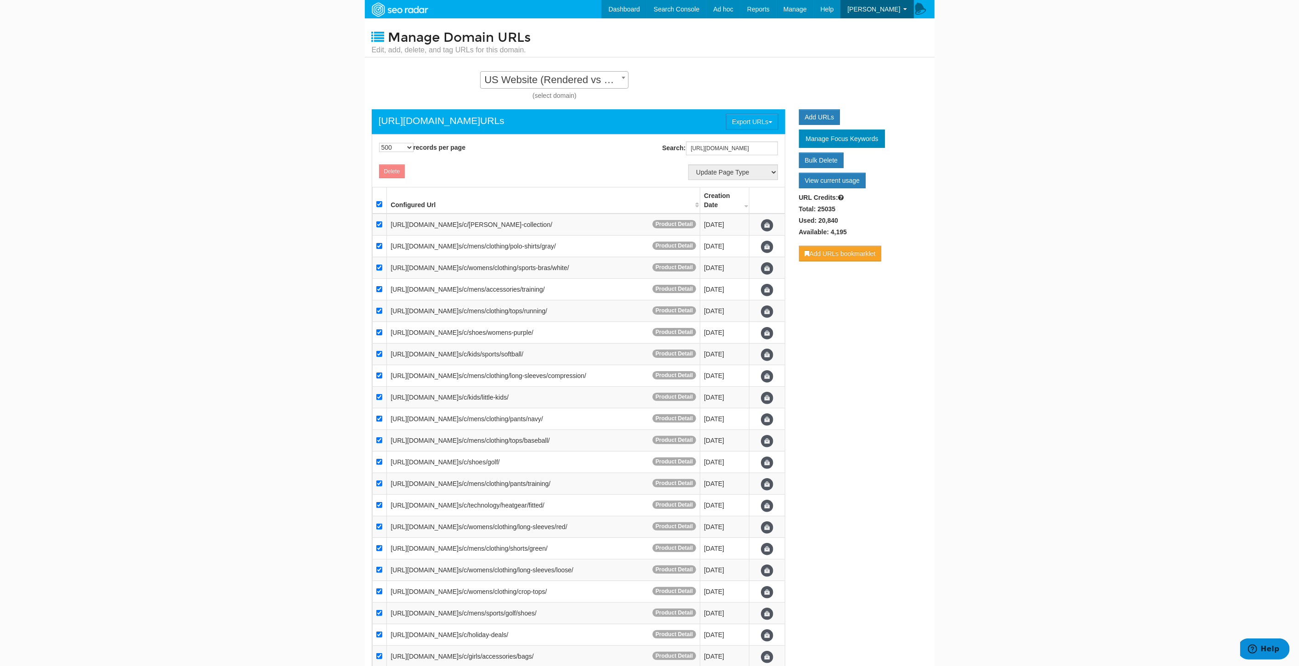
checkbox input "true"
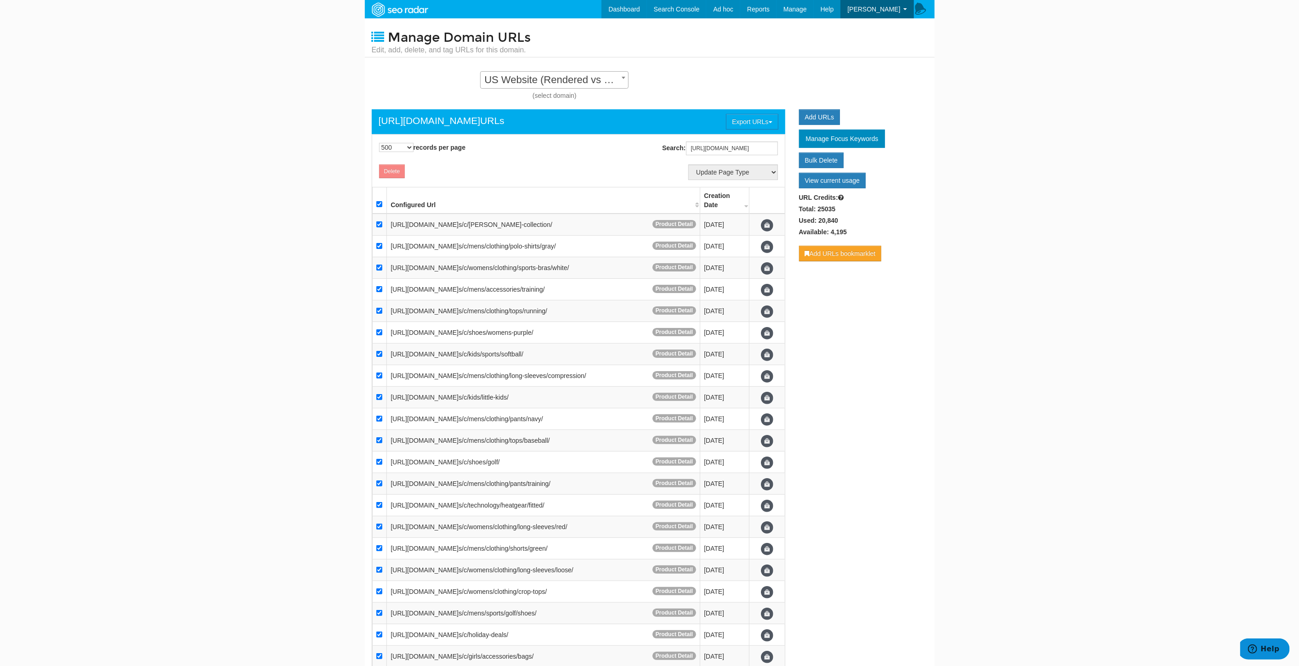
checkbox input "true"
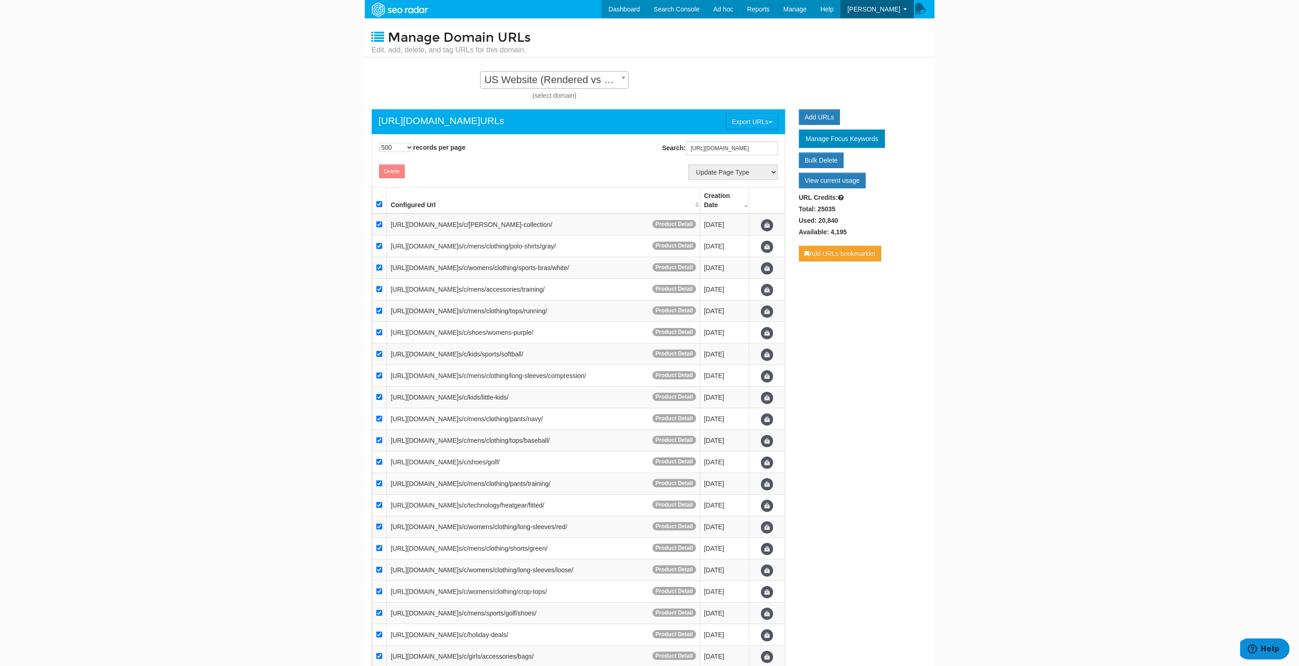
checkbox input "true"
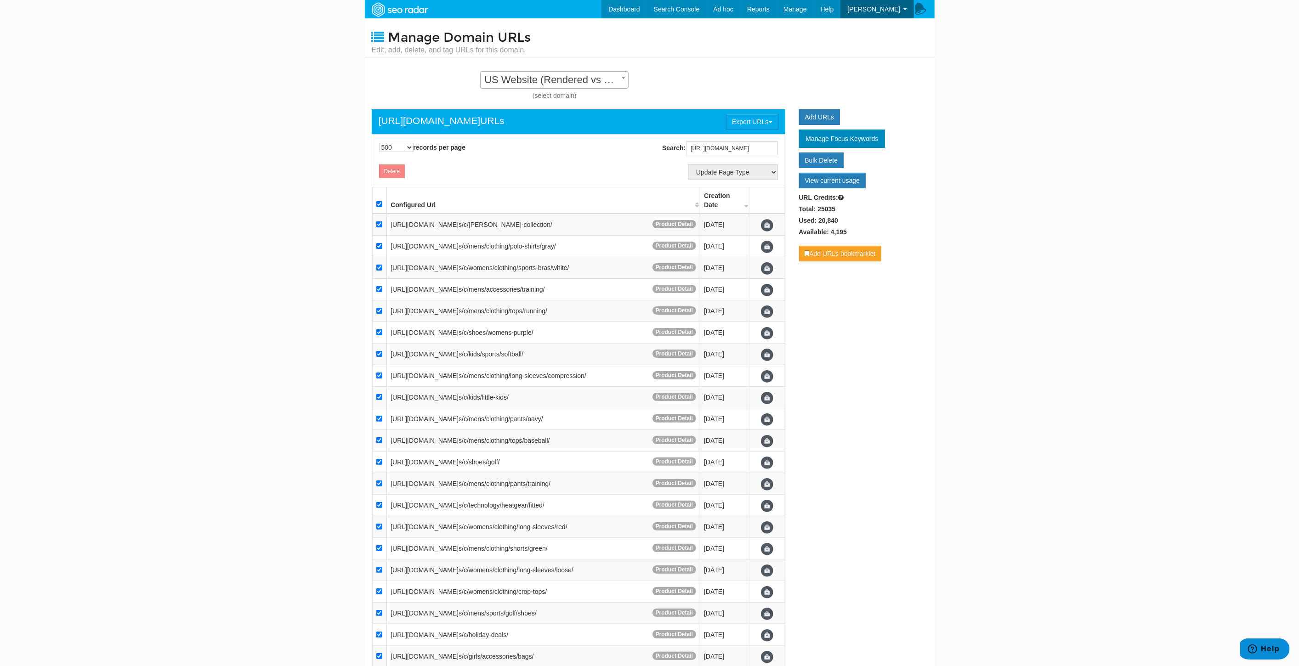
checkbox input "true"
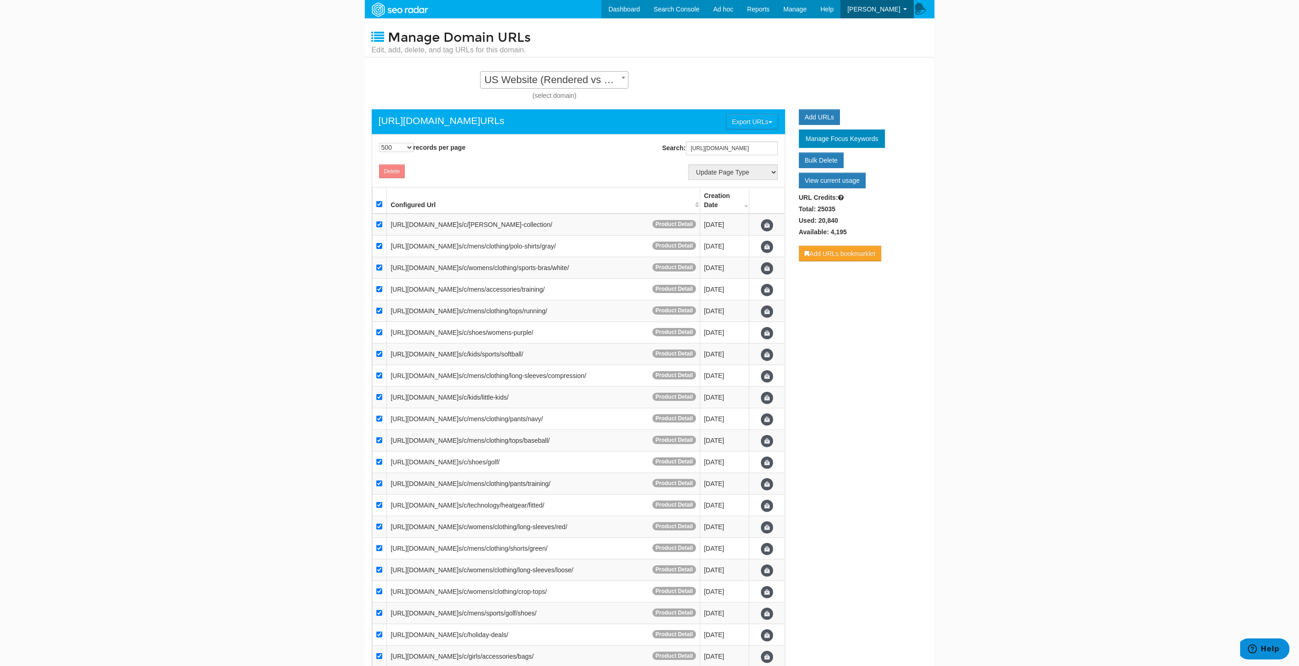
checkbox input "true"
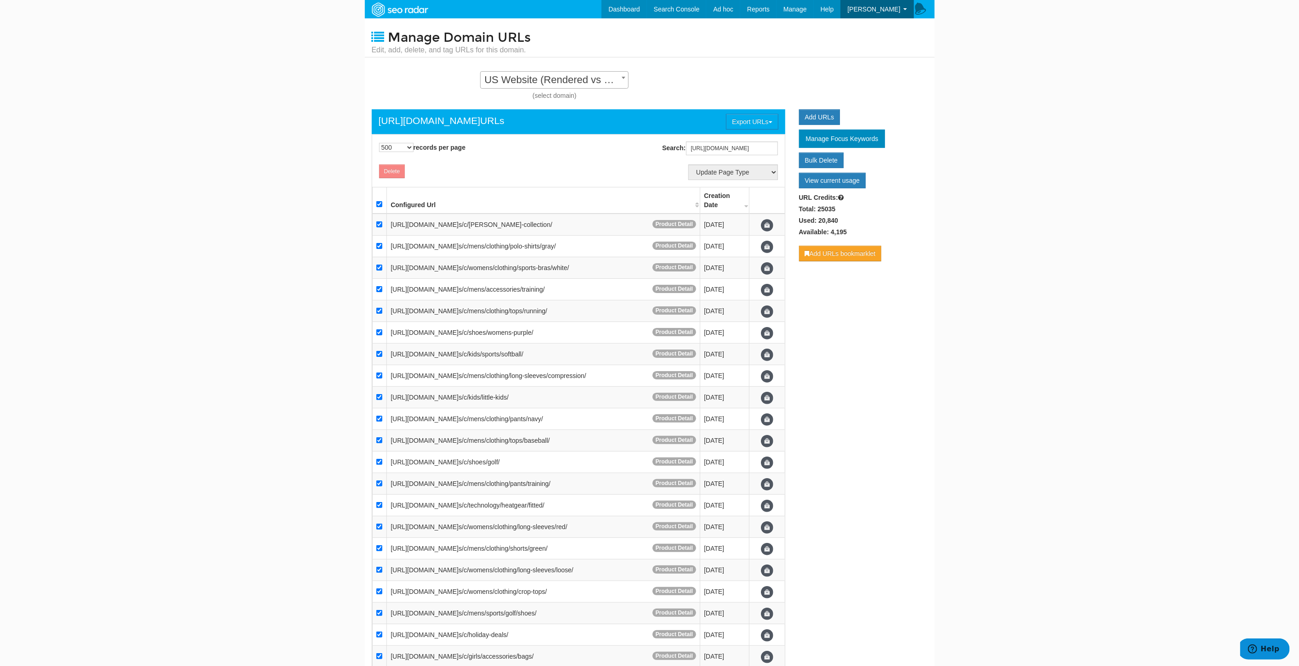
checkbox input "true"
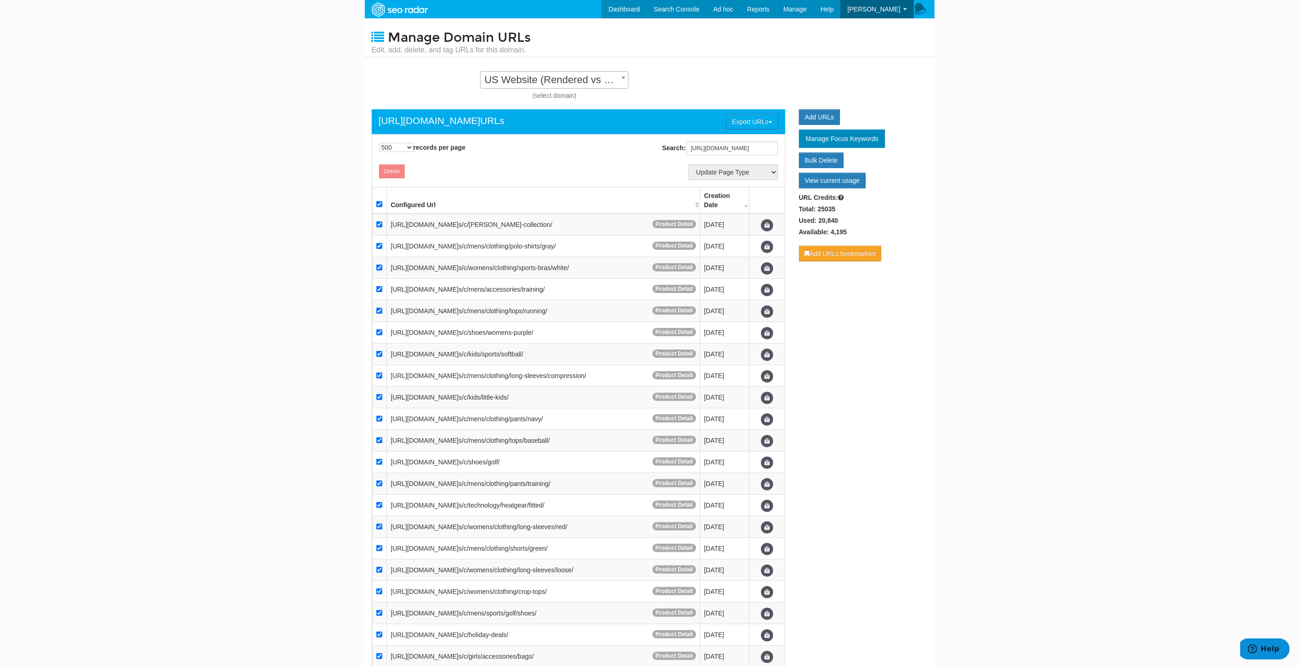
checkbox input "true"
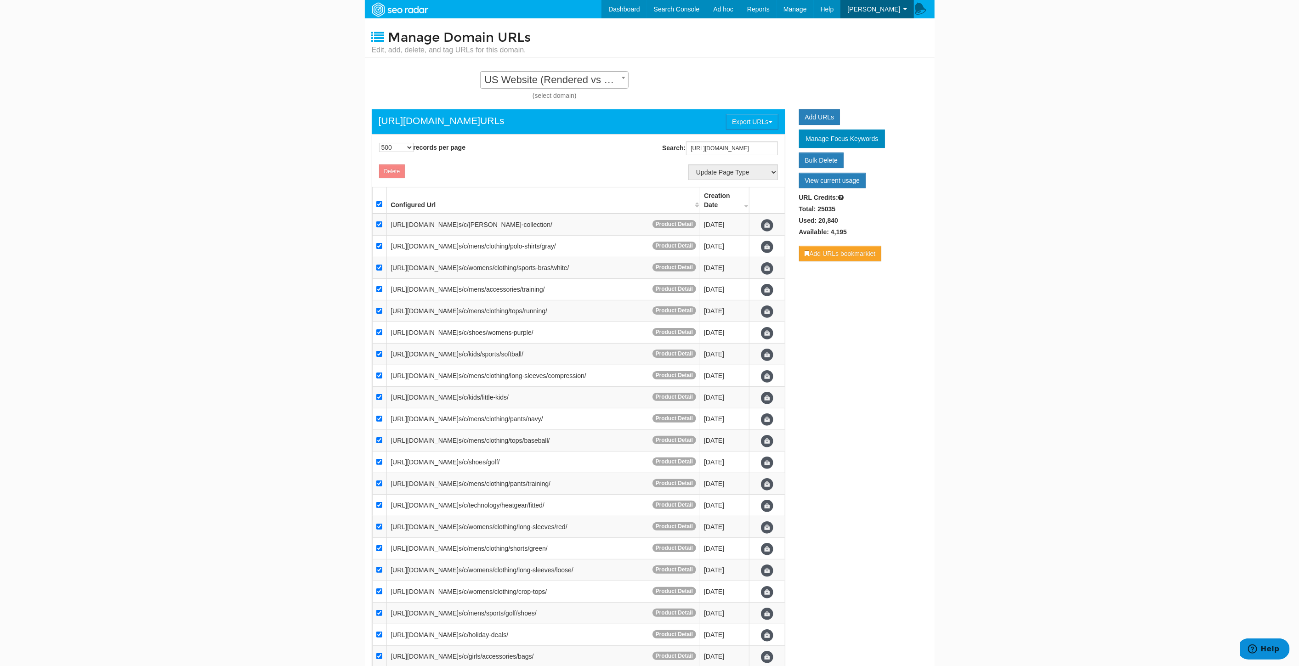
checkbox input "true"
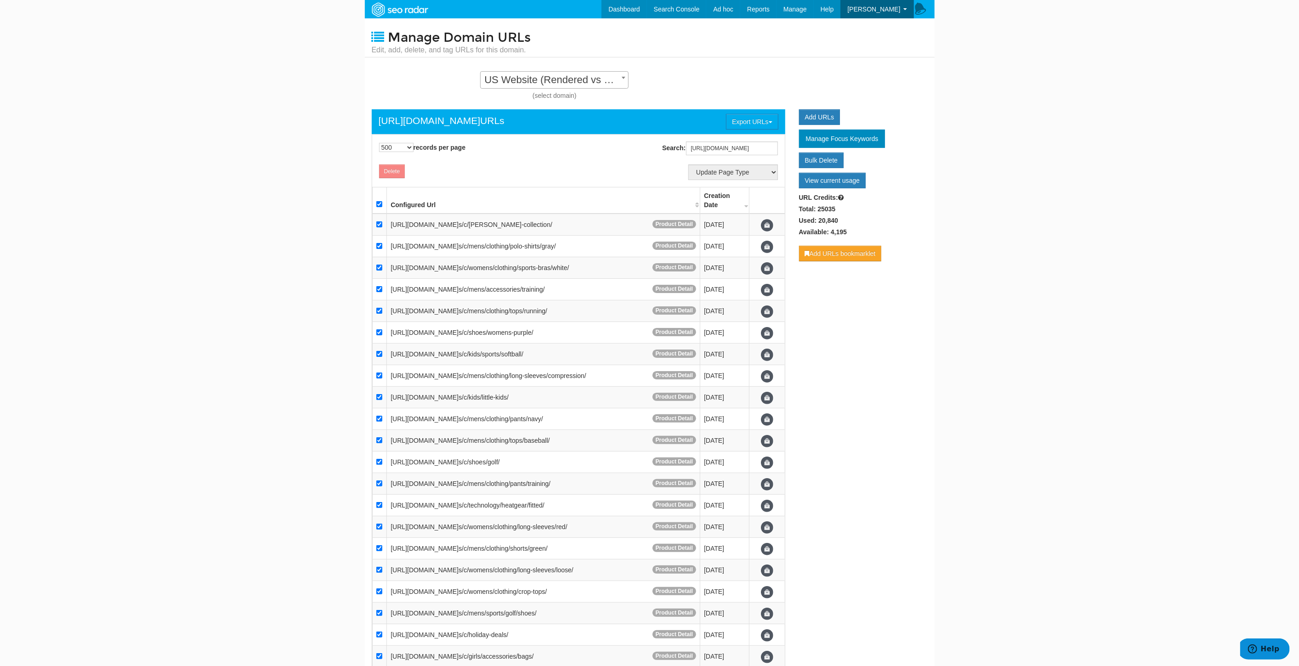
checkbox input "true"
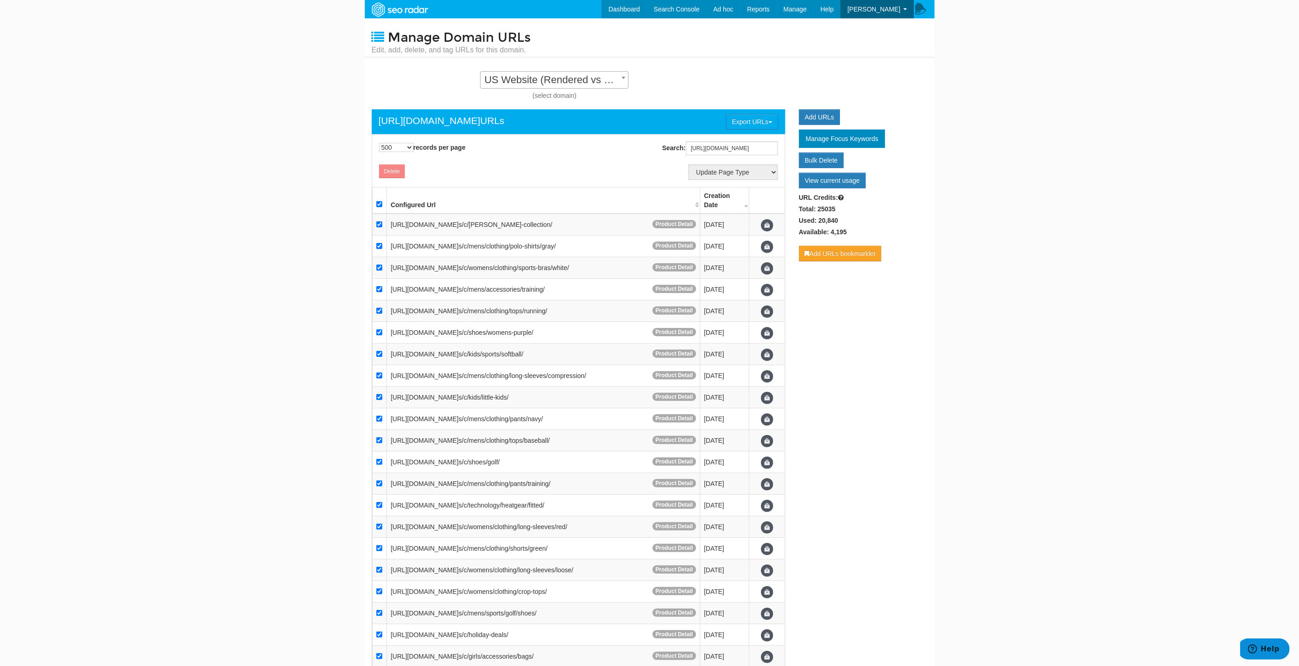
checkbox input "true"
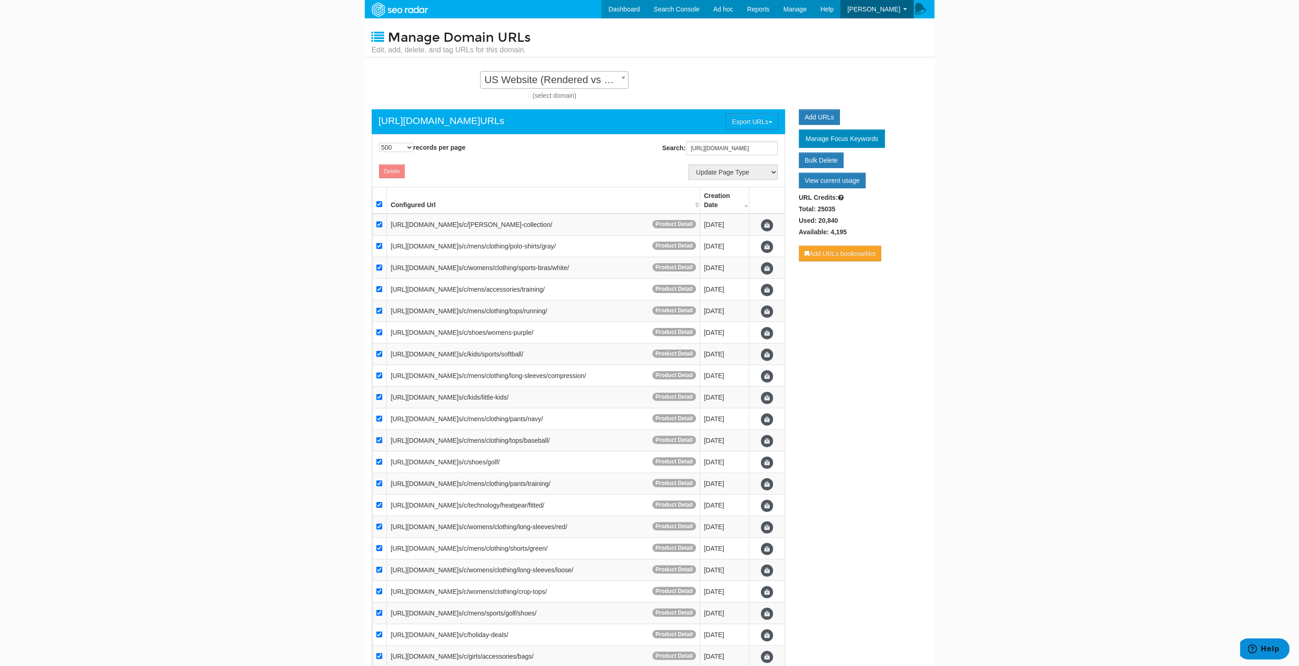
checkbox input "true"
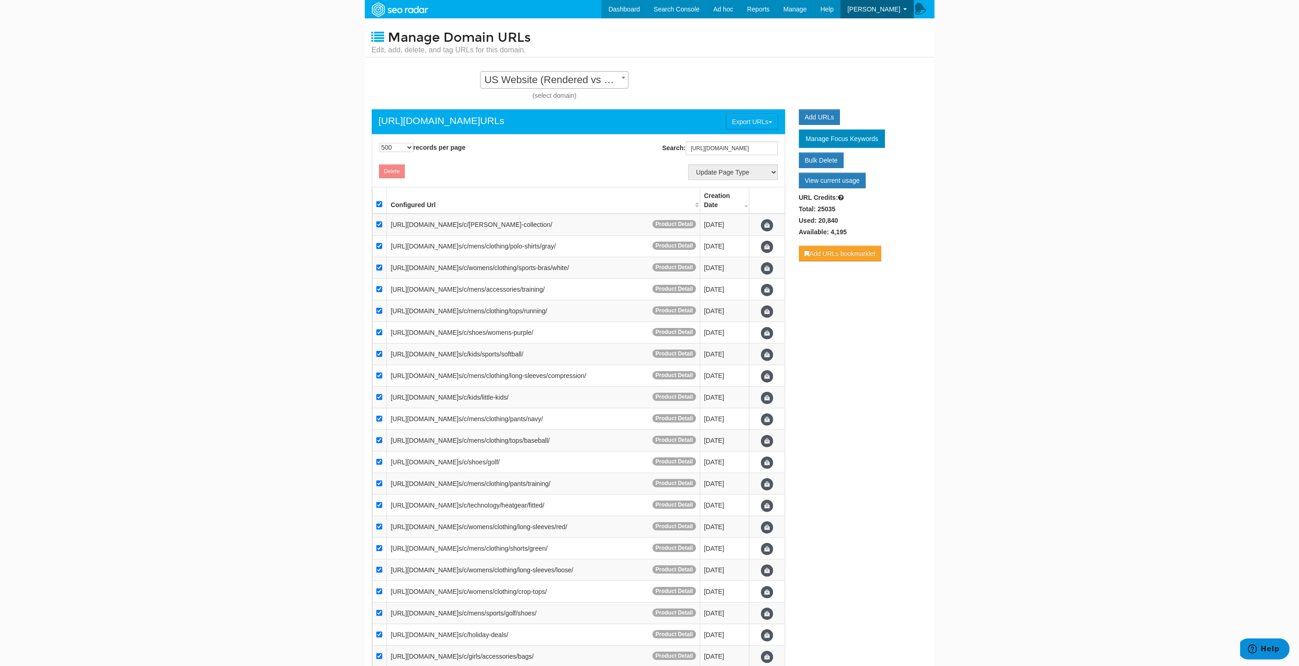
checkbox input "true"
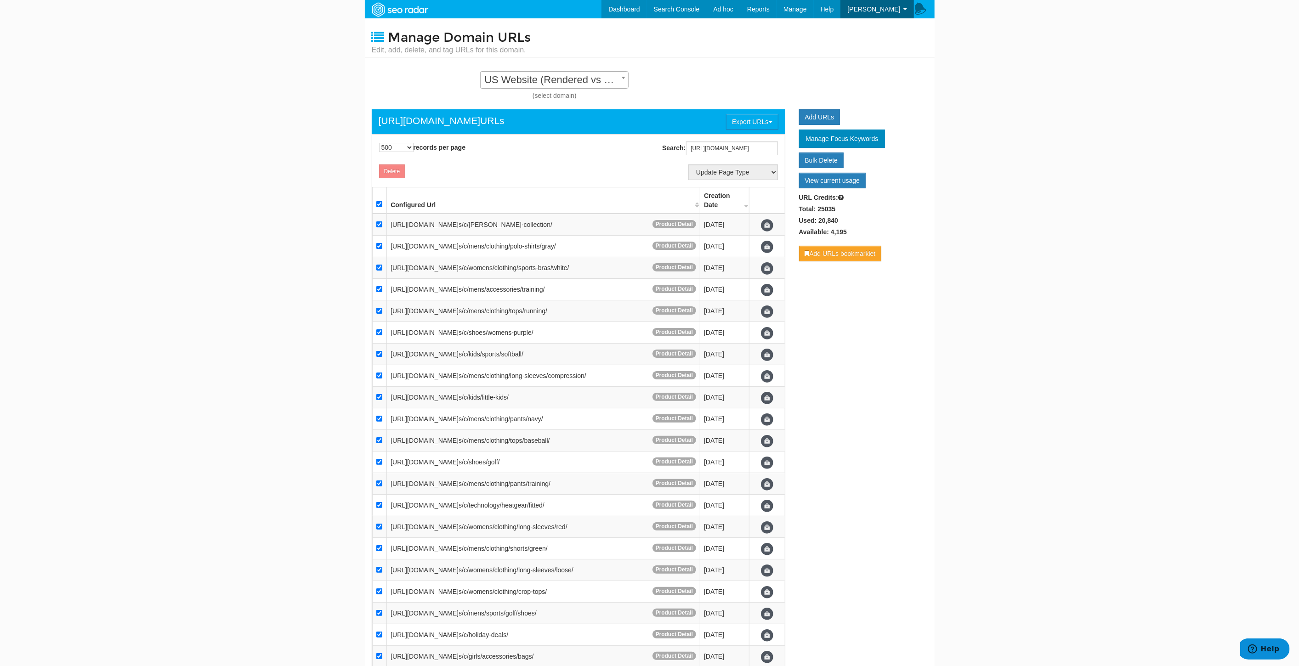
checkbox input "true"
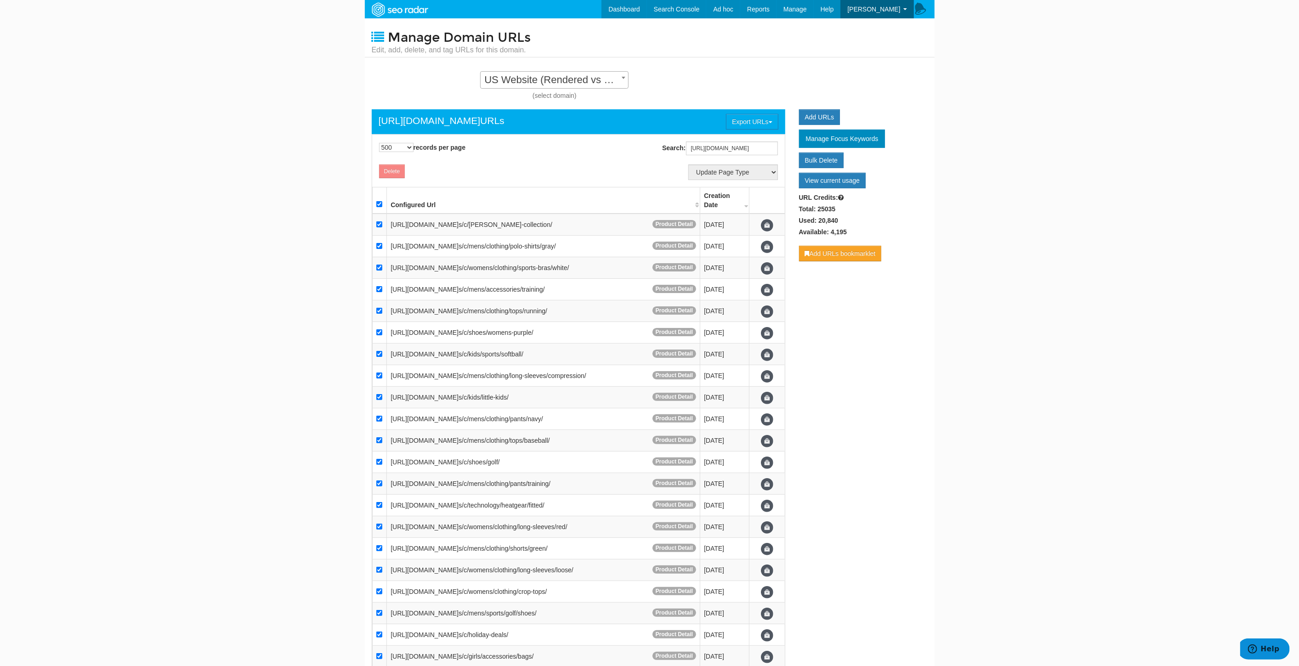
checkbox input "true"
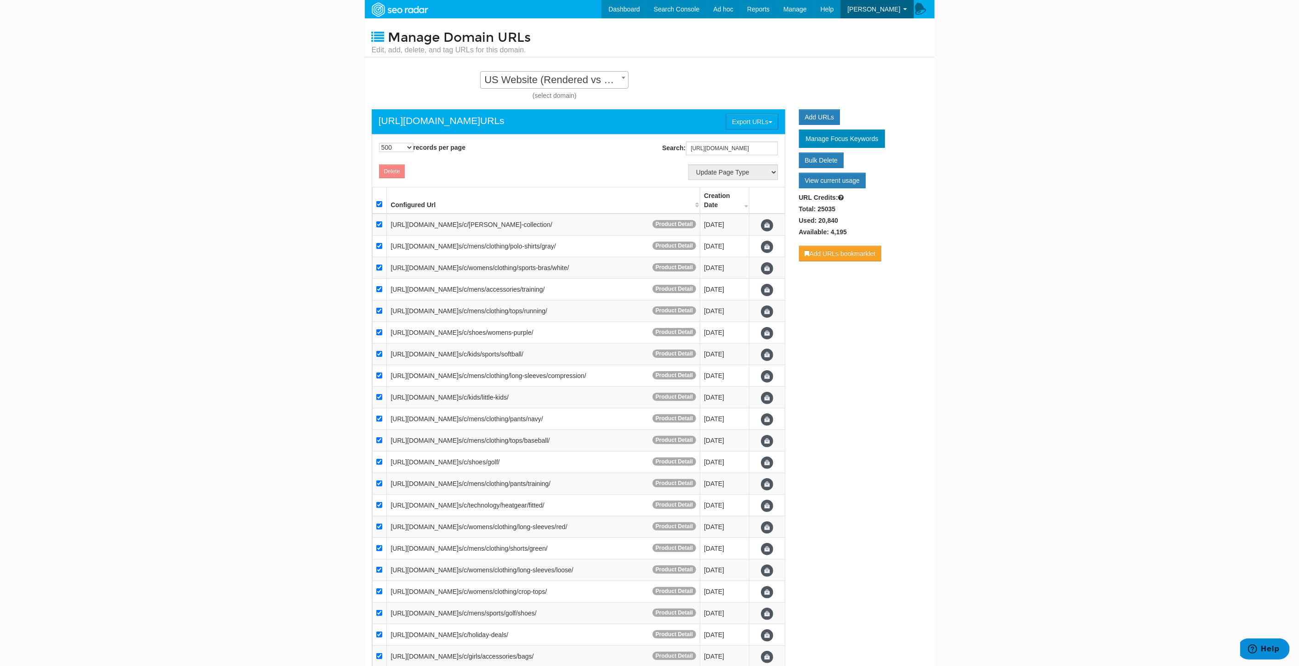
checkbox input "true"
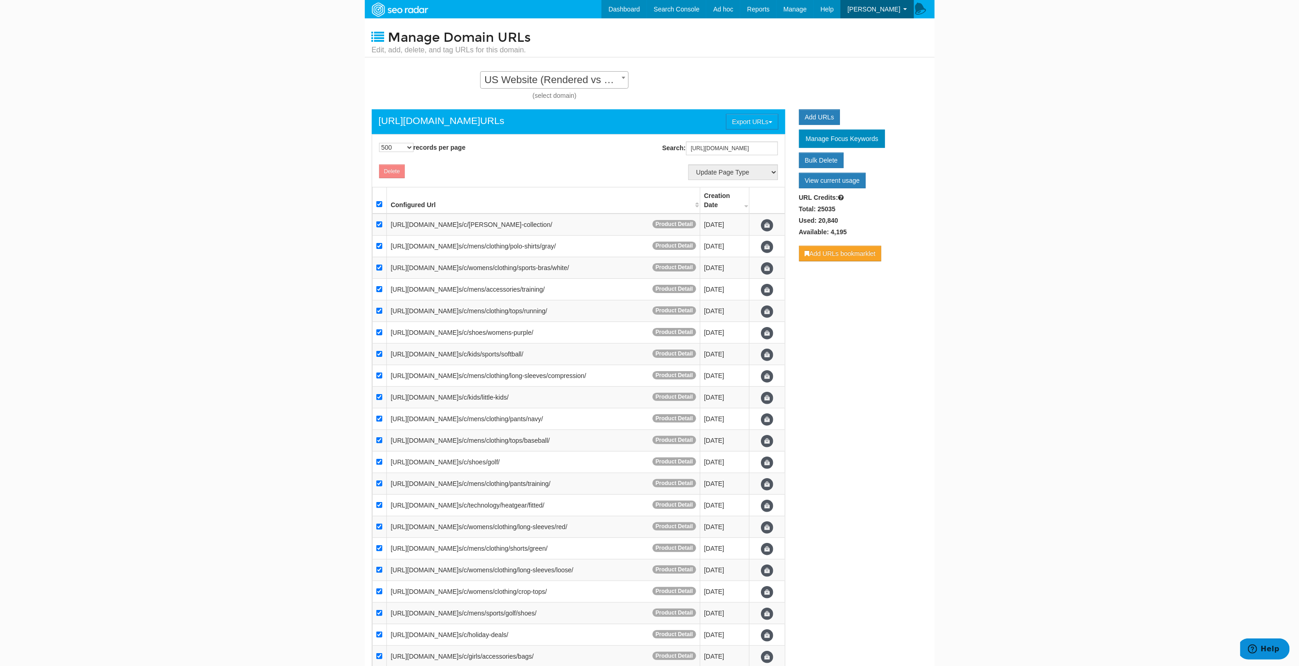
checkbox input "true"
click at [714, 169] on select "Update Page Type Other Home Content Lander Pipeline Product Listing Product Det…" at bounding box center [733, 172] width 90 height 16
click at [688, 164] on select "Update Page Type Other Home Content Lander Pipeline Product Listing Product Det…" at bounding box center [733, 172] width 90 height 16
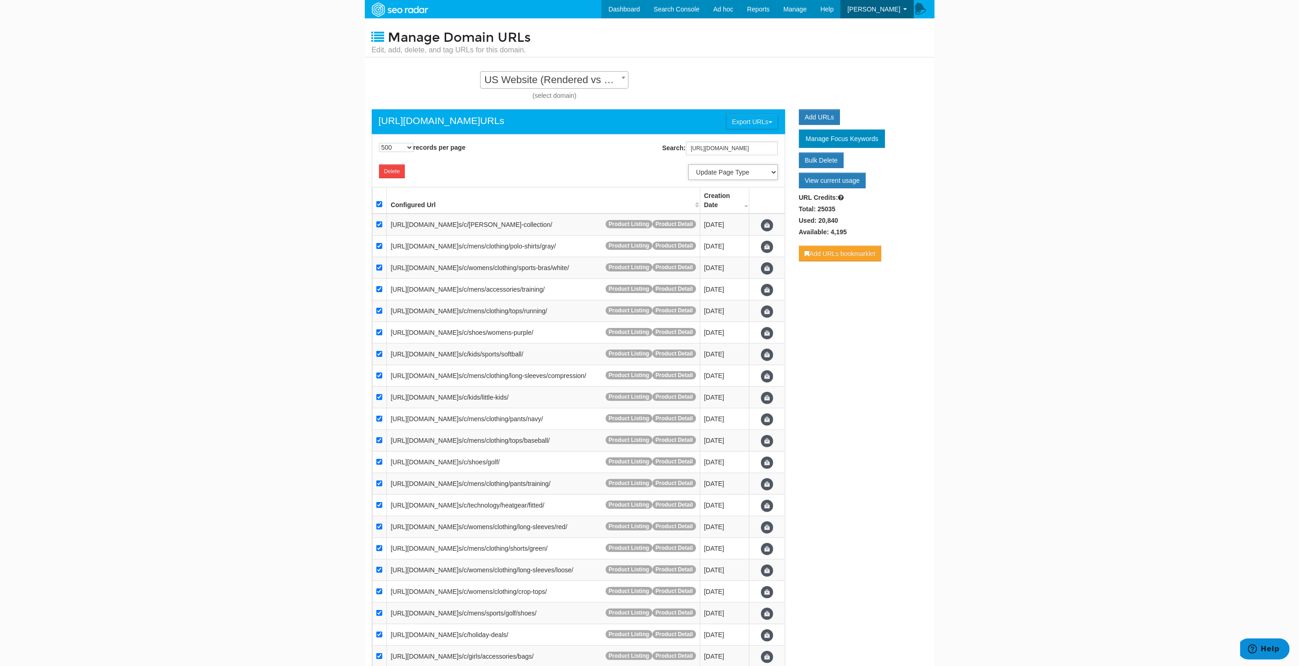
click at [735, 169] on select "Update Page Type Other Home Content Lander Pipeline Product Listing Product Det…" at bounding box center [733, 172] width 90 height 16
click at [688, 164] on select "Update Page Type Other Home Content Lander Pipeline Product Listing Product Det…" at bounding box center [733, 172] width 90 height 16
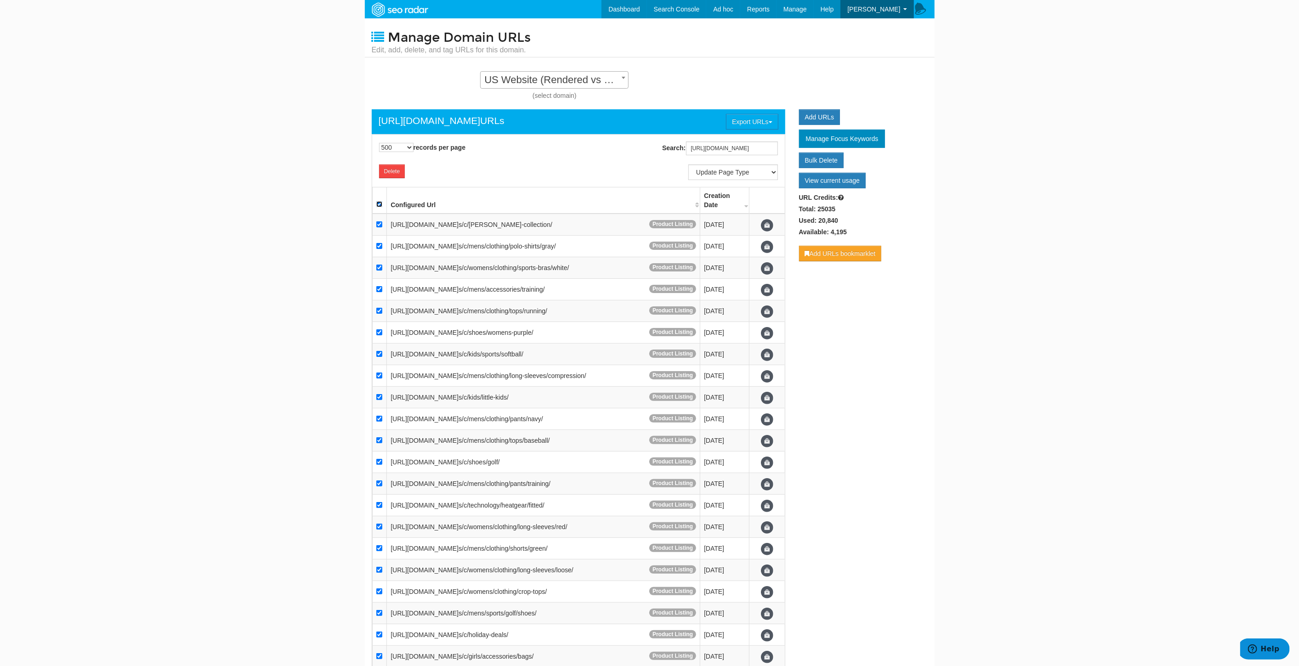
click at [380, 203] on input "checkbox" at bounding box center [379, 204] width 6 height 6
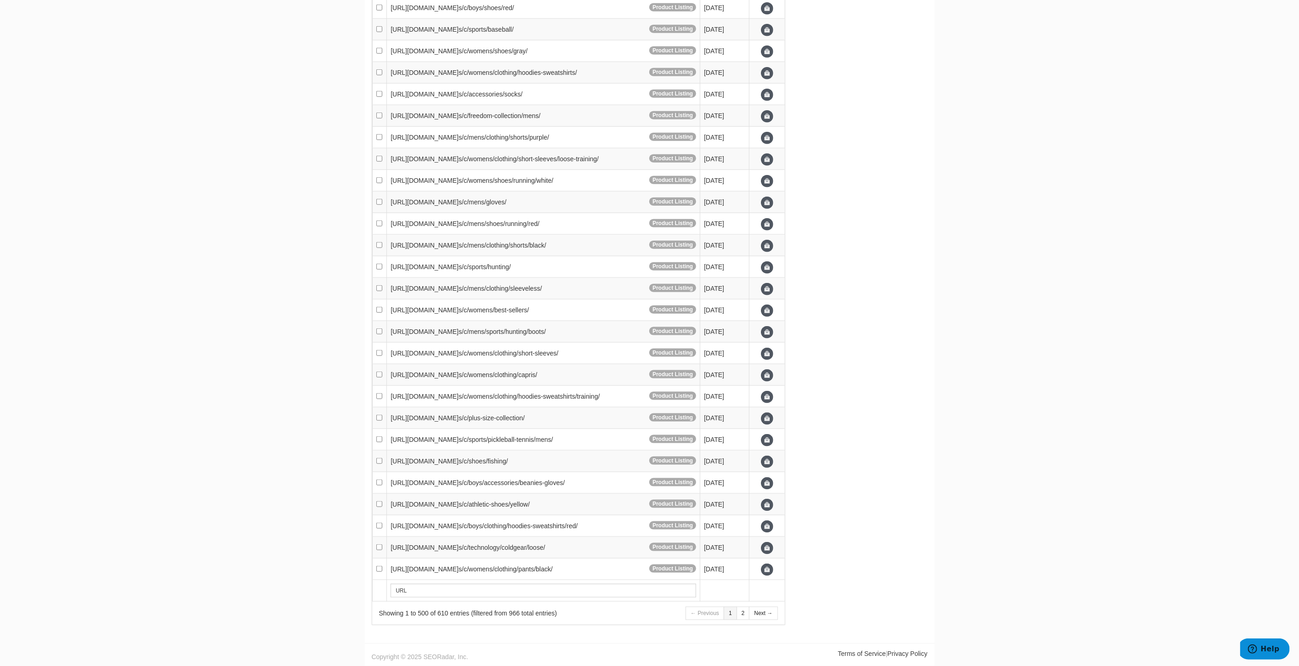
scroll to position [12666, 0]
click at [764, 615] on link "Next →" at bounding box center [763, 613] width 28 height 13
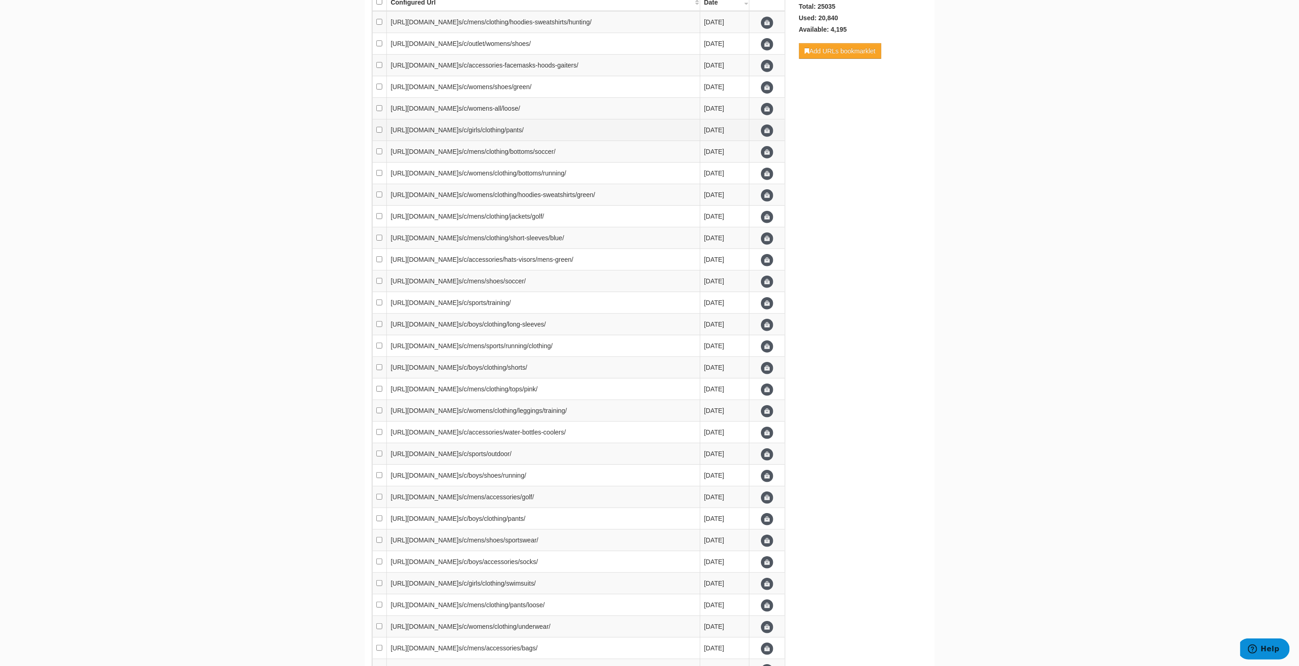
scroll to position [0, 0]
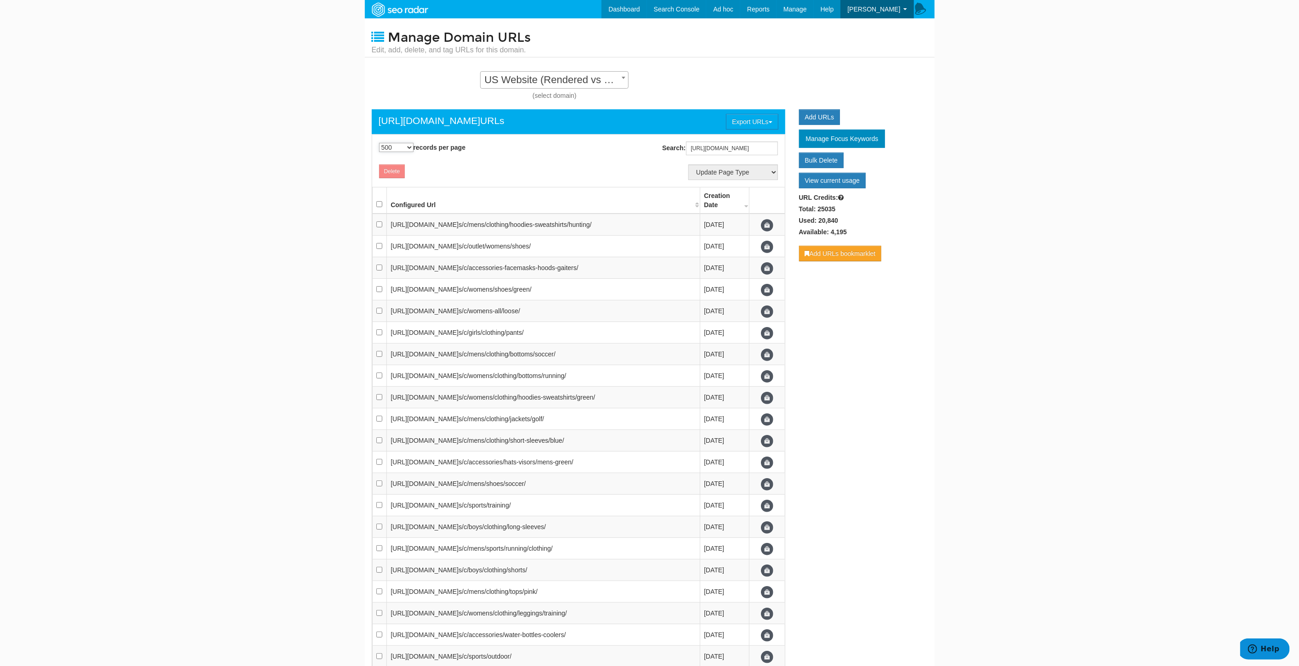
click at [411, 144] on select "10 25 50 100 500 1000" at bounding box center [396, 147] width 34 height 9
click at [379, 143] on select "10 25 50 100 500 1000" at bounding box center [396, 147] width 34 height 9
click at [379, 203] on input "checkbox" at bounding box center [379, 204] width 6 height 6
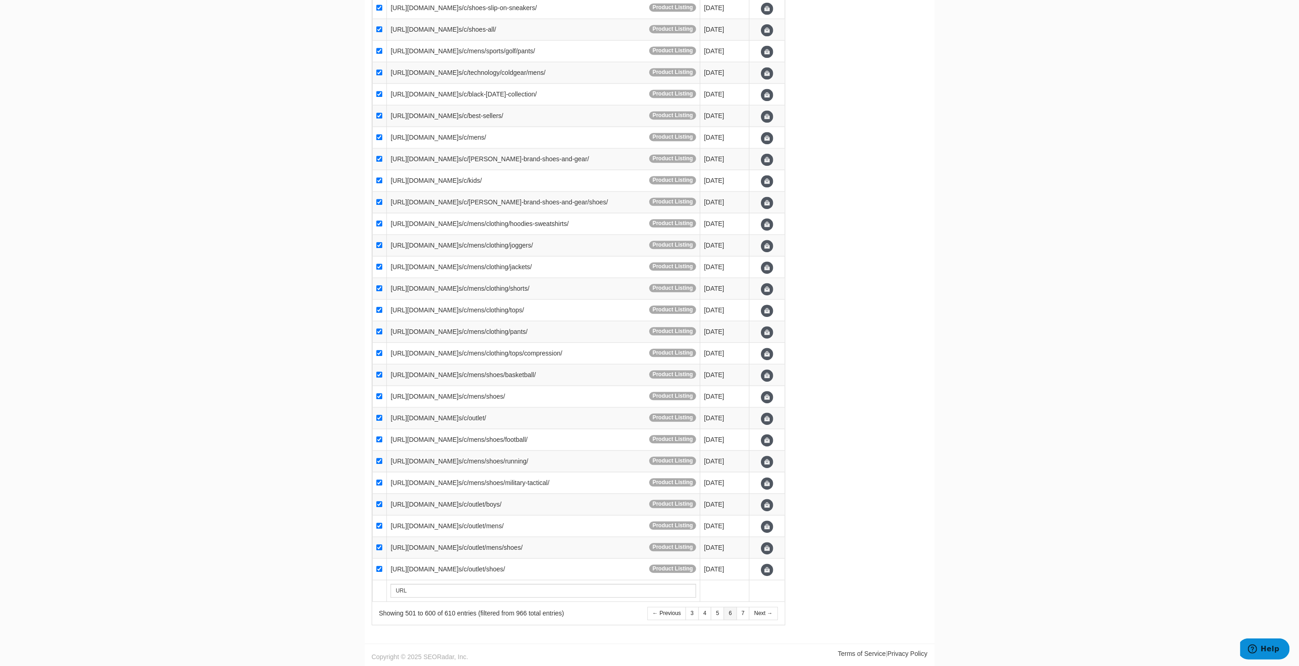
scroll to position [2239, 0]
click at [673, 612] on link "← Previous" at bounding box center [666, 613] width 39 height 13
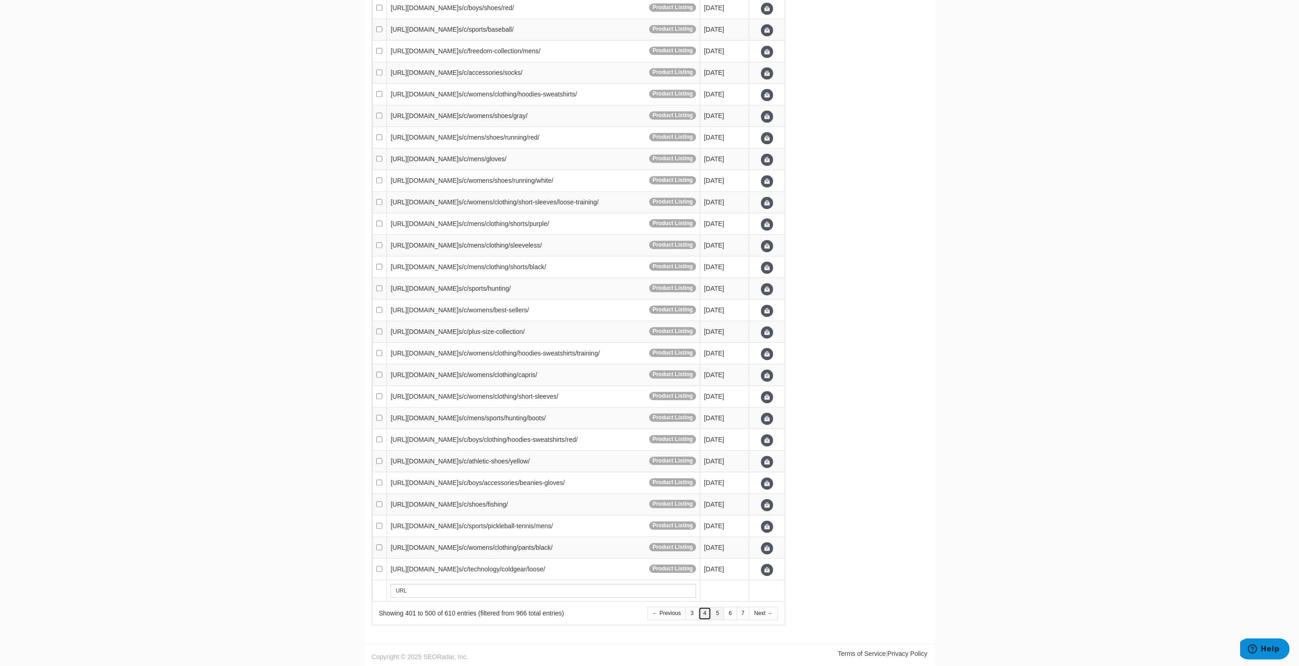
click at [711, 615] on link "4" at bounding box center [704, 613] width 13 height 13
click at [732, 611] on link "5" at bounding box center [730, 613] width 13 height 13
click at [674, 613] on link "← Previous" at bounding box center [666, 613] width 39 height 13
click at [679, 613] on link "← Previous" at bounding box center [666, 613] width 39 height 13
click at [697, 613] on link "1" at bounding box center [692, 613] width 13 height 13
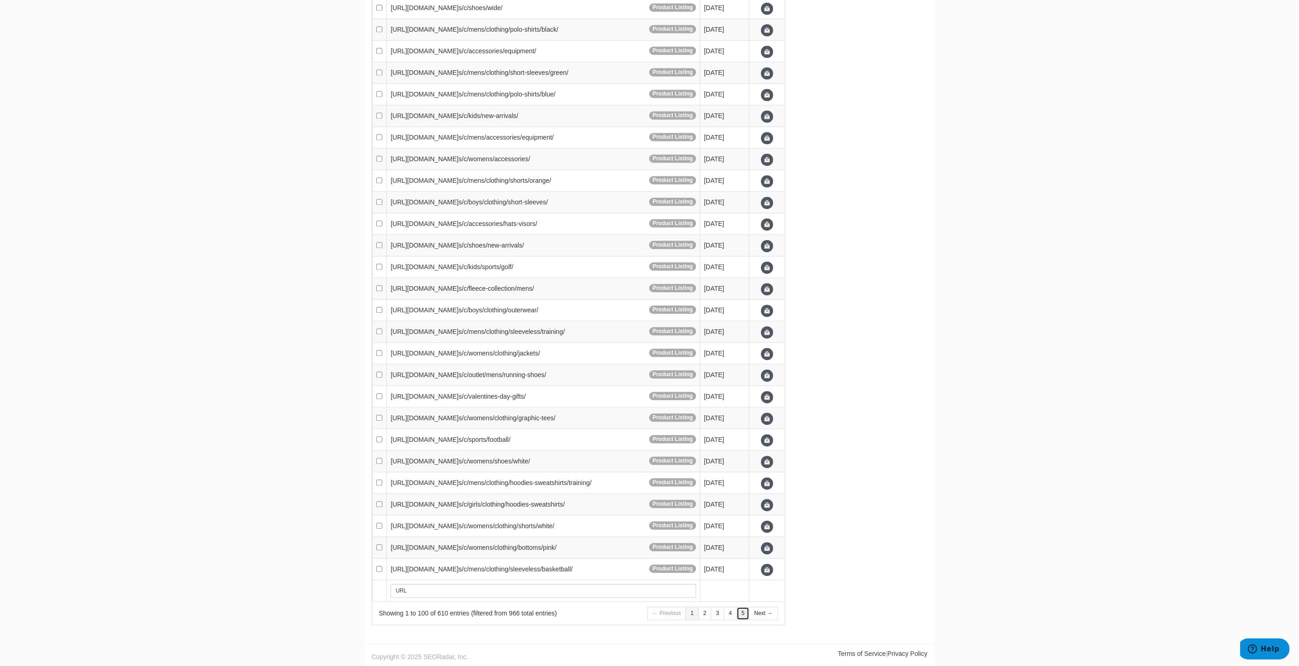
click at [743, 609] on link "5" at bounding box center [743, 613] width 13 height 13
click at [734, 610] on link "6" at bounding box center [730, 613] width 13 height 13
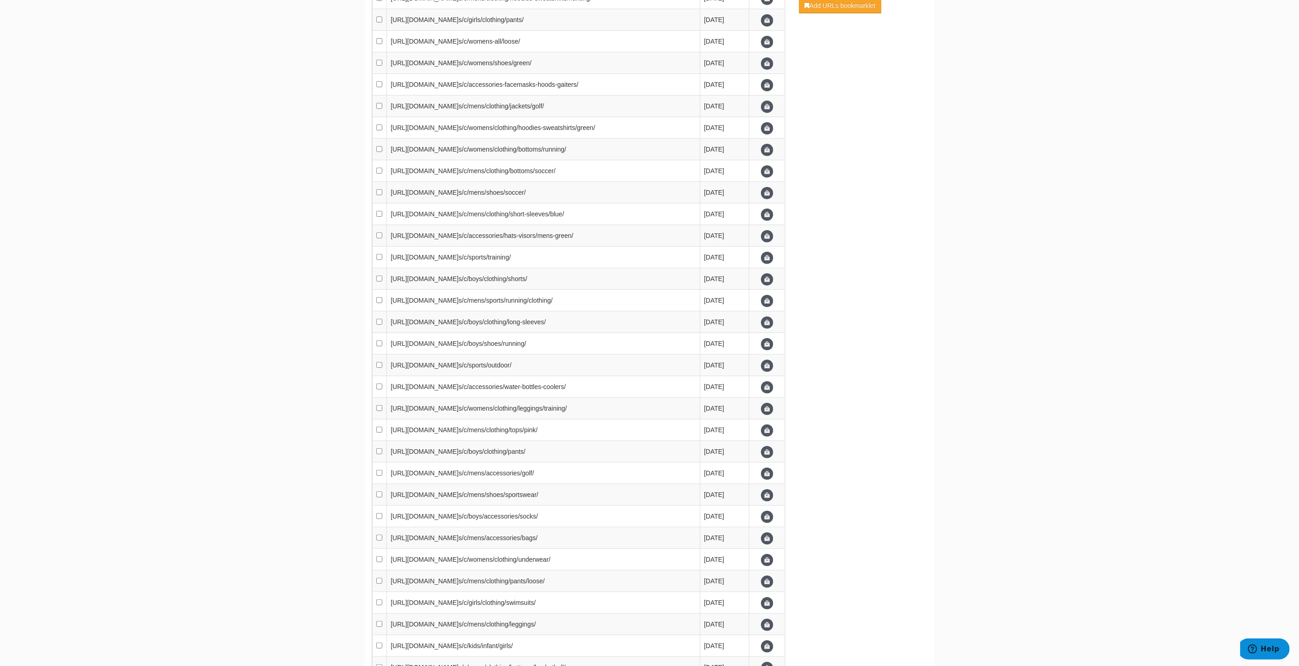
scroll to position [0, 0]
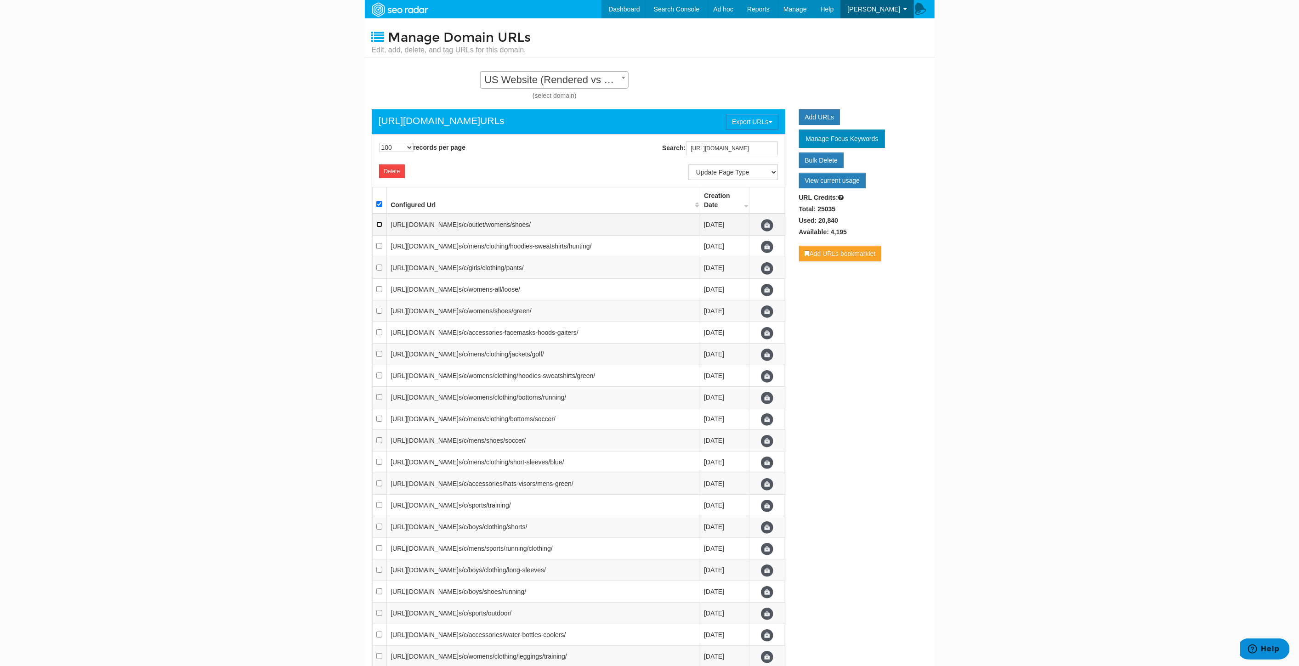
click at [379, 227] on input "checkbox" at bounding box center [379, 224] width 6 height 6
click at [382, 256] on td at bounding box center [379, 247] width 15 height 22
click at [381, 271] on input "checkbox" at bounding box center [379, 268] width 6 height 6
click at [385, 300] on td at bounding box center [379, 290] width 15 height 22
click at [379, 322] on td at bounding box center [379, 311] width 15 height 22
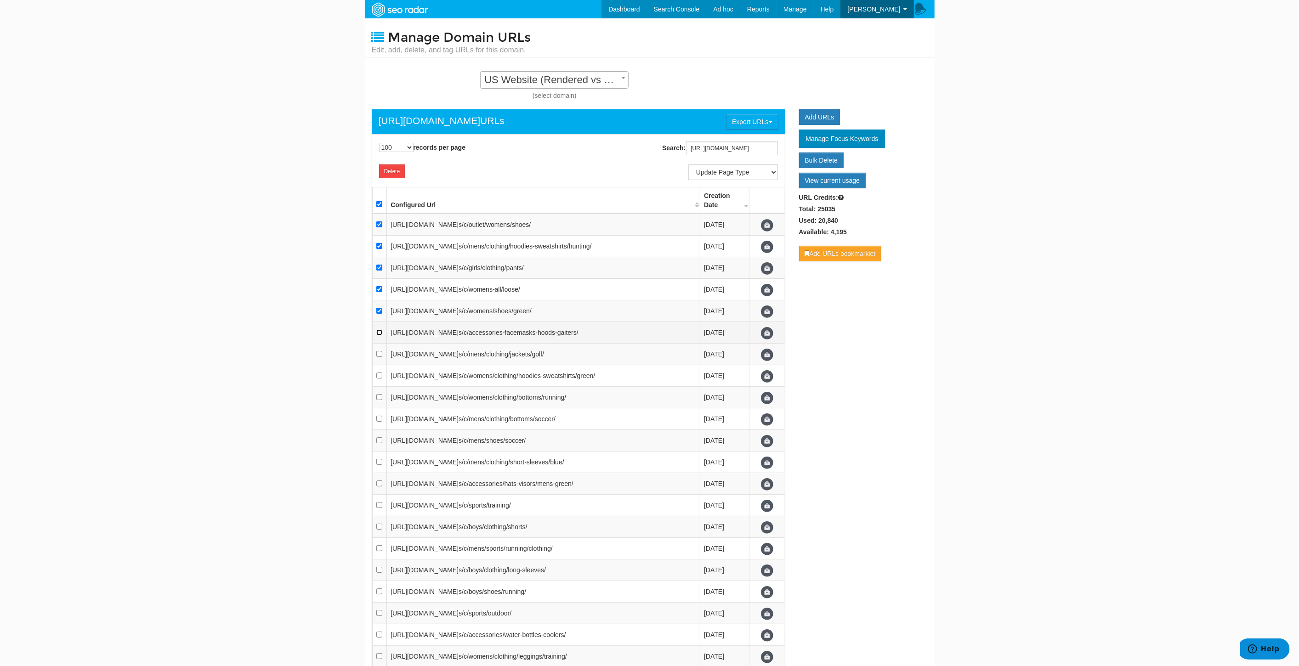
click at [380, 335] on input "checkbox" at bounding box center [379, 332] width 6 height 6
click at [380, 357] on input "checkbox" at bounding box center [379, 354] width 6 height 6
click at [378, 379] on input "checkbox" at bounding box center [379, 376] width 6 height 6
click at [380, 400] on input "checkbox" at bounding box center [379, 397] width 6 height 6
click at [381, 422] on input "checkbox" at bounding box center [379, 419] width 6 height 6
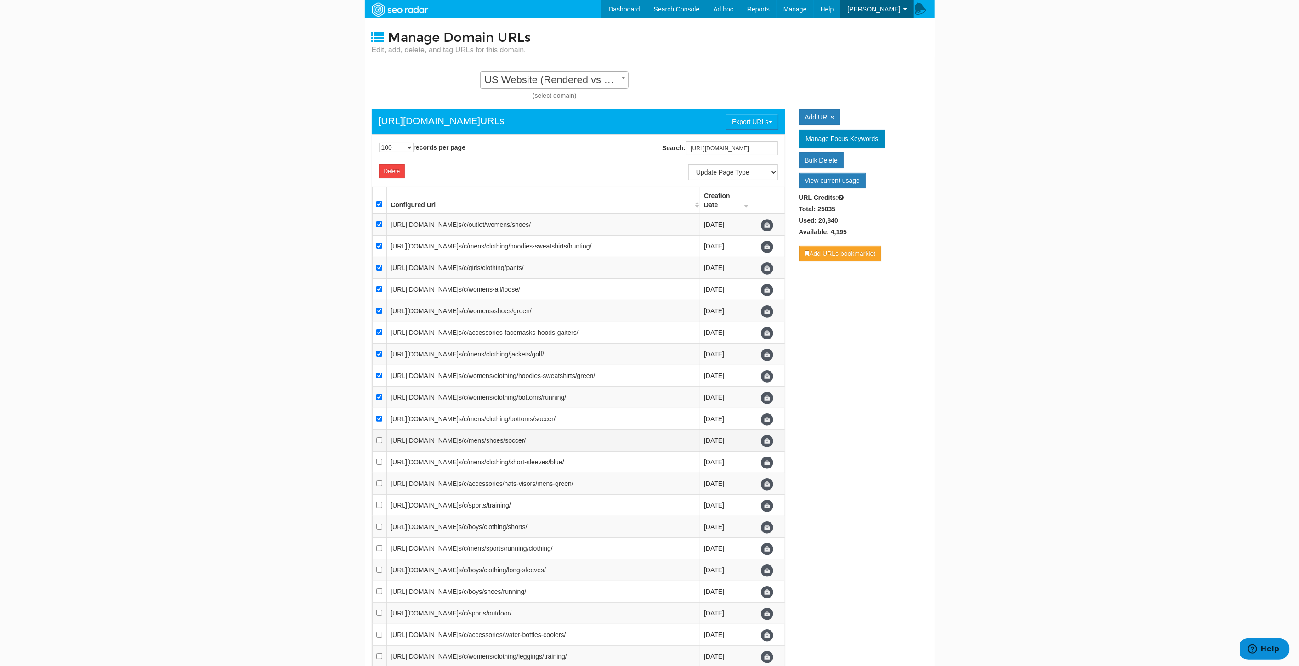
click at [380, 452] on td at bounding box center [379, 441] width 15 height 22
click at [380, 465] on input "checkbox" at bounding box center [379, 462] width 6 height 6
click at [382, 201] on th at bounding box center [379, 200] width 15 height 27
click at [397, 146] on select "10 25 50 100 500 1000" at bounding box center [396, 147] width 34 height 9
click at [379, 143] on select "10 25 50 100 500 1000" at bounding box center [396, 147] width 34 height 9
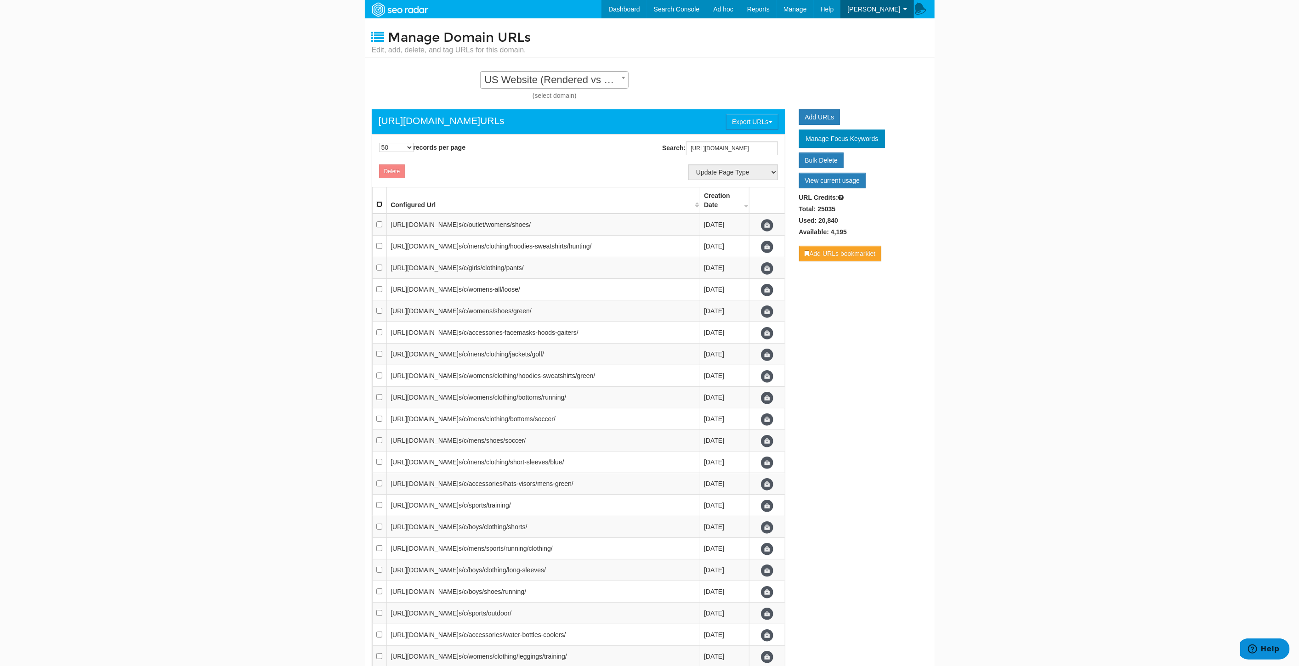
click at [381, 201] on input "checkbox" at bounding box center [379, 204] width 6 height 6
click at [750, 173] on select "Update Page Type Other Home Content Lander Pipeline Product Listing Product Det…" at bounding box center [733, 172] width 90 height 16
click at [688, 164] on select "Update Page Type Other Home Content Lander Pipeline Product Listing Product Det…" at bounding box center [733, 172] width 90 height 16
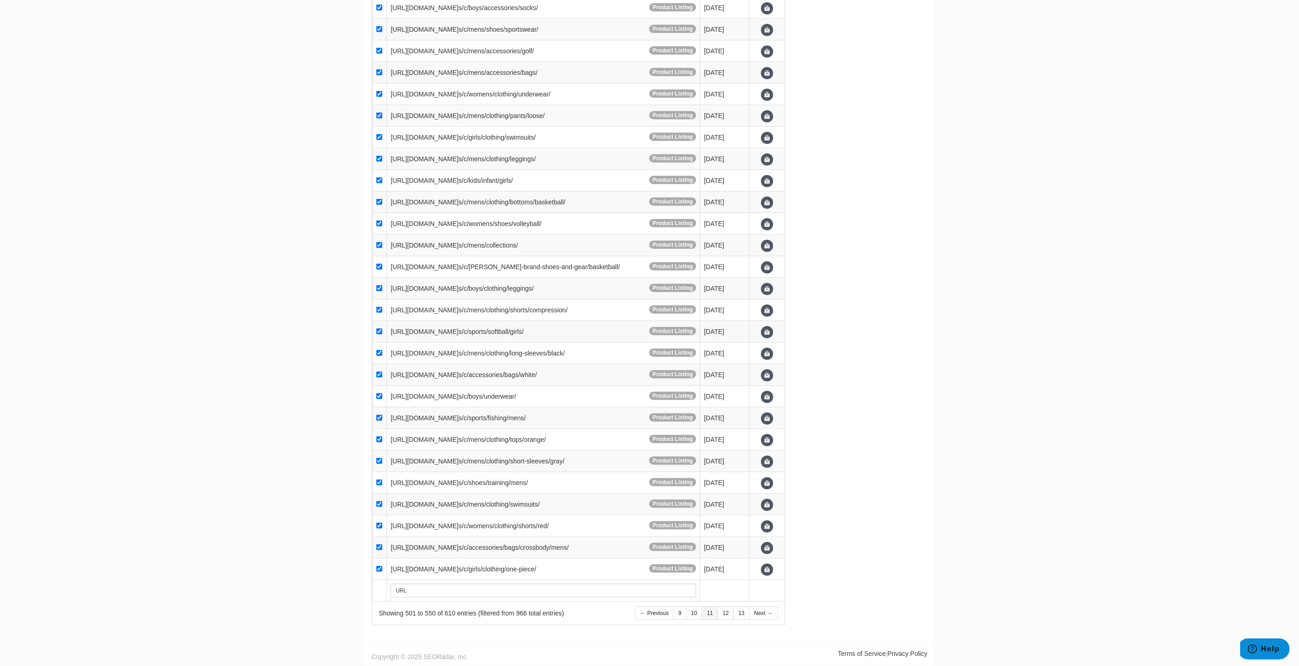
scroll to position [936, 0]
click at [728, 615] on link "12" at bounding box center [726, 613] width 16 height 13
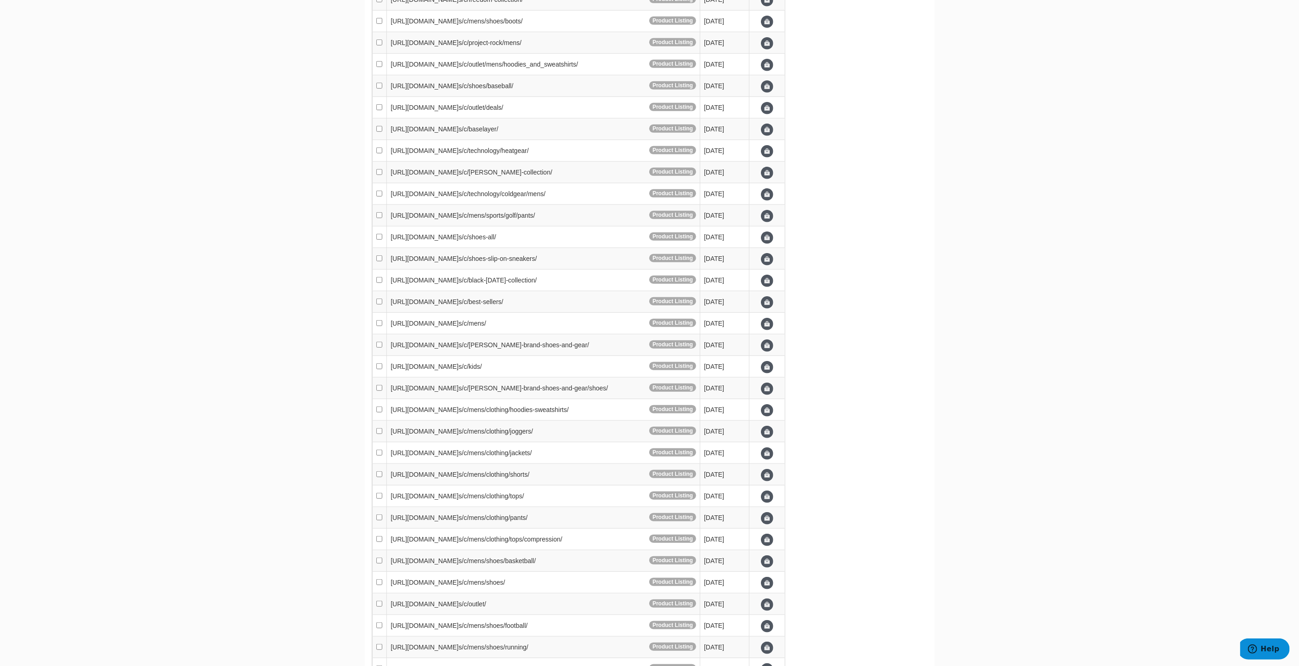
scroll to position [0, 0]
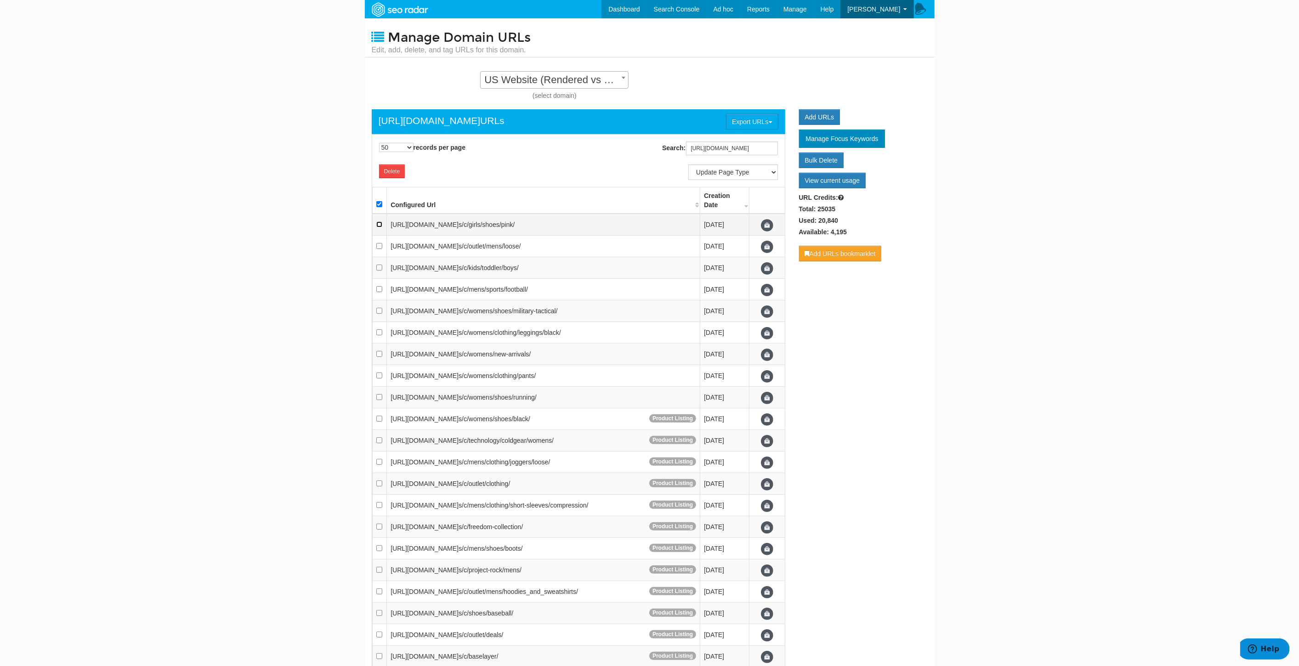
click at [379, 226] on input "checkbox" at bounding box center [379, 224] width 6 height 6
click at [380, 249] on input "checkbox" at bounding box center [379, 246] width 6 height 6
click at [381, 271] on input "checkbox" at bounding box center [379, 268] width 6 height 6
click at [379, 300] on td at bounding box center [379, 290] width 15 height 22
click at [380, 314] on input "checkbox" at bounding box center [379, 311] width 6 height 6
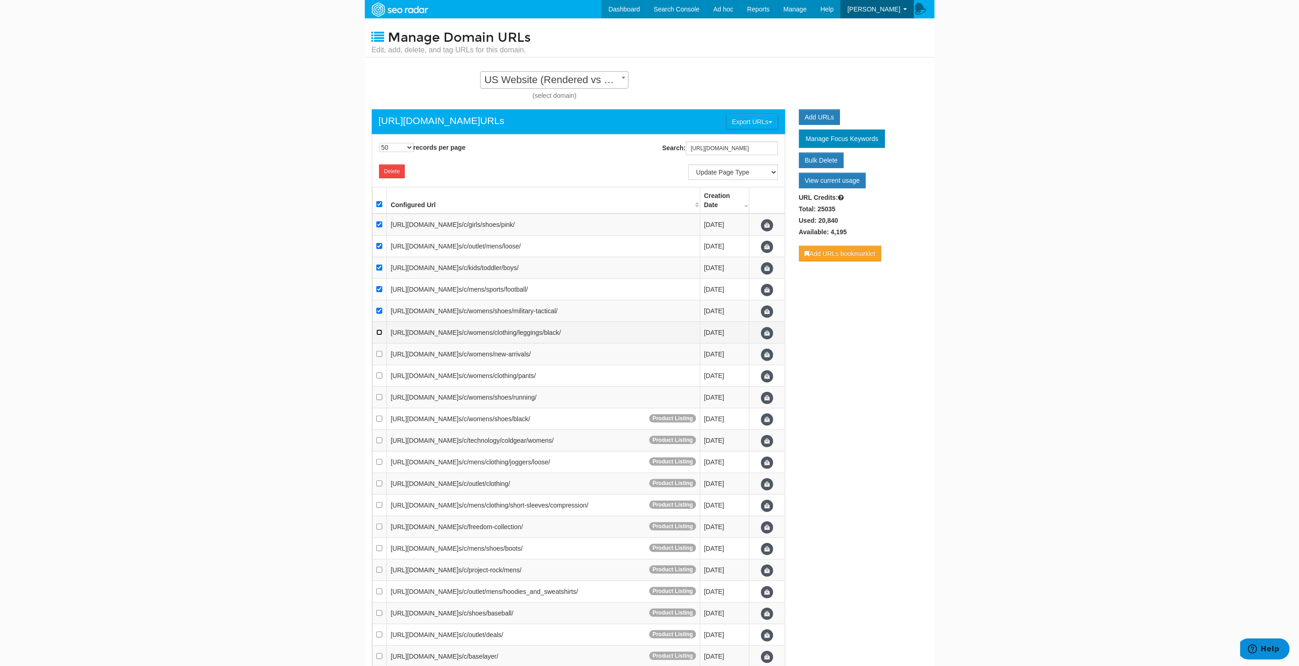
click at [378, 335] on input "checkbox" at bounding box center [379, 332] width 6 height 6
click at [380, 357] on input "checkbox" at bounding box center [379, 354] width 6 height 6
click at [377, 387] on td at bounding box center [379, 376] width 15 height 22
click at [378, 400] on input "checkbox" at bounding box center [379, 397] width 6 height 6
click at [748, 169] on select "Update Page Type Other Home Content Lander Pipeline Product Listing Product Det…" at bounding box center [733, 172] width 90 height 16
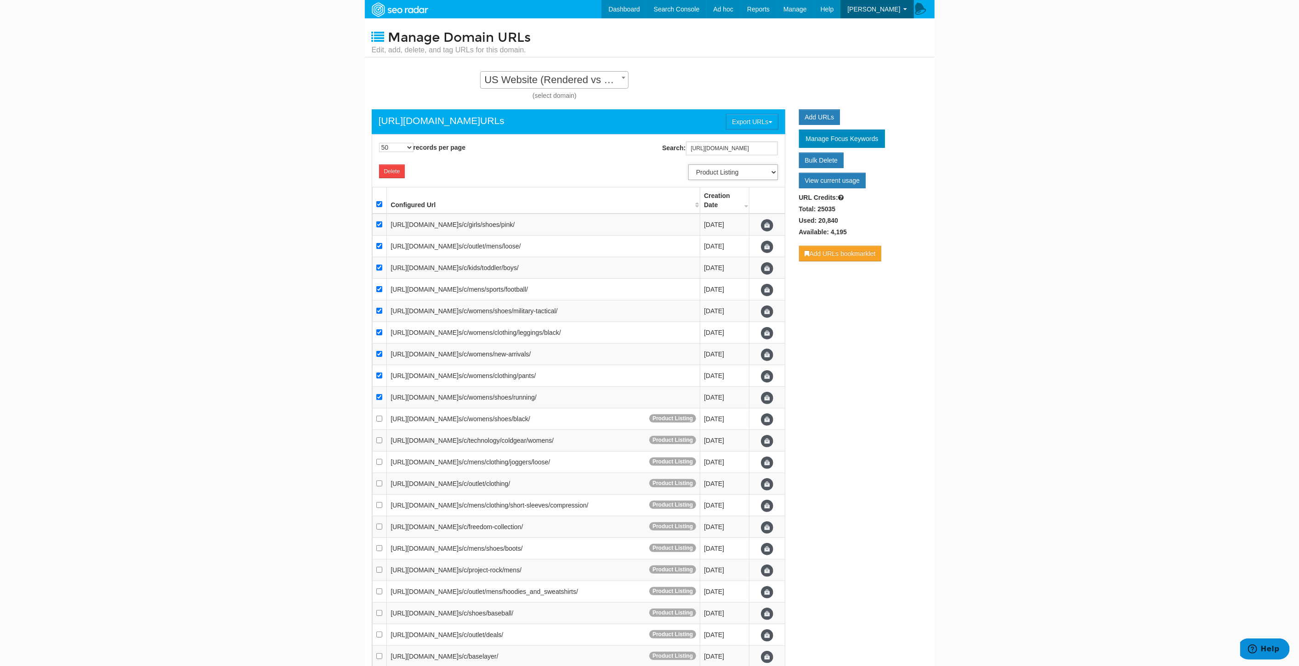
click at [688, 164] on select "Update Page Type Other Home Content Lander Pipeline Product Listing Product Det…" at bounding box center [733, 172] width 90 height 16
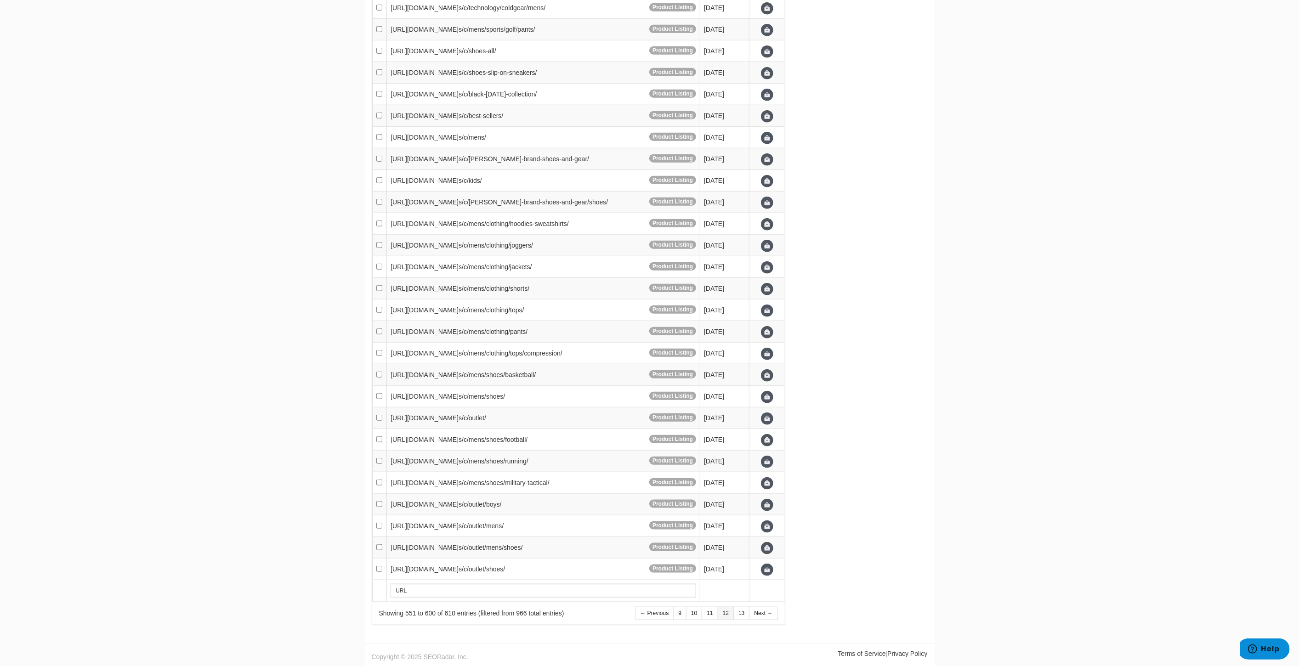
scroll to position [936, 0]
click at [743, 615] on link "13" at bounding box center [741, 613] width 16 height 13
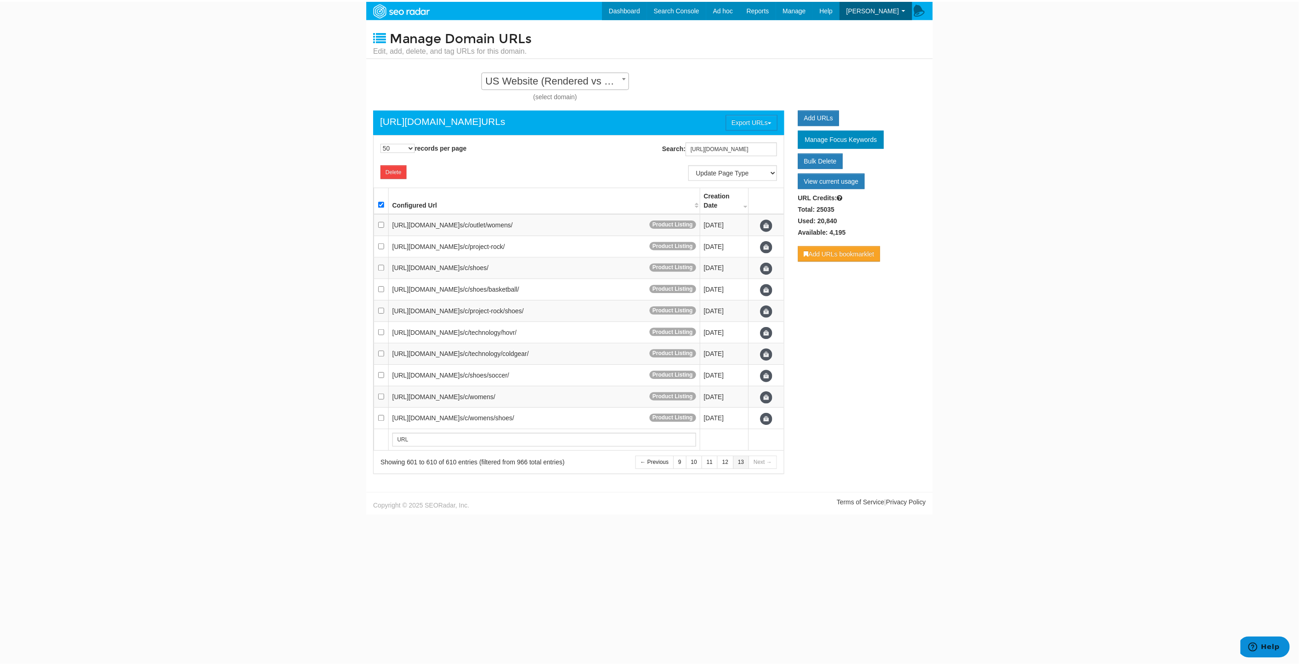
scroll to position [9, 0]
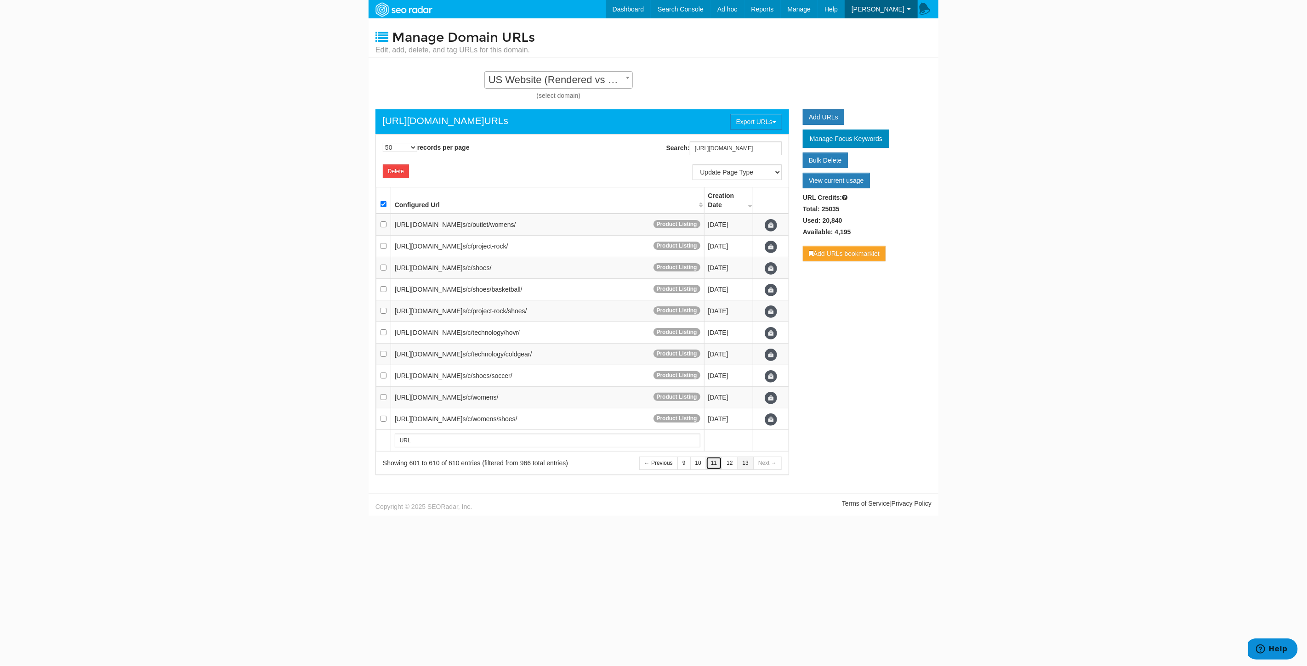
click at [713, 470] on link "11" at bounding box center [714, 463] width 16 height 13
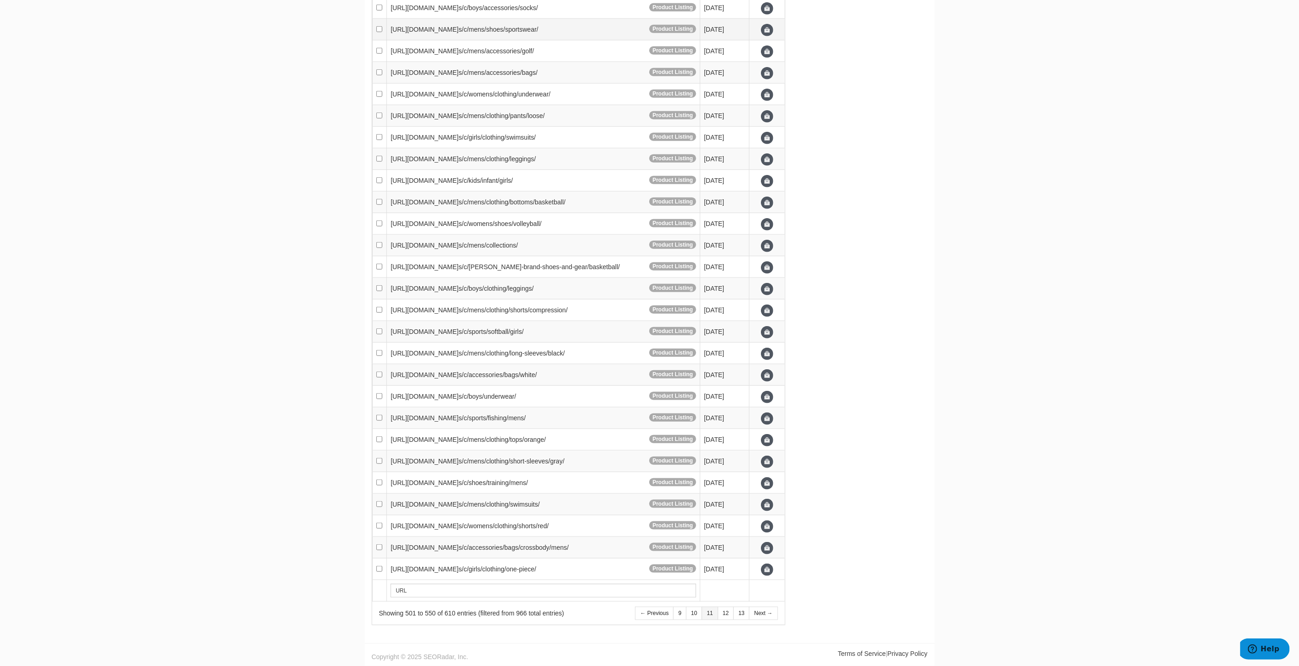
scroll to position [936, 0]
click at [693, 612] on link "10" at bounding box center [694, 613] width 16 height 13
click at [695, 615] on link "9" at bounding box center [695, 613] width 13 height 13
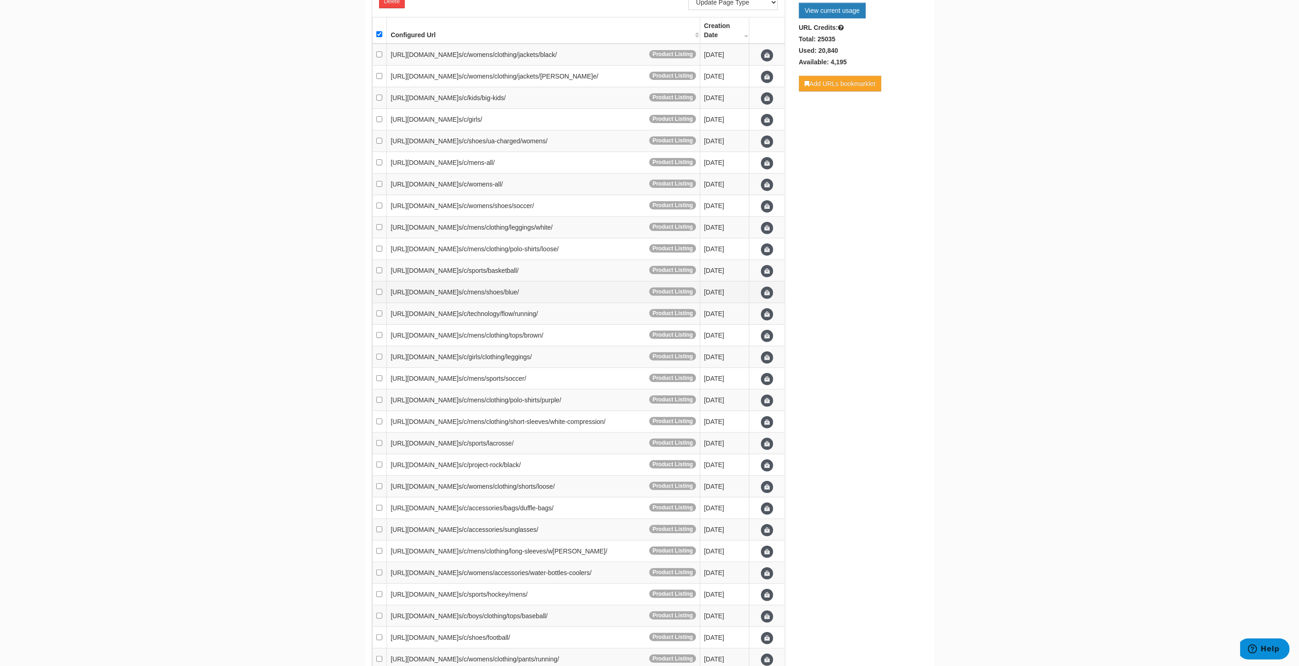
scroll to position [0, 0]
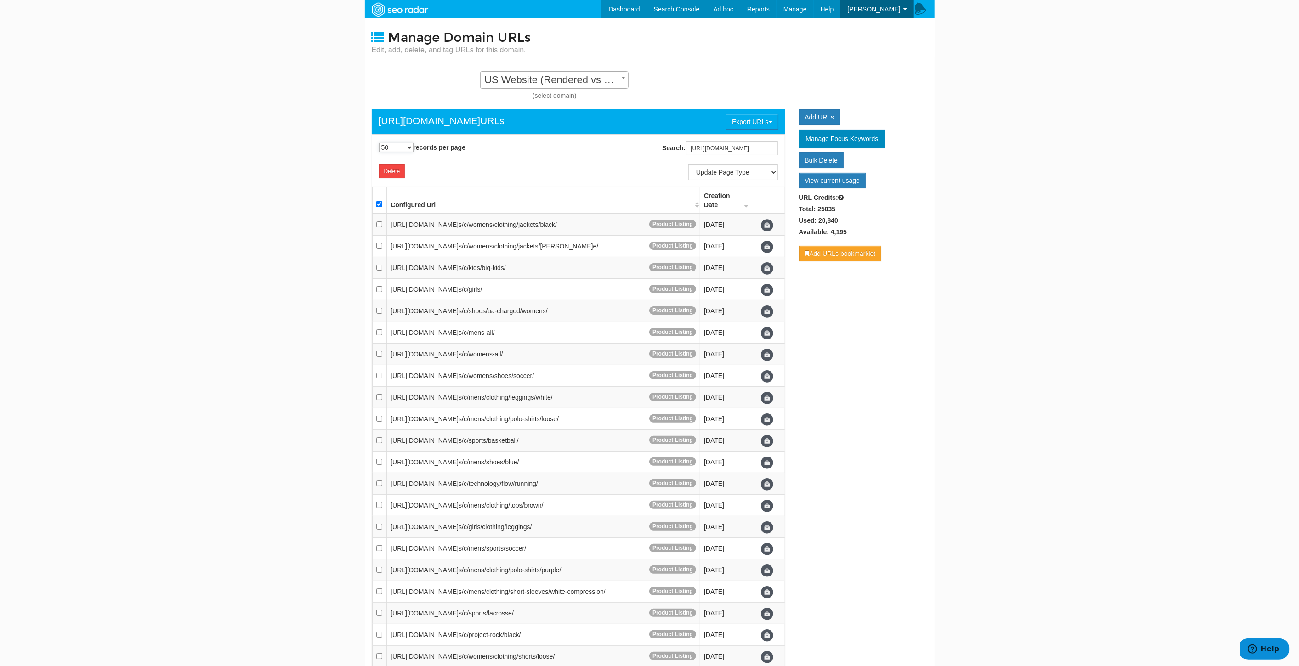
click at [397, 146] on select "10 25 50 100 500 1000" at bounding box center [396, 147] width 34 height 9
click at [379, 143] on select "10 25 50 100 500 1000" at bounding box center [396, 147] width 34 height 9
click at [647, 13] on link "Dashboard" at bounding box center [623, 9] width 45 height 18
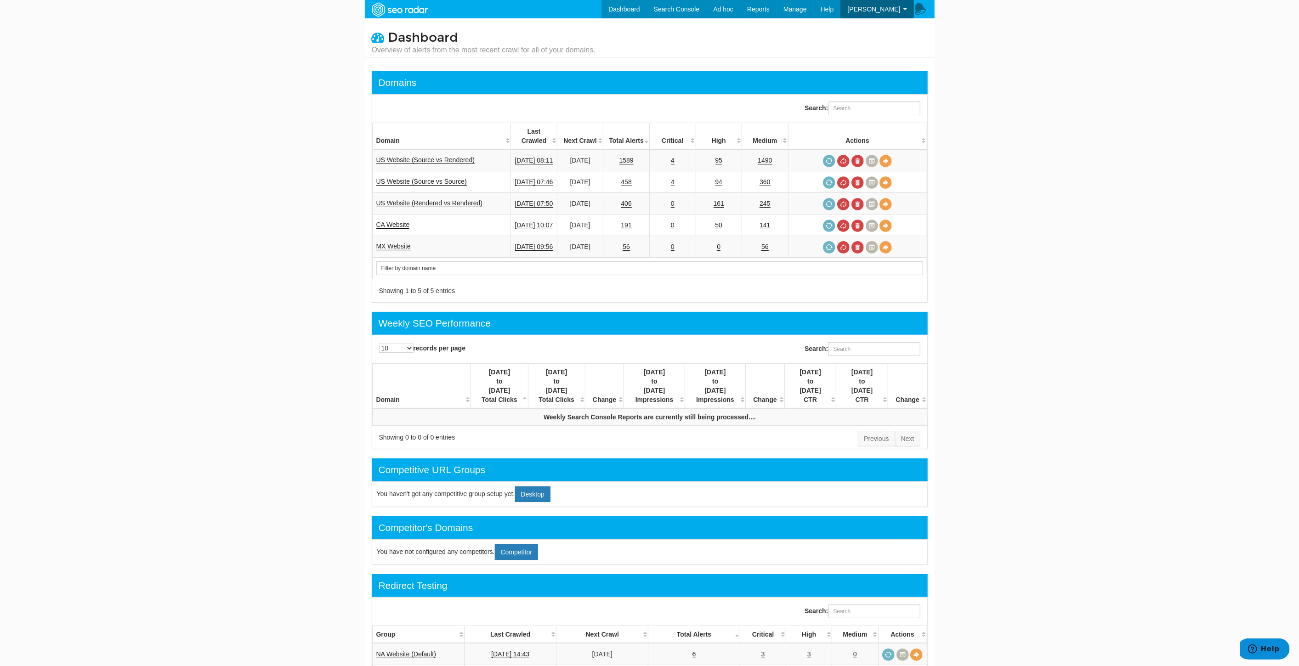
scroll to position [37, 0]
